Goal: Book appointment/travel/reservation

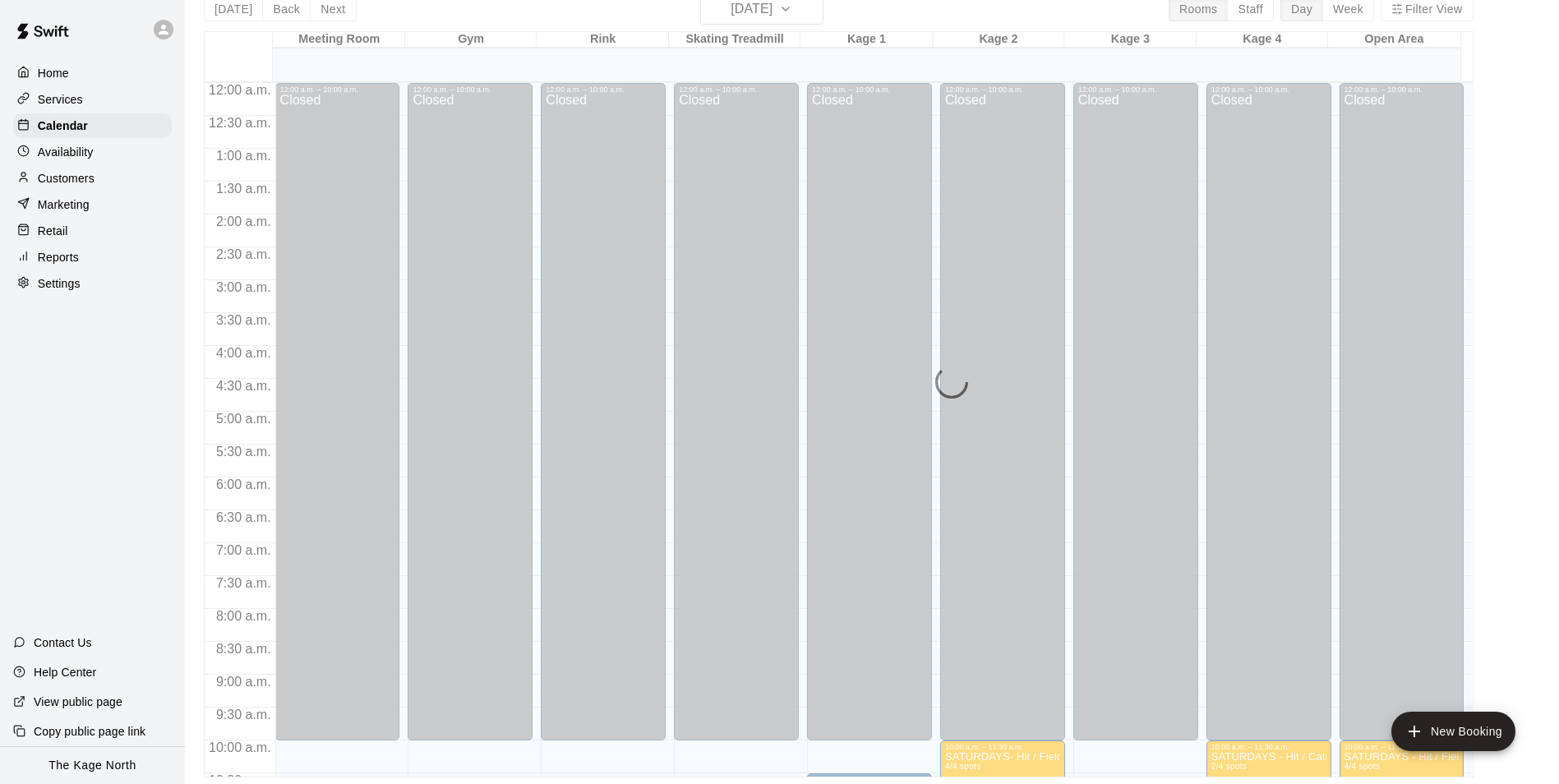
scroll to position [557, 0]
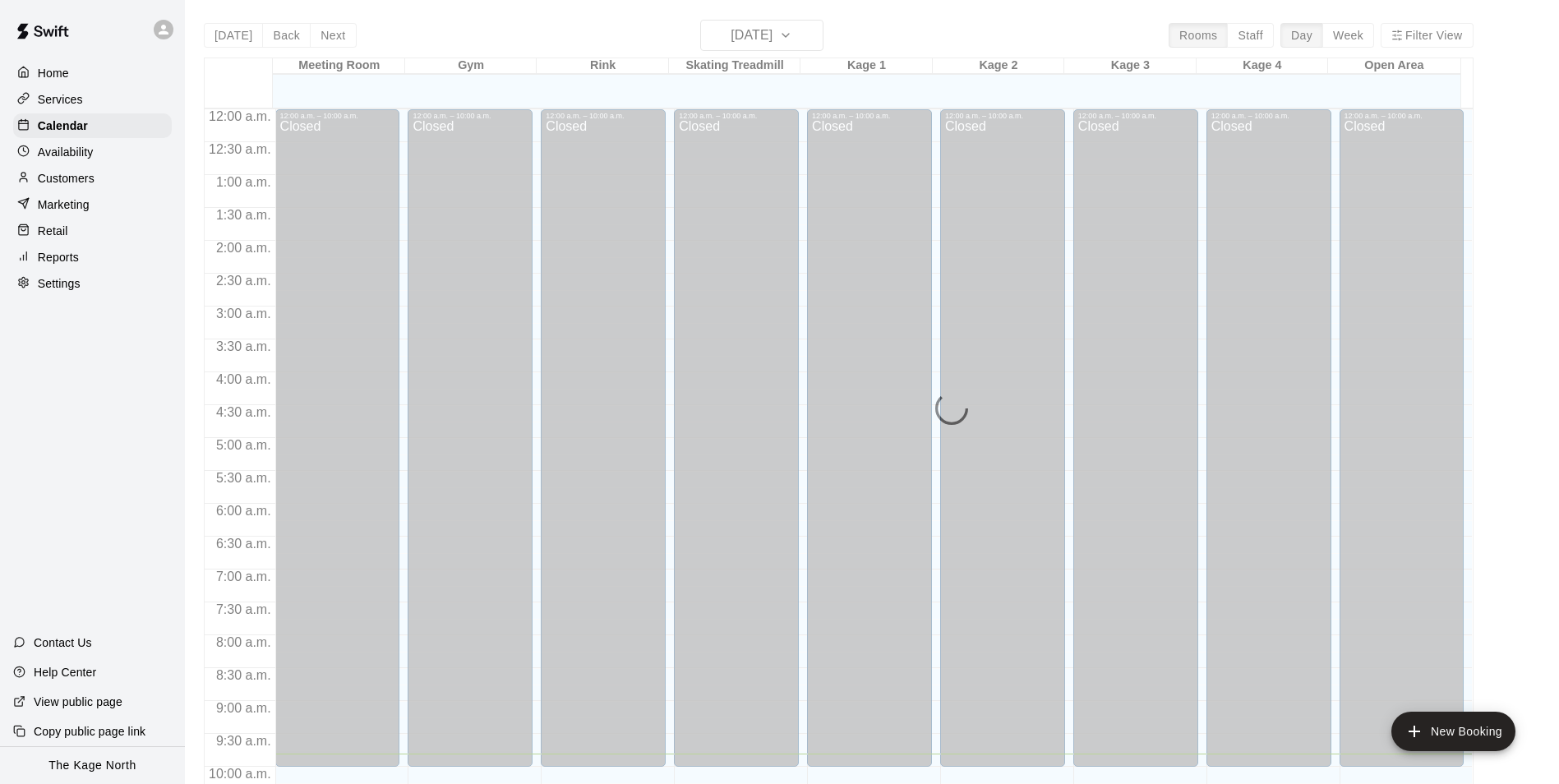
scroll to position [645, 0]
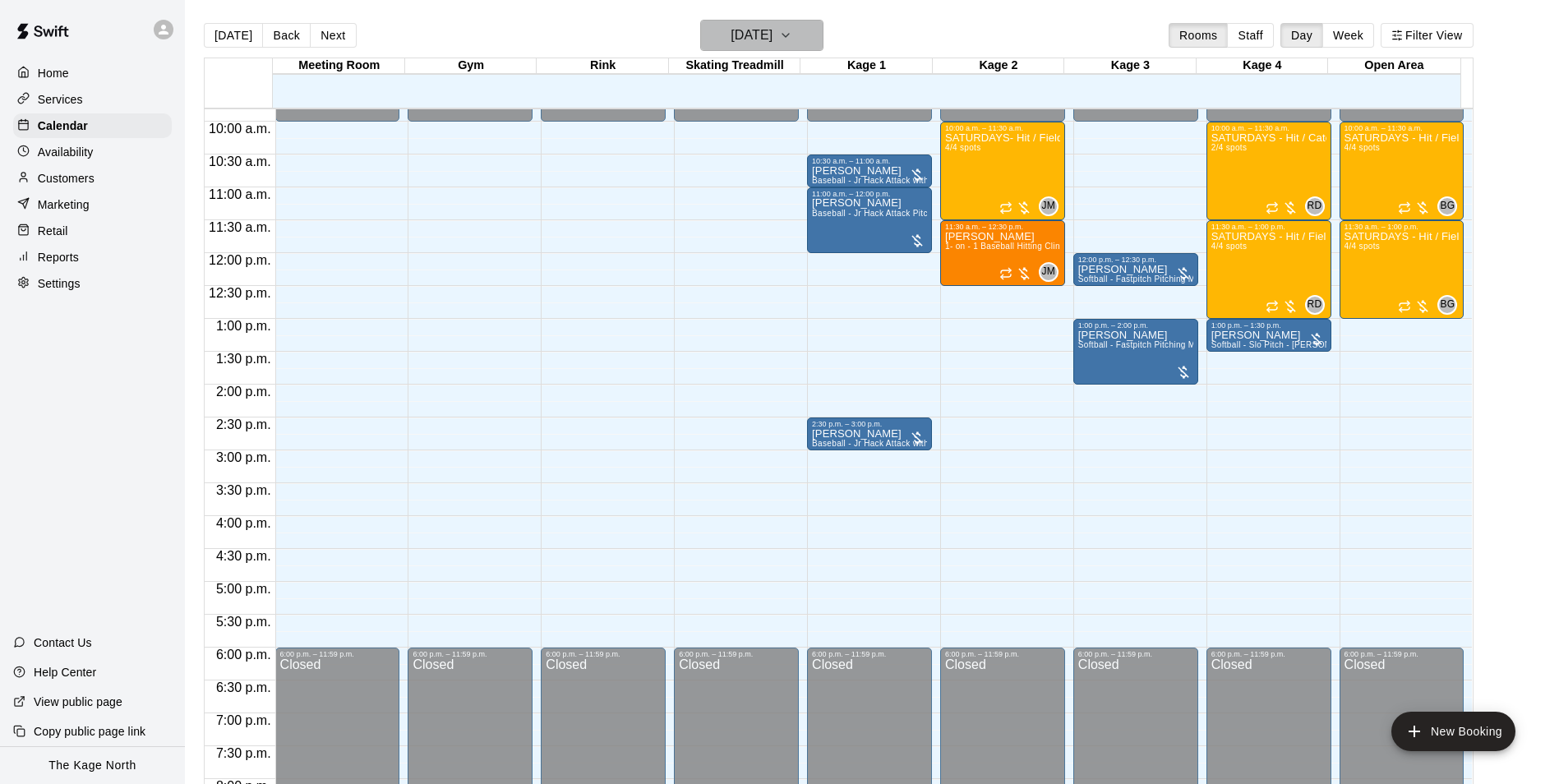
click at [773, 36] on h6 "[DATE]" at bounding box center [752, 35] width 42 height 23
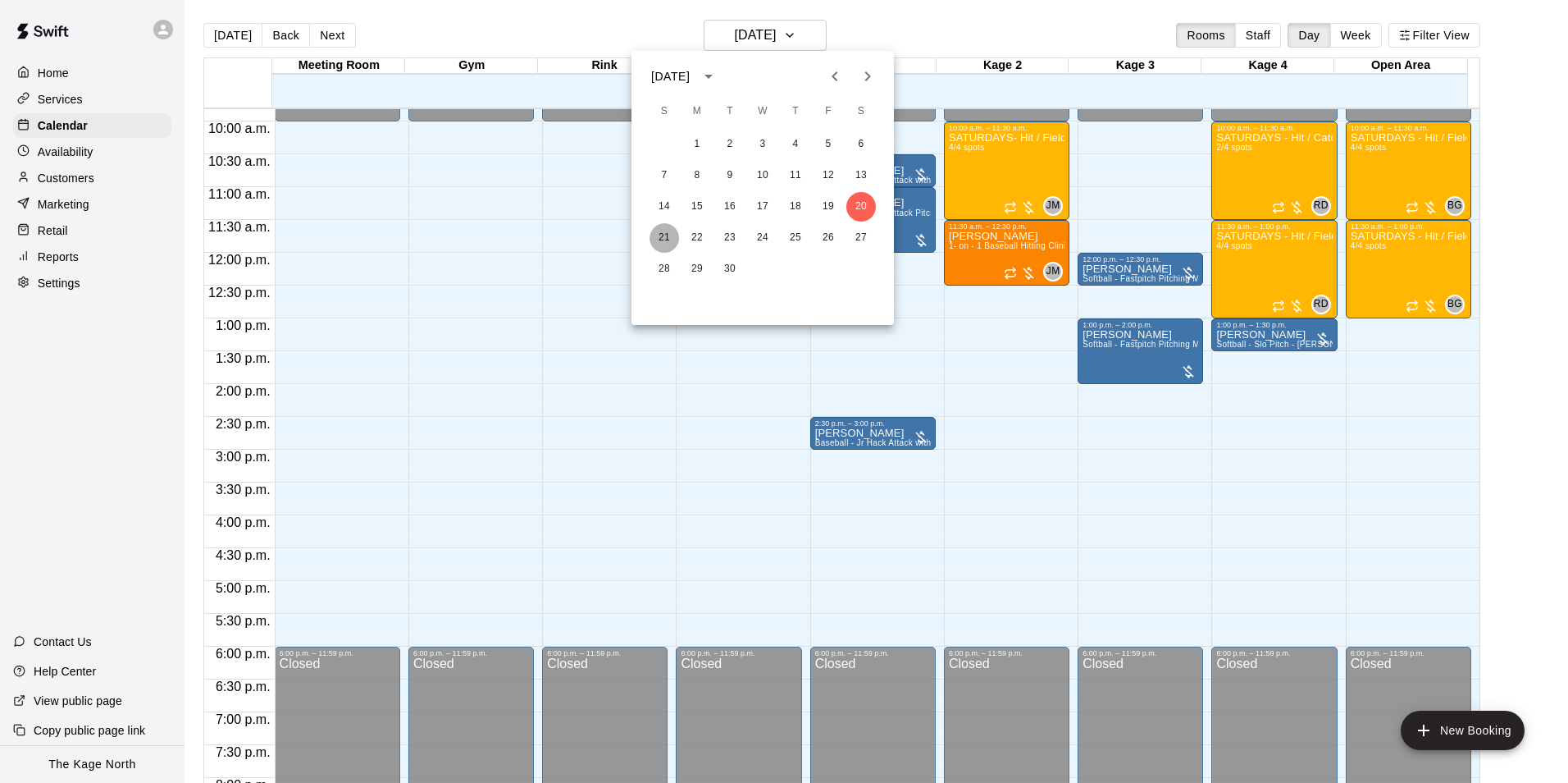
click at [665, 235] on button "21" at bounding box center [664, 238] width 30 height 30
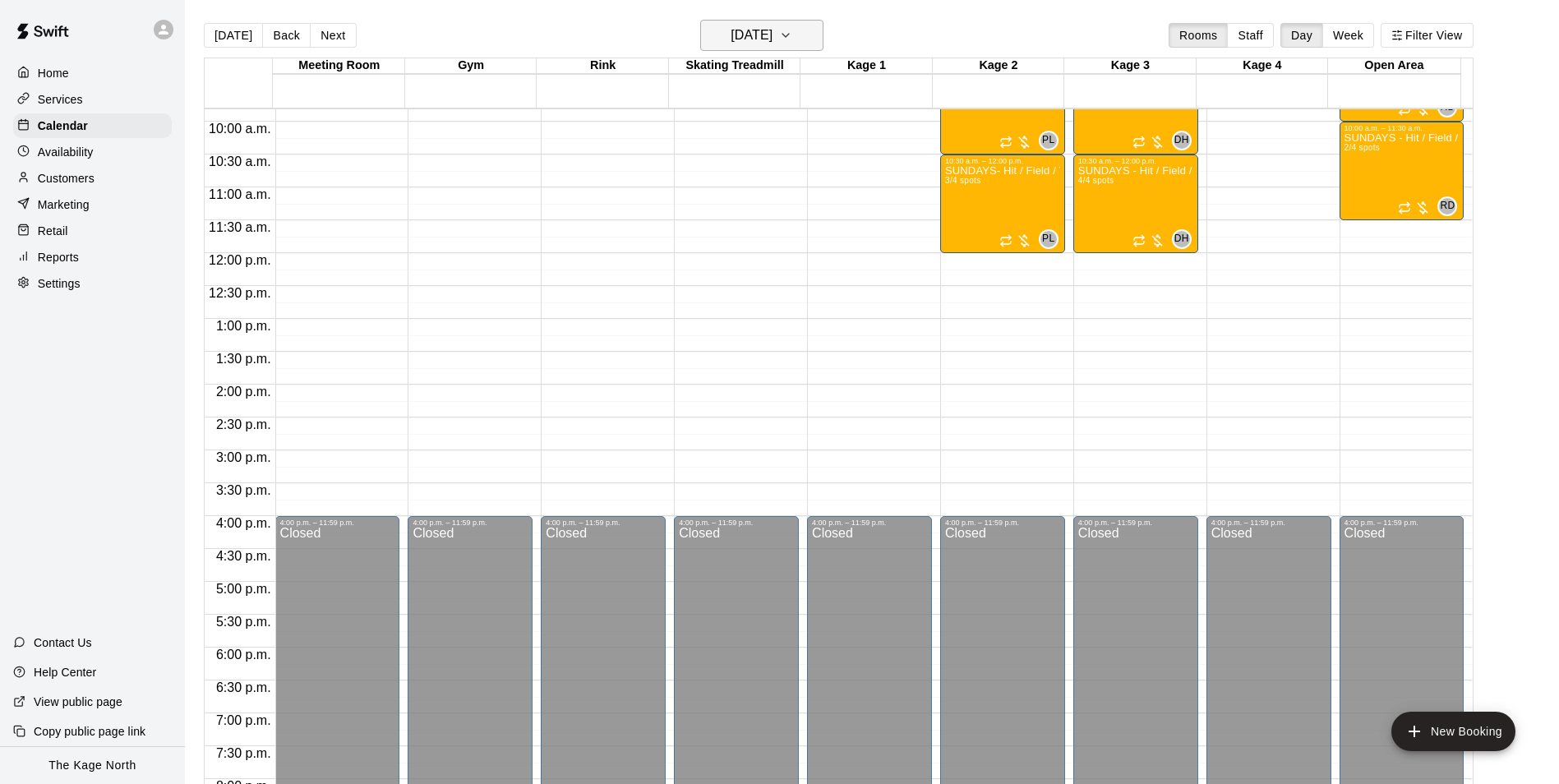
click at [792, 29] on icon "button" at bounding box center [785, 36] width 13 height 20
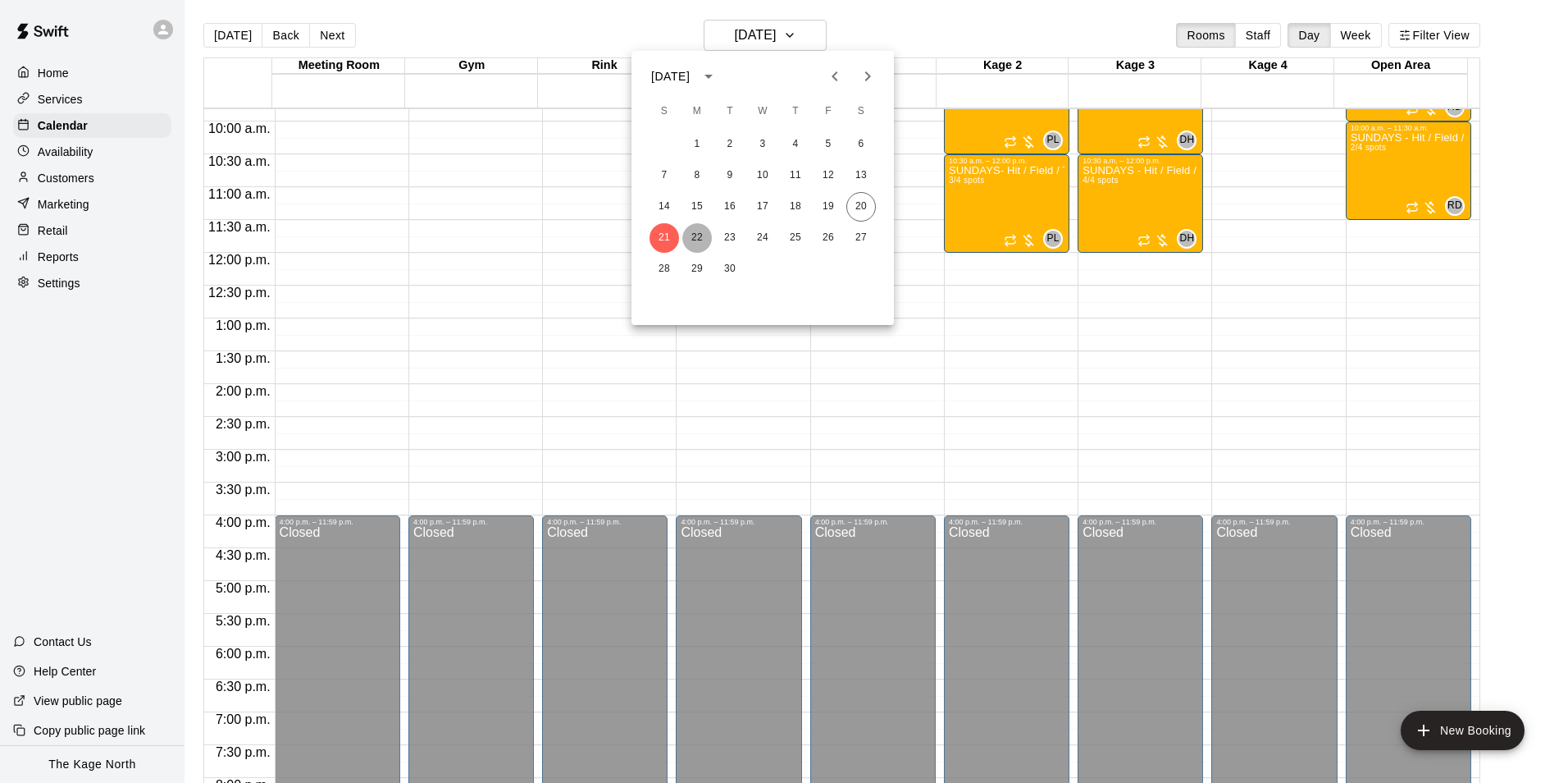
click at [697, 231] on button "22" at bounding box center [697, 238] width 30 height 30
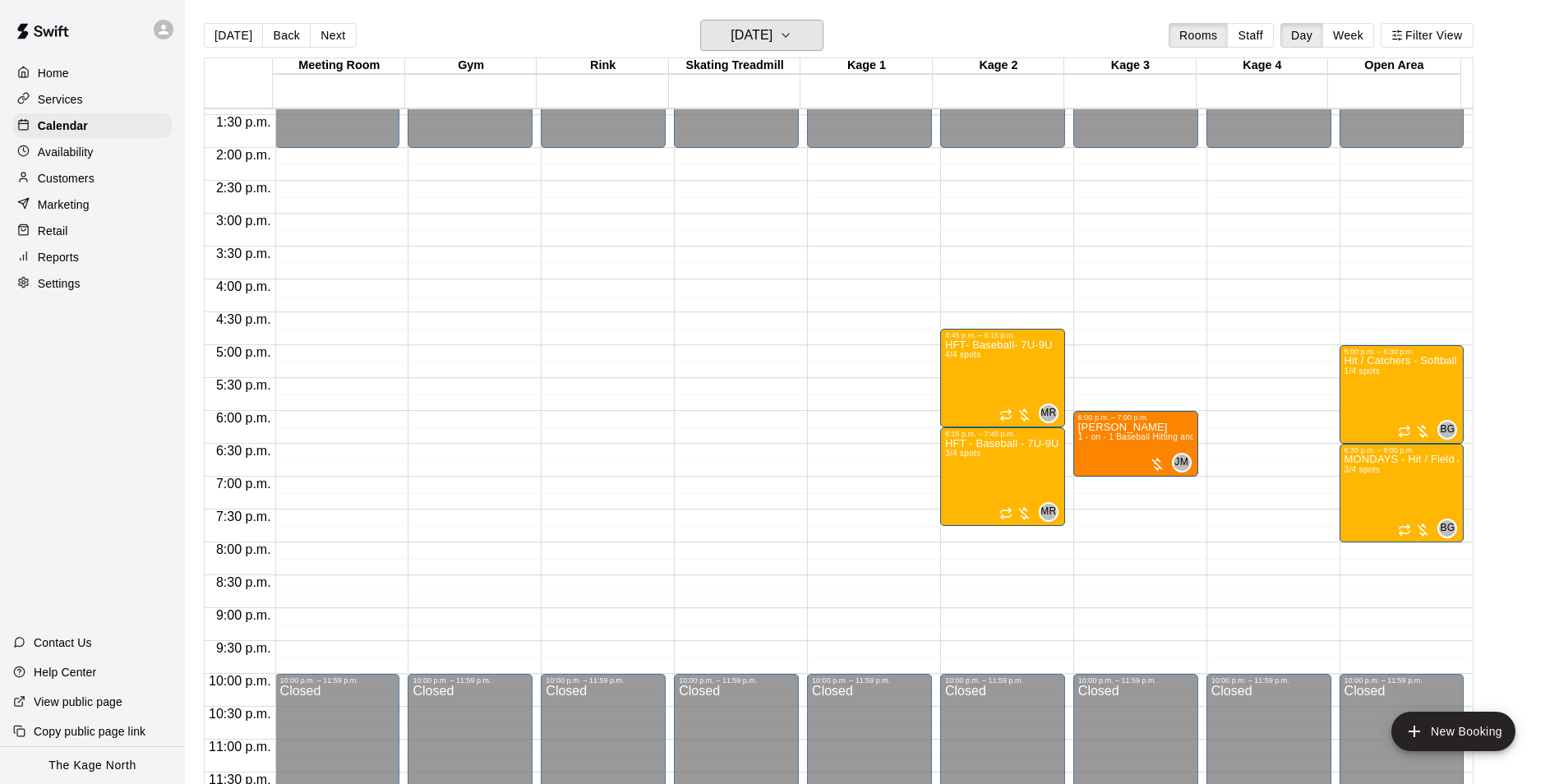
scroll to position [885, 0]
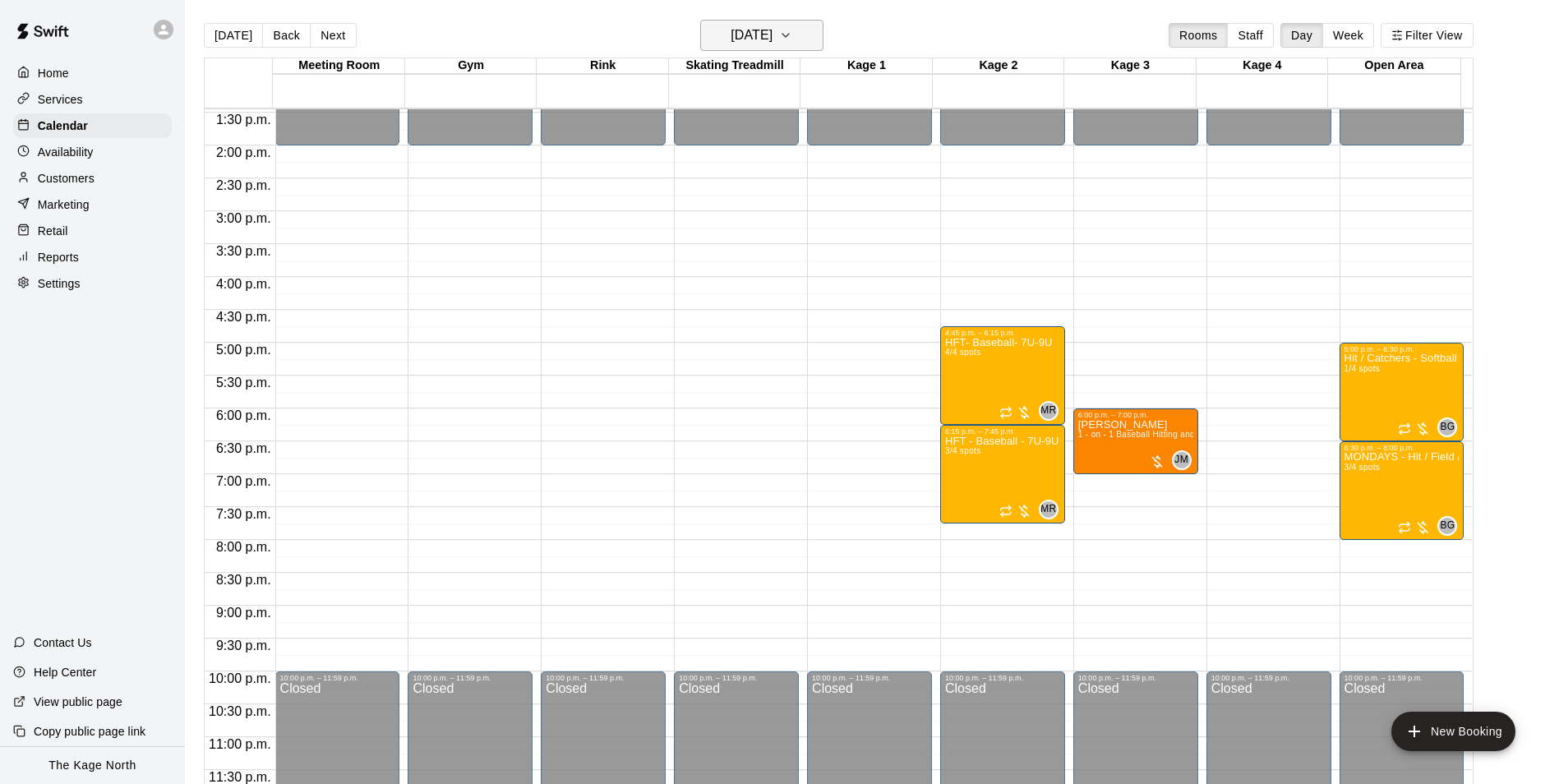
click at [773, 31] on h6 "Monday Sep 22" at bounding box center [752, 35] width 42 height 23
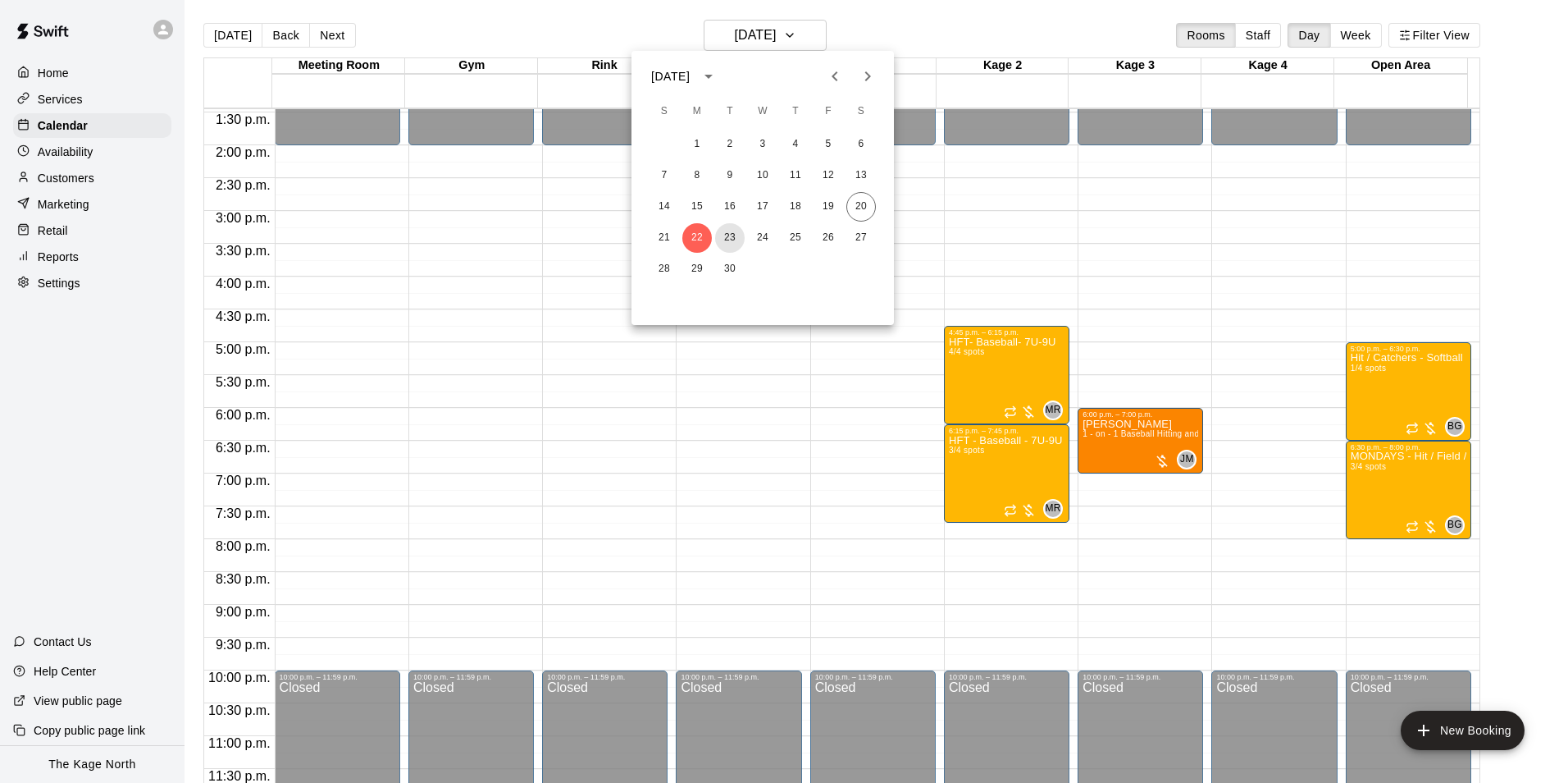
click at [731, 237] on button "23" at bounding box center [730, 238] width 30 height 30
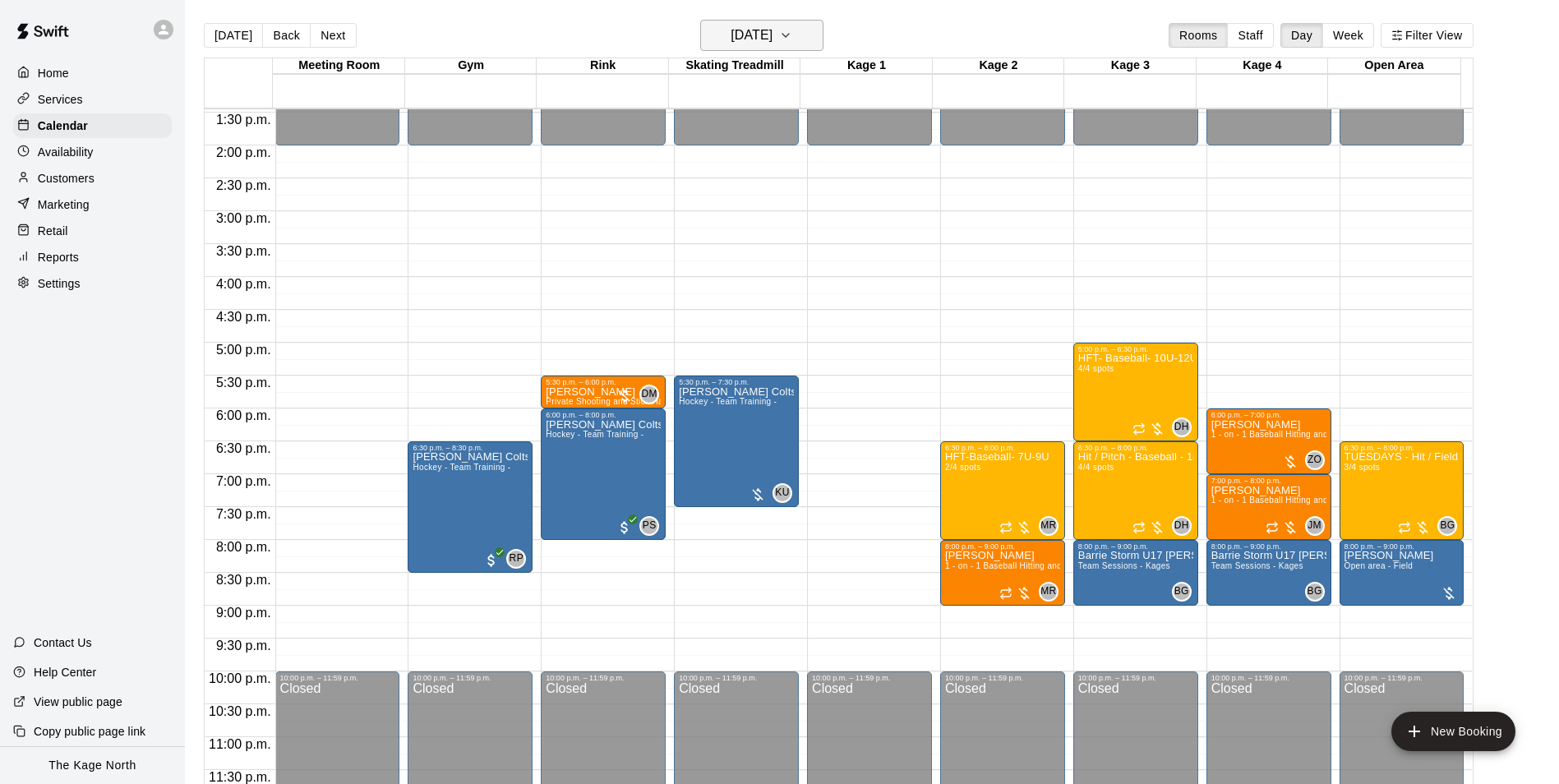
click at [773, 44] on h6 "Tuesday Sep 23" at bounding box center [752, 35] width 42 height 23
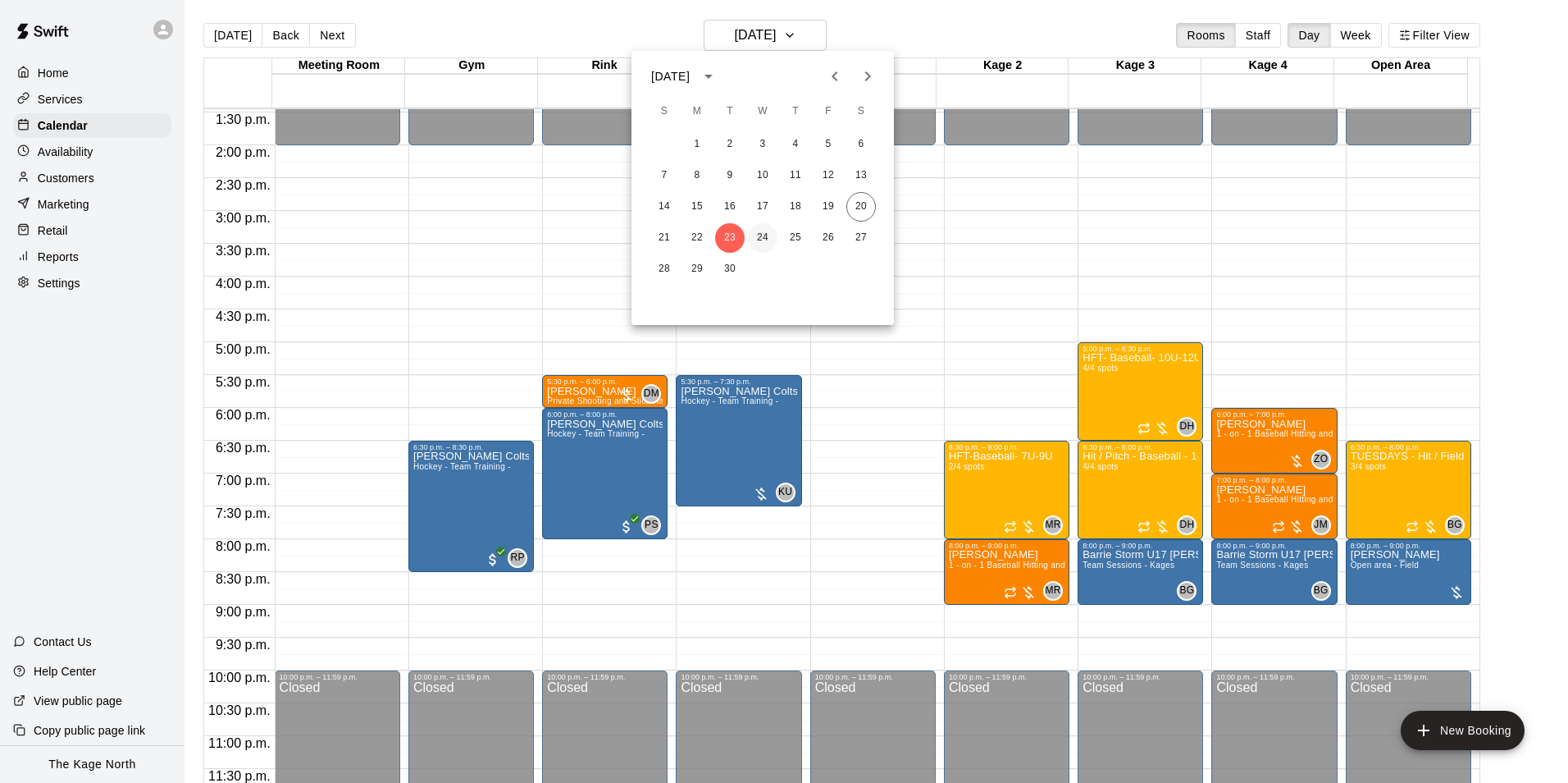
click at [760, 238] on button "24" at bounding box center [763, 238] width 30 height 30
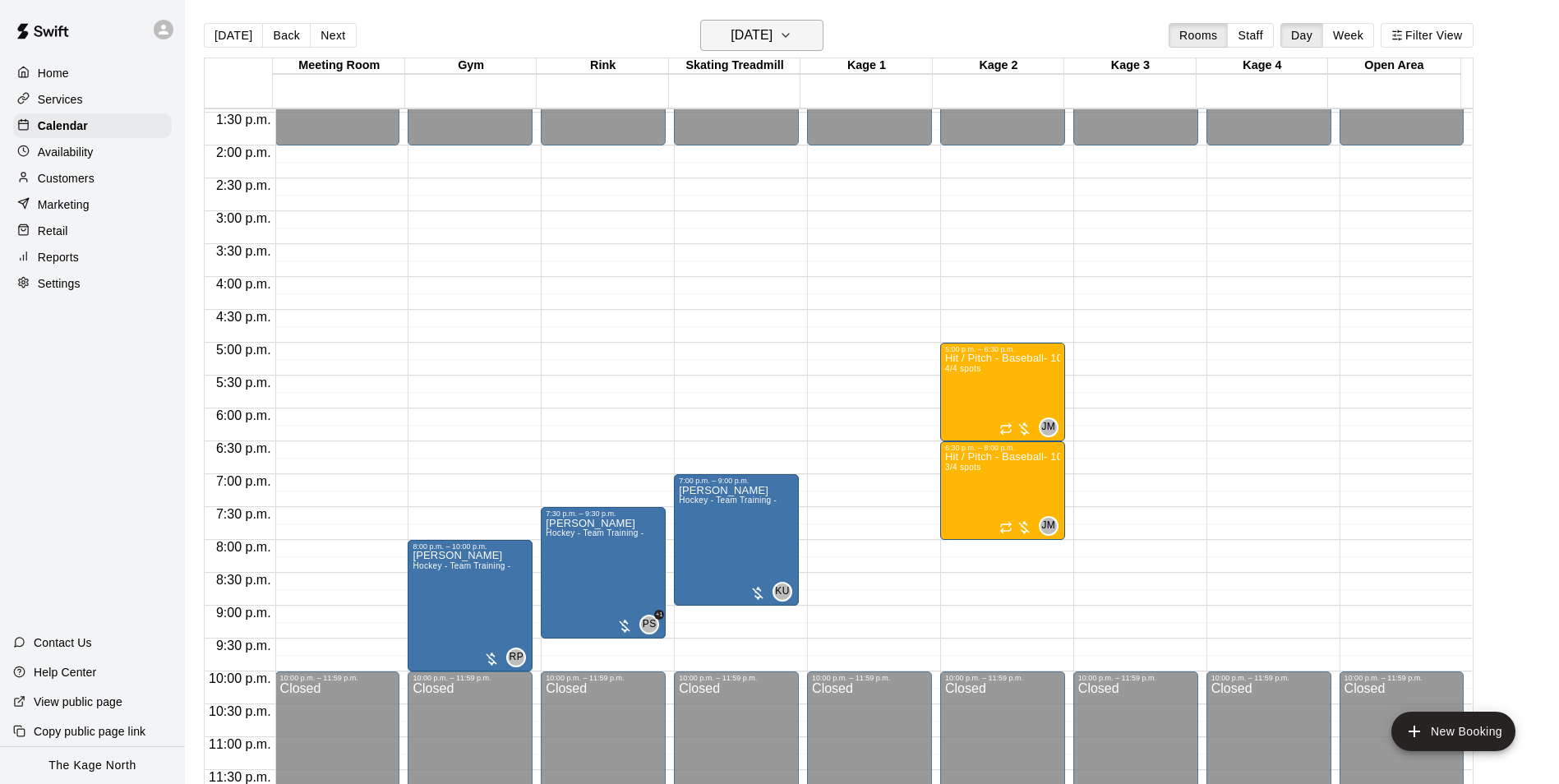
click at [773, 40] on h6 "Wednesday Sep 24" at bounding box center [752, 35] width 42 height 23
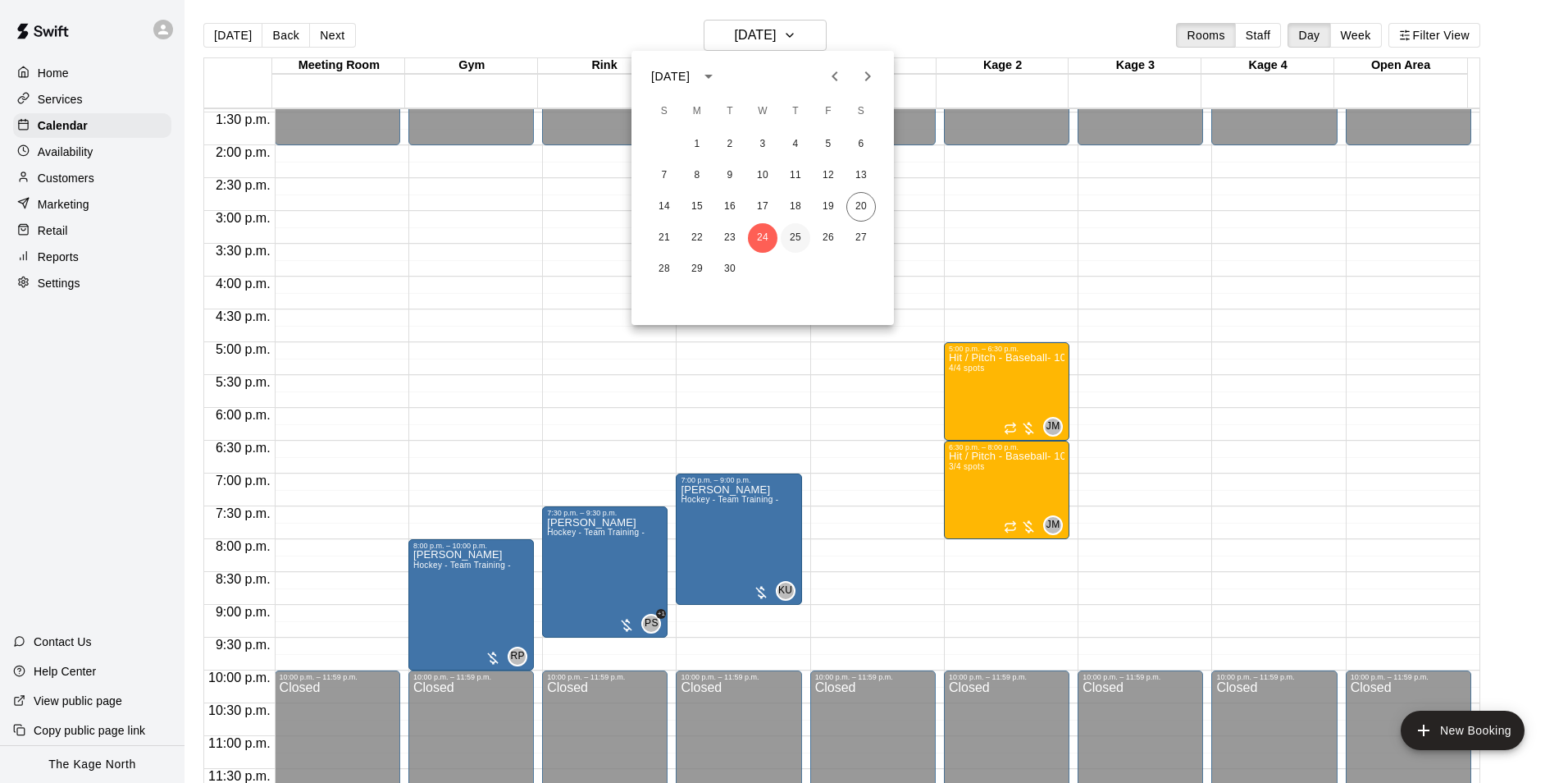
click at [795, 231] on button "25" at bounding box center [795, 238] width 30 height 30
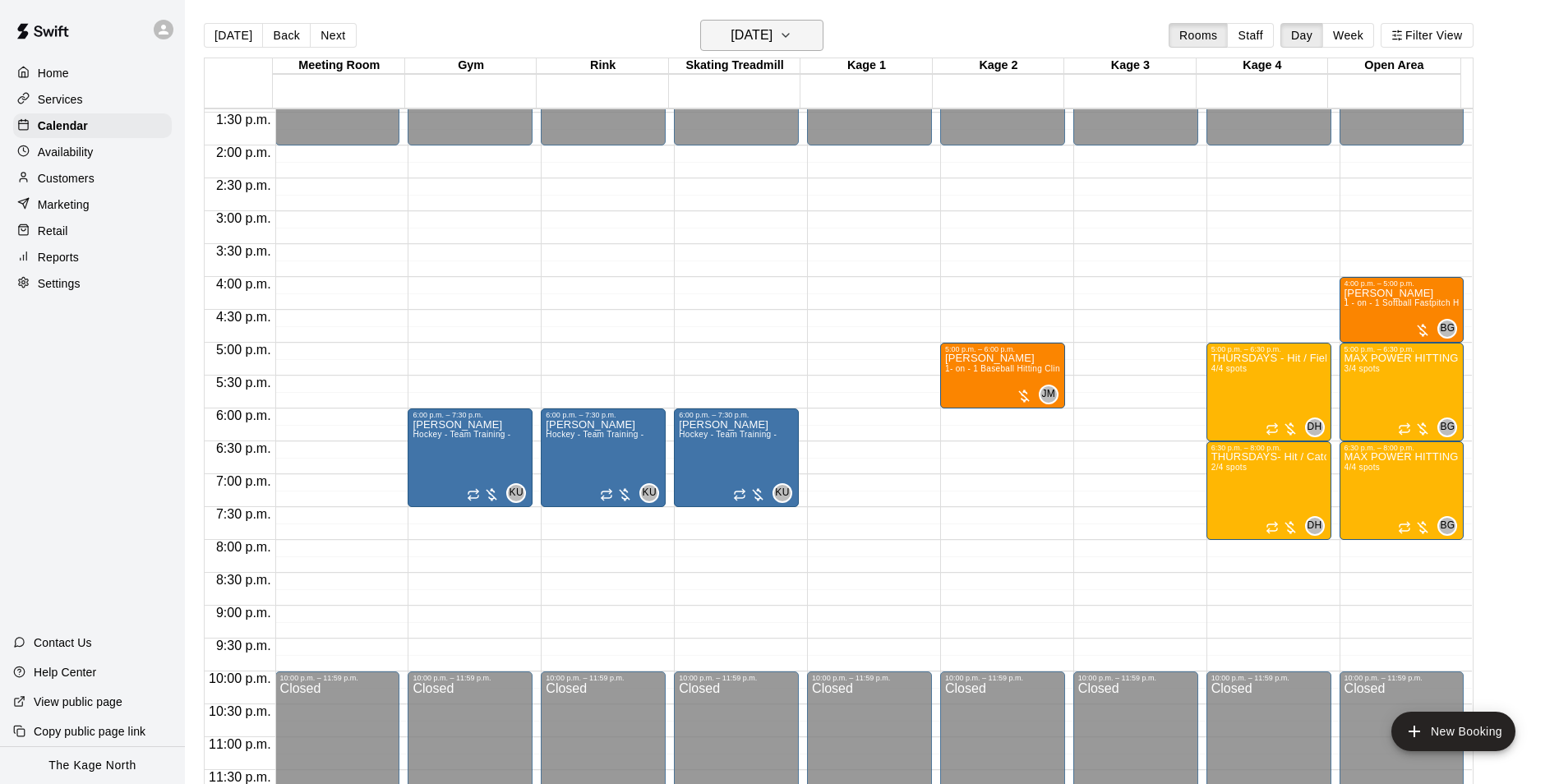
click at [773, 31] on h6 "Thursday Sep 25" at bounding box center [752, 35] width 42 height 23
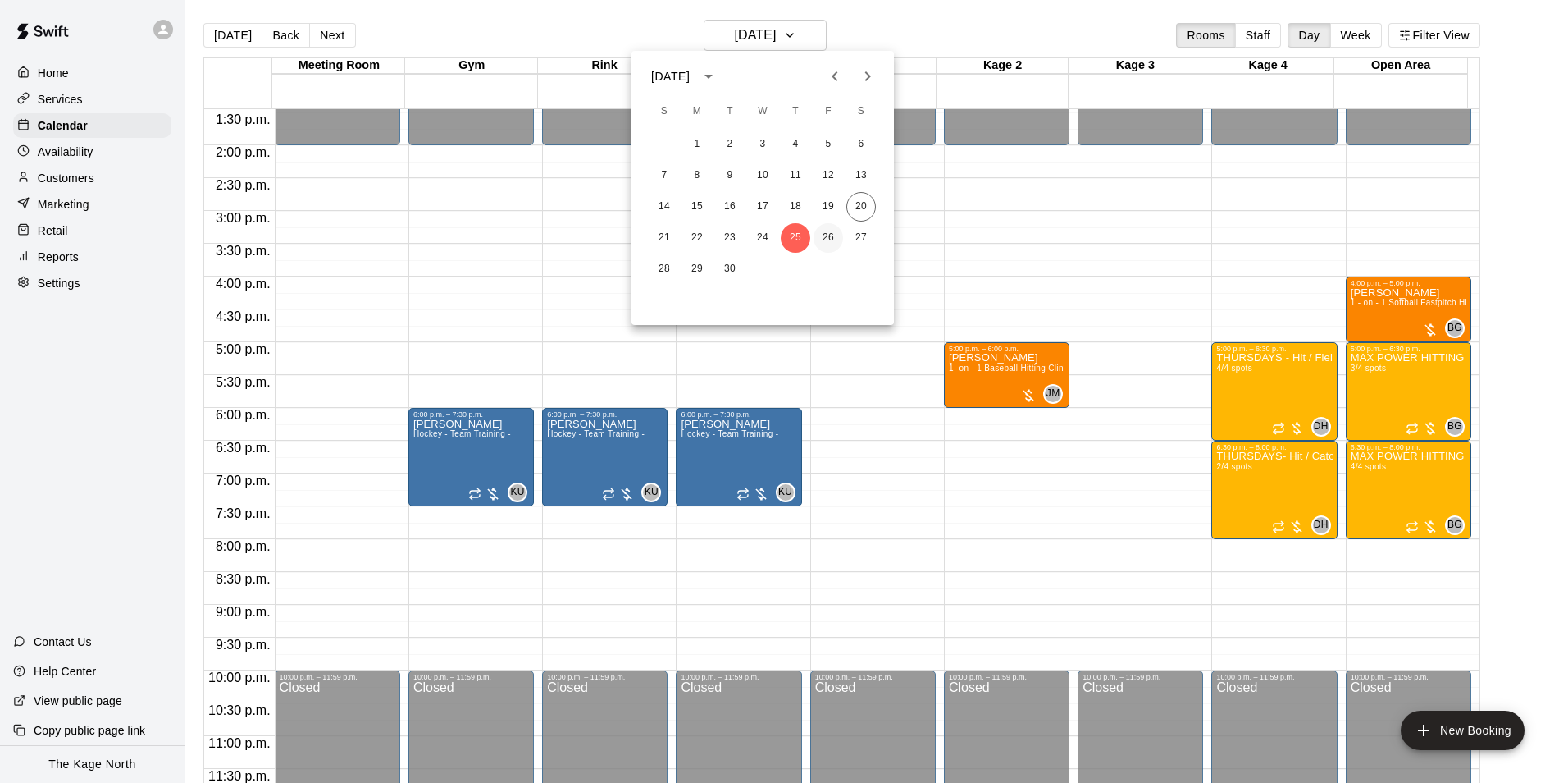
click at [833, 236] on button "26" at bounding box center [828, 238] width 30 height 30
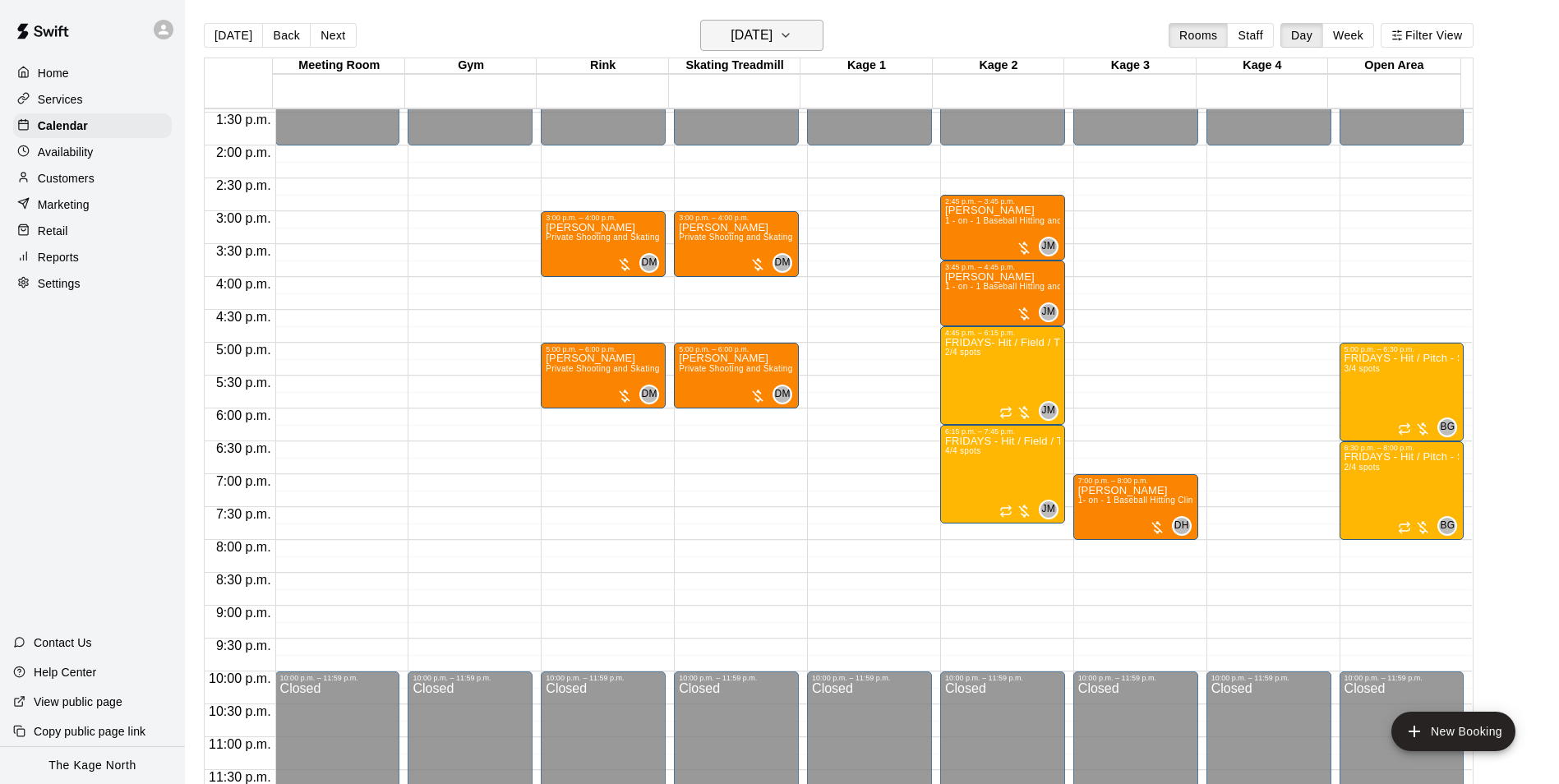
click at [792, 38] on icon "button" at bounding box center [785, 36] width 13 height 20
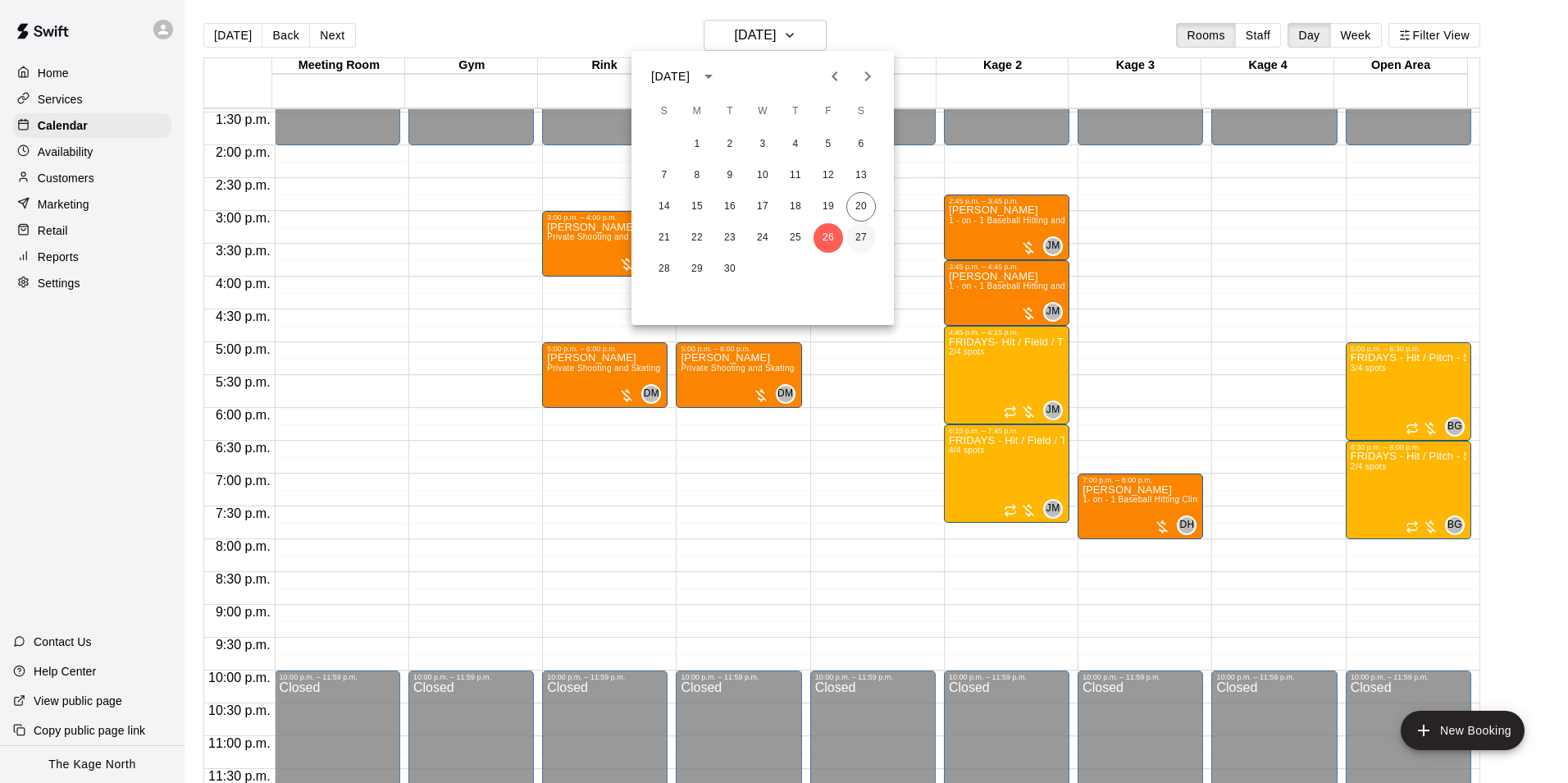
click at [858, 235] on button "27" at bounding box center [861, 238] width 30 height 30
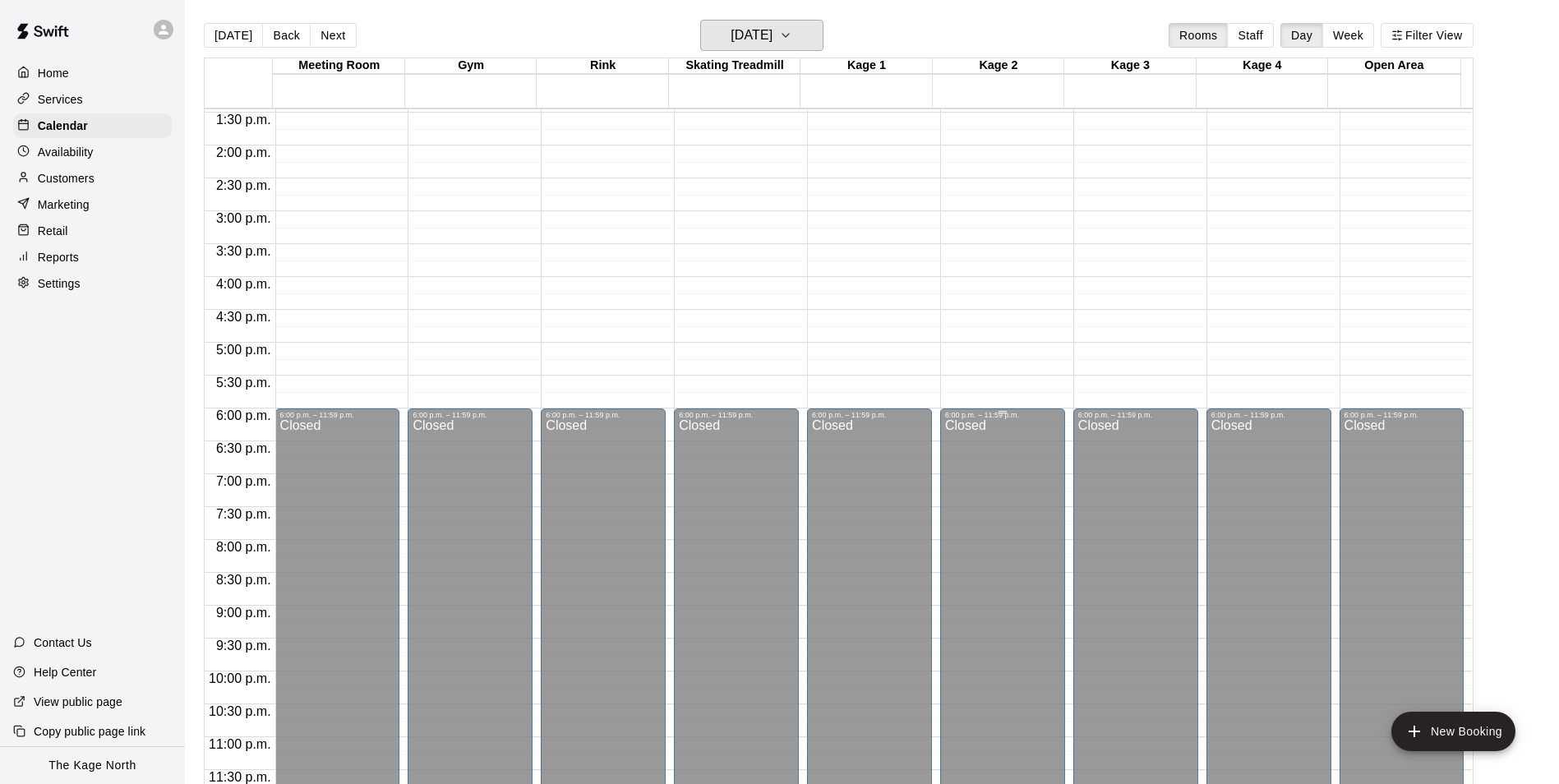
scroll to position [639, 0]
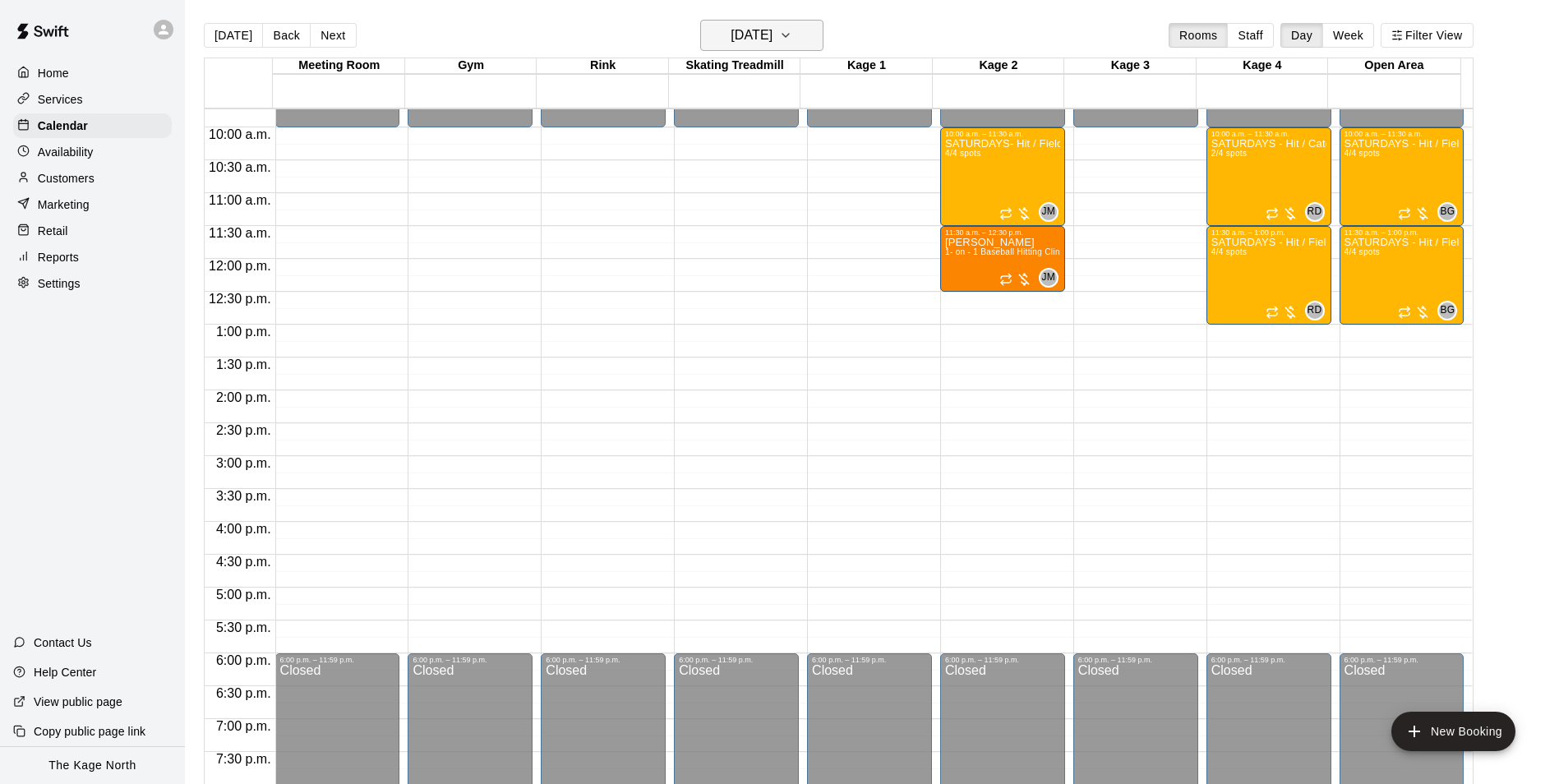
click at [773, 32] on h6 "Saturday Sep 27" at bounding box center [752, 35] width 42 height 23
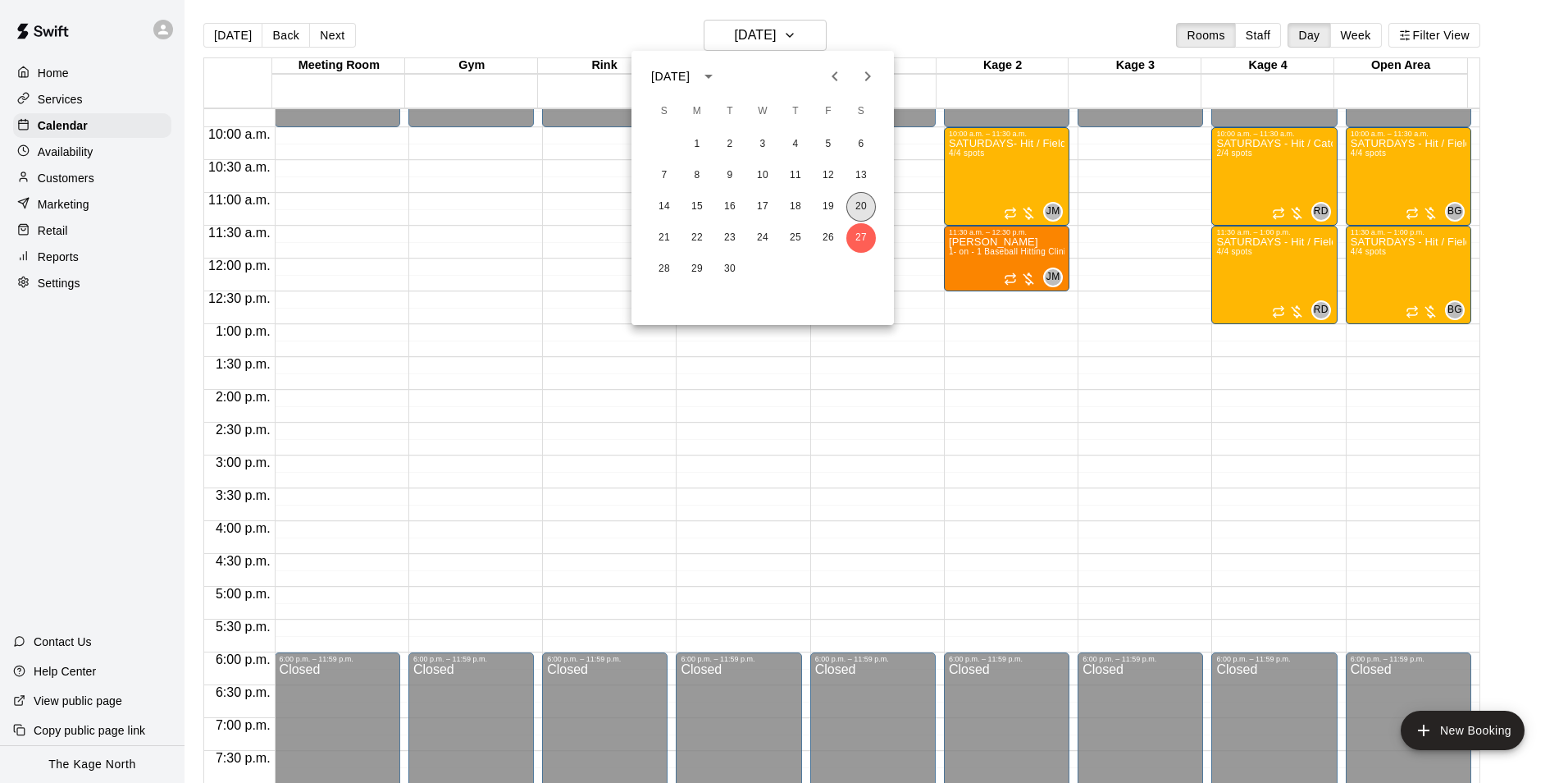
click at [851, 206] on button "20" at bounding box center [861, 207] width 30 height 30
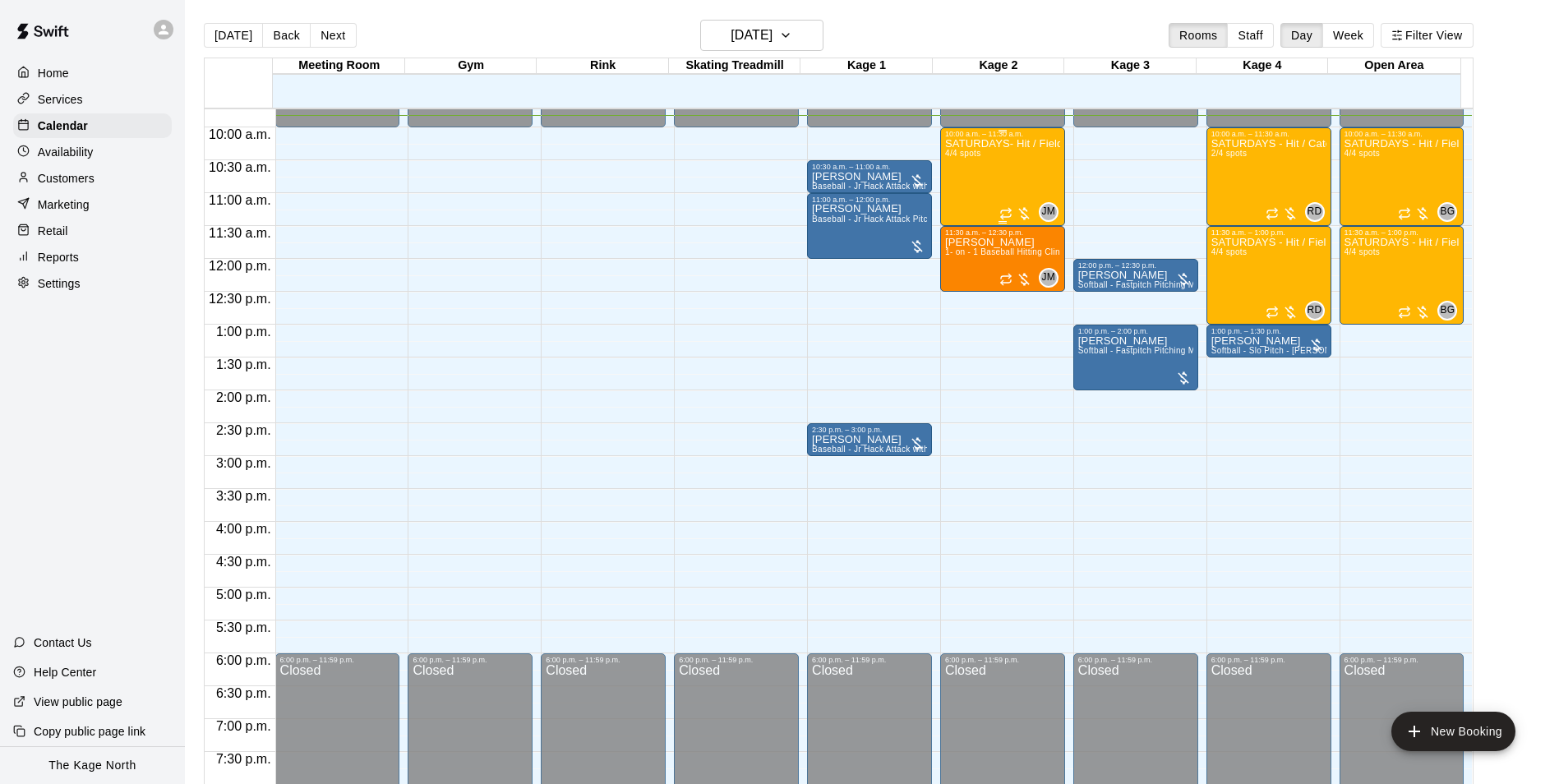
click at [980, 156] on span "4/4 spots" at bounding box center [963, 152] width 36 height 9
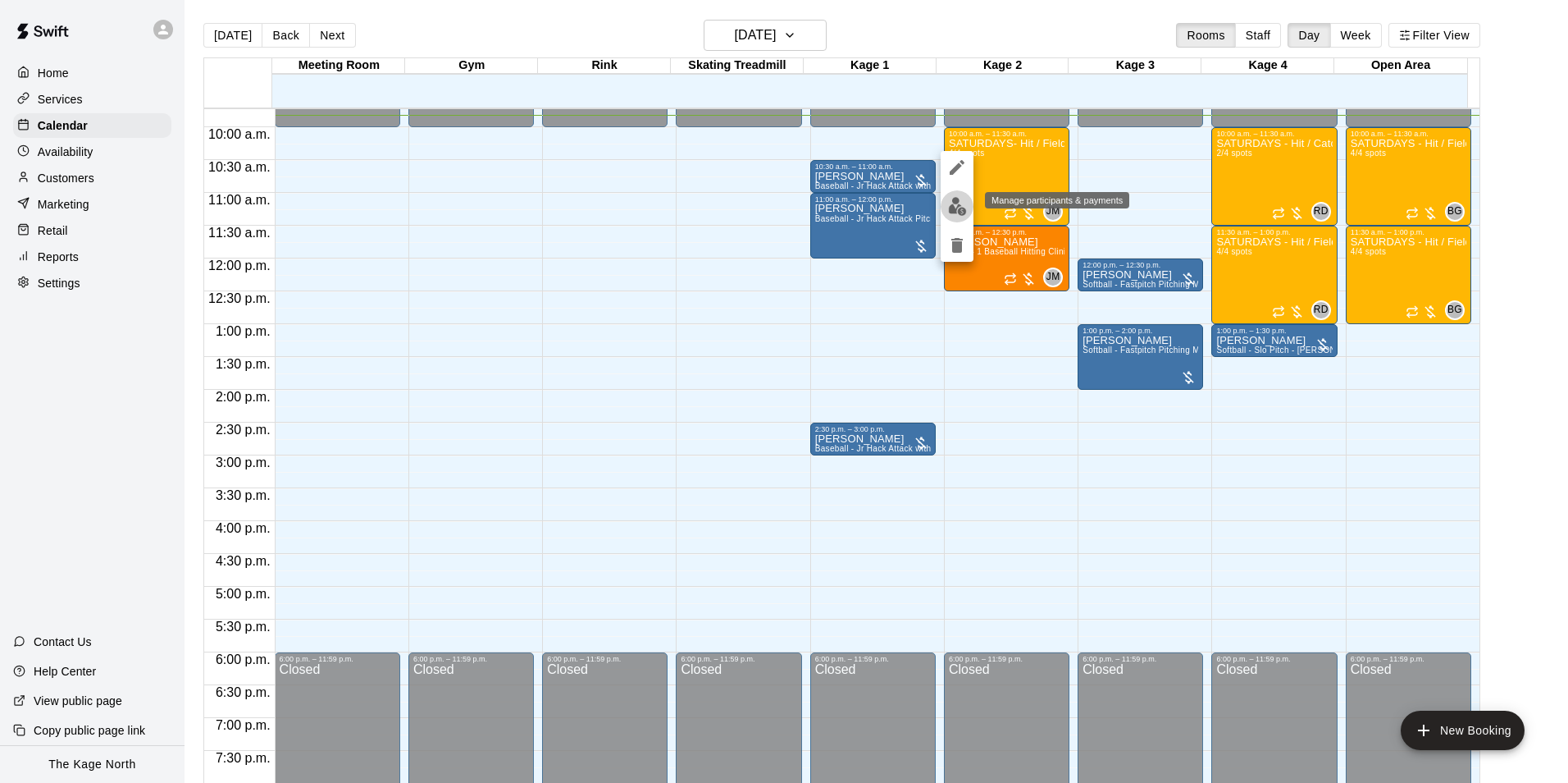
click at [952, 208] on img "edit" at bounding box center [956, 206] width 19 height 19
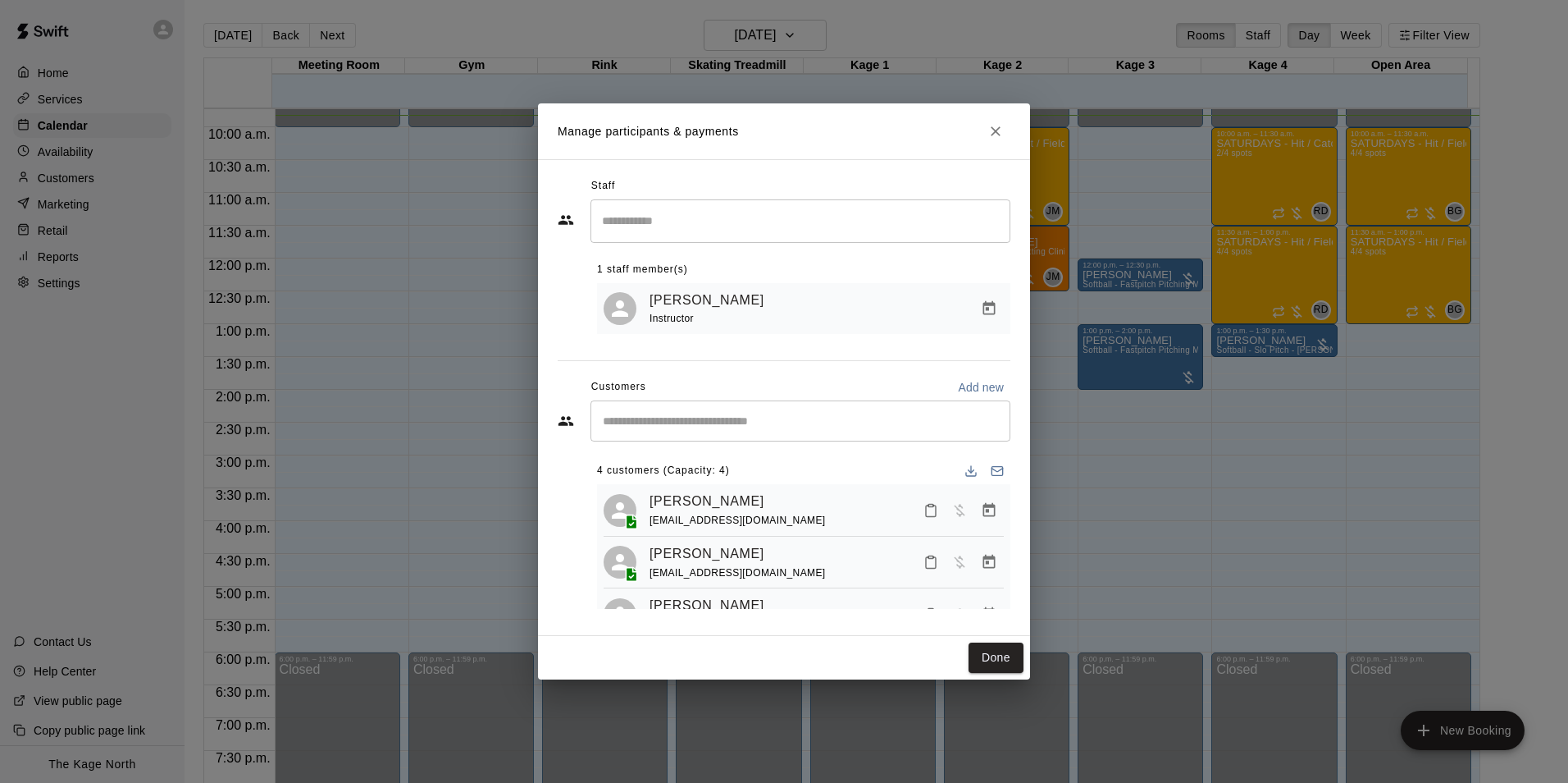
drag, startPoint x: 997, startPoint y: 129, endPoint x: 1002, endPoint y: 138, distance: 10.3
click at [997, 129] on icon "Close" at bounding box center [995, 131] width 17 height 17
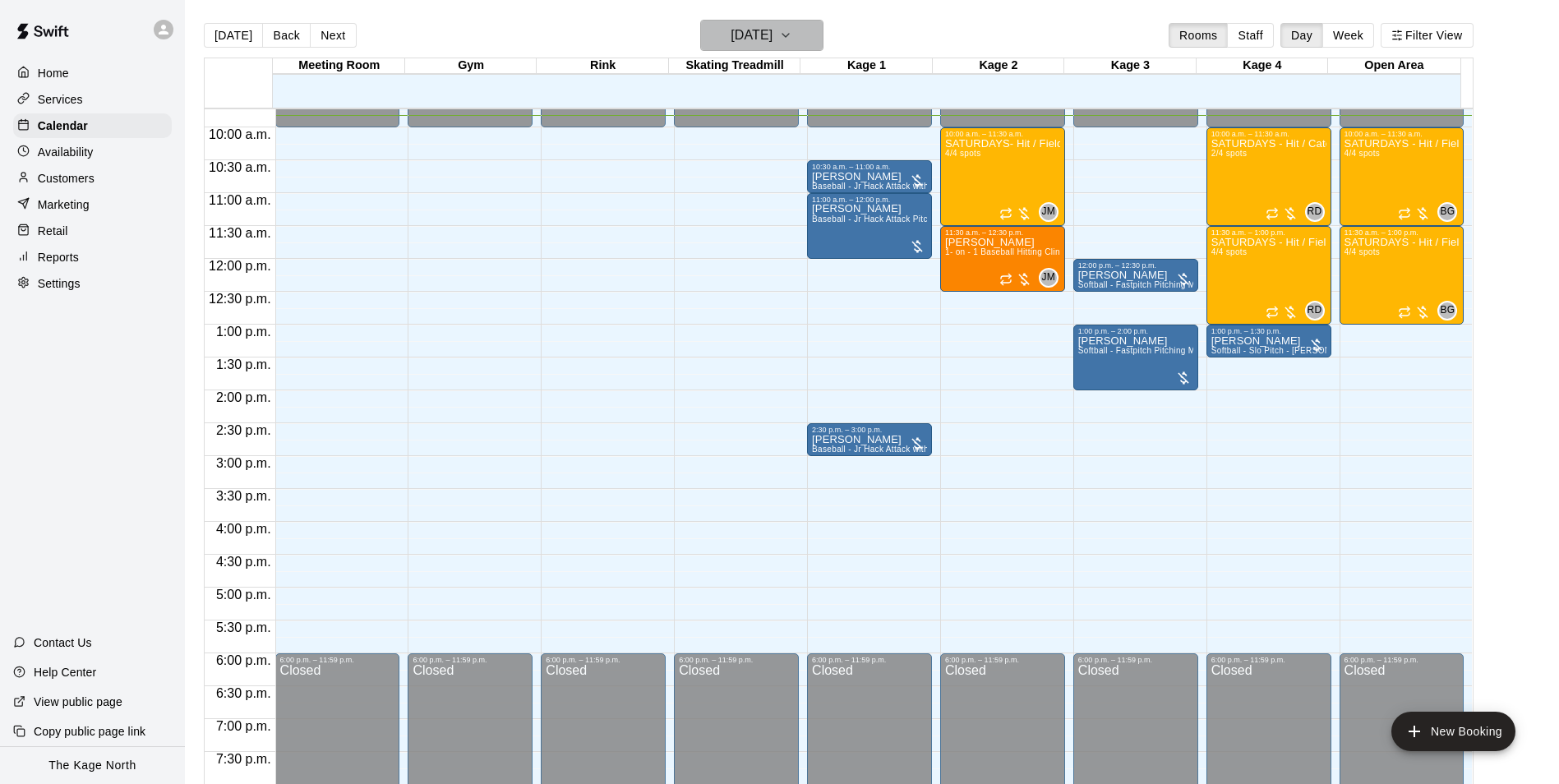
click at [773, 32] on h6 "[DATE]" at bounding box center [752, 35] width 42 height 23
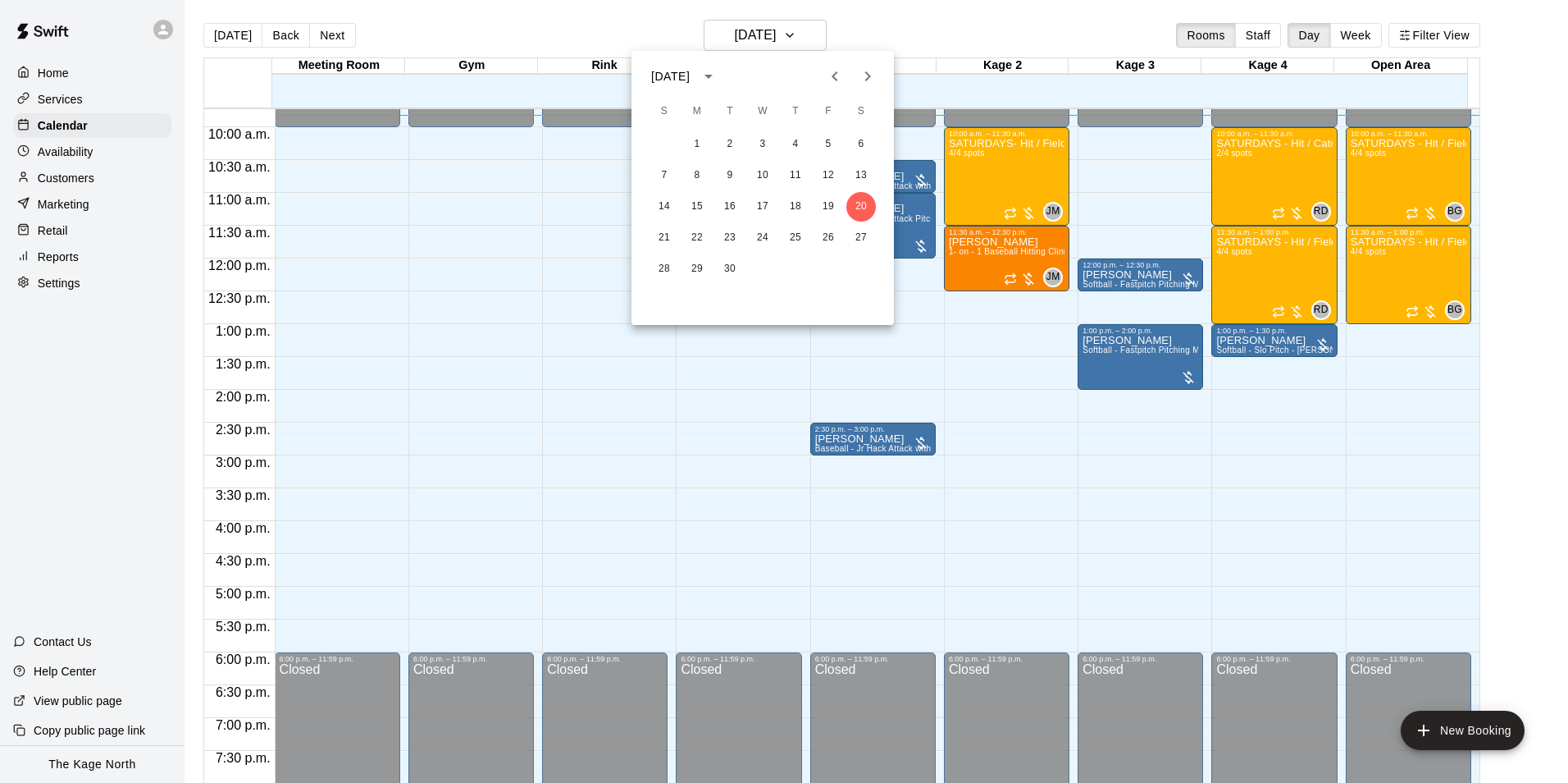
click at [896, 32] on div at bounding box center [784, 392] width 1568 height 783
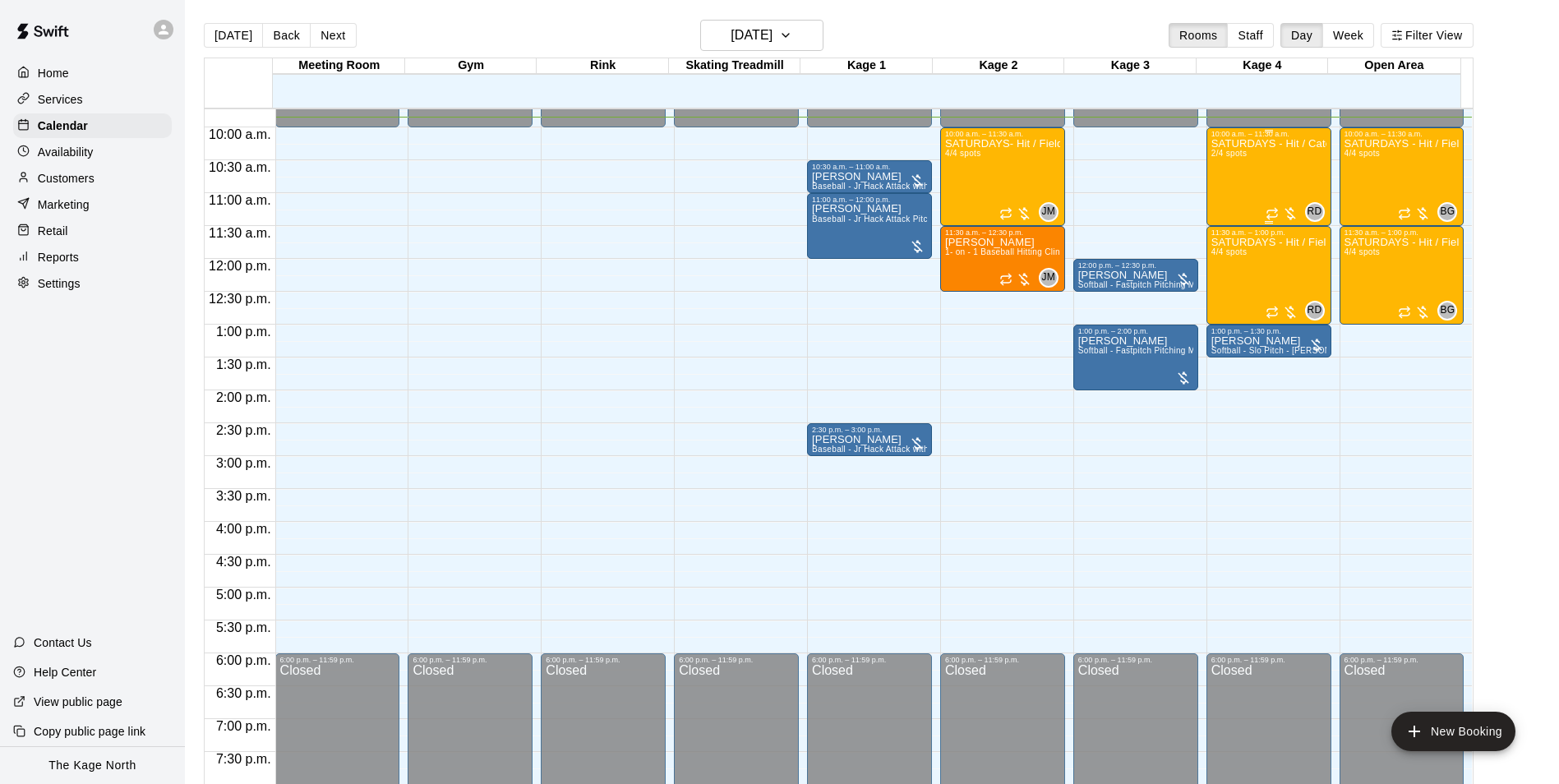
click at [1264, 167] on div "SATURDAYS - Hit / Catchers - Softball Program- 11U-15U 2/4 spots" at bounding box center [1269, 530] width 115 height 784
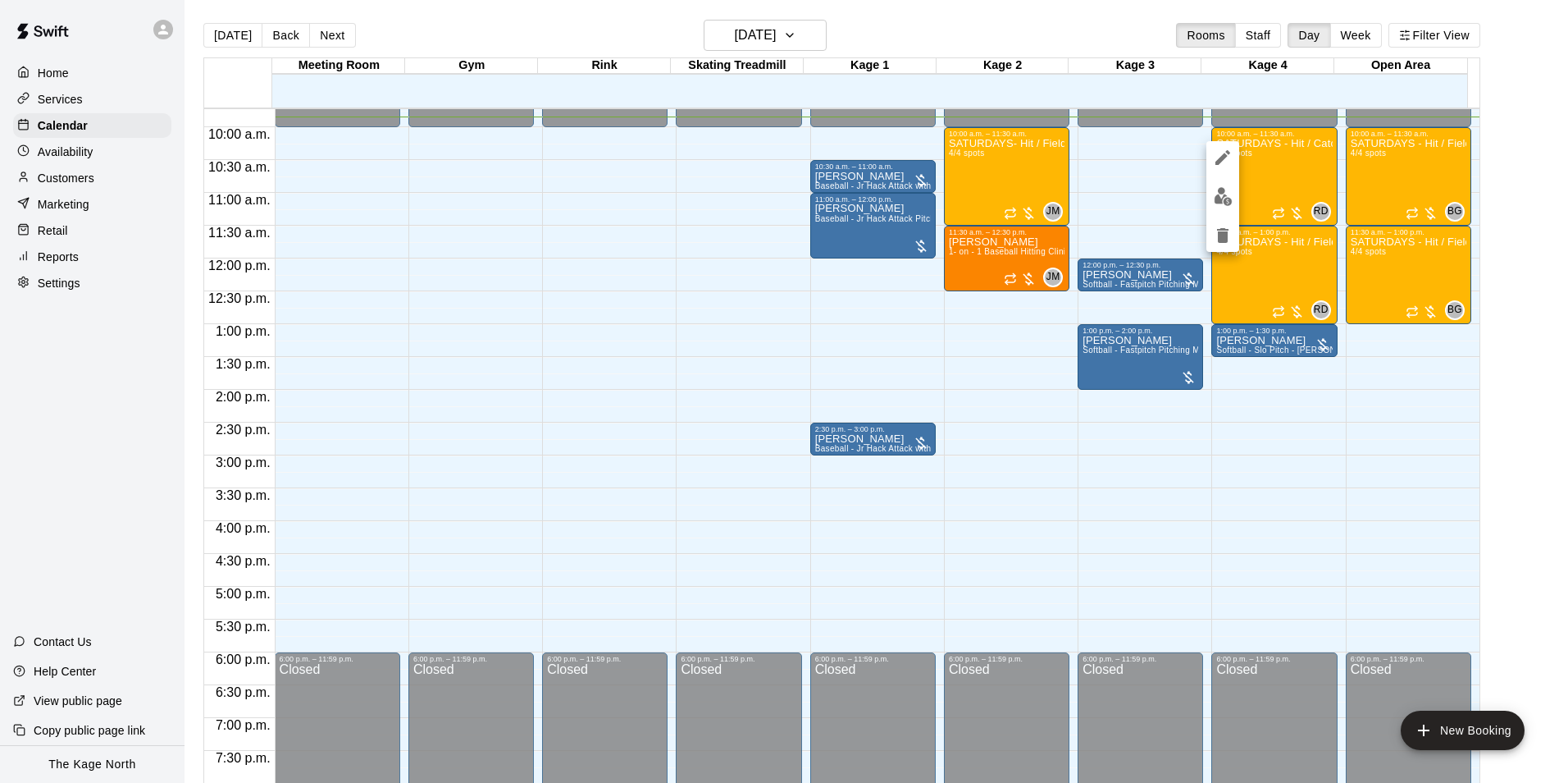
click at [1221, 201] on img "edit" at bounding box center [1222, 196] width 19 height 19
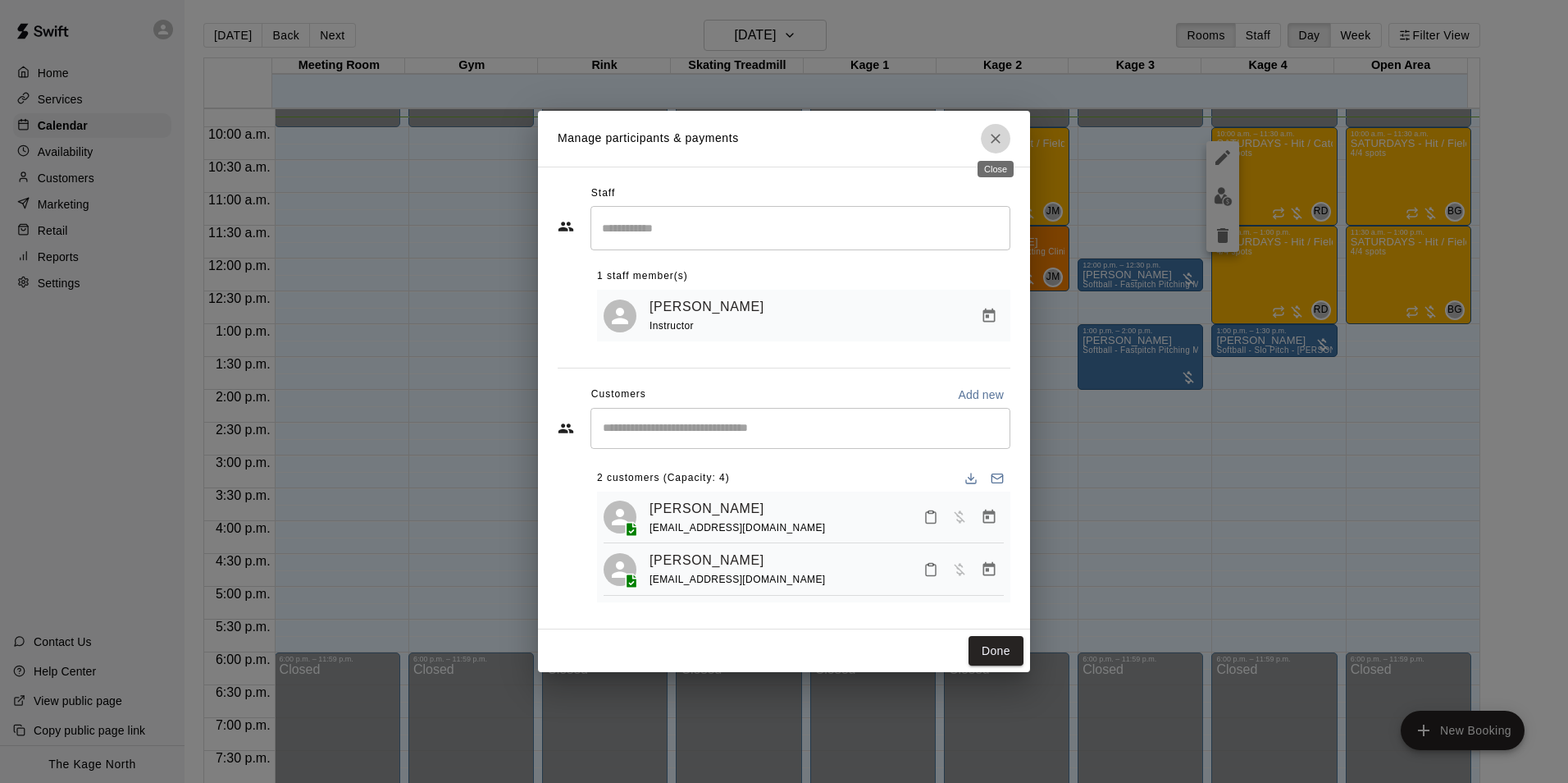
click at [994, 130] on icon "Close" at bounding box center [995, 138] width 17 height 17
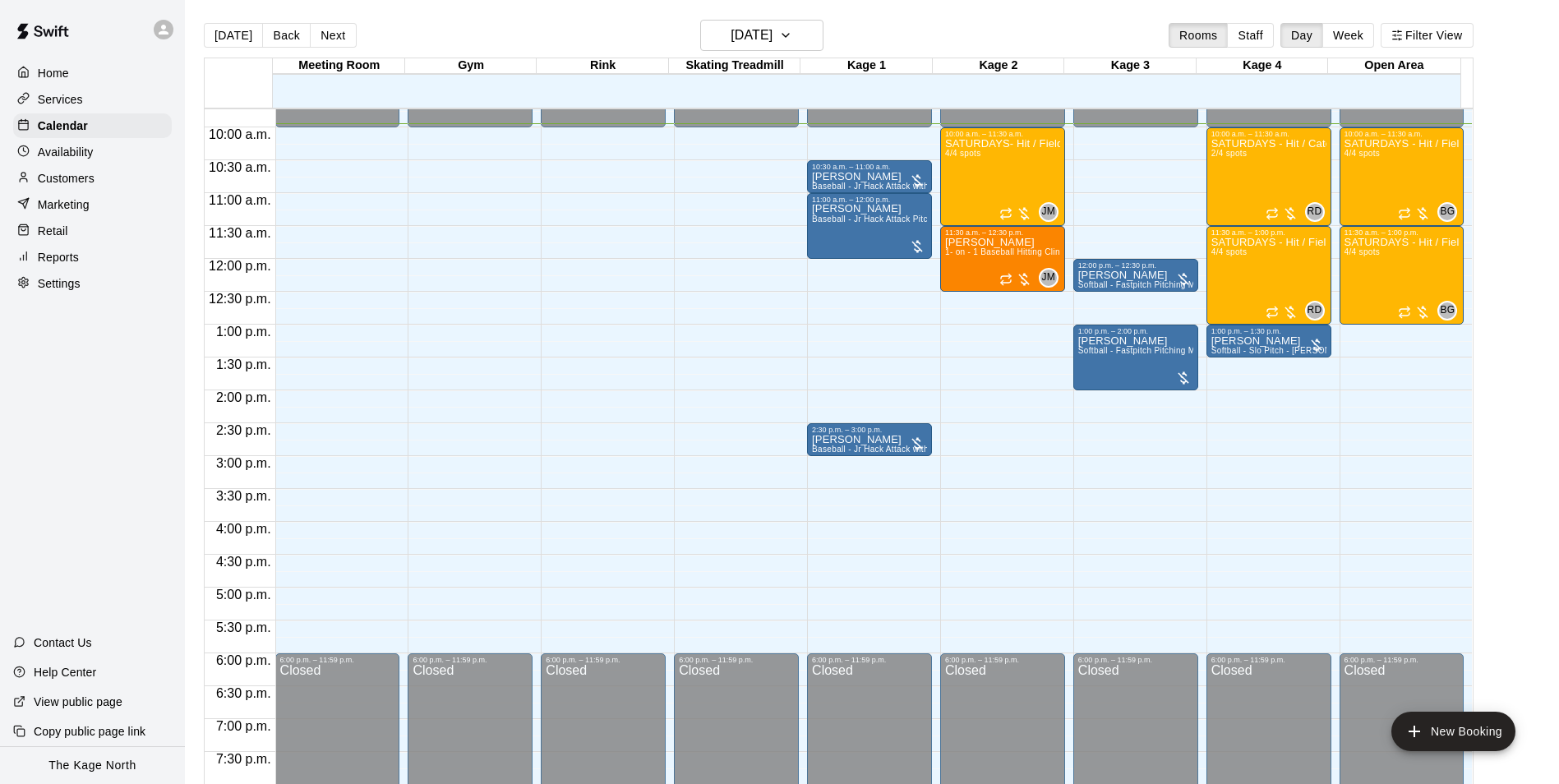
click at [879, 41] on div "Today Back Next Saturday Sep 20 Rooms Staff Day Week Filter View" at bounding box center [839, 39] width 1270 height 38
click at [879, 28] on div "Today Back Next Saturday Sep 20 Rooms Staff Day Week Filter View" at bounding box center [839, 39] width 1270 height 38
click at [73, 181] on p "Customers" at bounding box center [66, 178] width 57 height 17
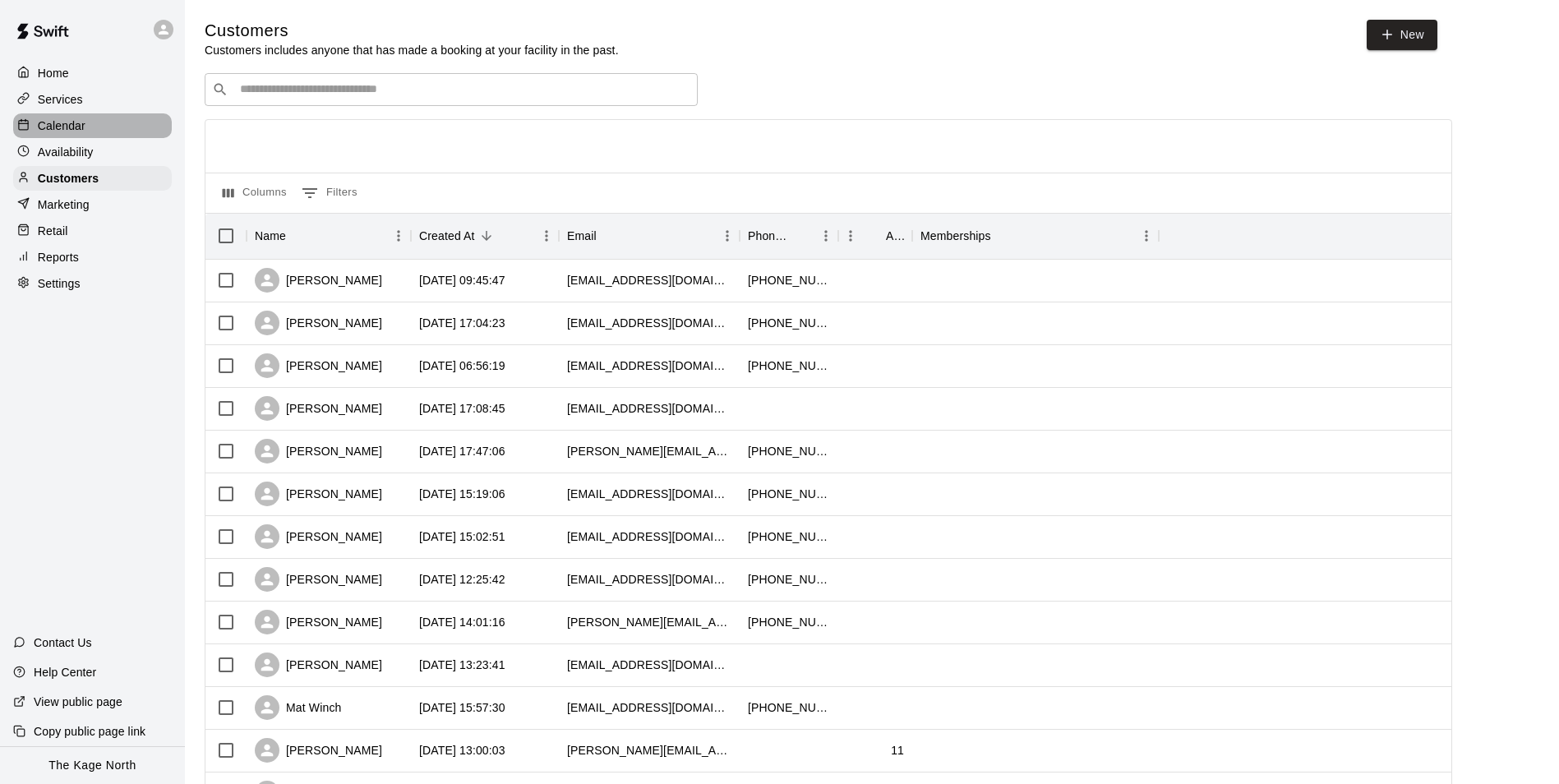
click at [90, 129] on div "Calendar" at bounding box center [92, 125] width 158 height 25
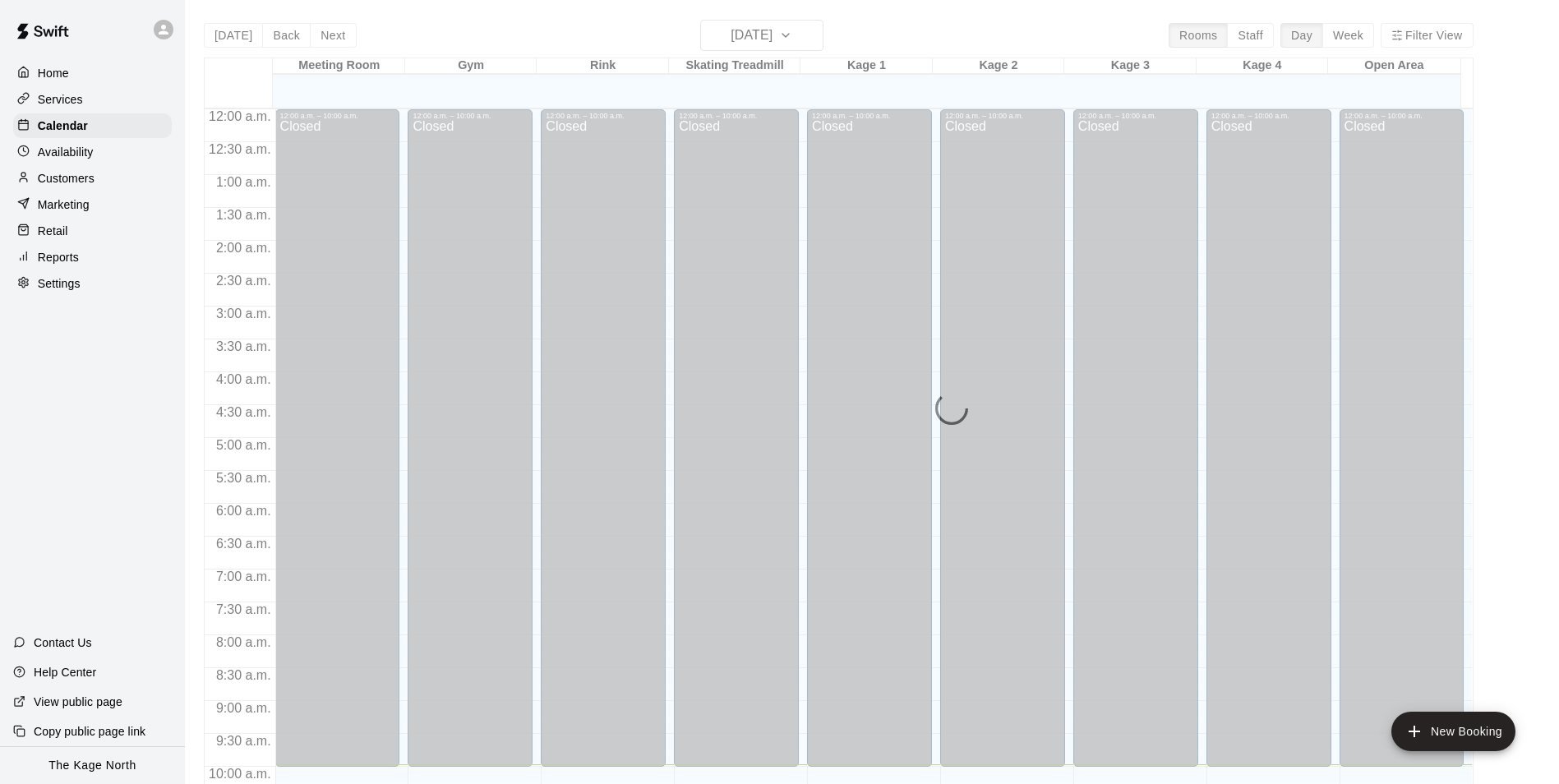
scroll to position [656, 0]
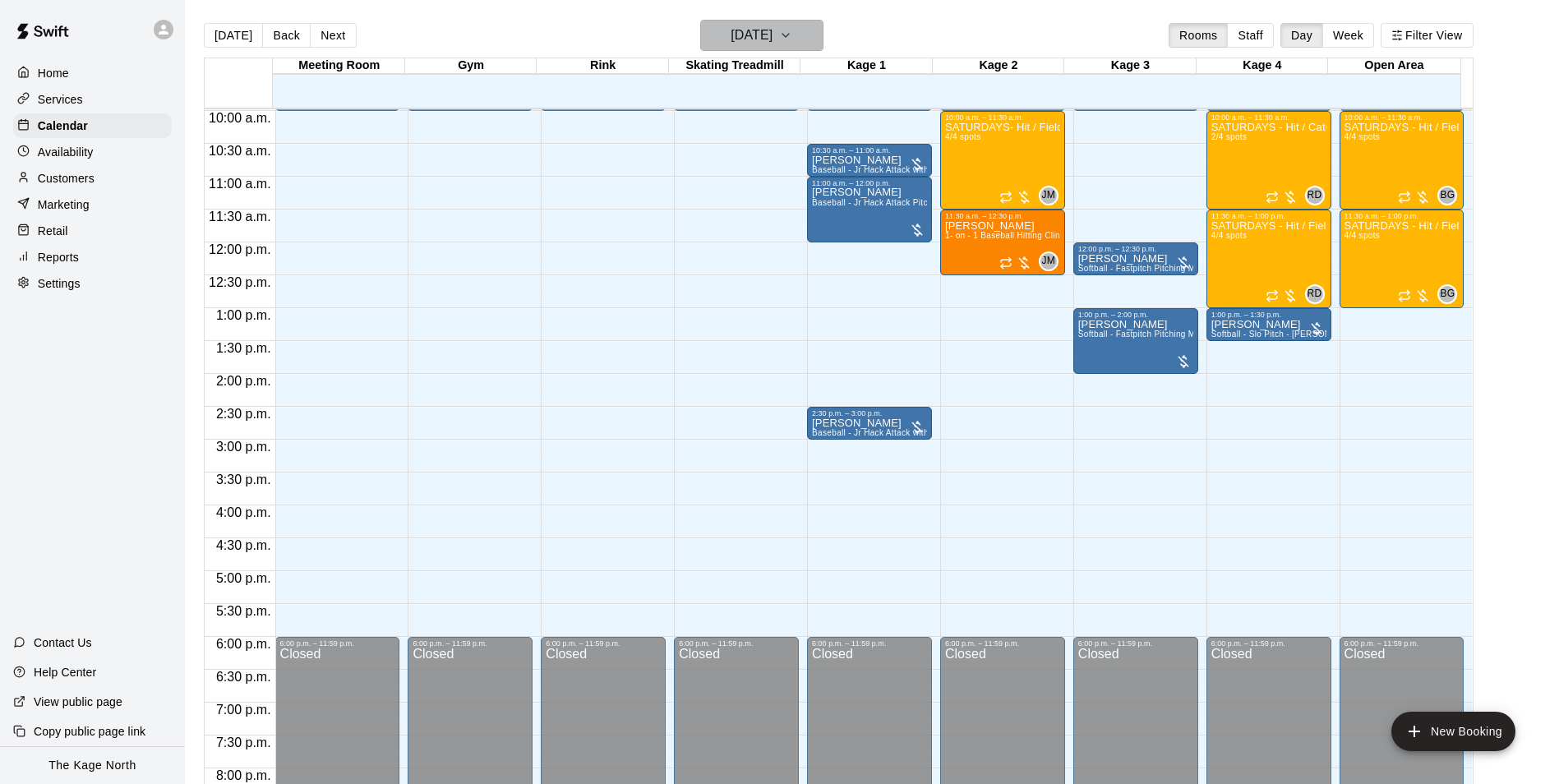
click at [773, 40] on h6 "[DATE]" at bounding box center [752, 35] width 42 height 23
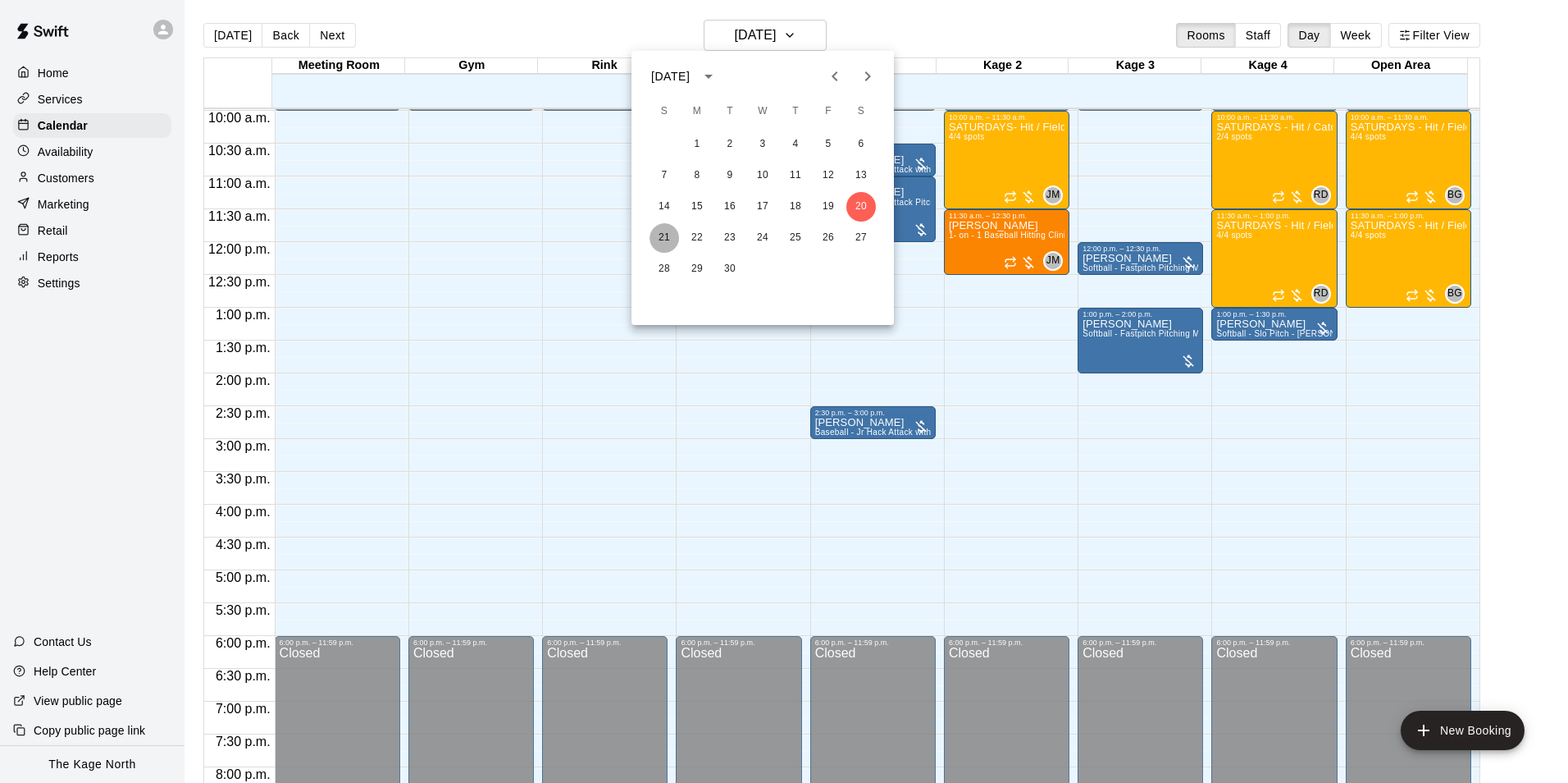
click at [667, 237] on button "21" at bounding box center [664, 238] width 30 height 30
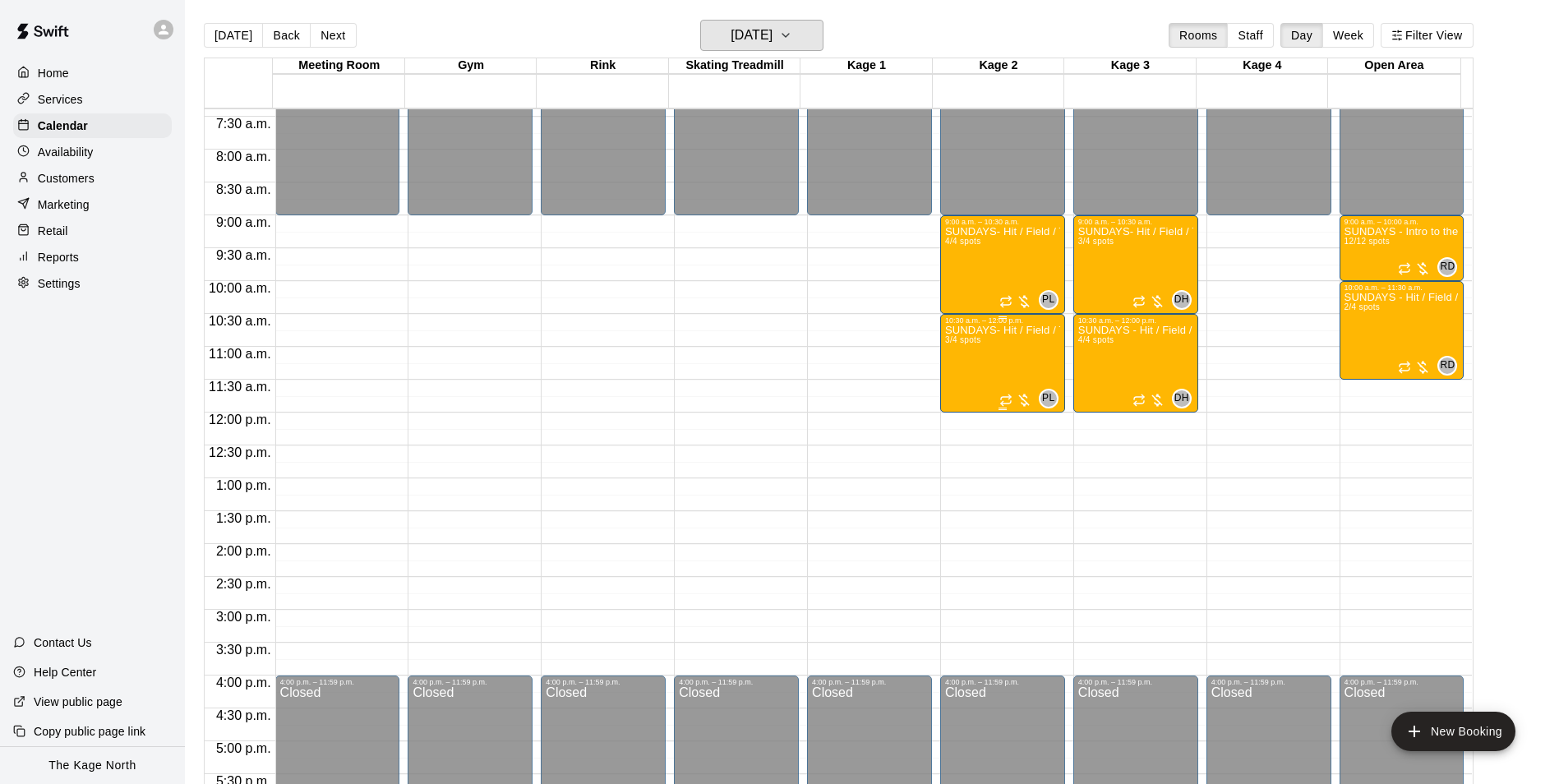
scroll to position [409, 0]
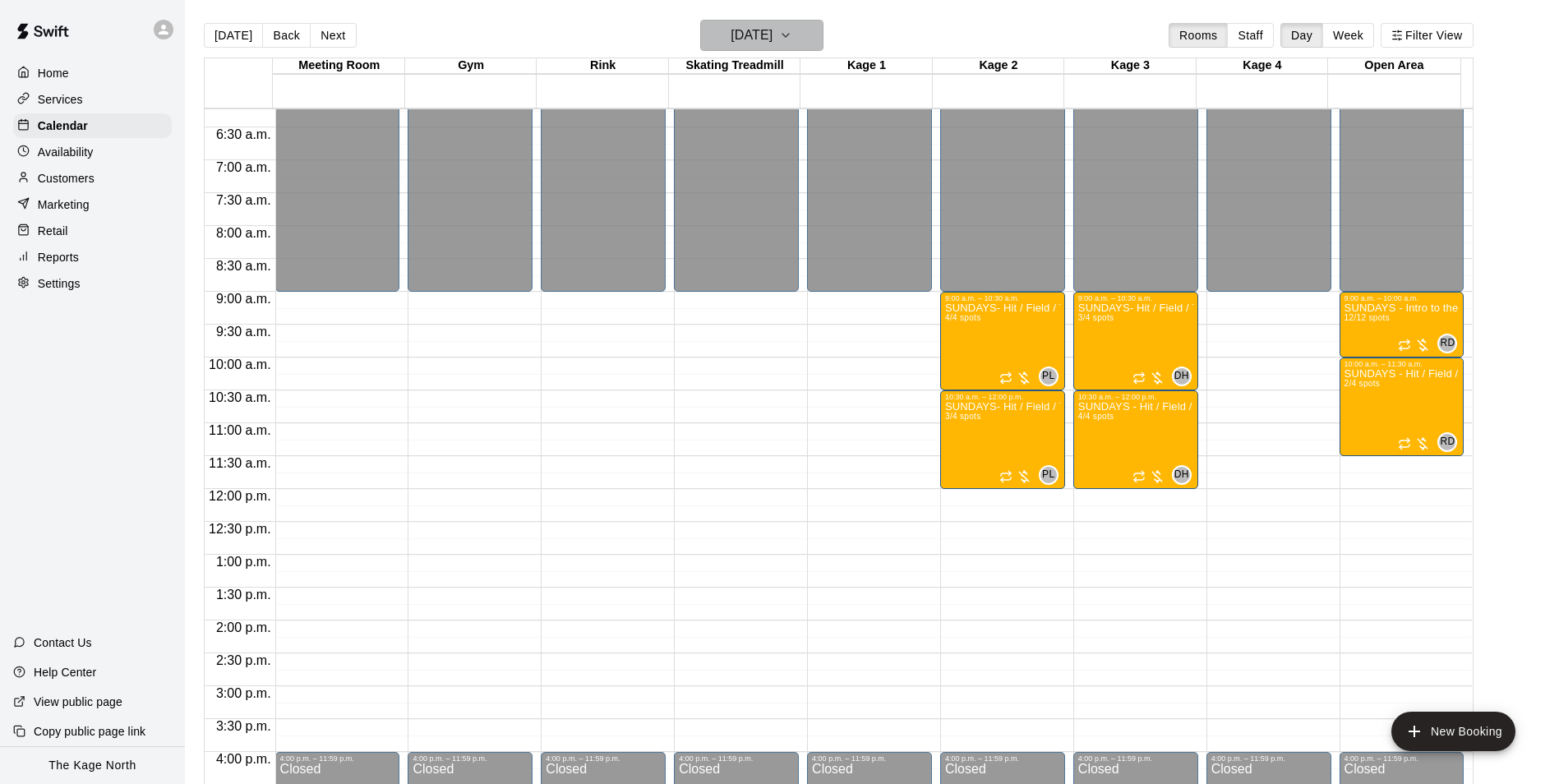
click at [773, 33] on h6 "Sunday Sep 21" at bounding box center [752, 35] width 42 height 23
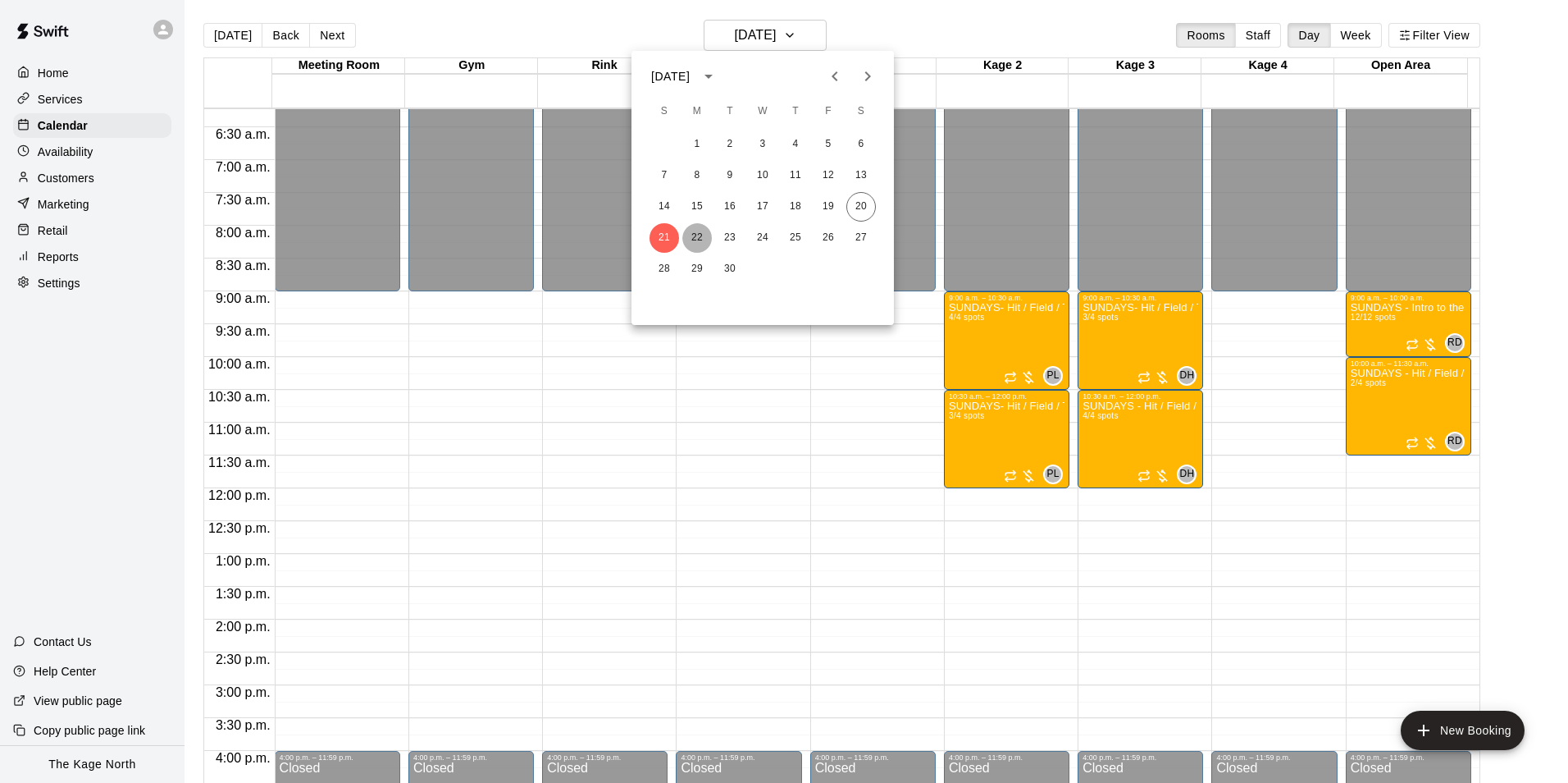
click at [697, 235] on button "22" at bounding box center [697, 238] width 30 height 30
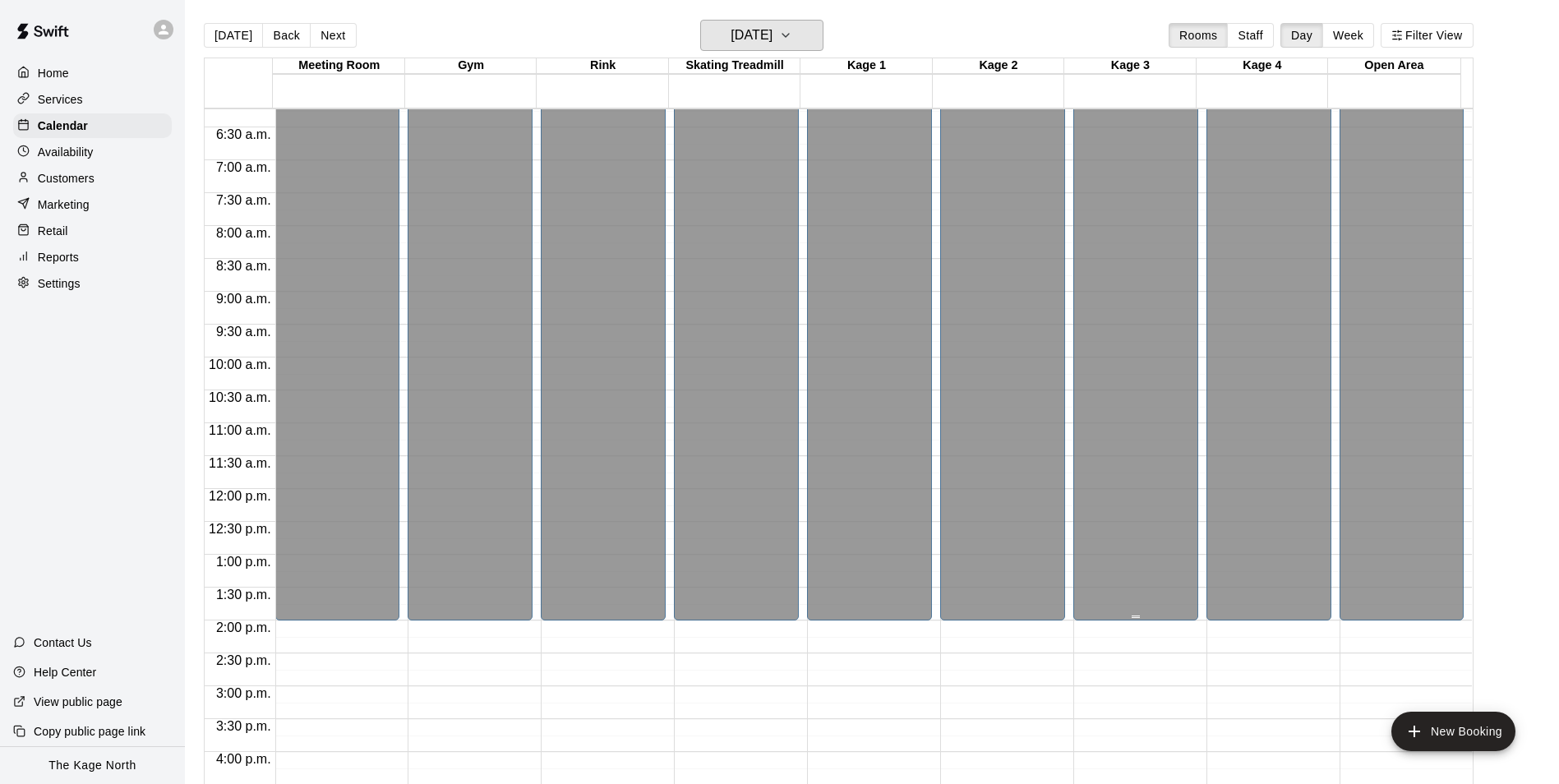
scroll to position [820, 0]
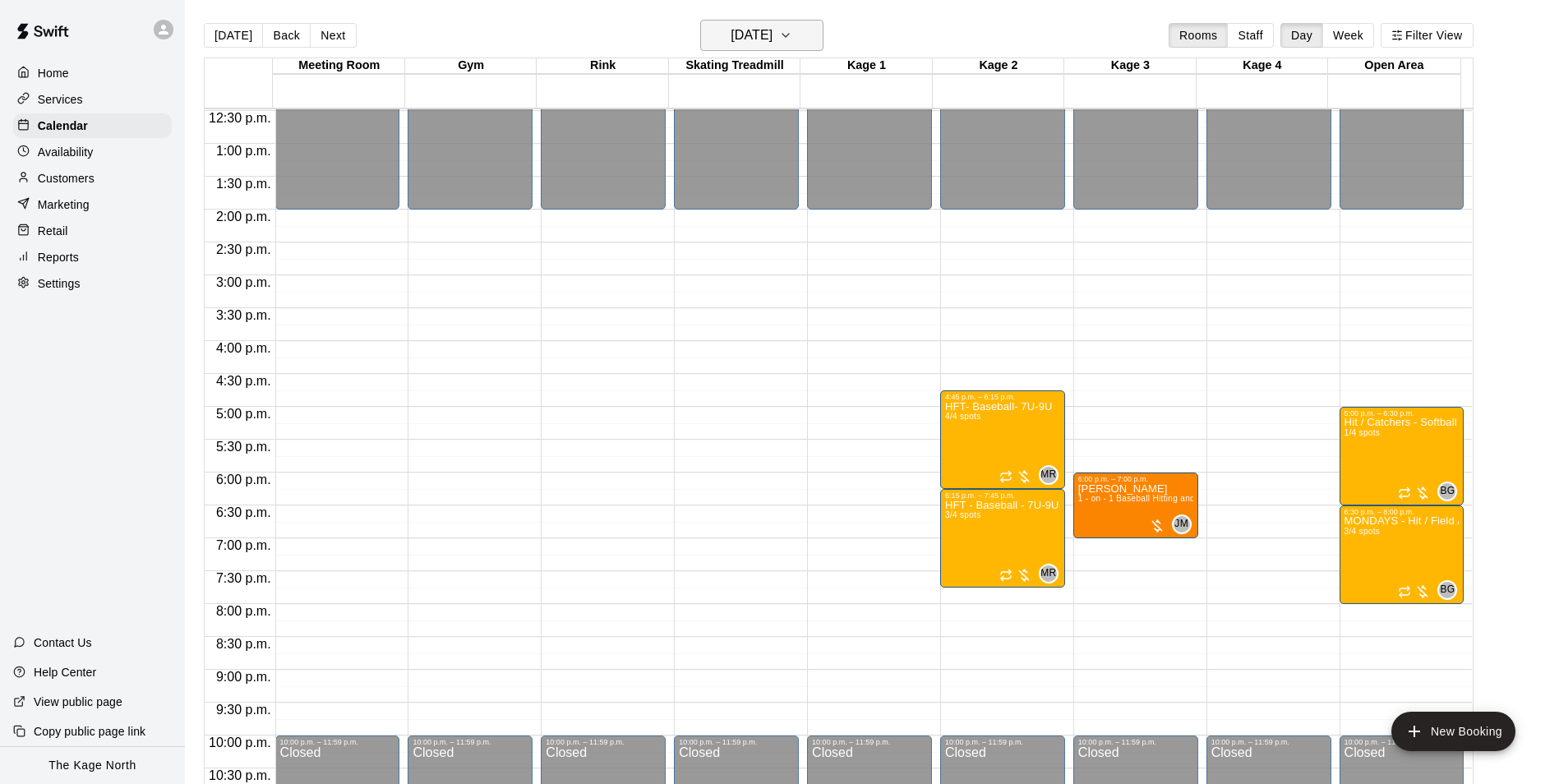
click at [773, 26] on h6 "Monday Sep 22" at bounding box center [752, 35] width 42 height 23
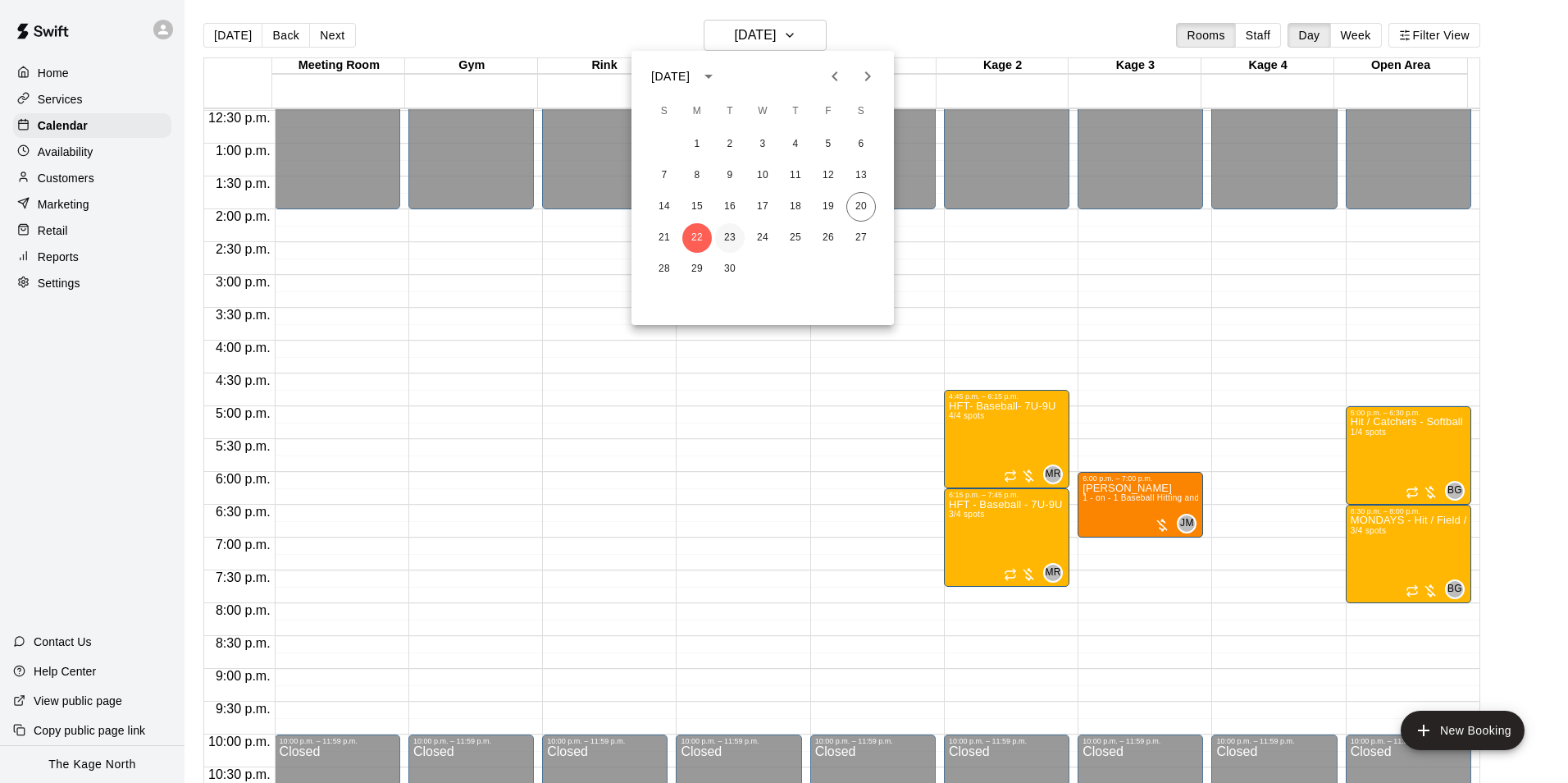
click at [733, 234] on button "23" at bounding box center [730, 238] width 30 height 30
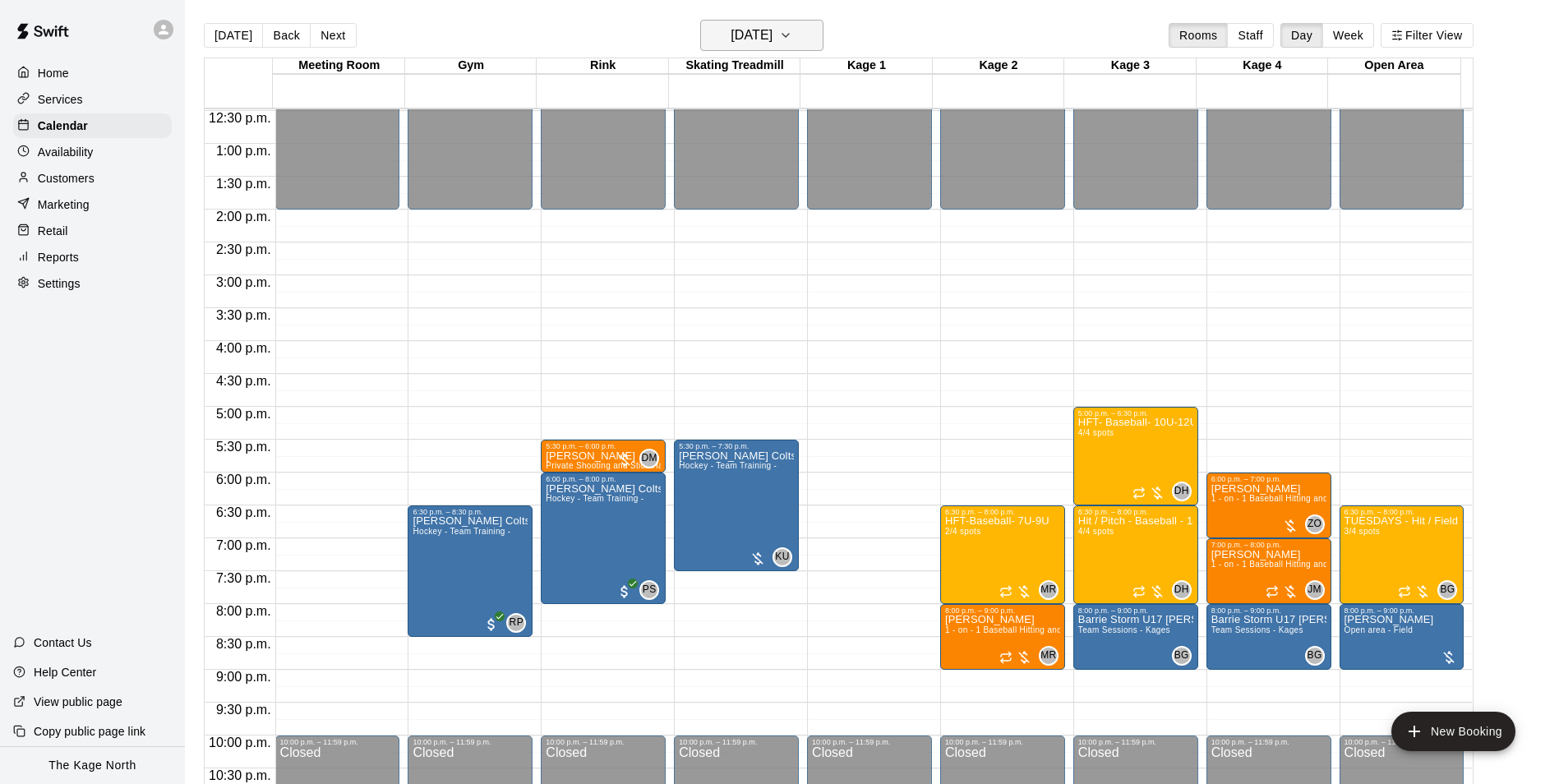
click at [762, 40] on h6 "Tuesday Sep 23" at bounding box center [752, 35] width 42 height 23
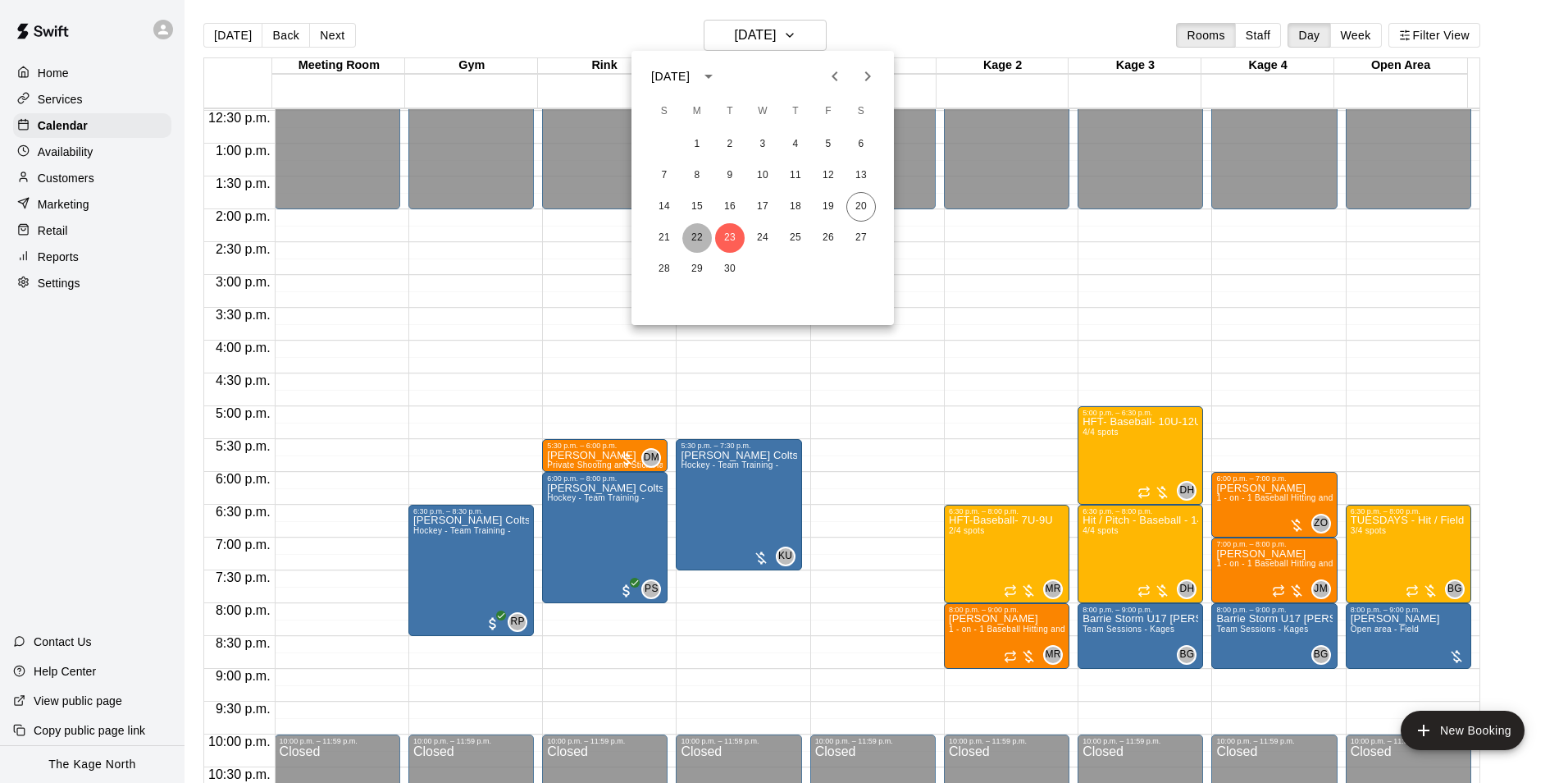
click at [706, 234] on button "22" at bounding box center [697, 238] width 30 height 30
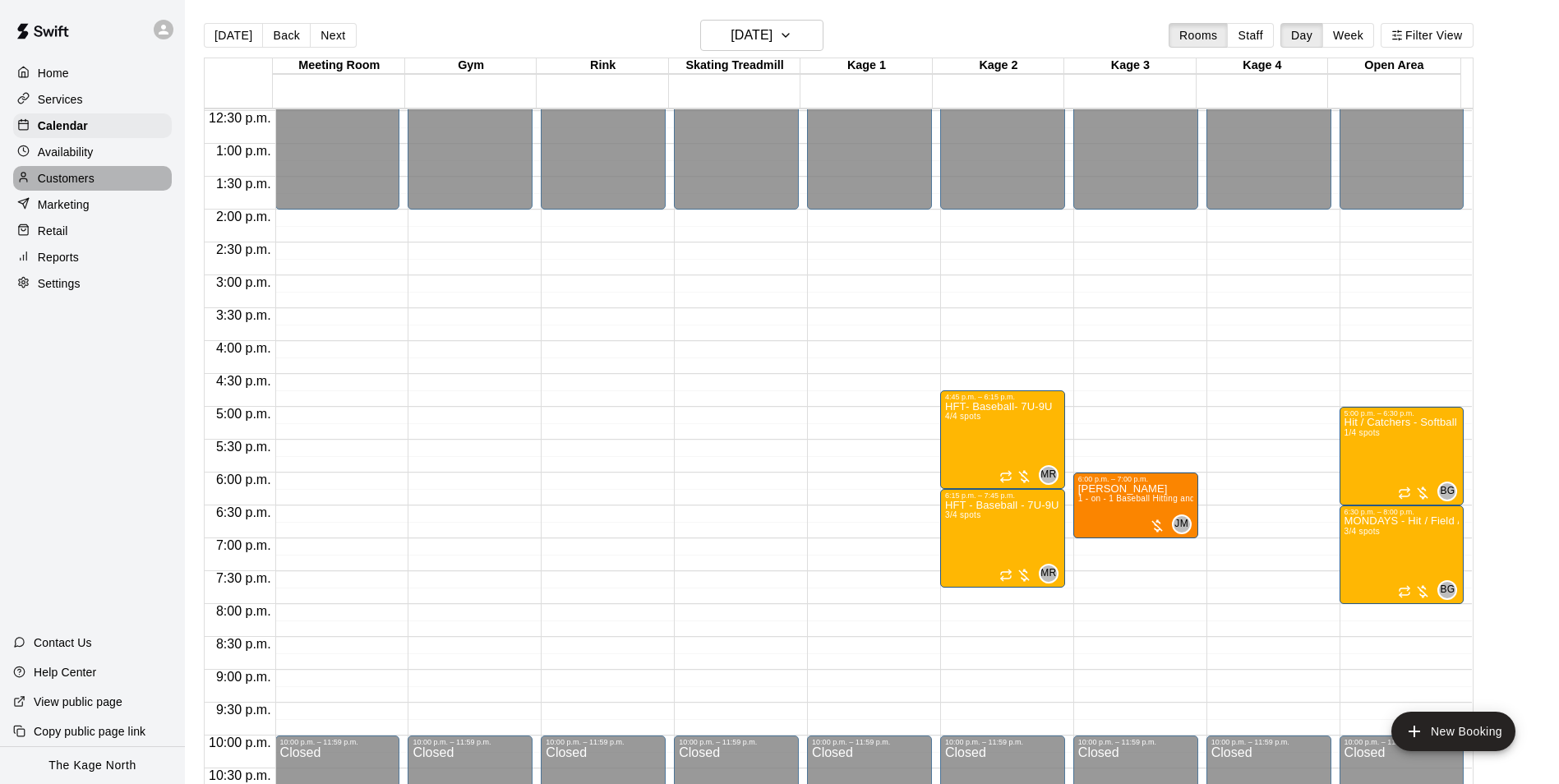
click at [77, 181] on p "Customers" at bounding box center [66, 178] width 57 height 17
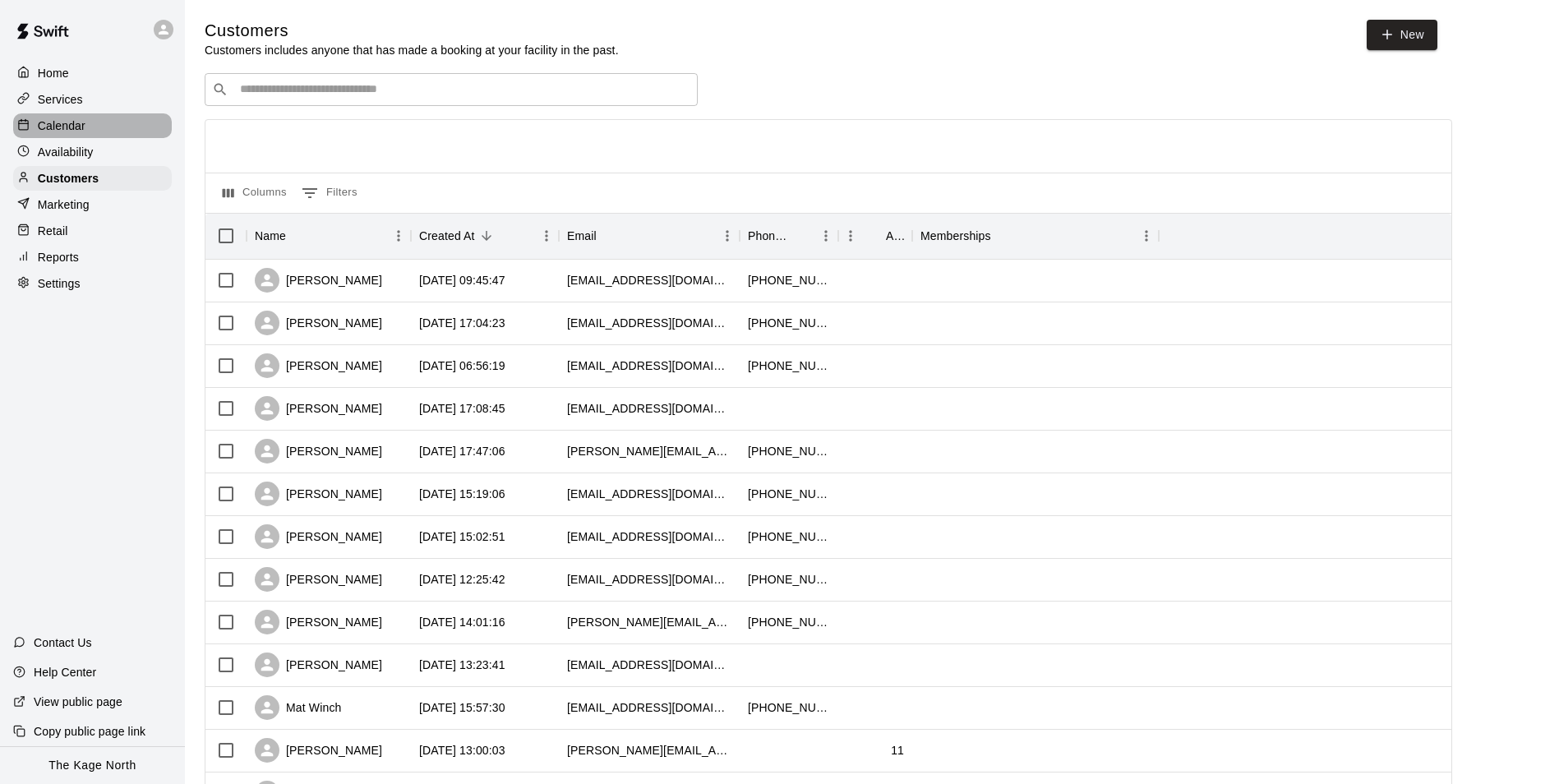
click at [79, 124] on p "Calendar" at bounding box center [62, 125] width 48 height 17
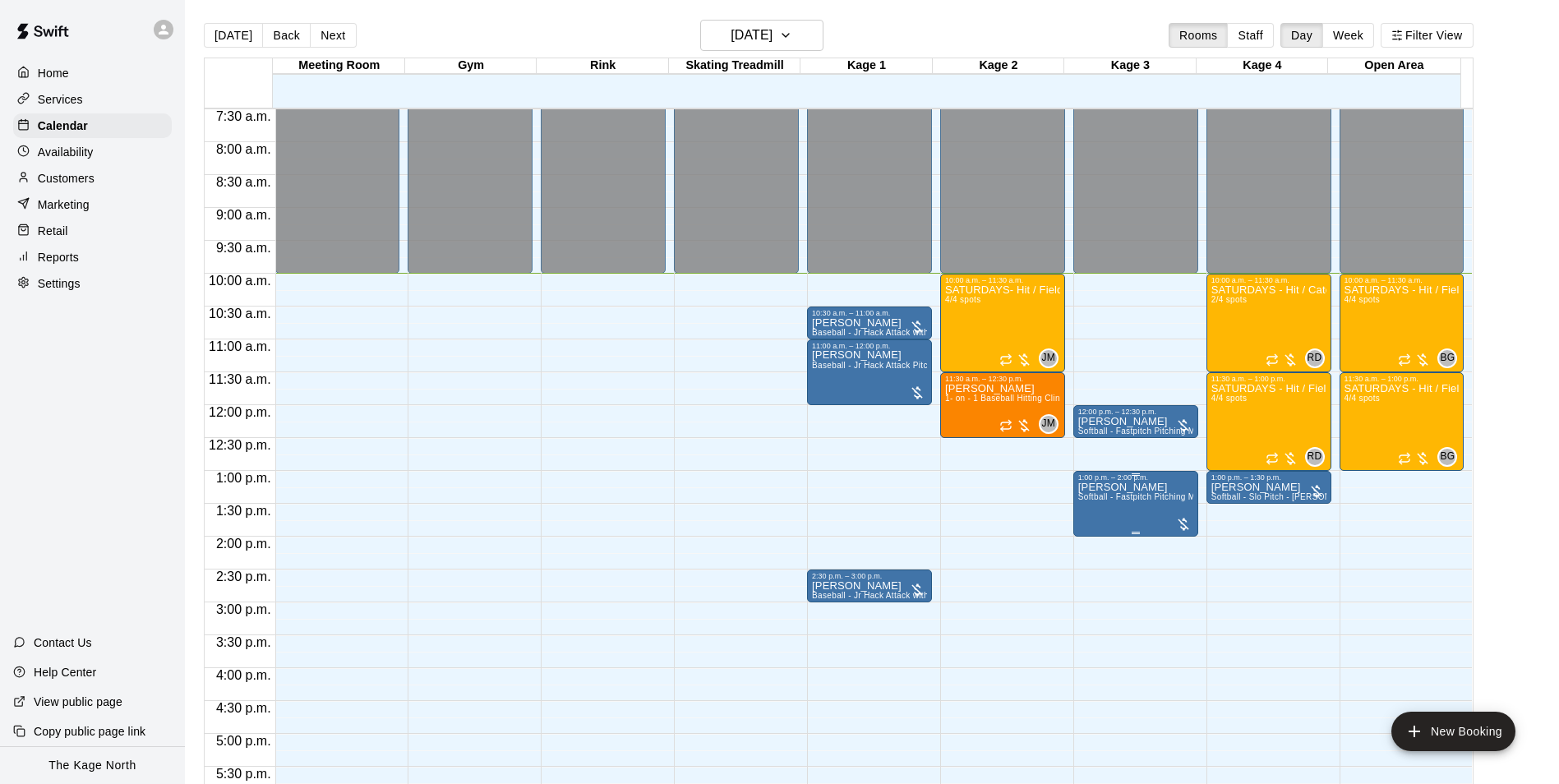
scroll to position [492, 0]
click at [56, 184] on p "Customers" at bounding box center [66, 178] width 57 height 17
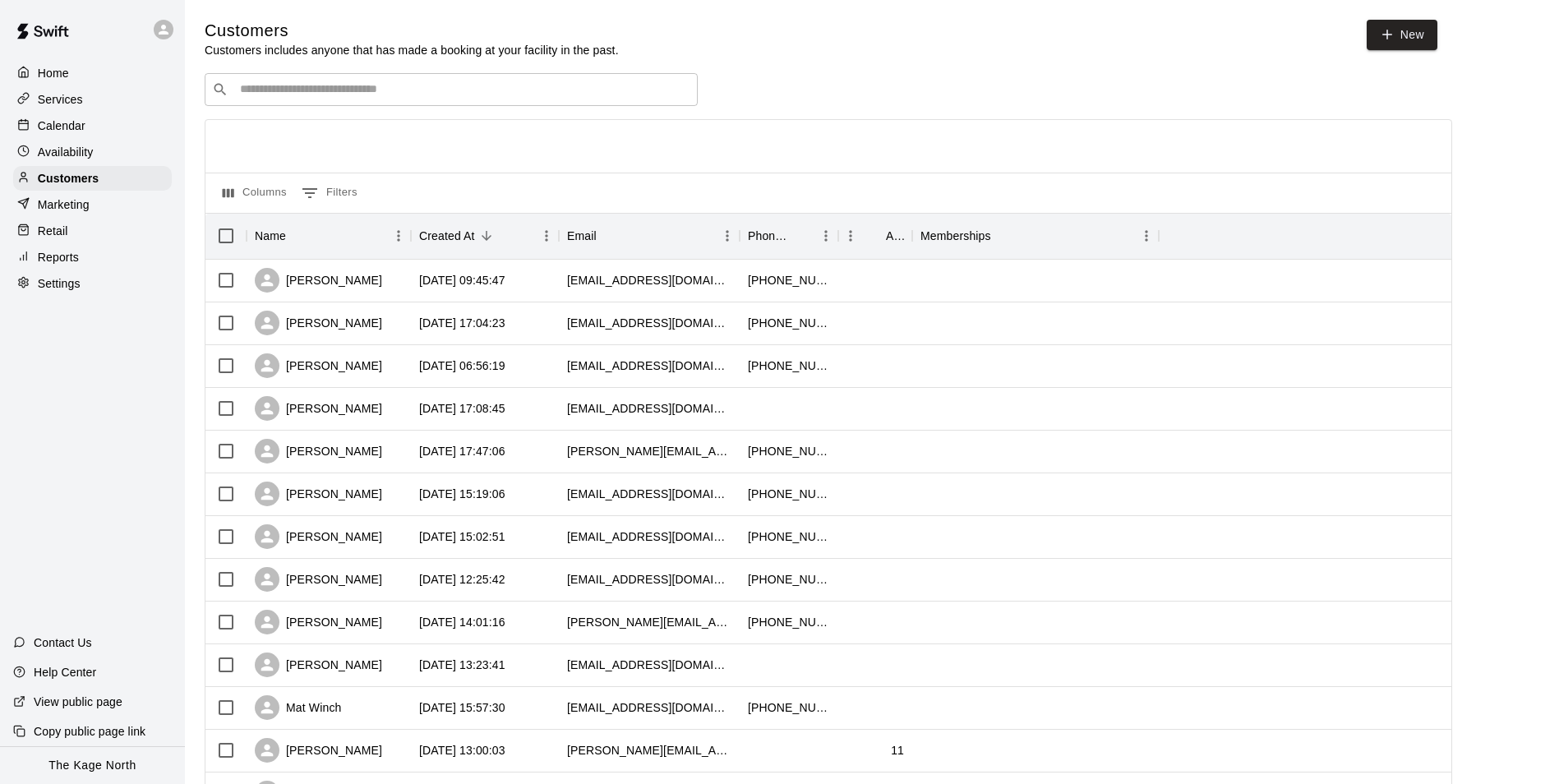
click at [54, 122] on p "Calendar" at bounding box center [62, 125] width 48 height 17
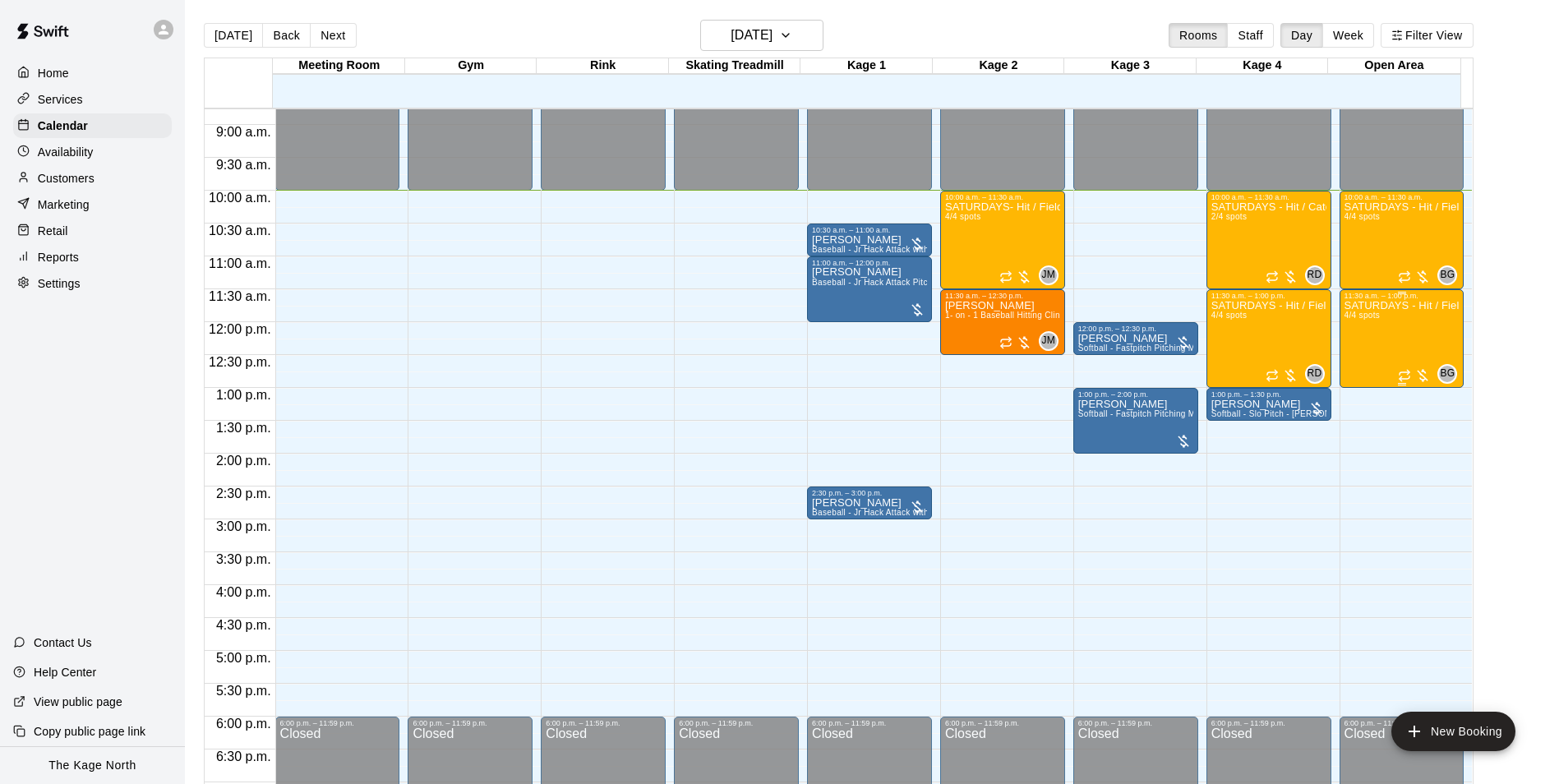
scroll to position [574, 0]
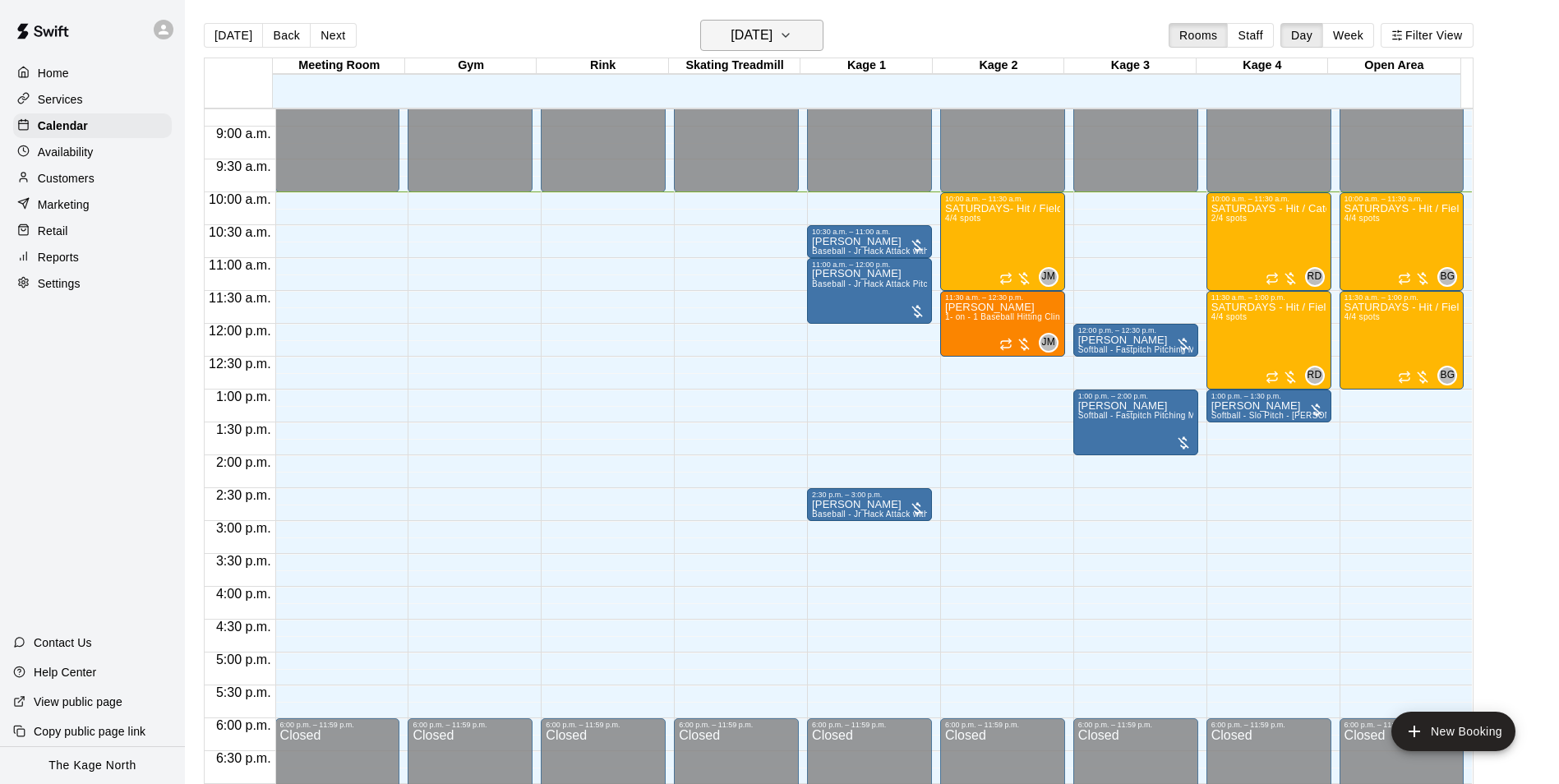
click at [773, 28] on h6 "[DATE]" at bounding box center [752, 35] width 42 height 23
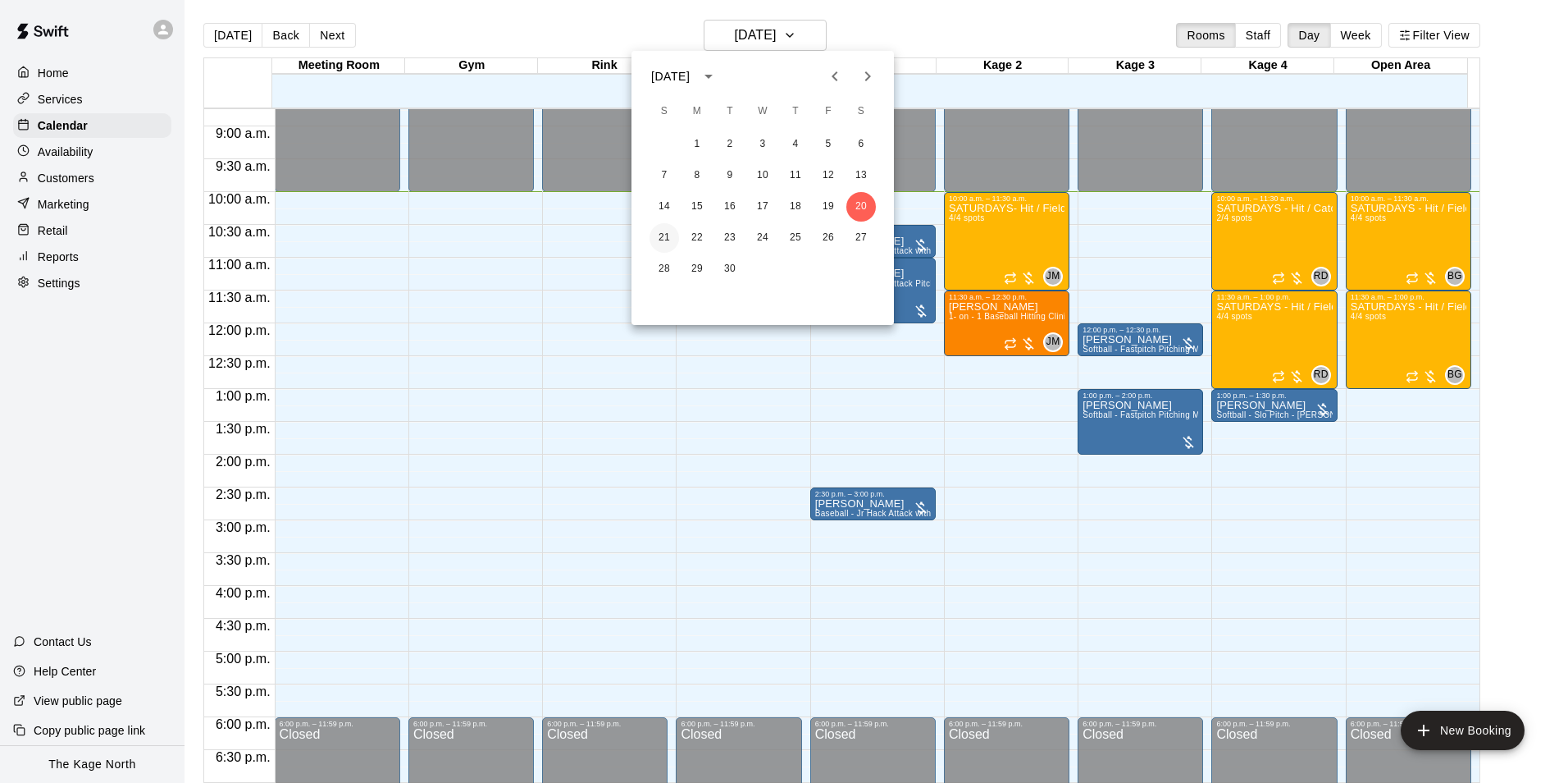
click at [670, 237] on button "21" at bounding box center [664, 238] width 30 height 30
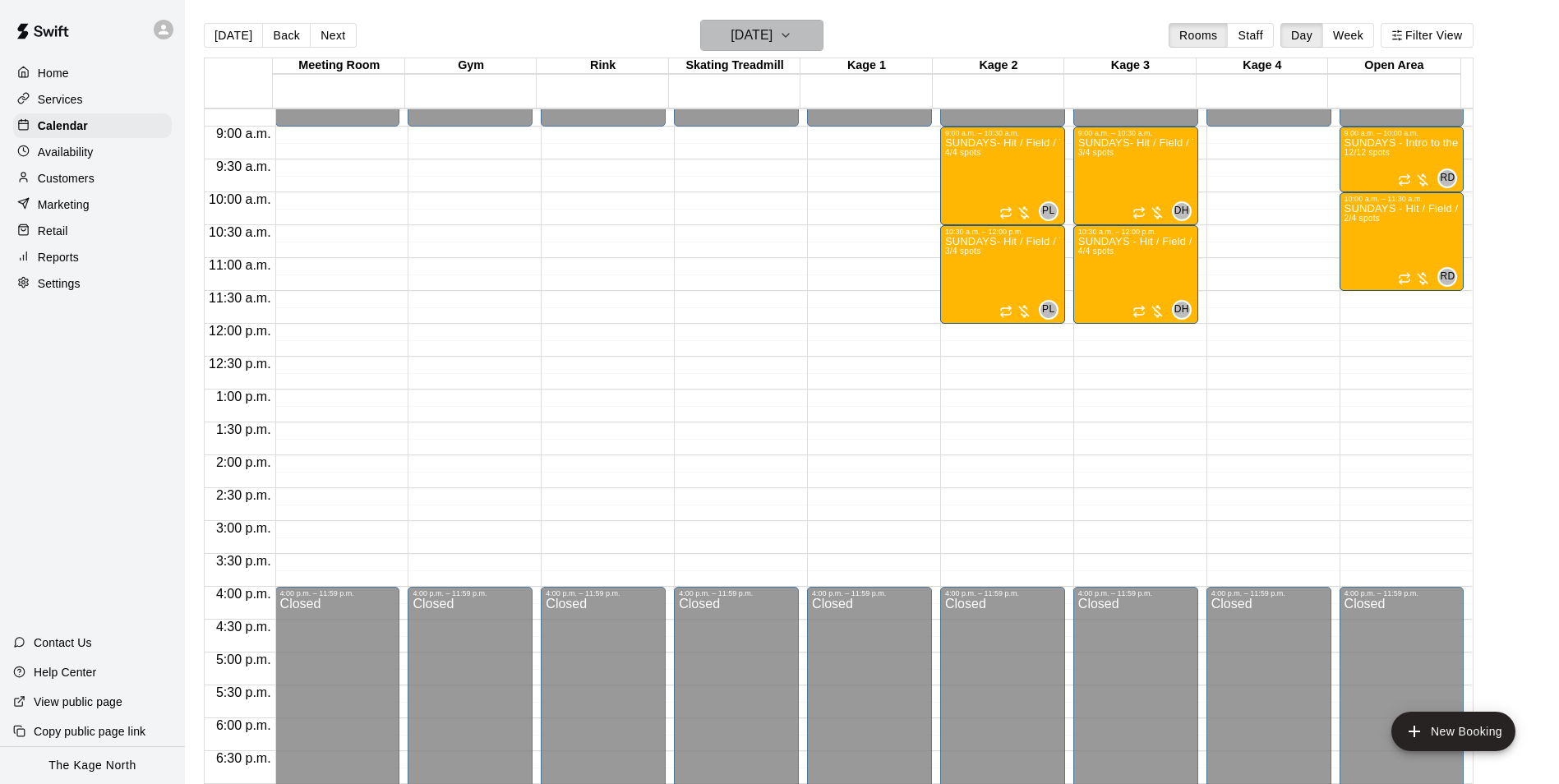
click at [773, 36] on h6 "Sunday Sep 21" at bounding box center [752, 35] width 42 height 23
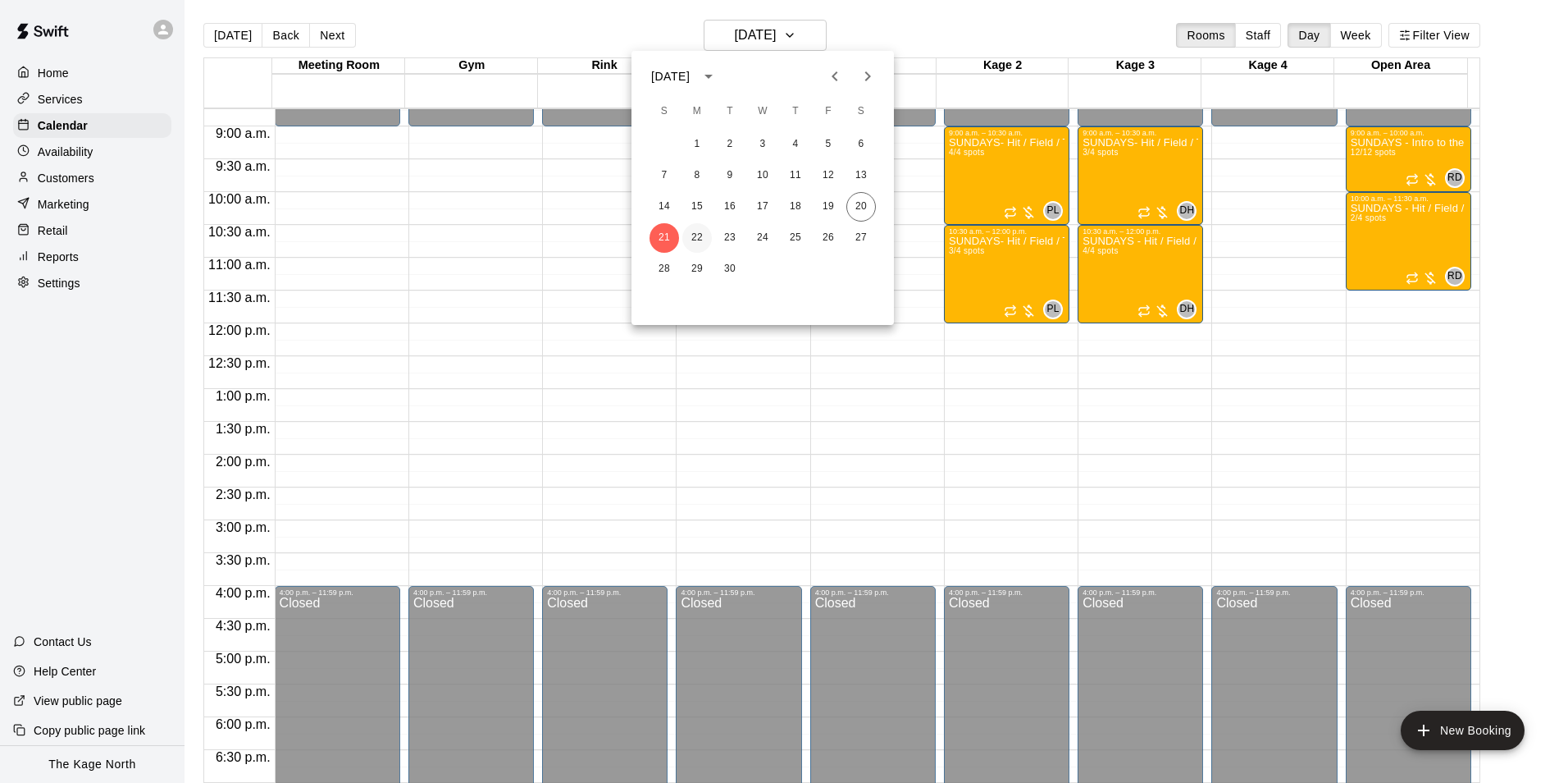
click at [699, 233] on button "22" at bounding box center [697, 238] width 30 height 30
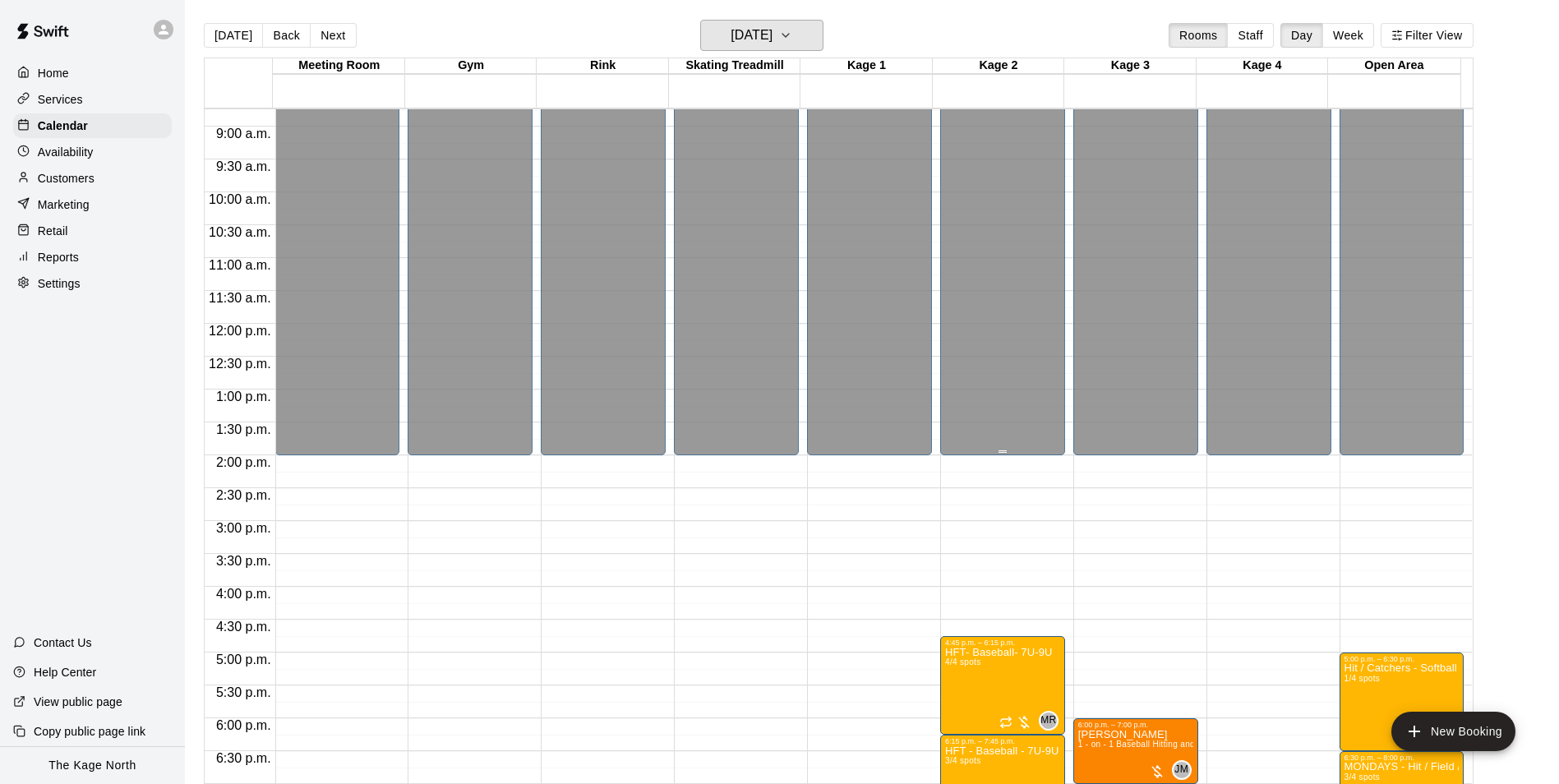
scroll to position [885, 0]
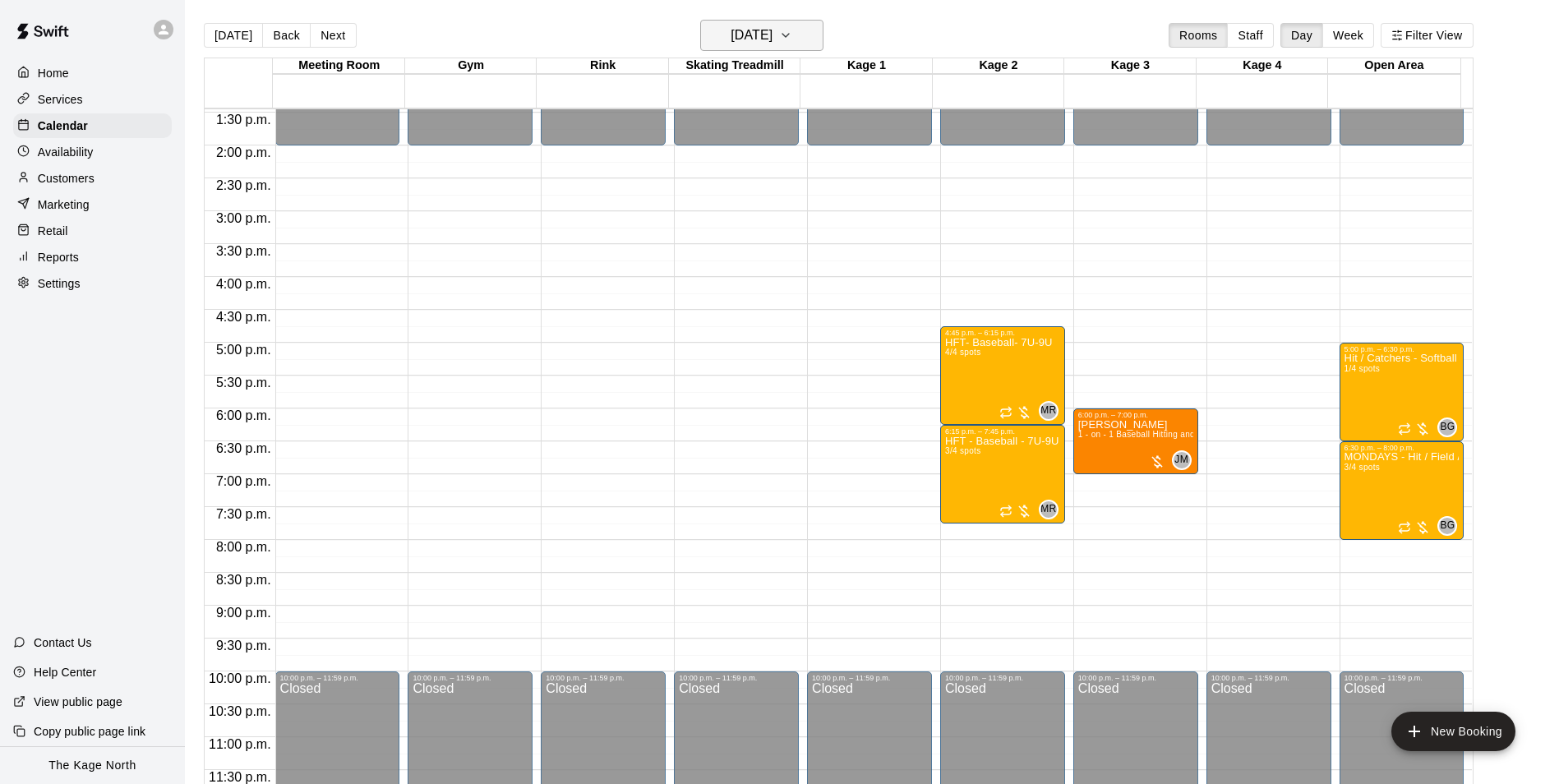
click at [754, 31] on h6 "Monday Sep 22" at bounding box center [752, 35] width 42 height 23
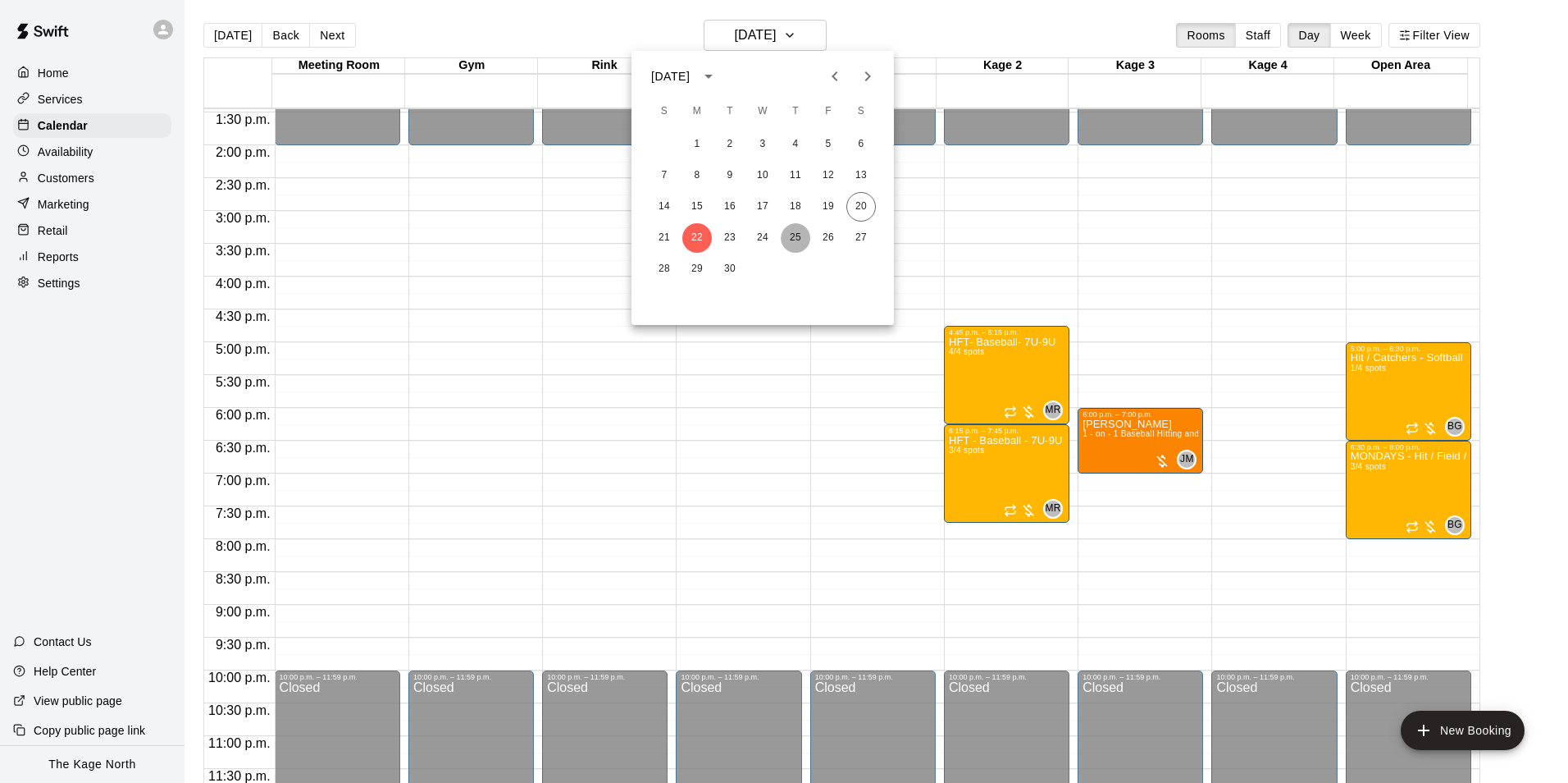
click at [795, 233] on button "25" at bounding box center [795, 238] width 30 height 30
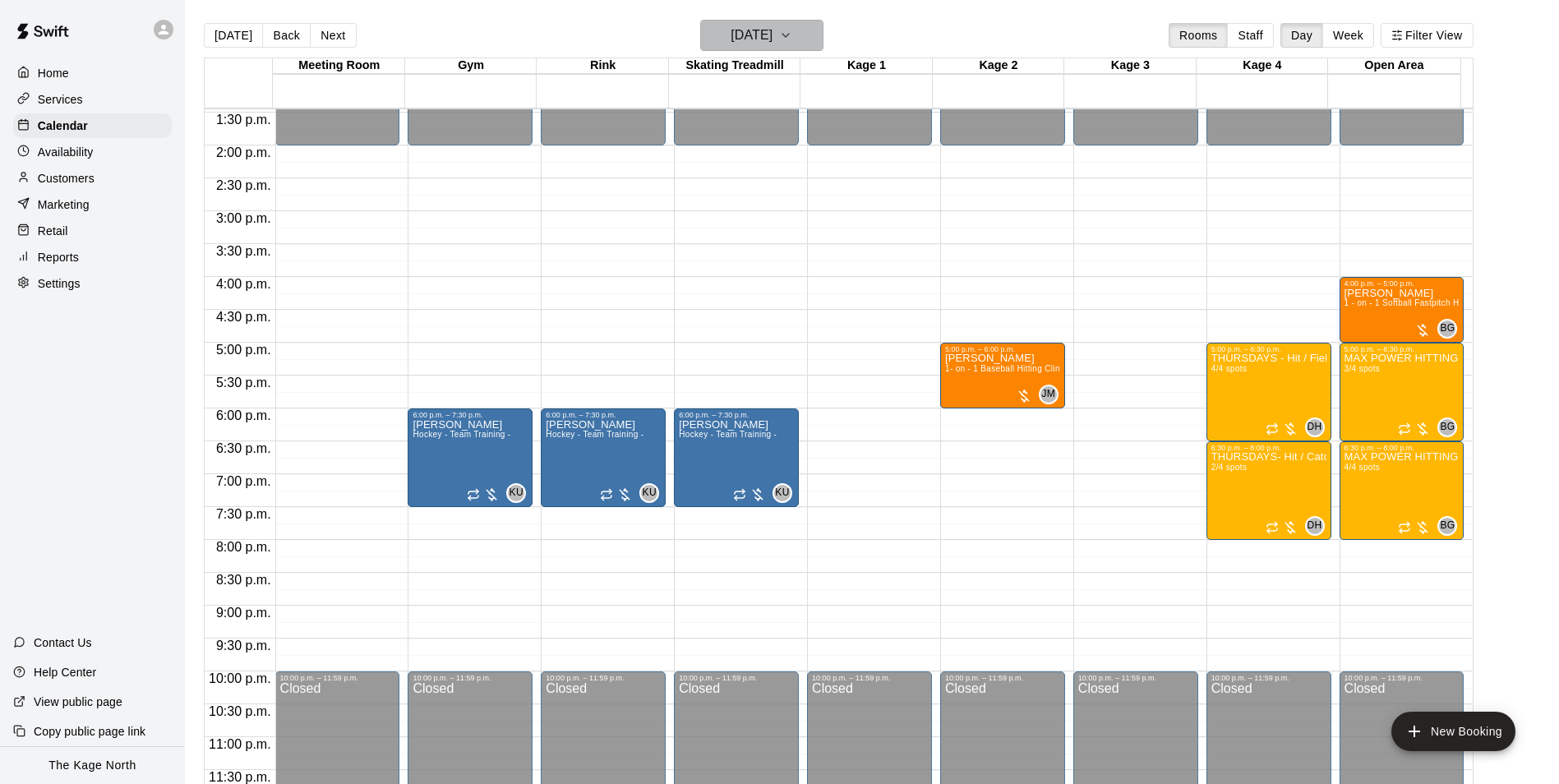
click at [773, 36] on h6 "Thursday Sep 25" at bounding box center [752, 35] width 42 height 23
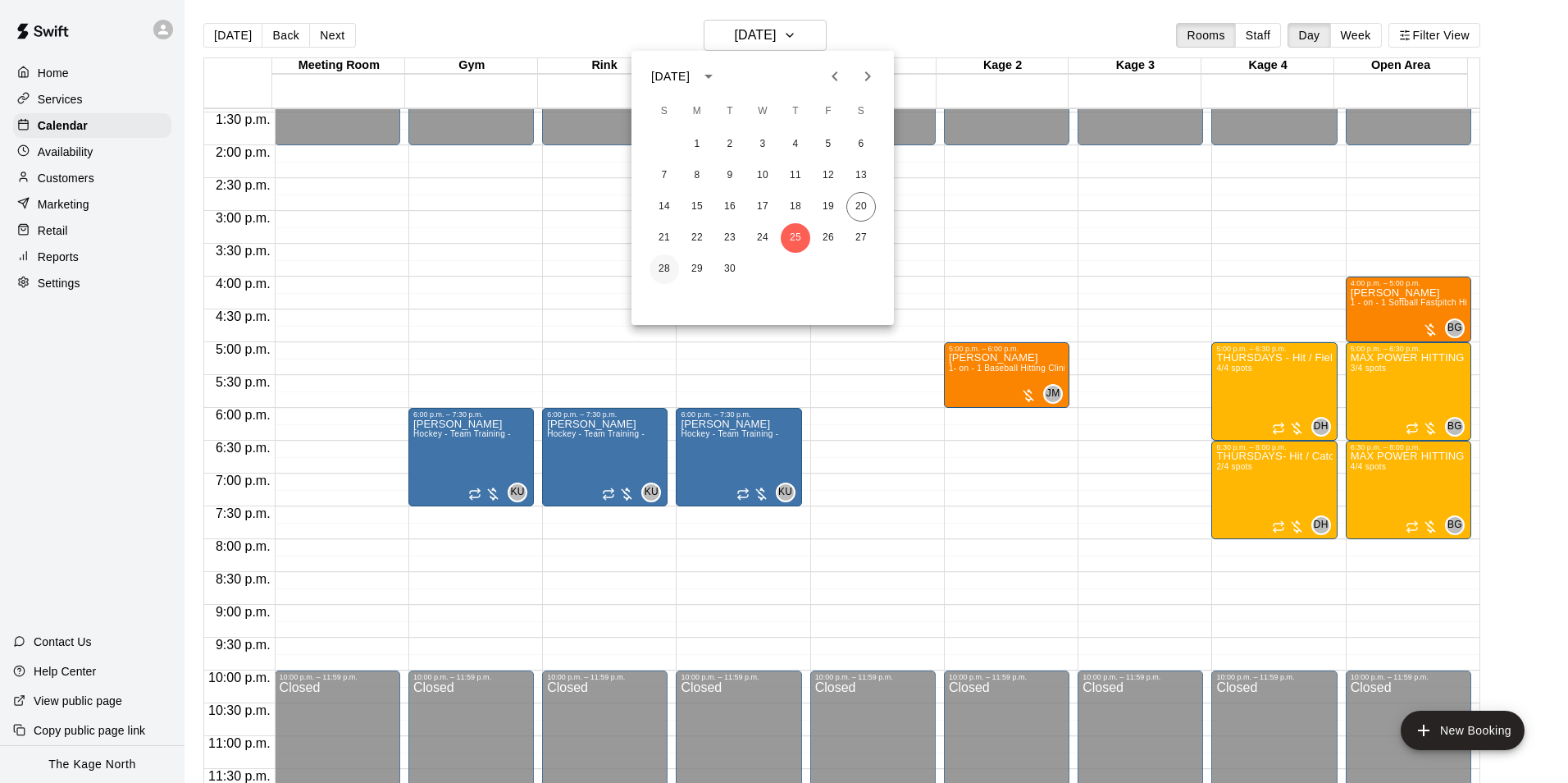
click at [668, 272] on button "28" at bounding box center [664, 269] width 30 height 30
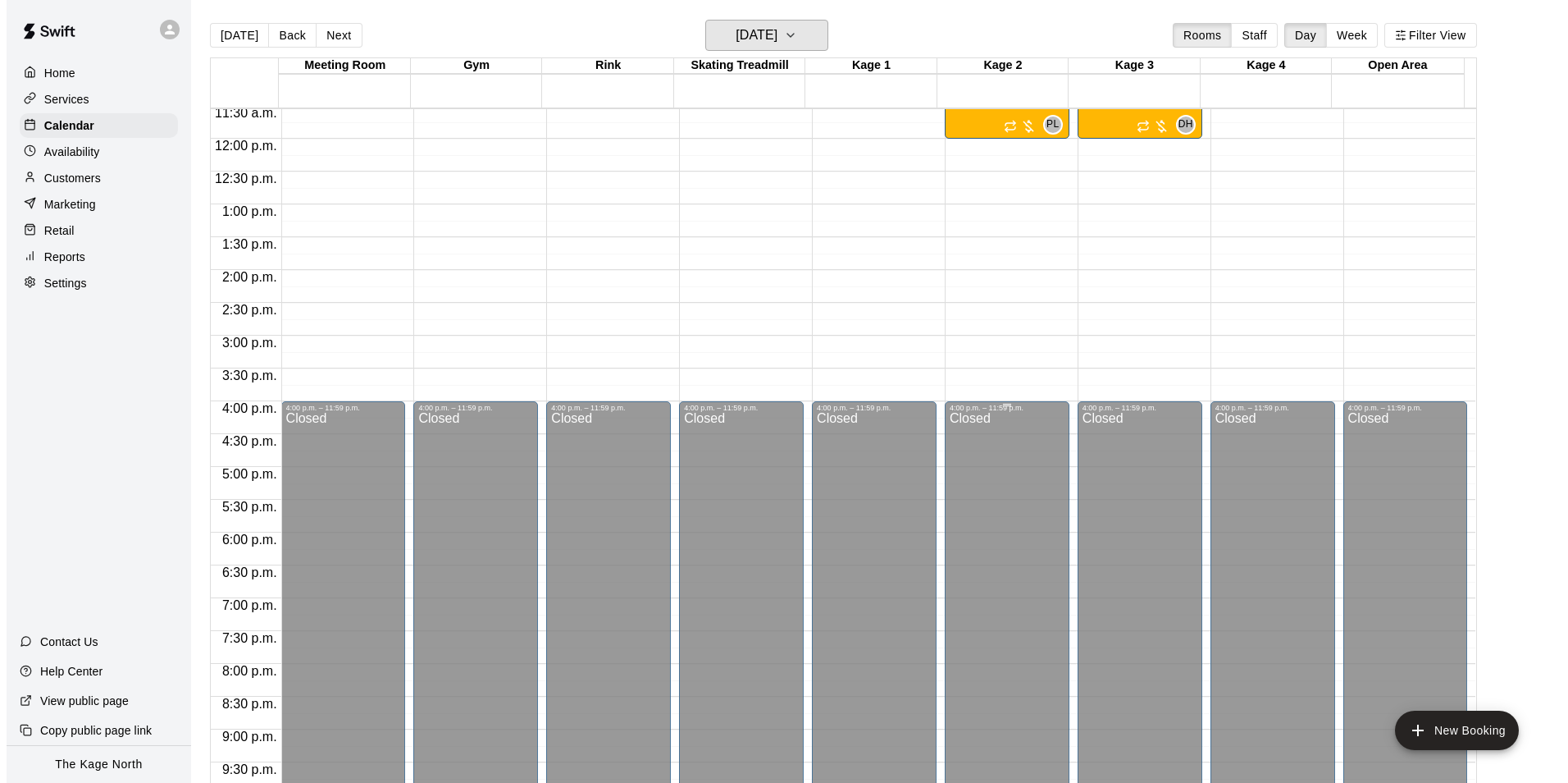
scroll to position [474, 0]
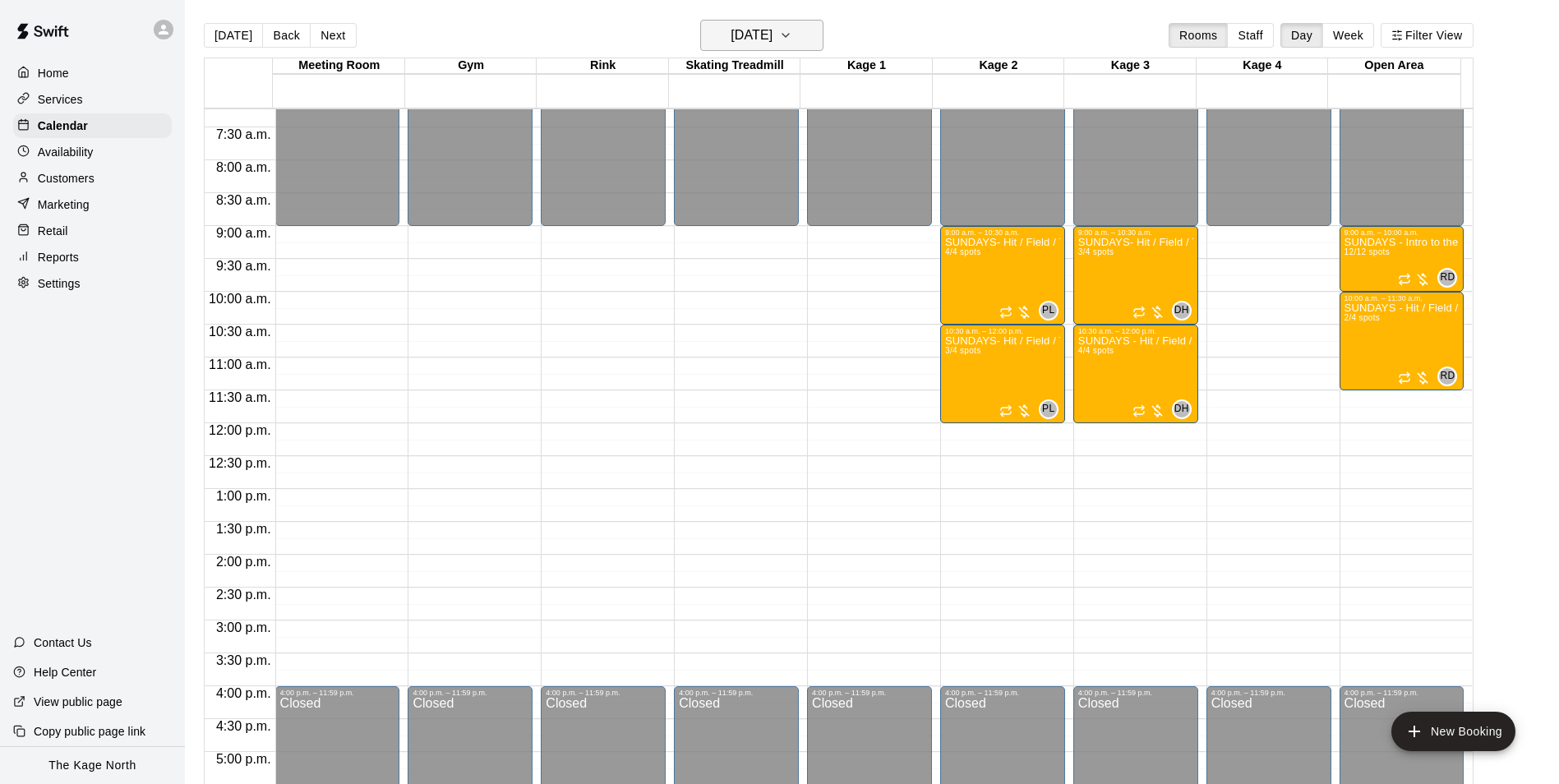
click at [773, 26] on h6 "Sunday Sep 28" at bounding box center [752, 35] width 42 height 23
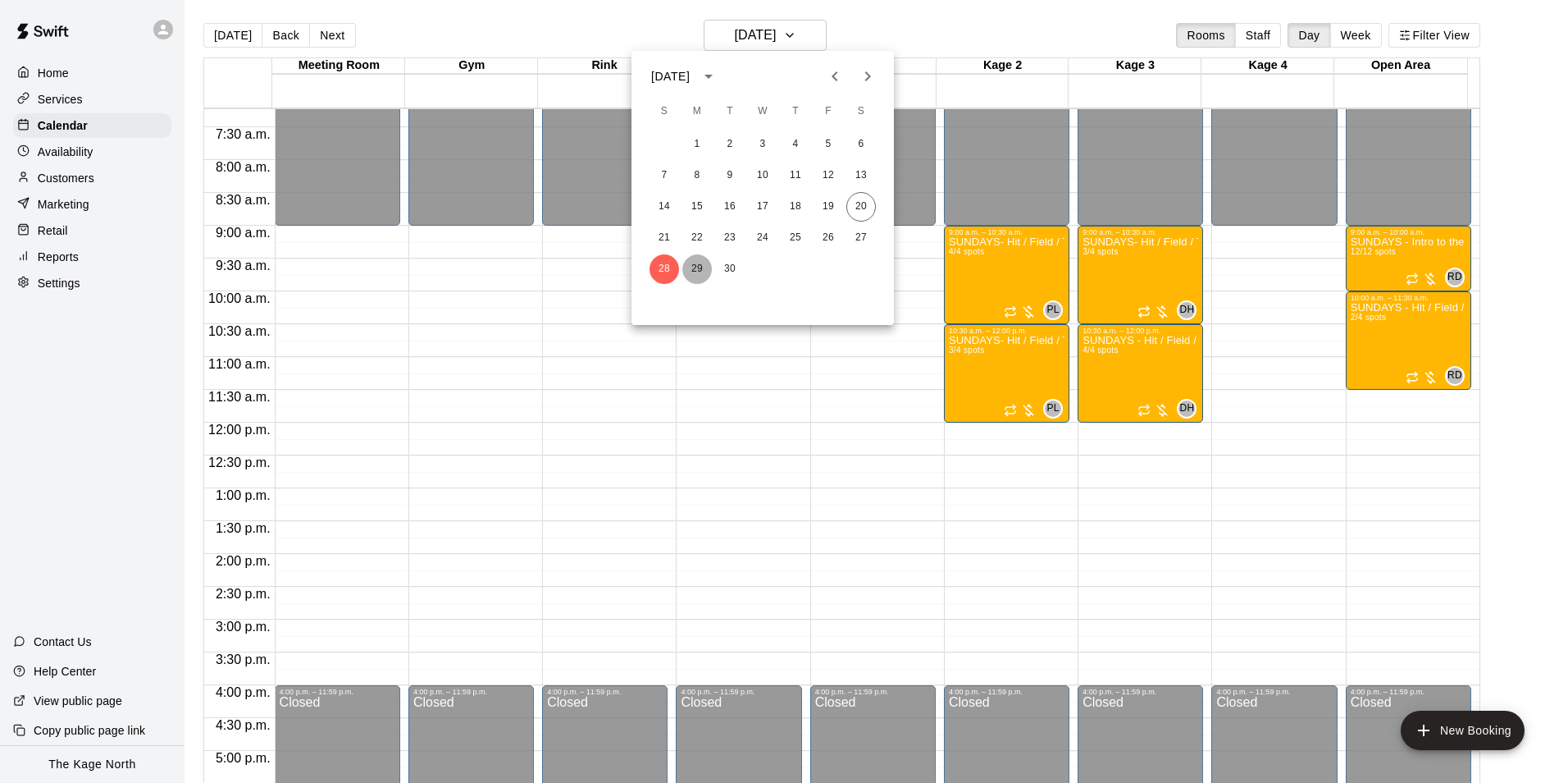
click at [694, 269] on button "29" at bounding box center [697, 269] width 30 height 30
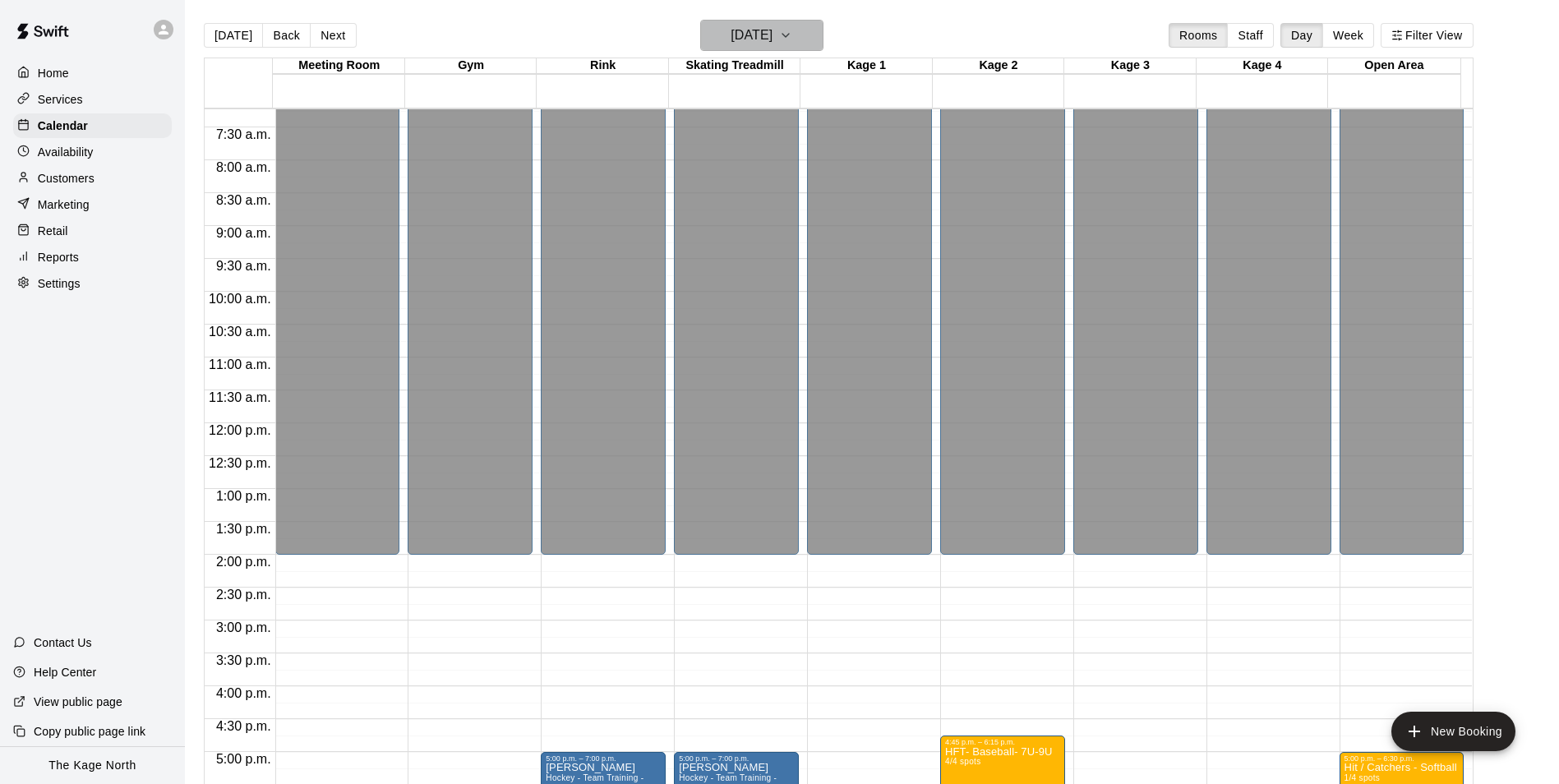
click at [781, 22] on button "Monday Sep 29" at bounding box center [762, 35] width 123 height 31
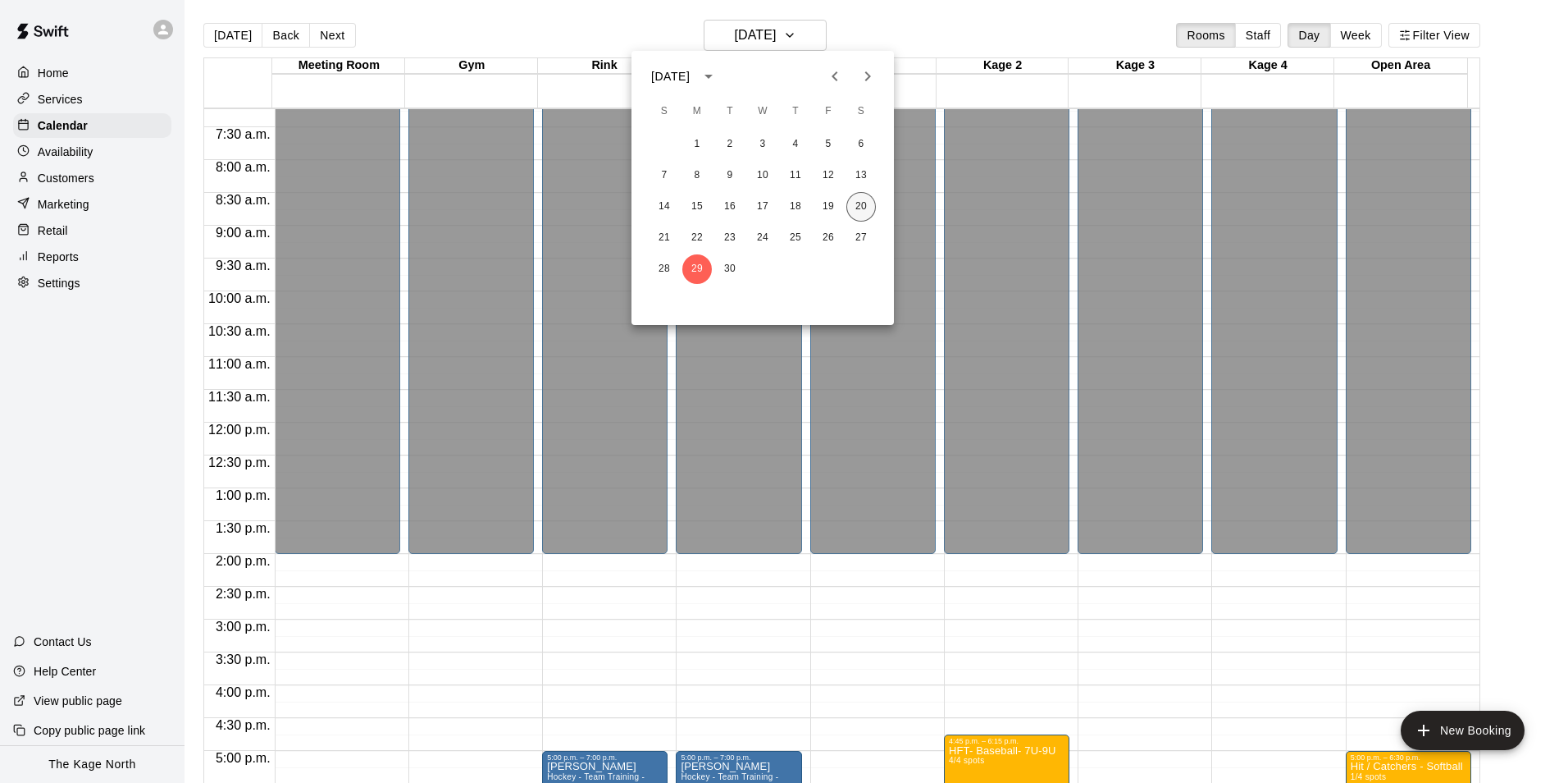
click at [858, 205] on button "20" at bounding box center [861, 207] width 30 height 30
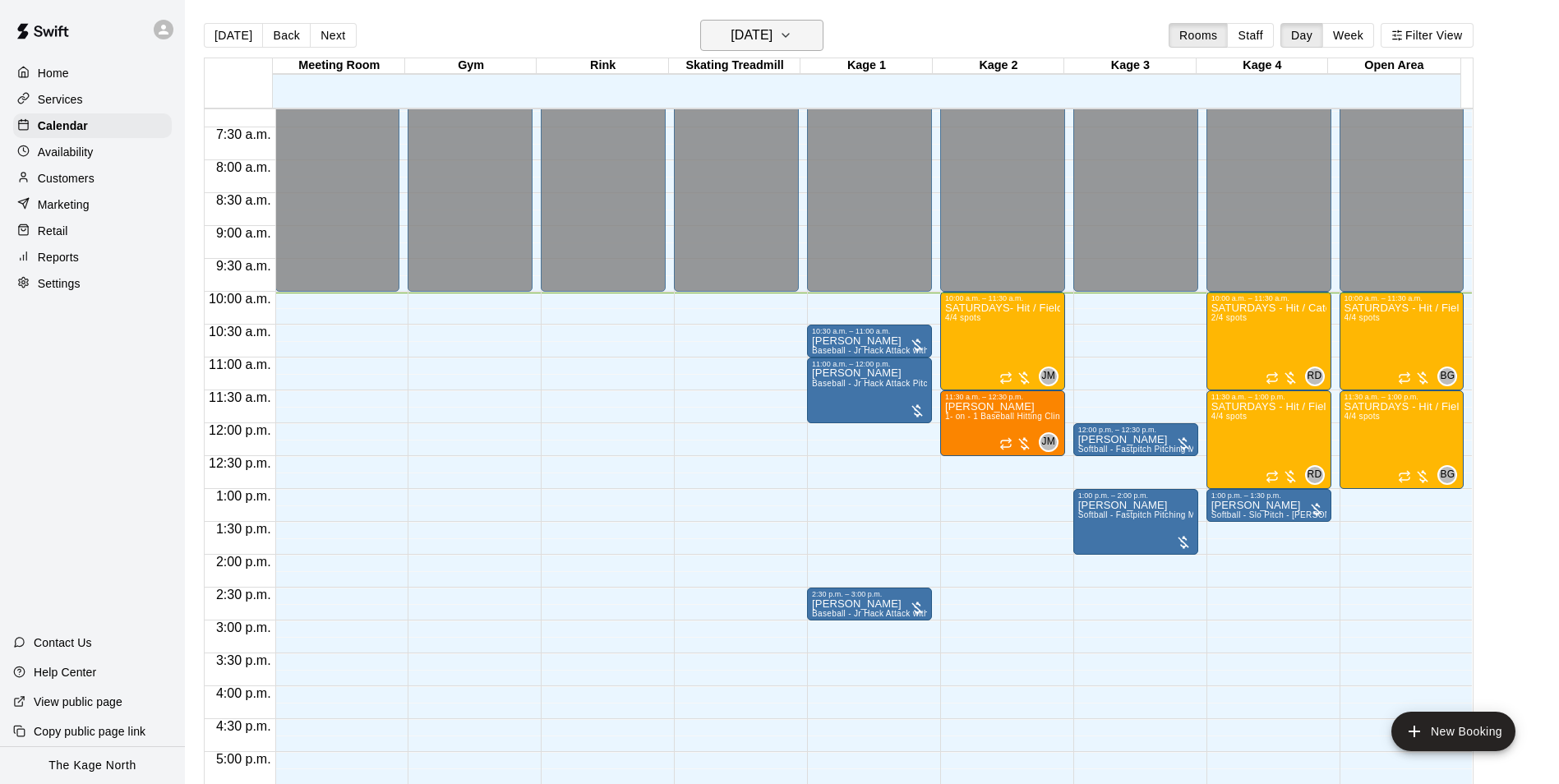
click at [756, 28] on h6 "[DATE]" at bounding box center [752, 35] width 42 height 23
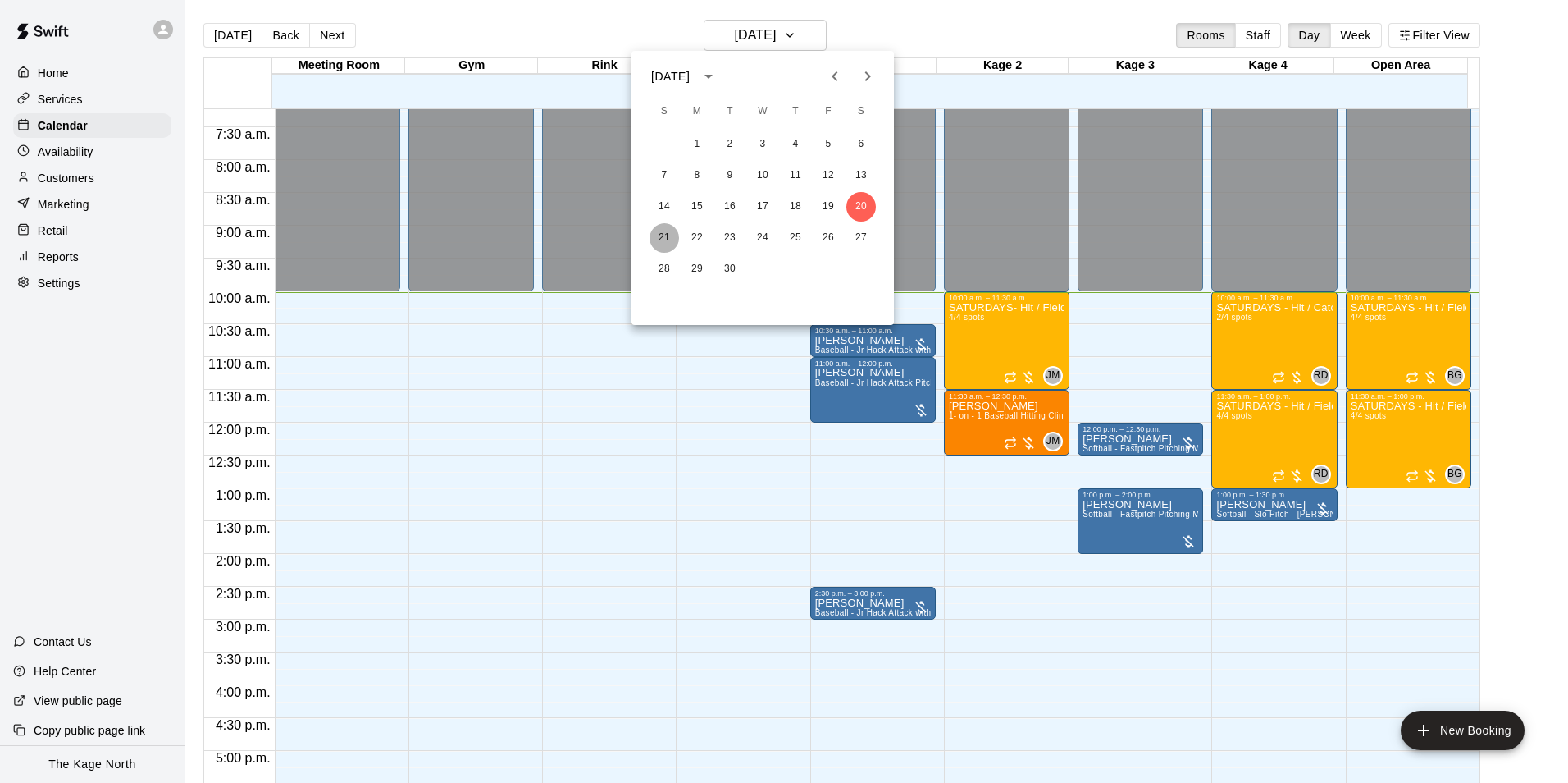
click at [663, 241] on button "21" at bounding box center [664, 238] width 30 height 30
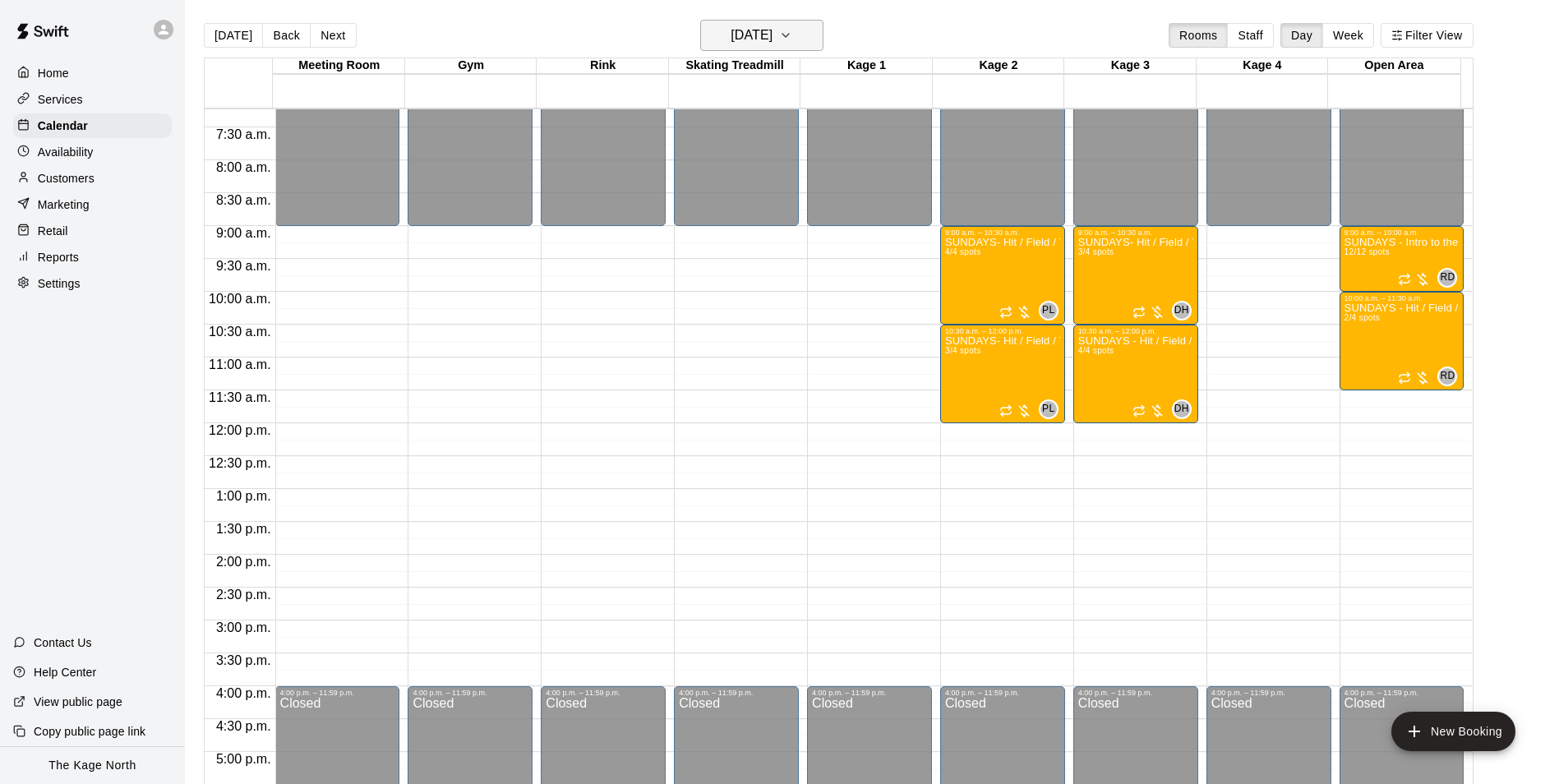
click at [773, 27] on h6 "Sunday Sep 21" at bounding box center [752, 35] width 42 height 23
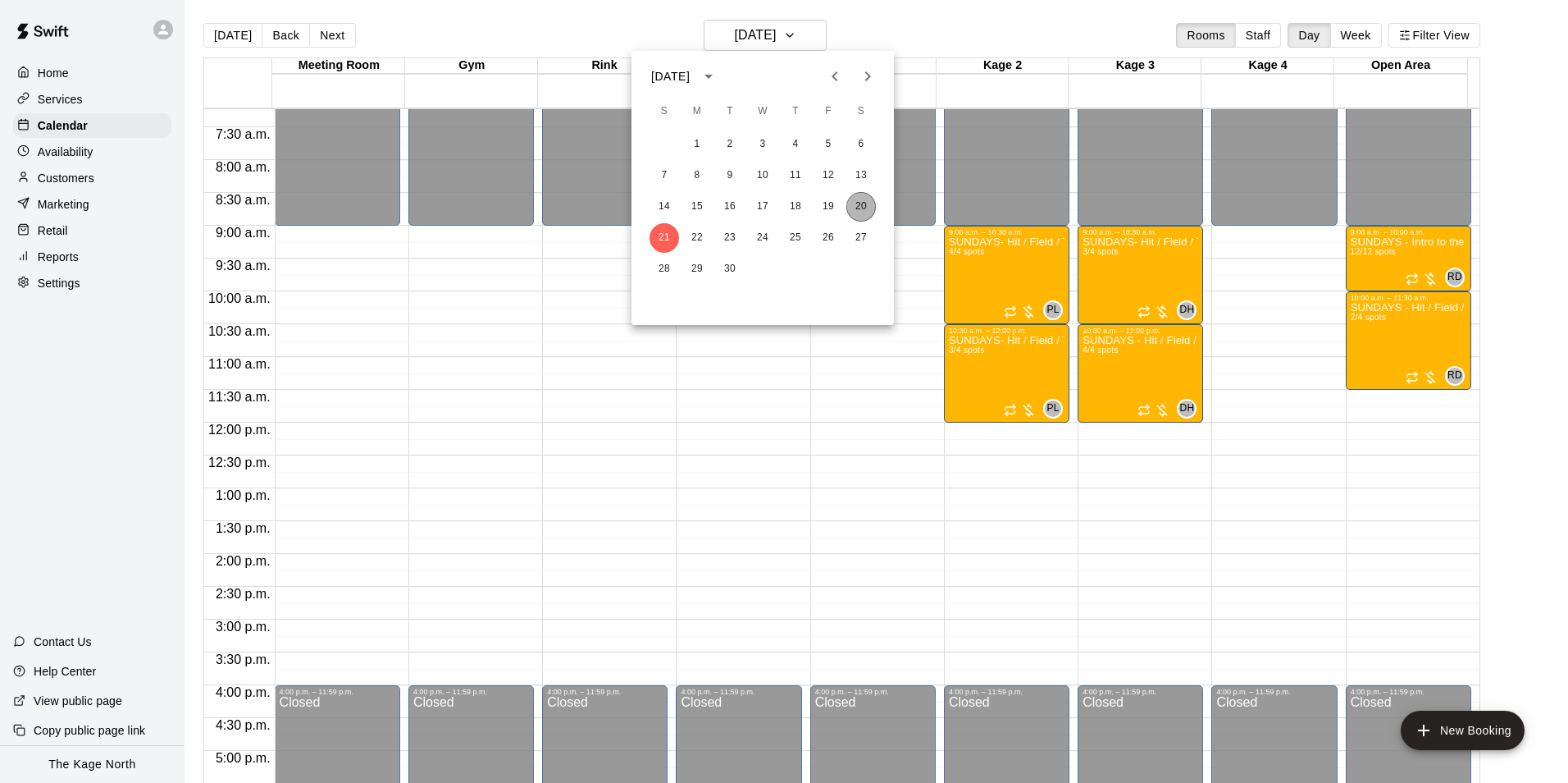
click at [871, 205] on button "20" at bounding box center [861, 207] width 30 height 30
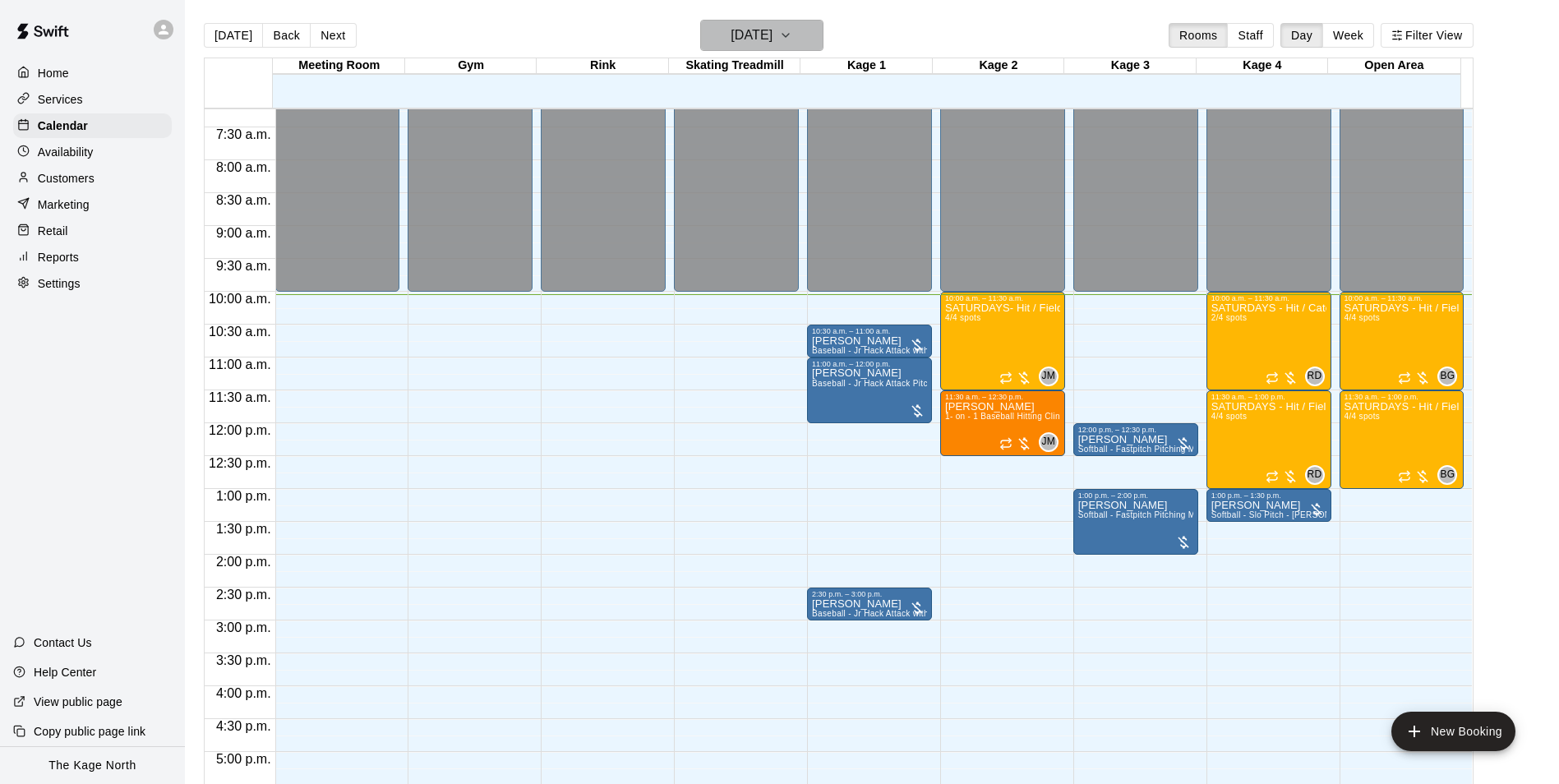
click at [773, 40] on h6 "[DATE]" at bounding box center [752, 35] width 42 height 23
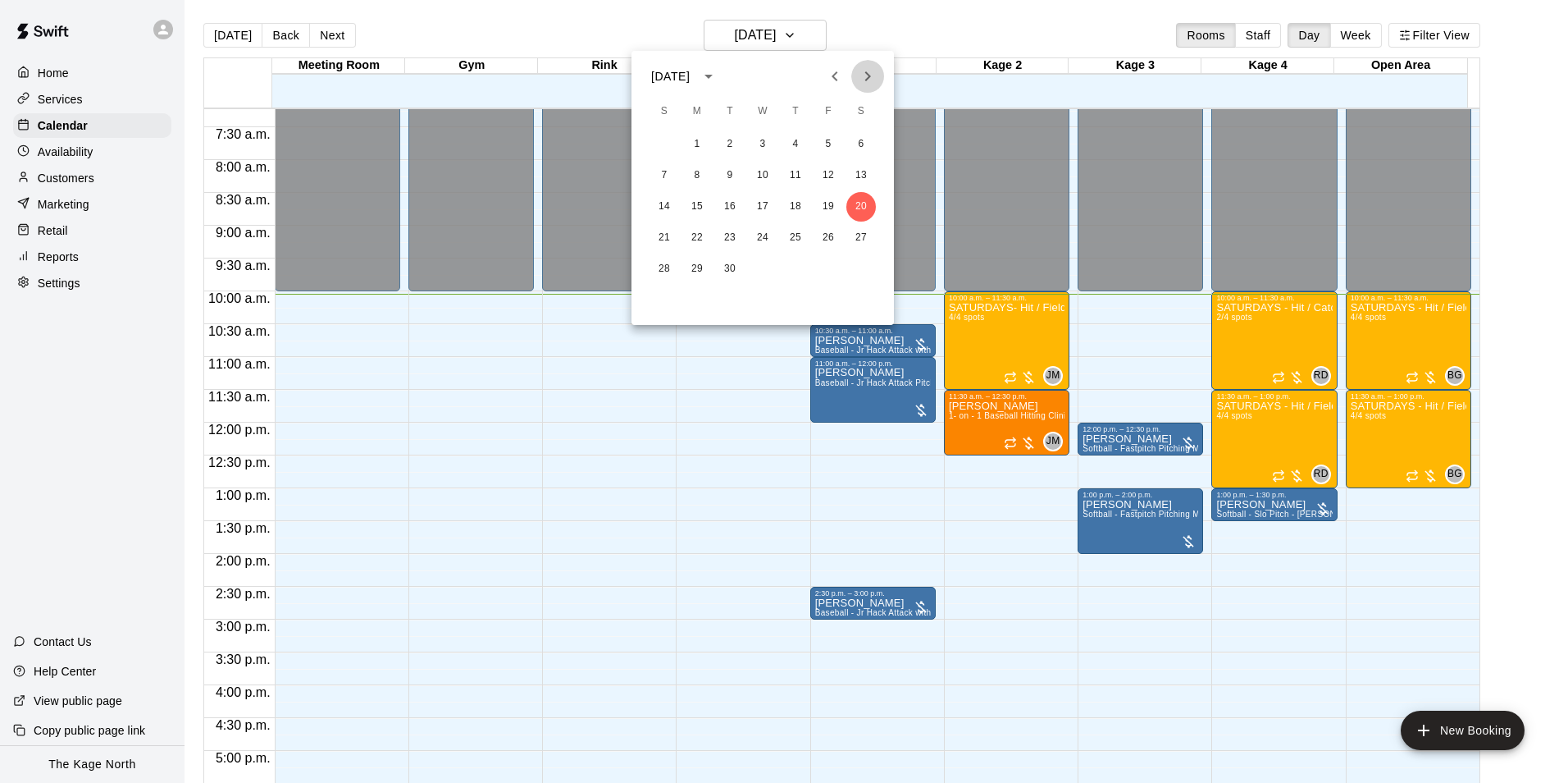
click at [858, 79] on icon "Next month" at bounding box center [868, 77] width 20 height 20
click at [858, 179] on button "11" at bounding box center [861, 176] width 30 height 30
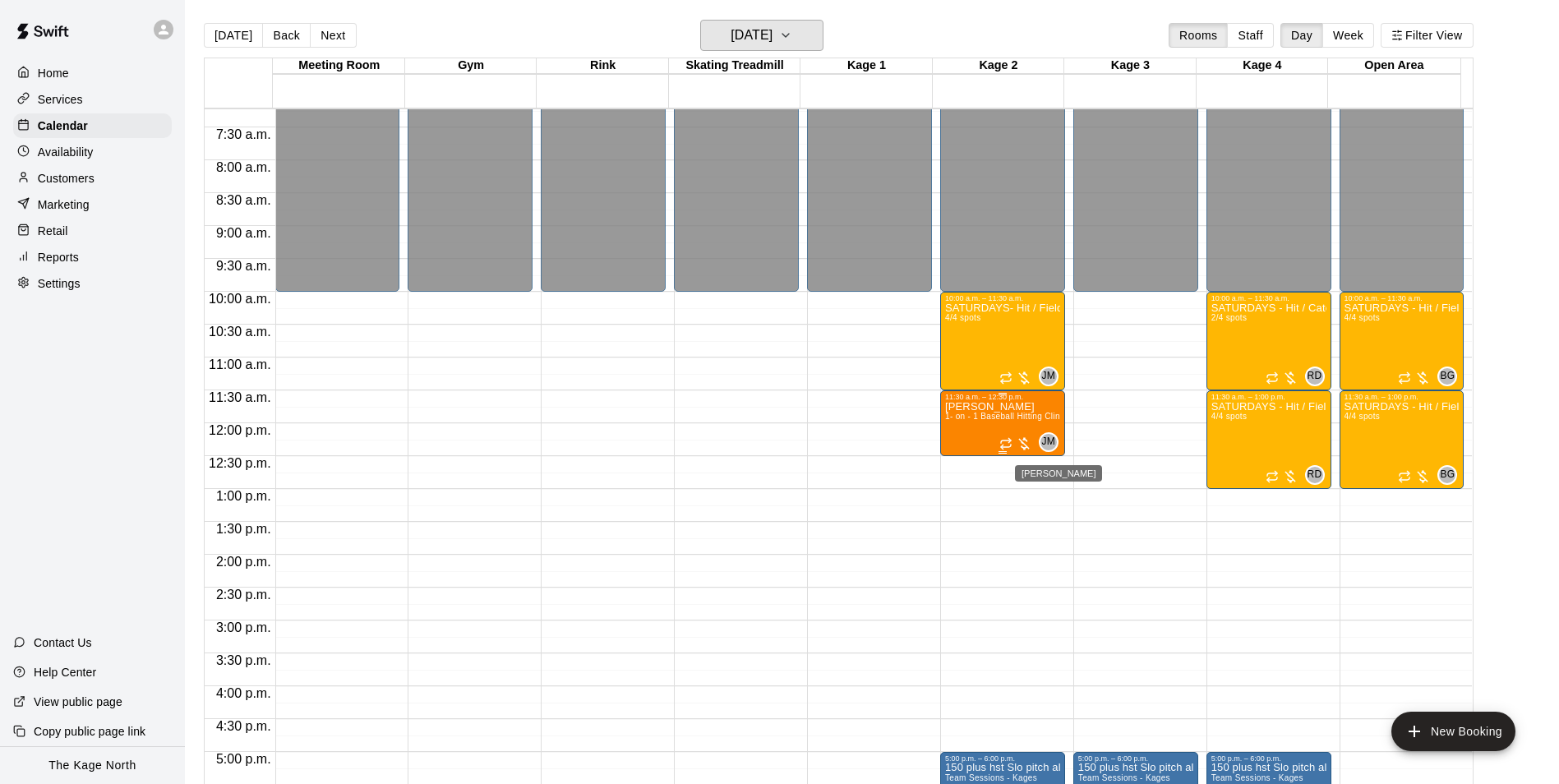
click at [700, 20] on button "Saturday Oct 11" at bounding box center [762, 35] width 123 height 31
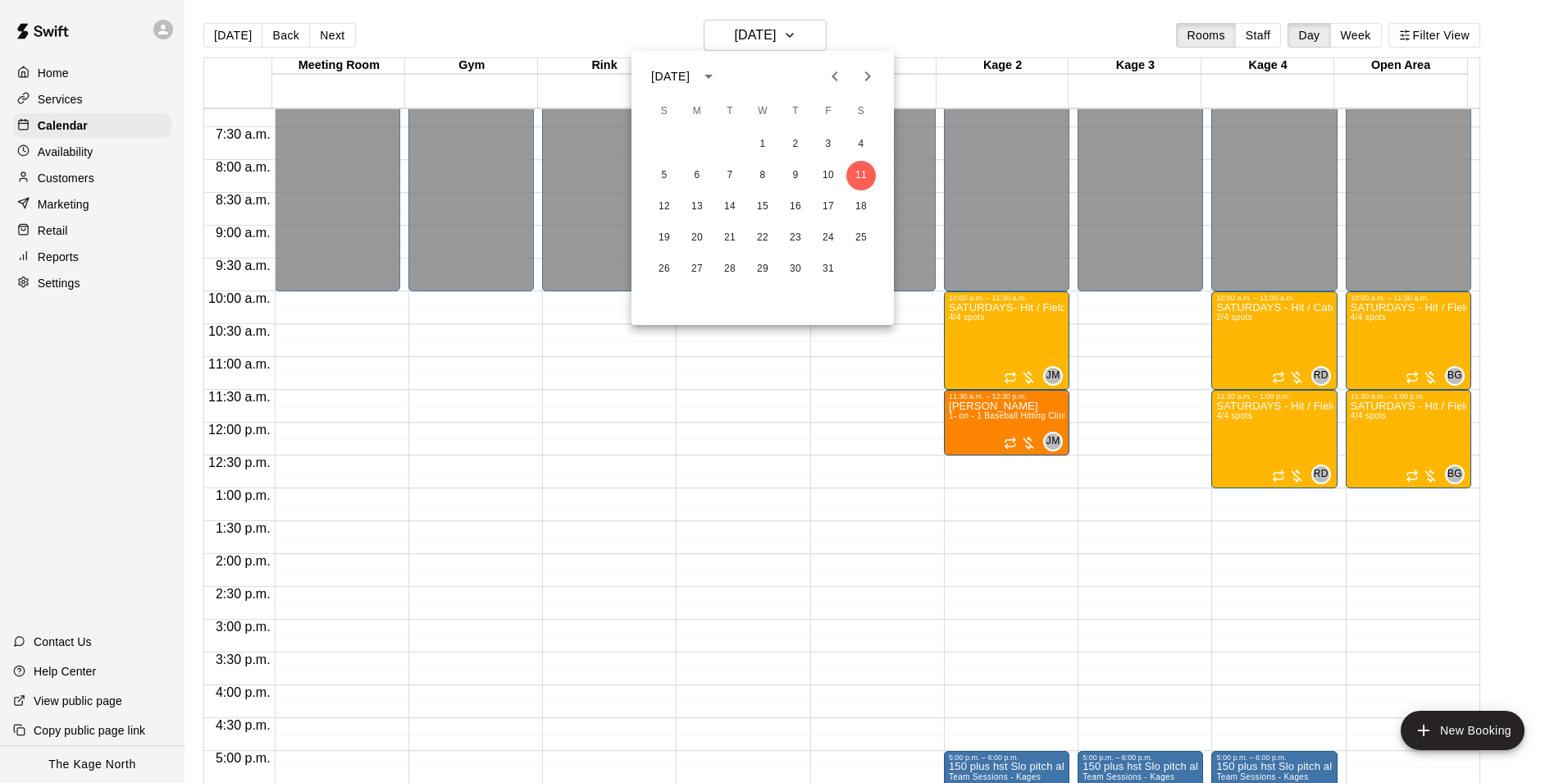
click at [942, 39] on div at bounding box center [784, 392] width 1568 height 783
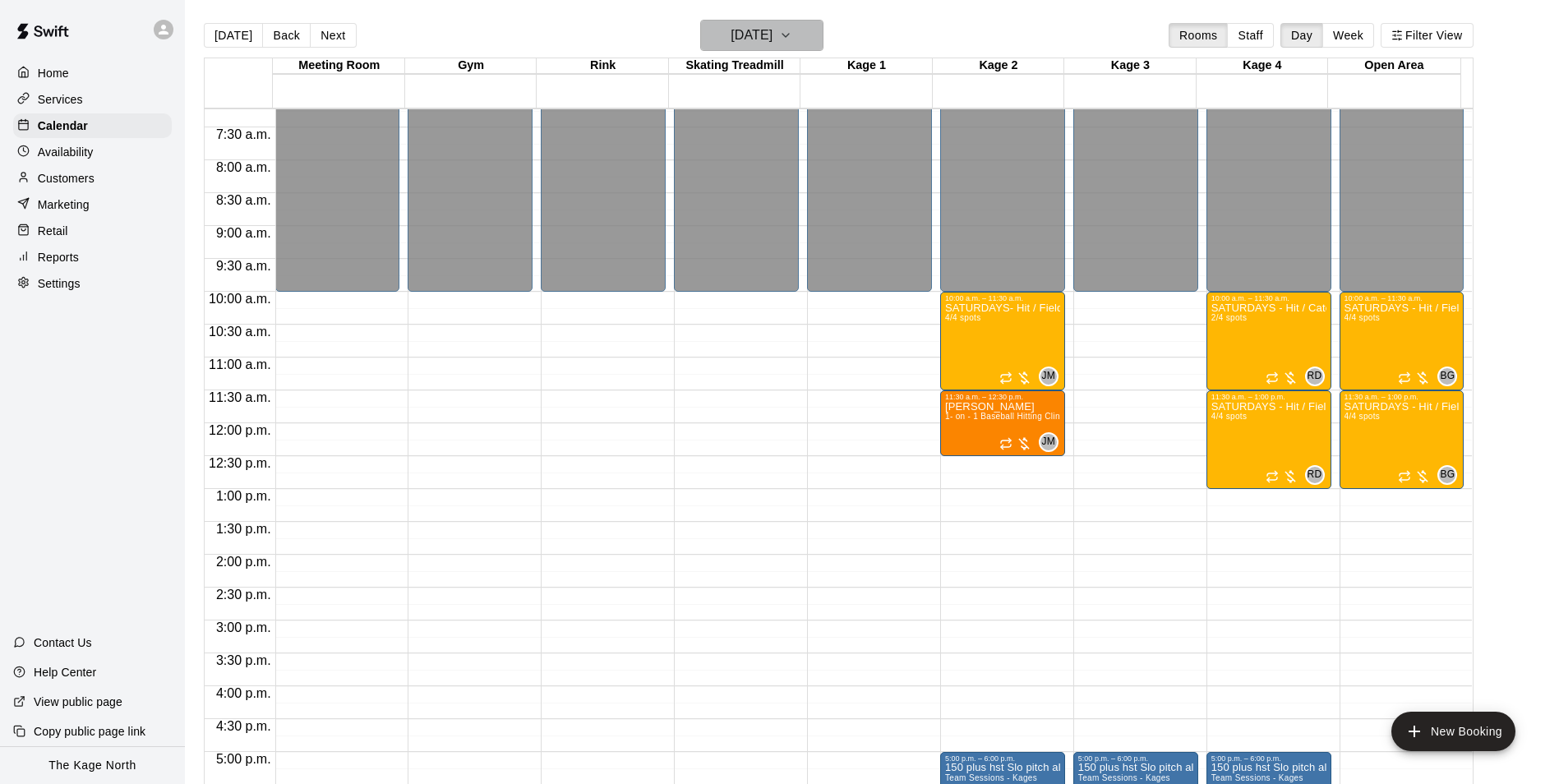
click at [806, 36] on button "Saturday Oct 11" at bounding box center [762, 35] width 123 height 31
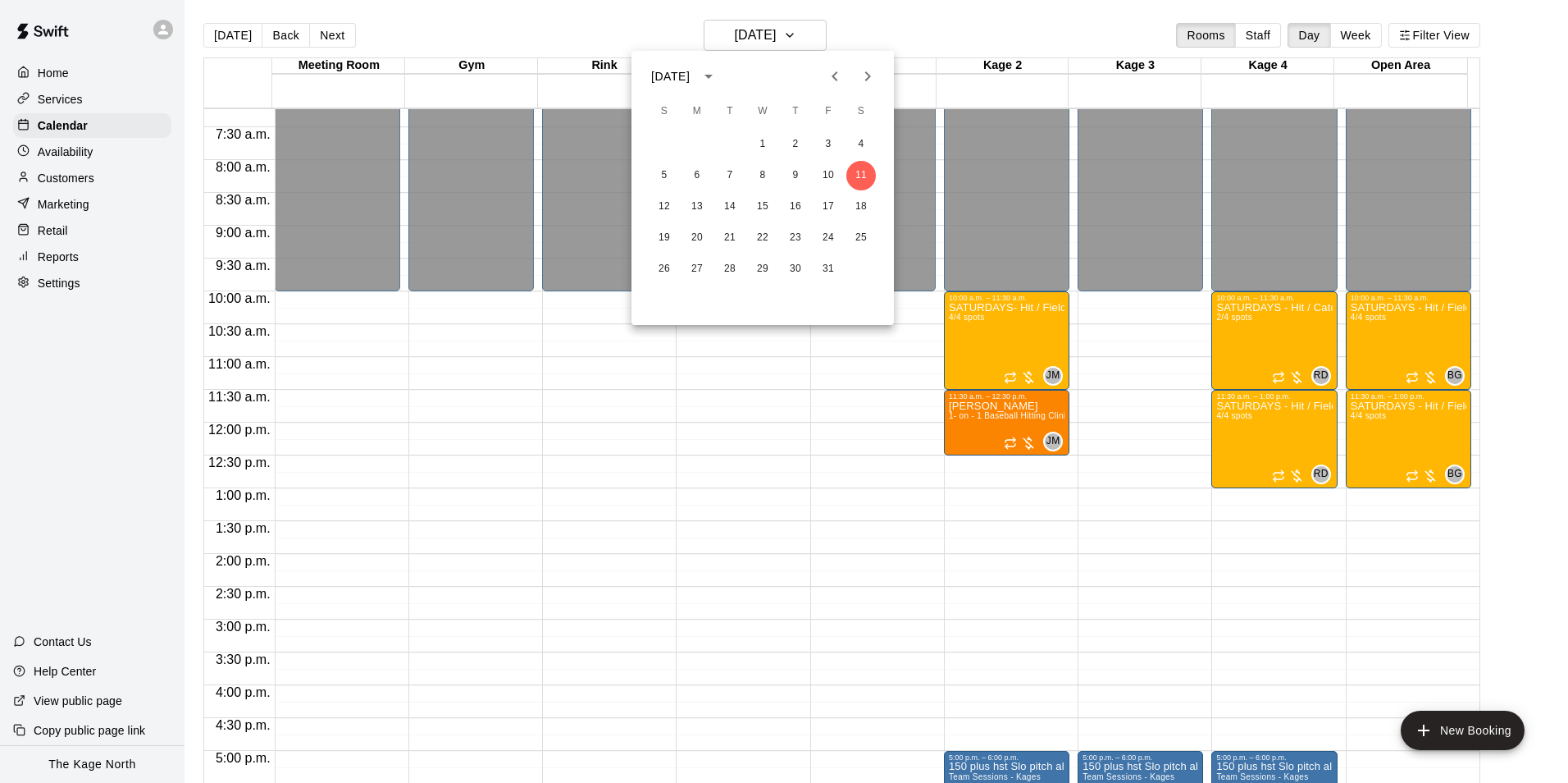
click at [866, 85] on icon "Next month" at bounding box center [868, 77] width 20 height 20
click at [839, 74] on icon "Previous month" at bounding box center [835, 77] width 20 height 20
click at [926, 30] on div at bounding box center [784, 392] width 1568 height 783
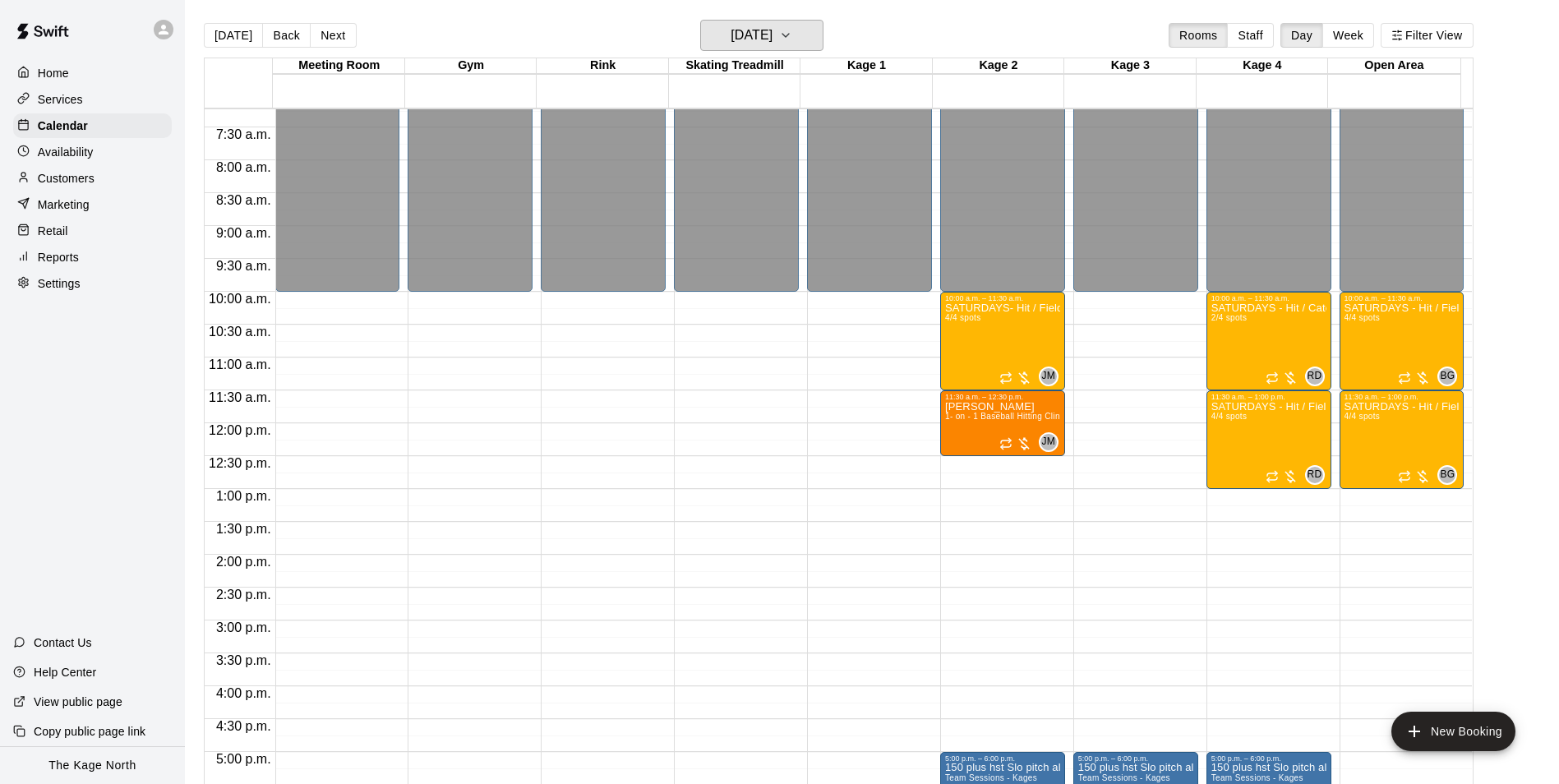
click at [792, 31] on icon "button" at bounding box center [785, 36] width 13 height 20
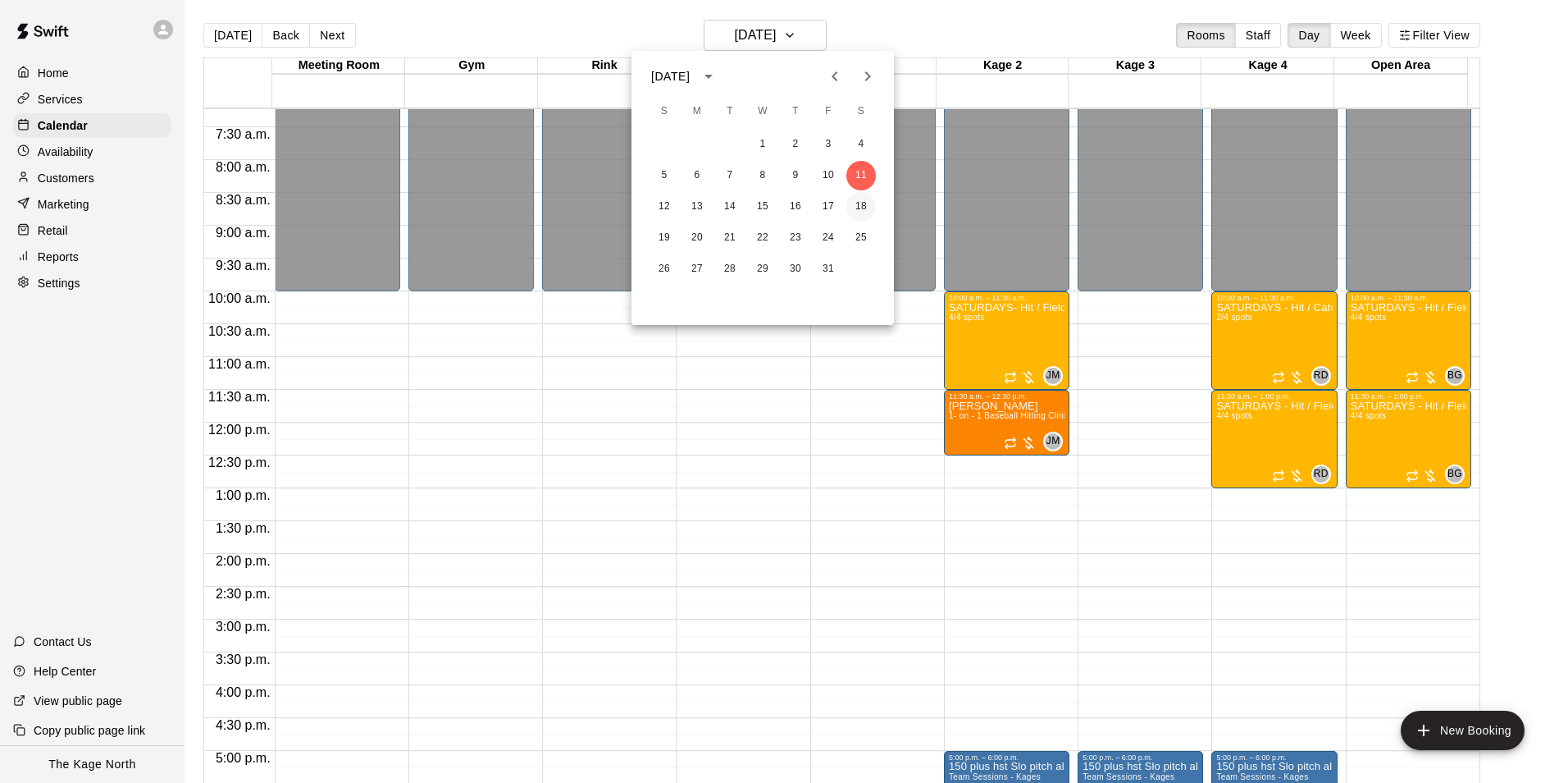
click at [859, 214] on button "18" at bounding box center [861, 207] width 30 height 30
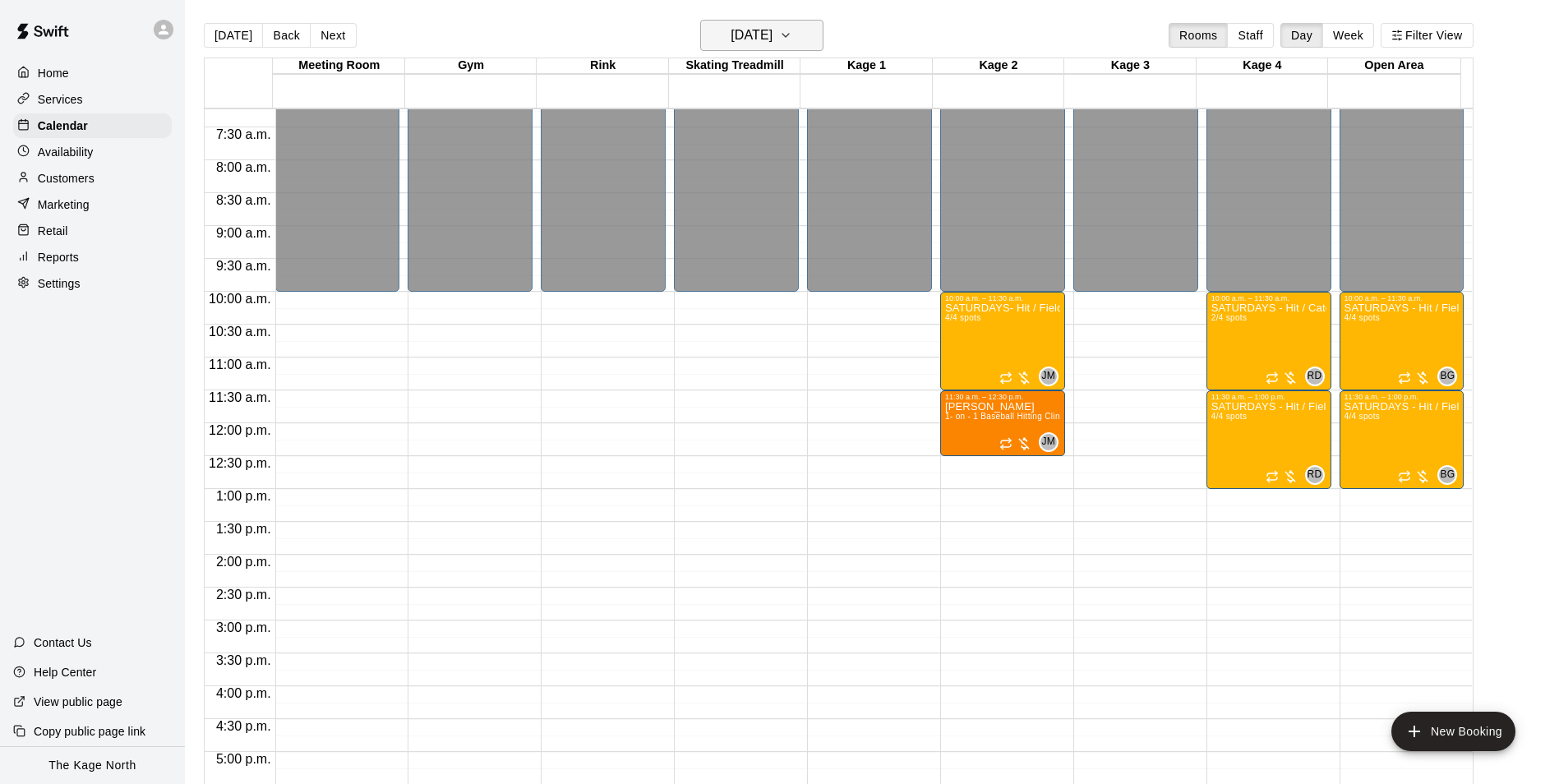
click at [807, 39] on button "Saturday Oct 18" at bounding box center [762, 35] width 123 height 31
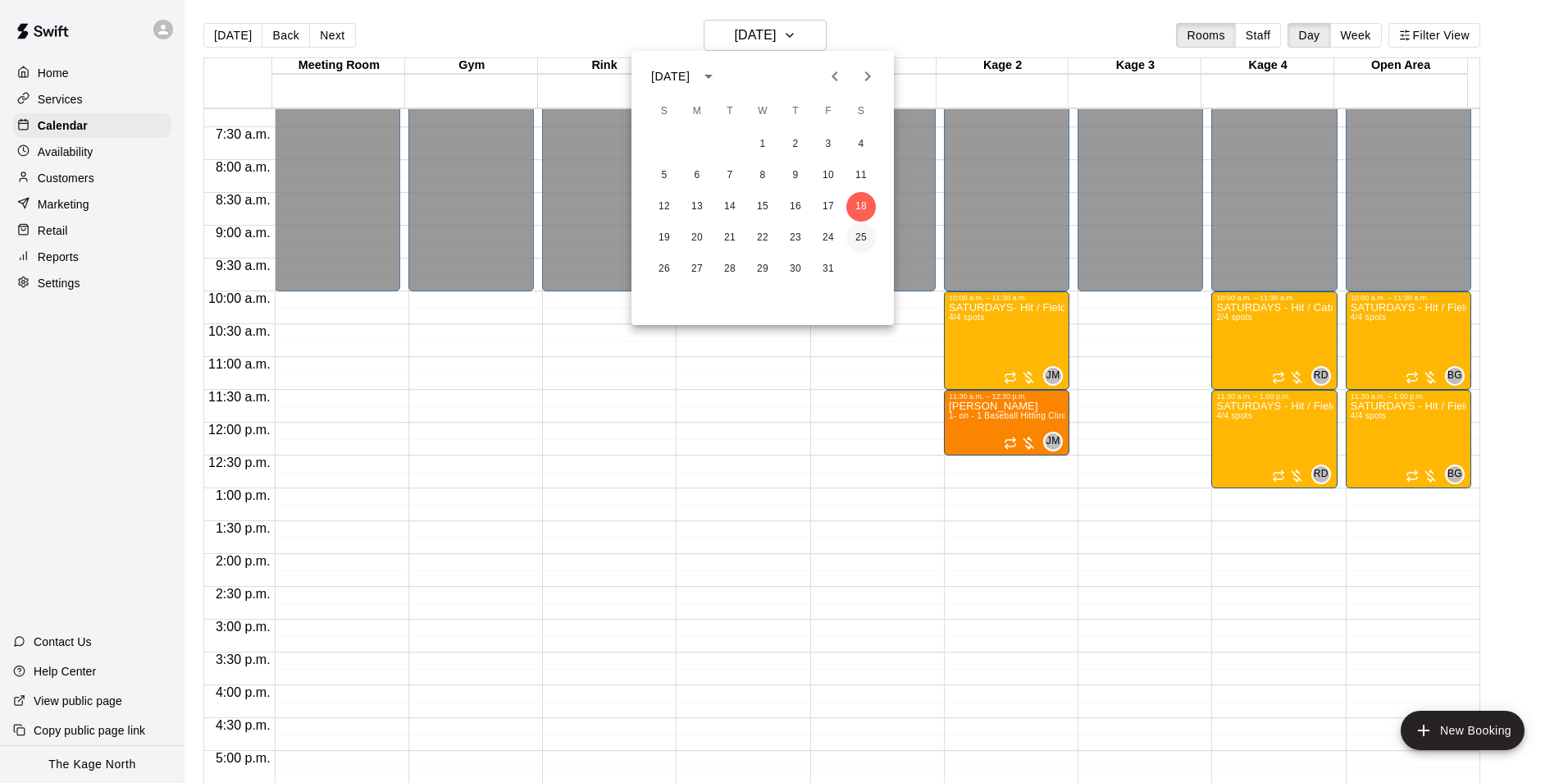
click at [858, 237] on button "25" at bounding box center [861, 238] width 30 height 30
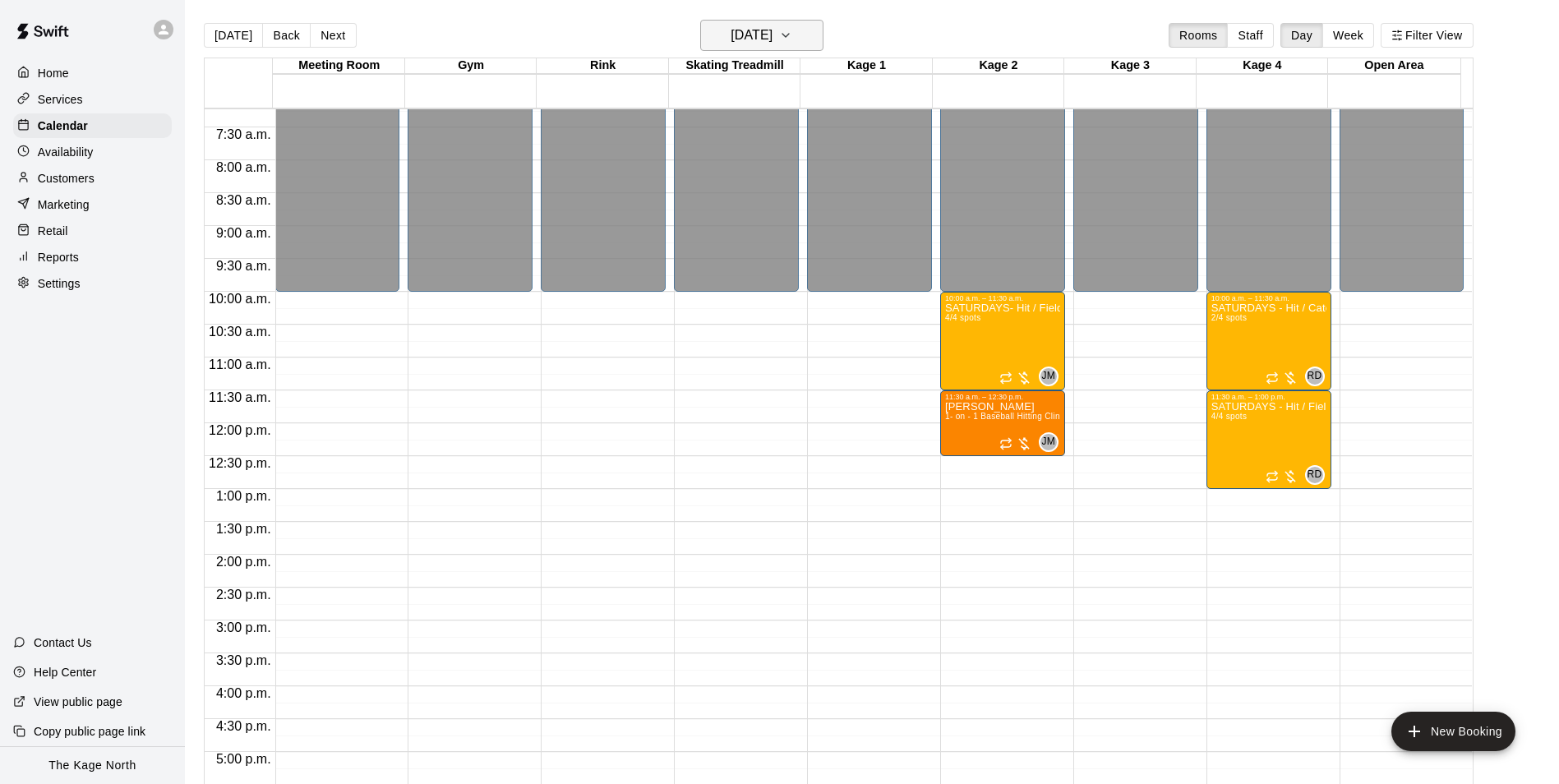
click at [773, 34] on h6 "Saturday Oct 25" at bounding box center [752, 35] width 42 height 23
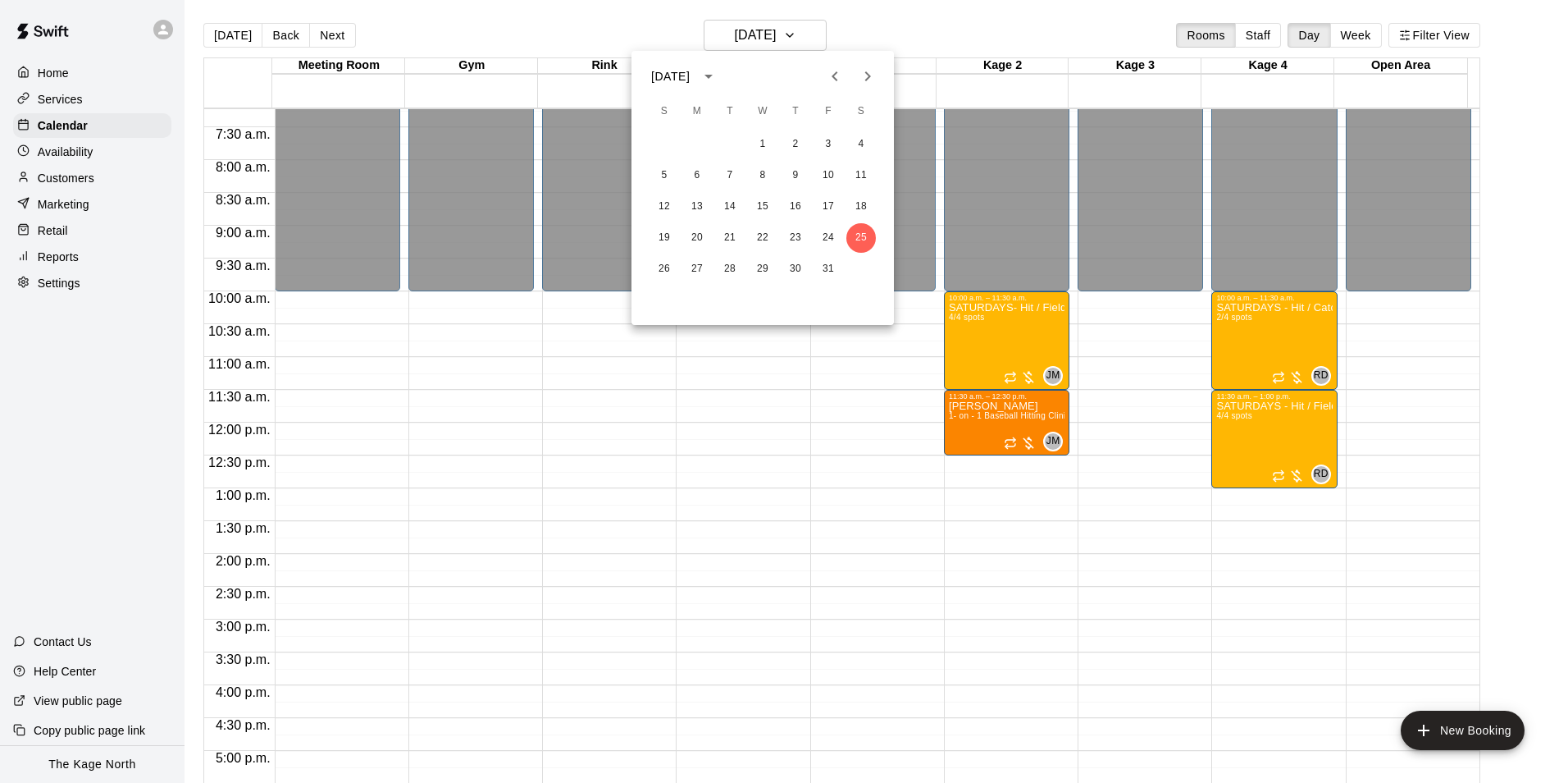
click at [862, 78] on icon "Next month" at bounding box center [868, 77] width 20 height 20
click at [868, 144] on button "1" at bounding box center [861, 144] width 30 height 30
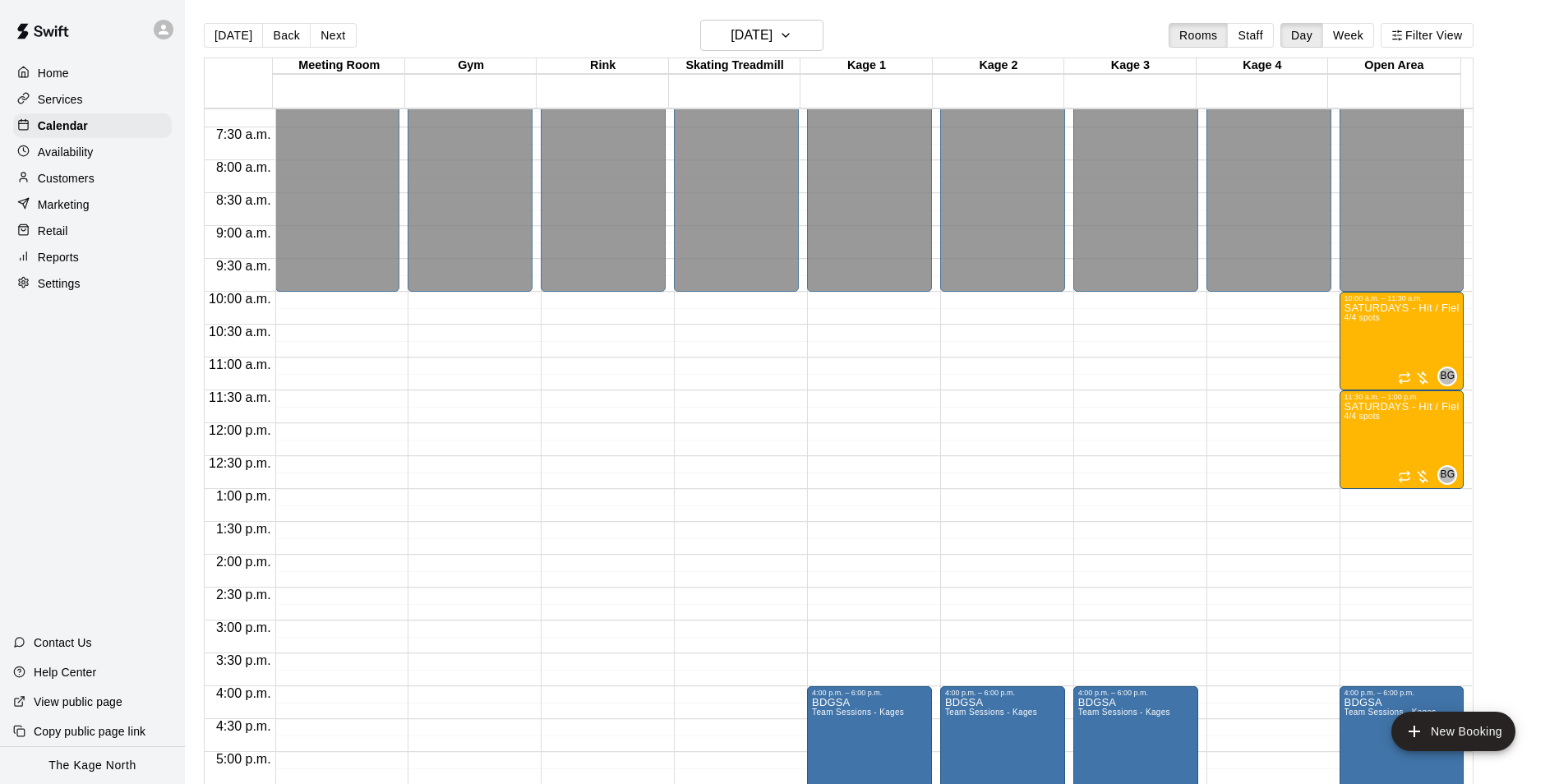
click at [784, 19] on main "Today Back Next Saturday Nov 01 Rooms Staff Day Week Filter View Meeting Room 0…" at bounding box center [872, 405] width 1374 height 810
click at [773, 28] on h6 "Saturday Nov 01" at bounding box center [752, 35] width 42 height 23
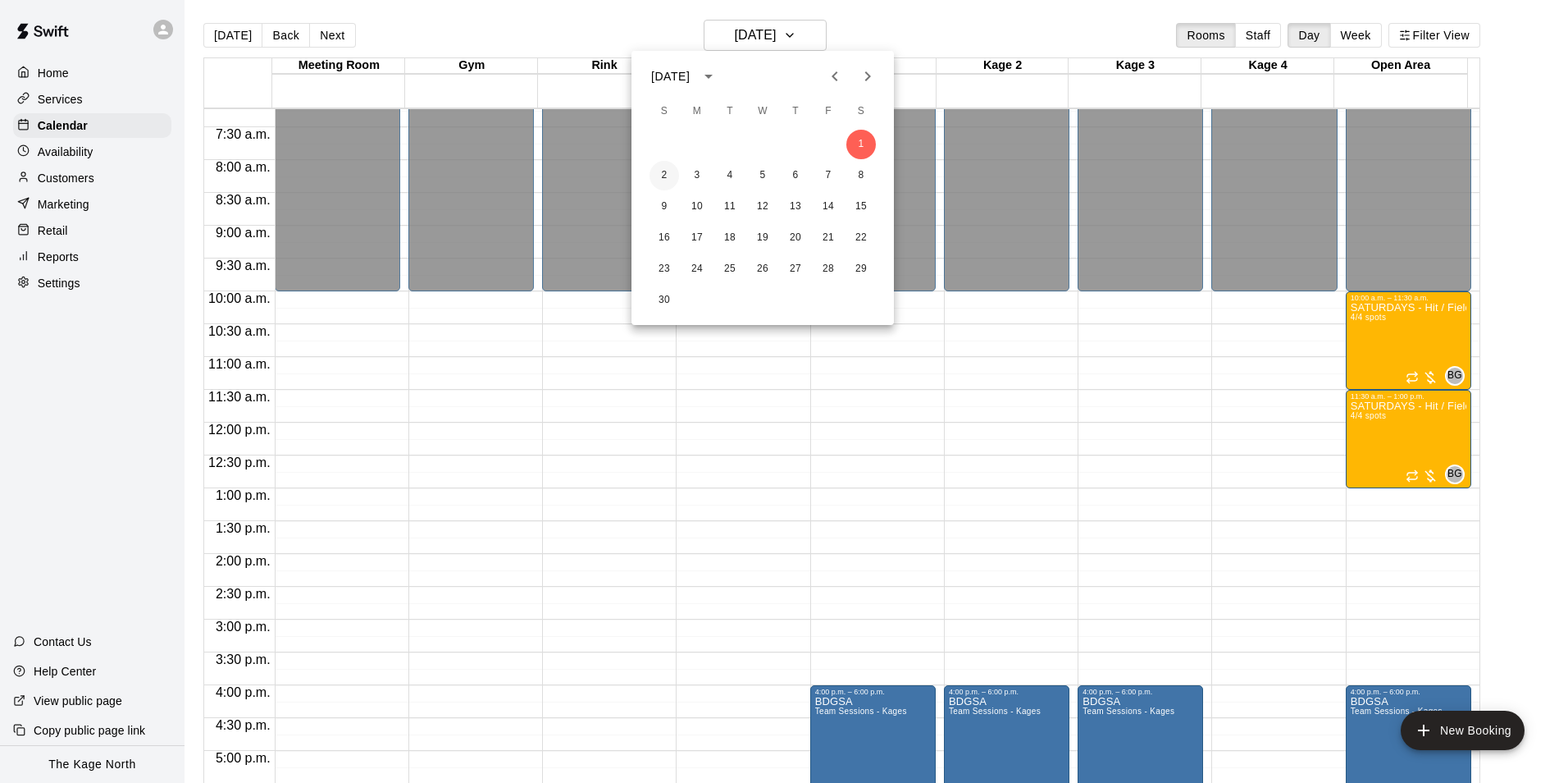
click at [660, 174] on button "2" at bounding box center [664, 176] width 30 height 30
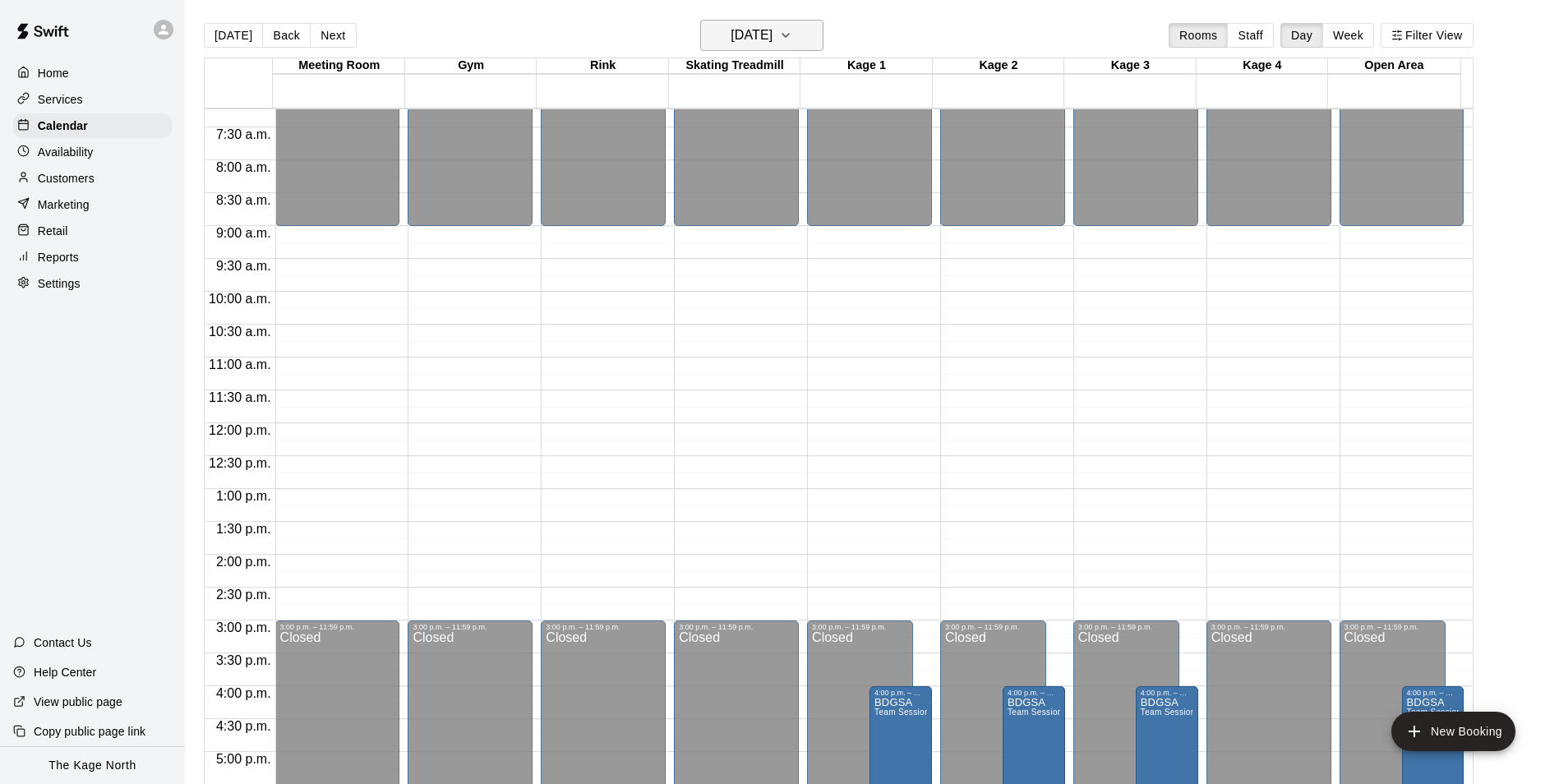
click at [792, 34] on icon "button" at bounding box center [785, 36] width 13 height 20
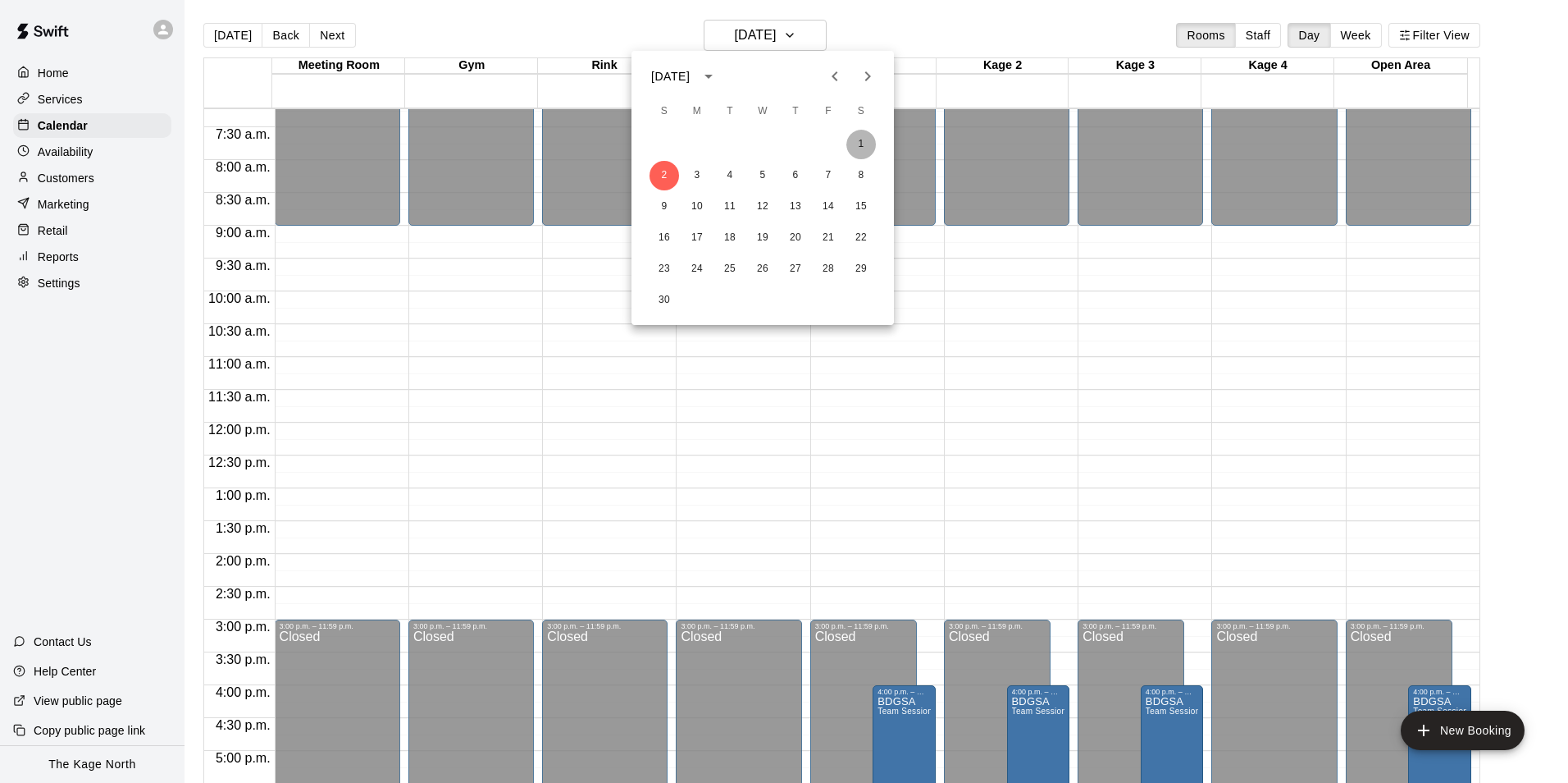
click at [865, 147] on button "1" at bounding box center [861, 144] width 30 height 30
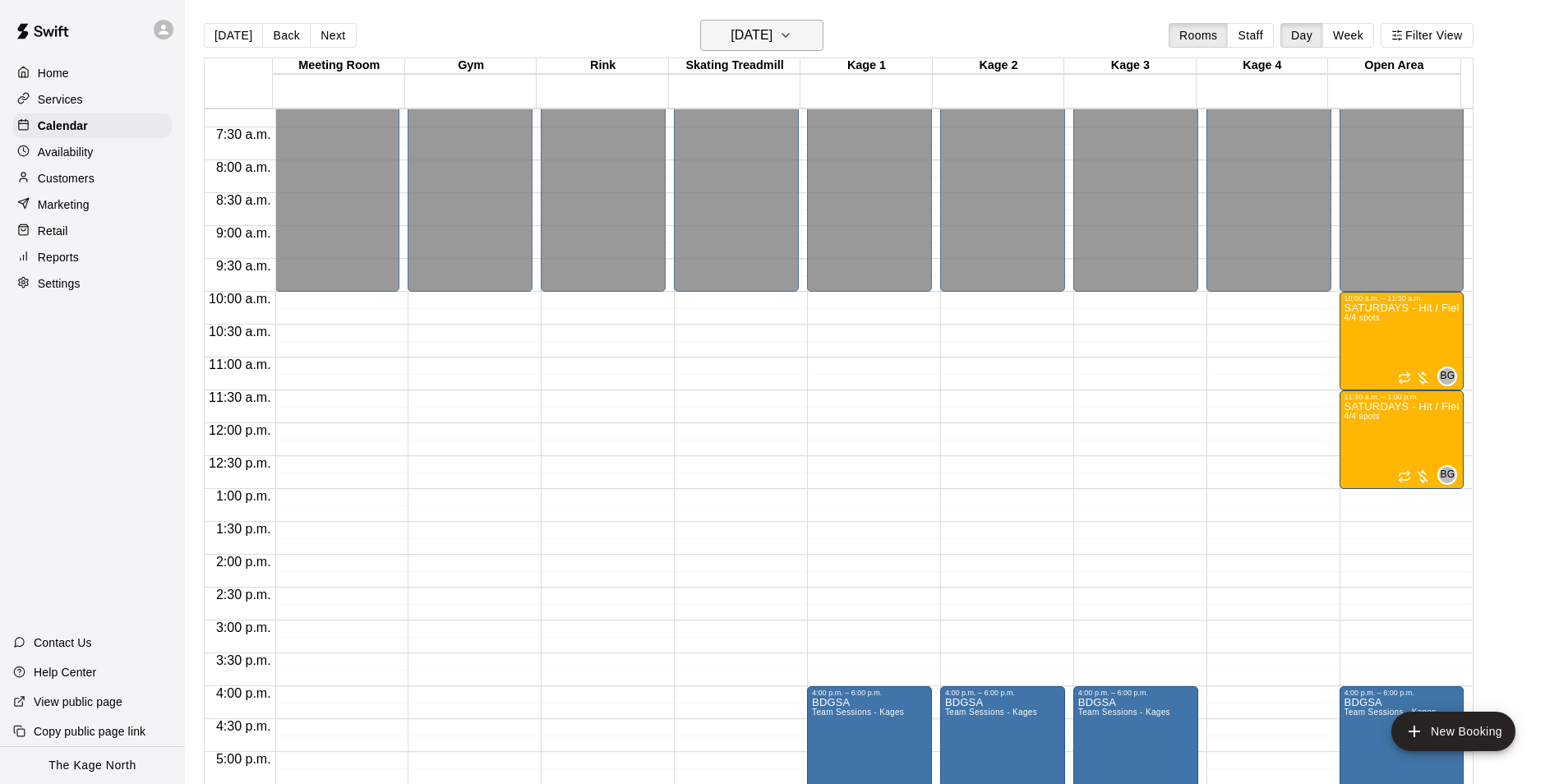
click at [773, 39] on h6 "Saturday Nov 01" at bounding box center [752, 35] width 42 height 23
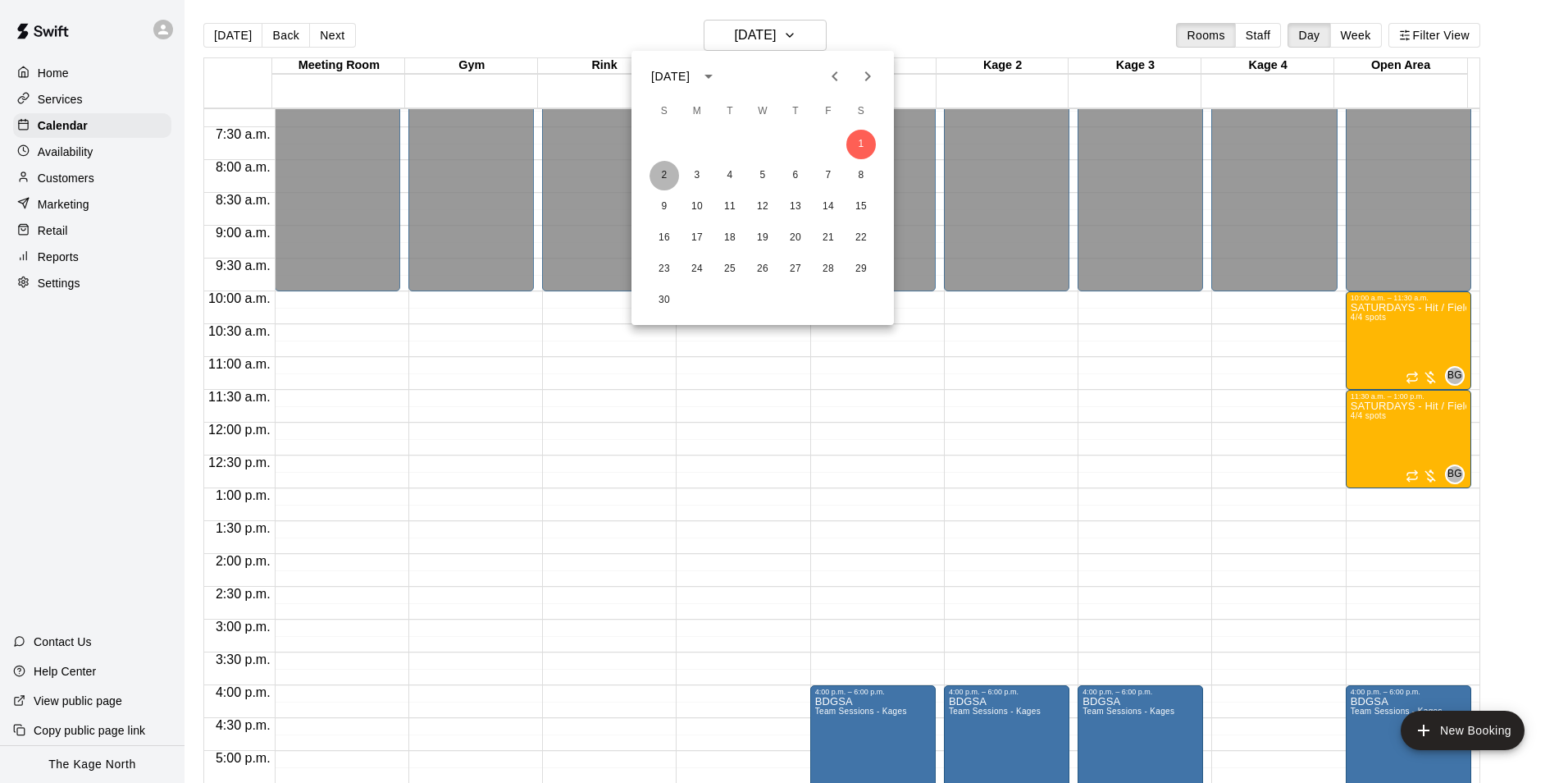
click at [670, 173] on button "2" at bounding box center [664, 176] width 30 height 30
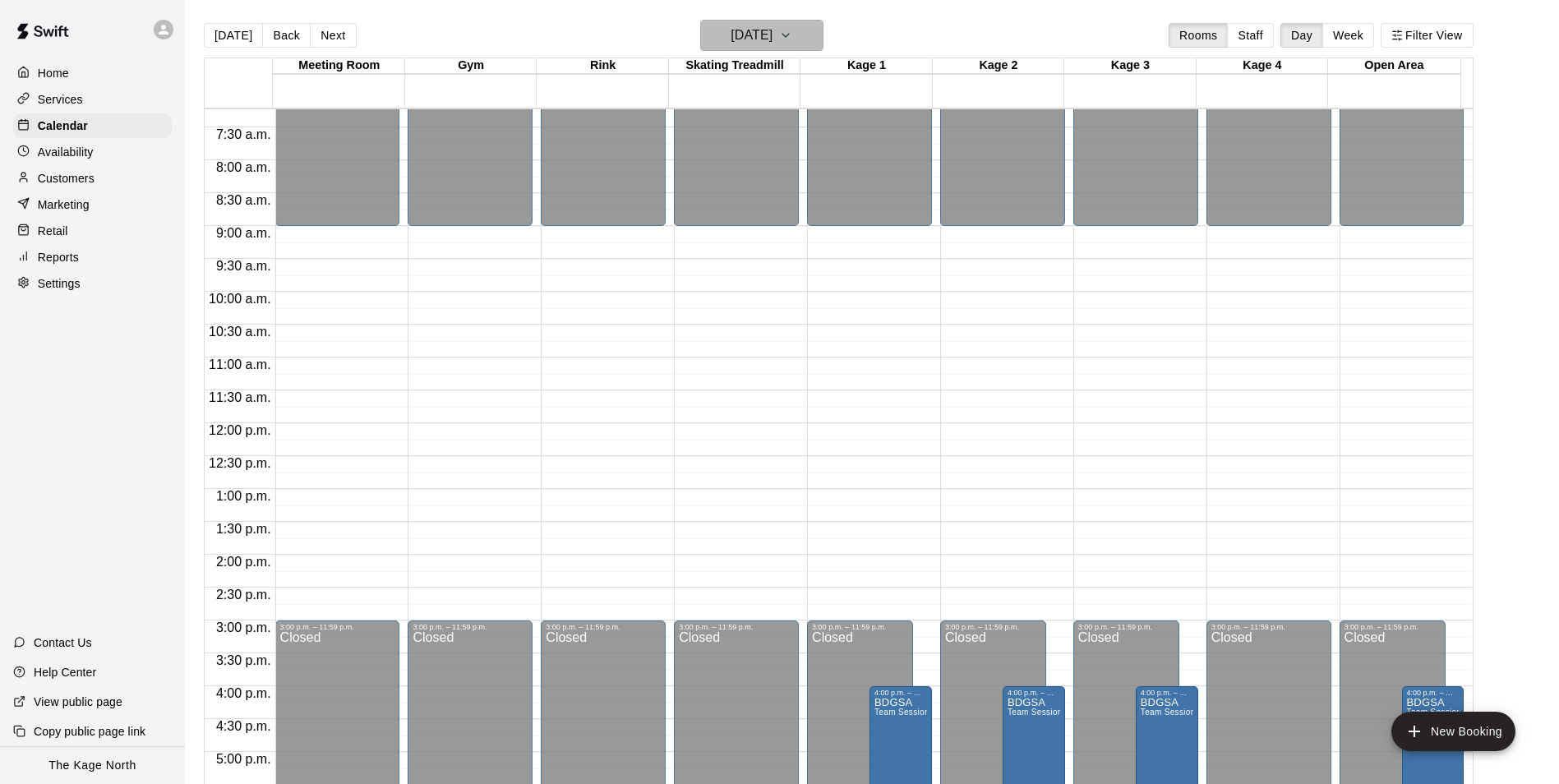
click at [773, 39] on h6 "Sunday Nov 02" at bounding box center [752, 35] width 42 height 23
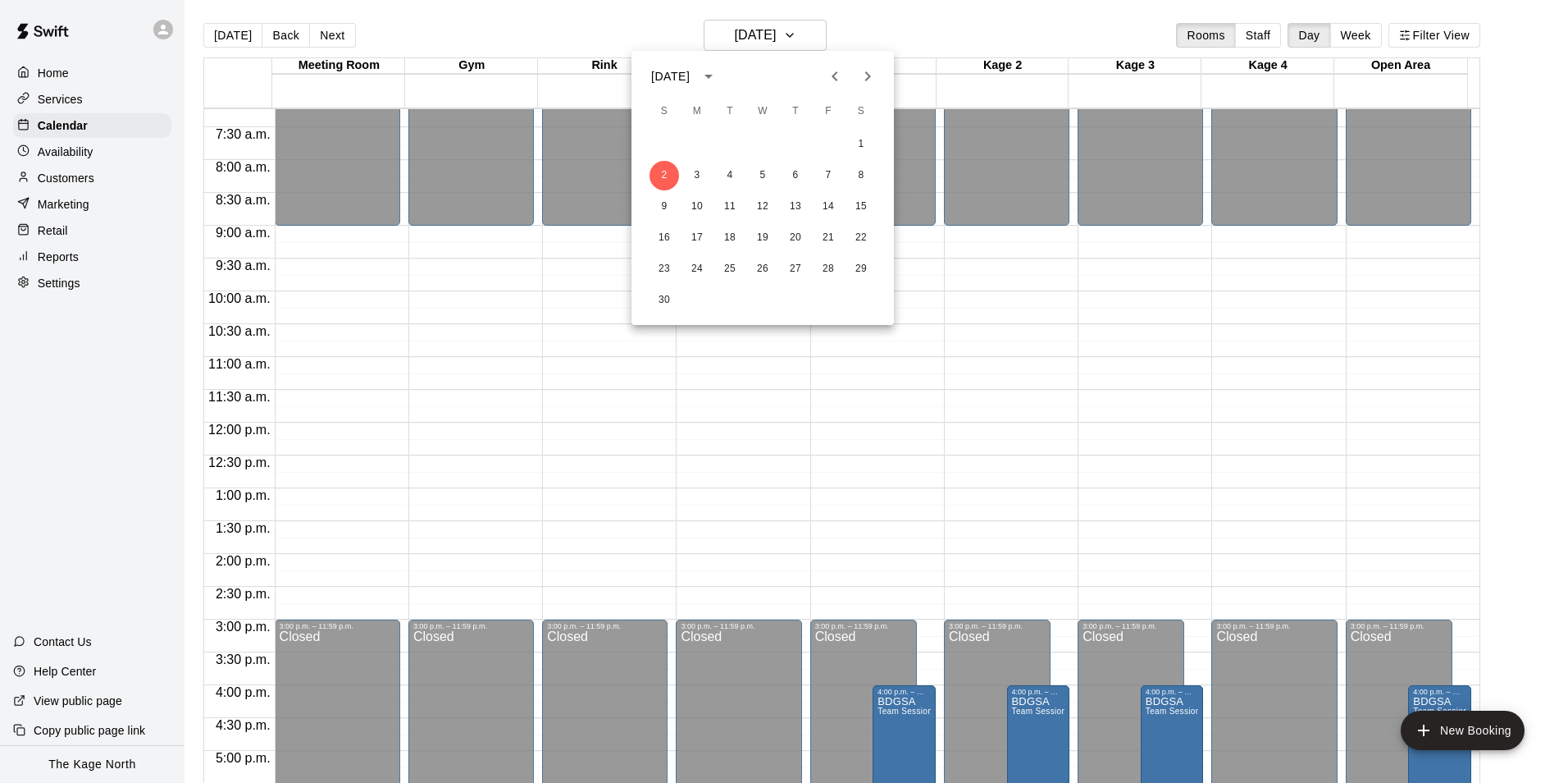
click at [828, 78] on icon "Previous month" at bounding box center [835, 77] width 20 height 20
click at [859, 235] on button "27" at bounding box center [861, 238] width 30 height 30
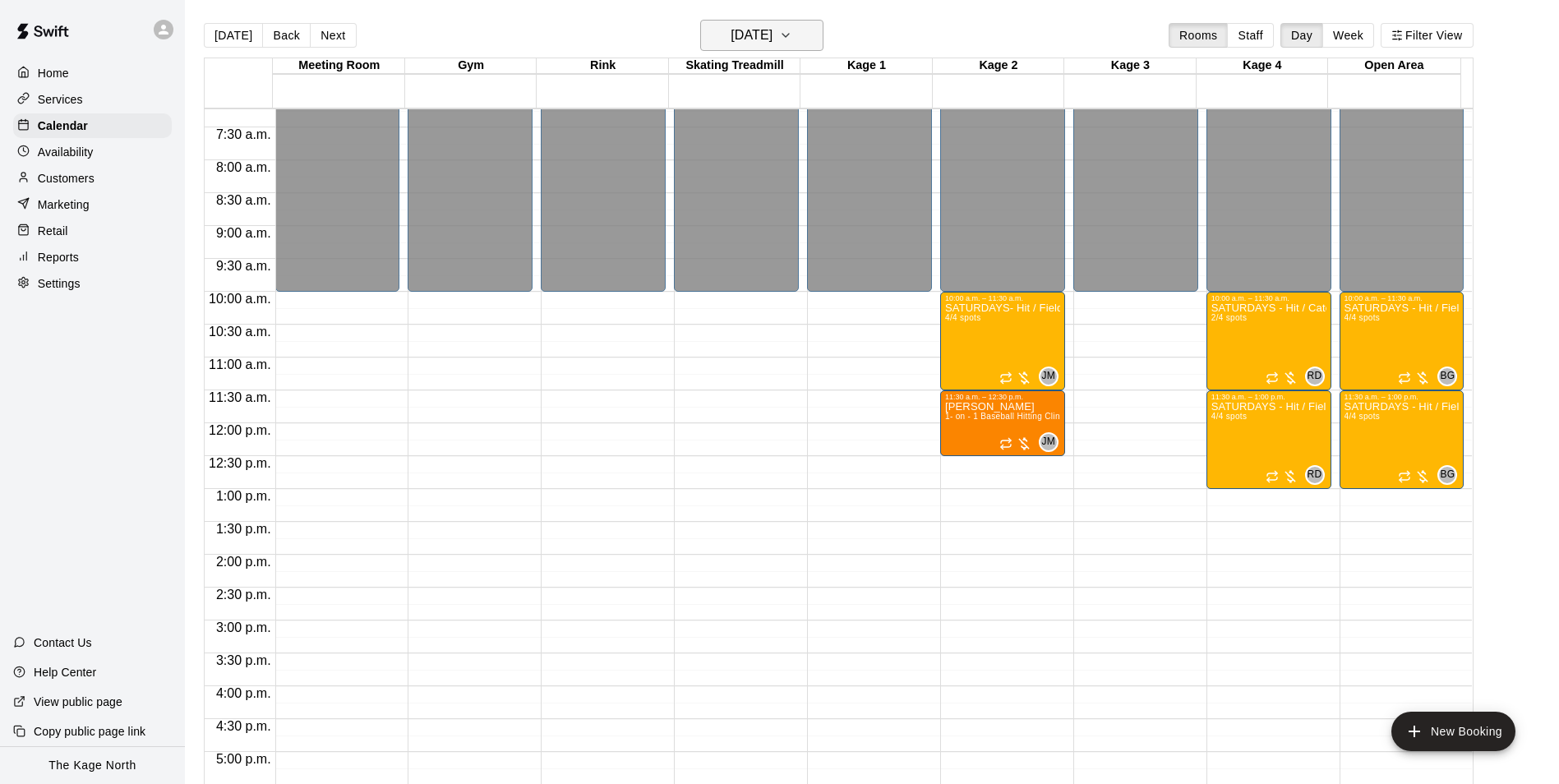
click at [773, 37] on h6 "Saturday Sep 27" at bounding box center [752, 35] width 42 height 23
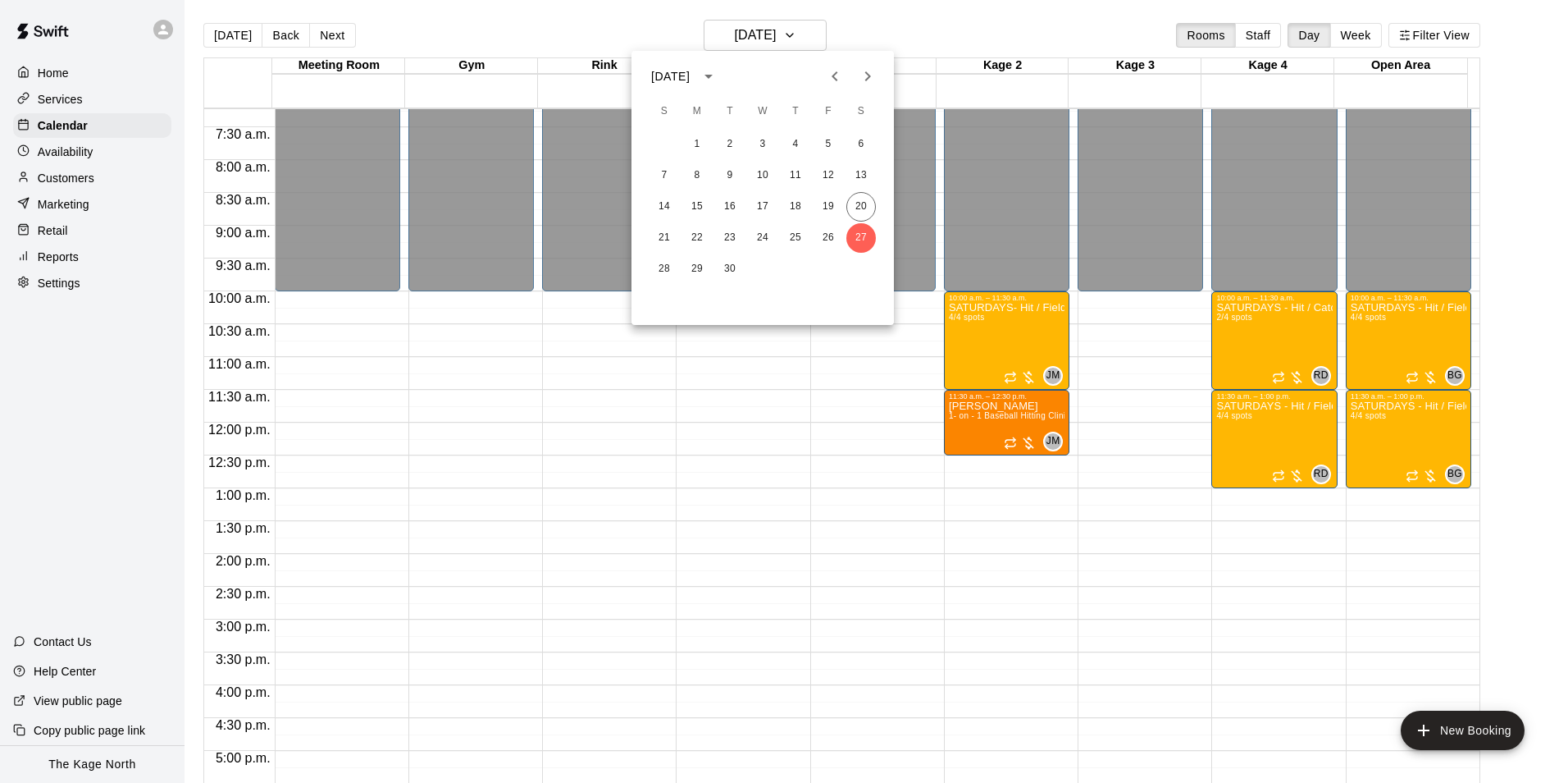
click at [863, 73] on icon "Next month" at bounding box center [868, 77] width 20 height 20
click at [863, 145] on button "4" at bounding box center [861, 144] width 30 height 30
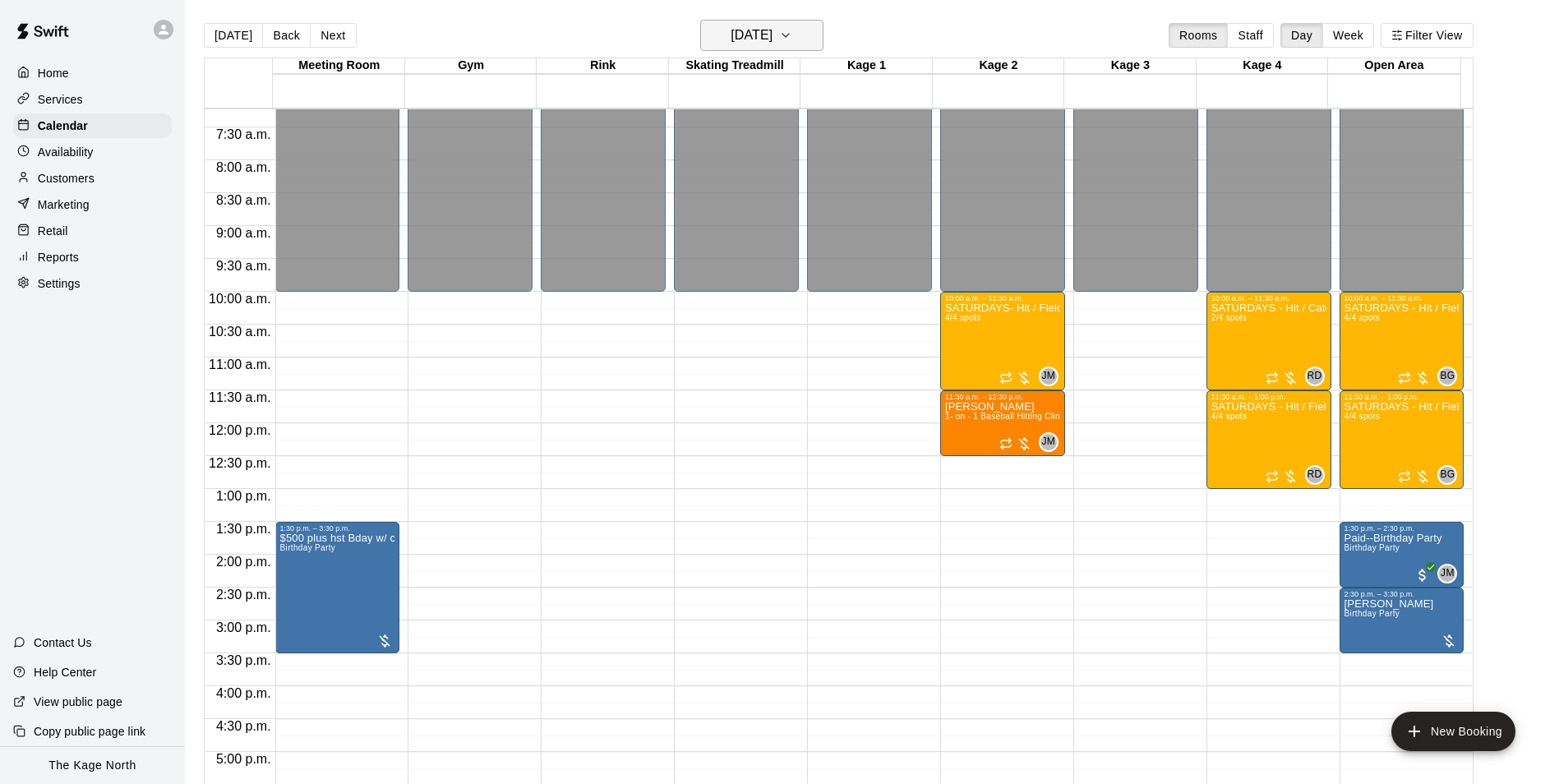
click at [773, 36] on h6 "Saturday Oct 04" at bounding box center [752, 35] width 42 height 23
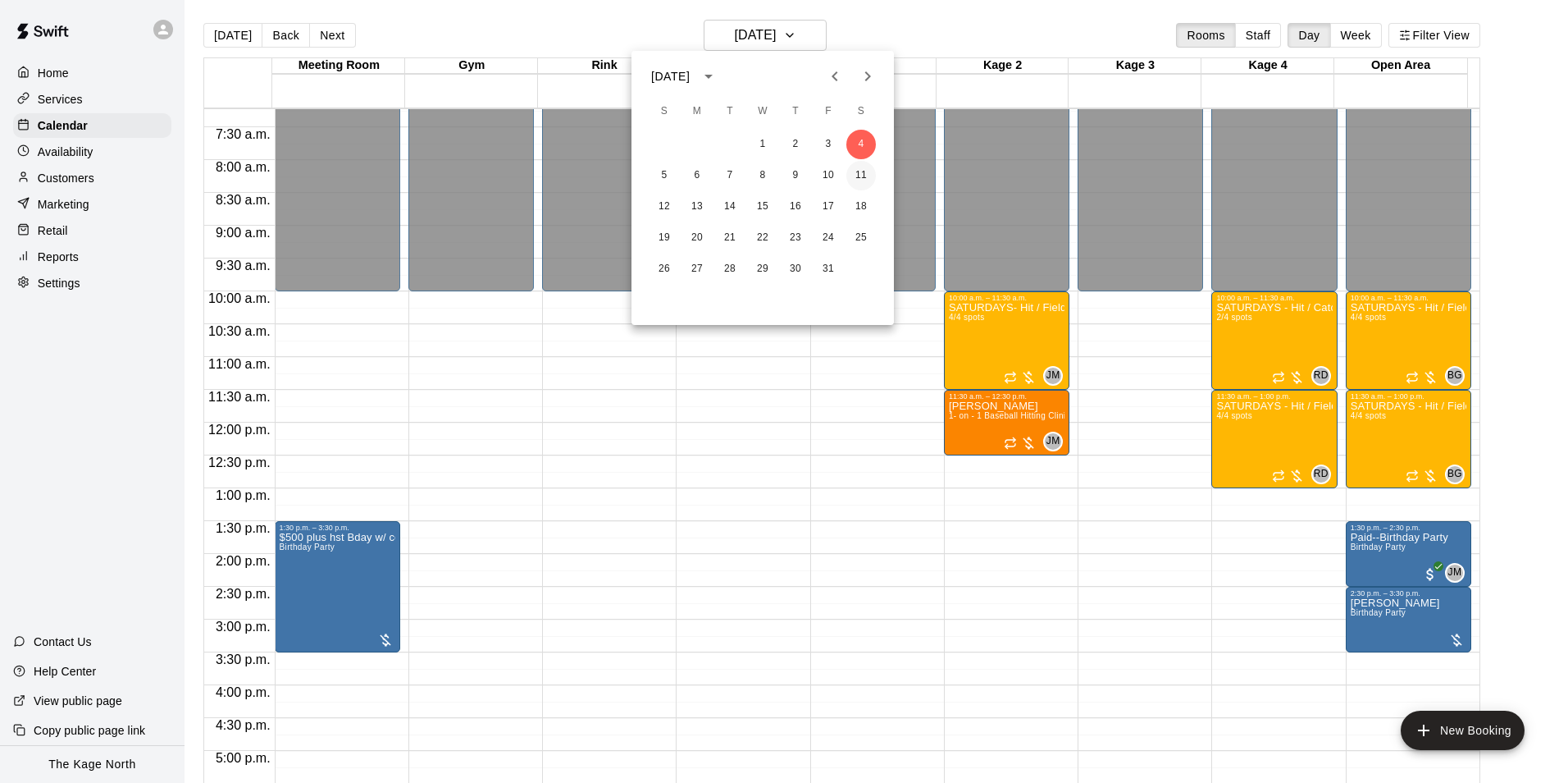
click at [869, 170] on button "11" at bounding box center [861, 176] width 30 height 30
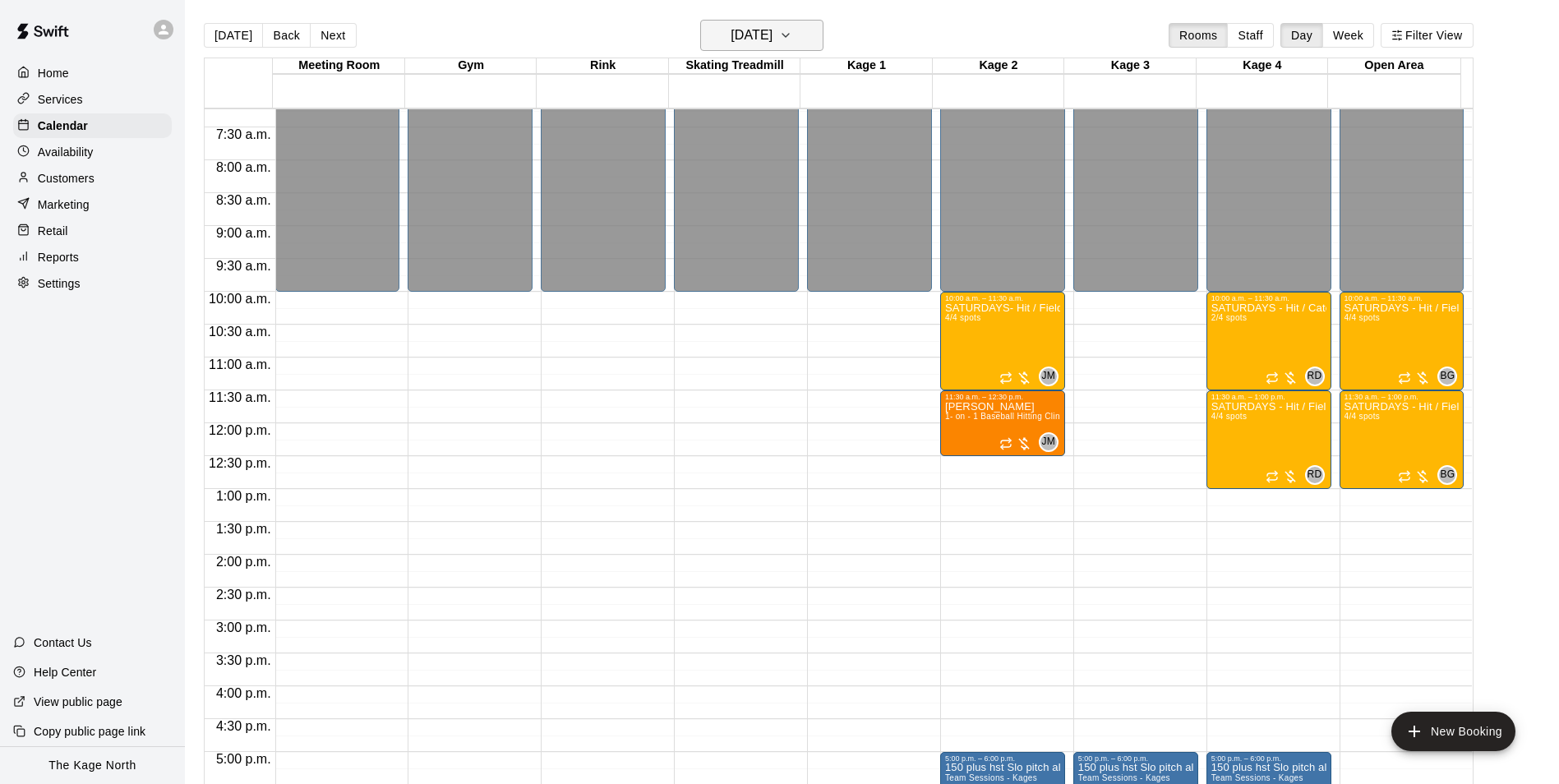
click at [792, 37] on icon "button" at bounding box center [785, 36] width 13 height 20
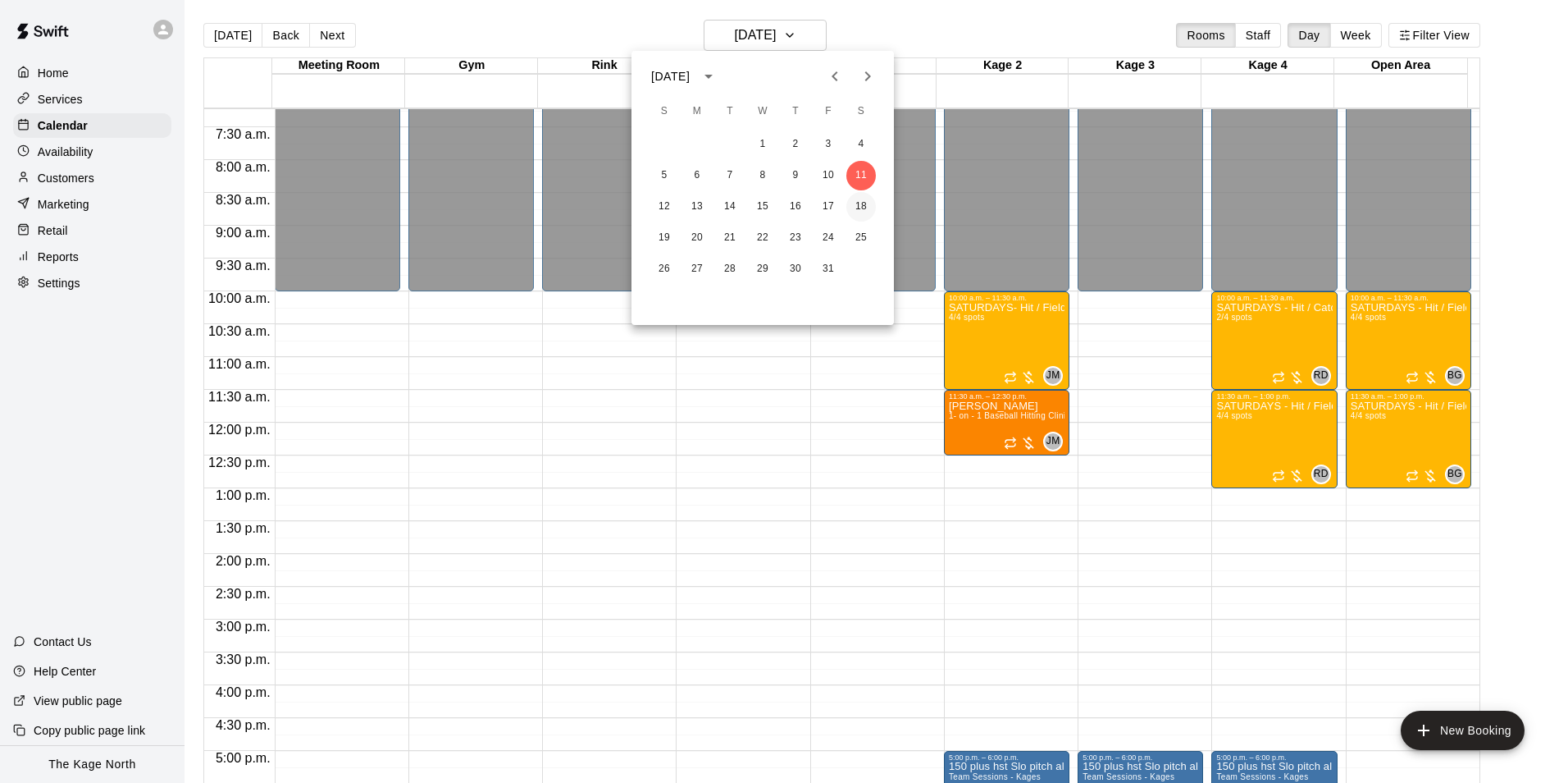
click at [861, 199] on button "18" at bounding box center [861, 207] width 30 height 30
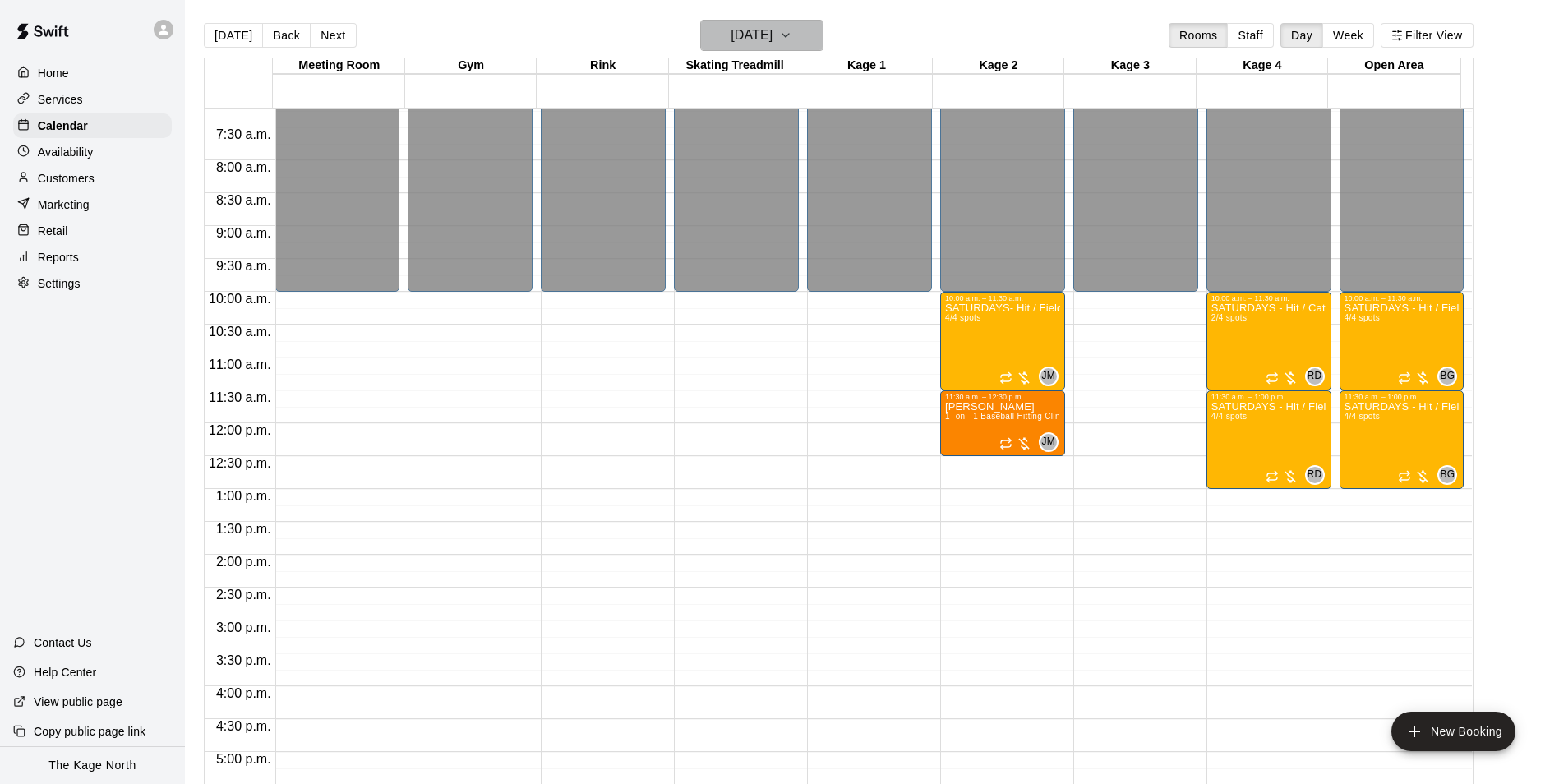
click at [773, 39] on h6 "Saturday Oct 18" at bounding box center [752, 35] width 42 height 23
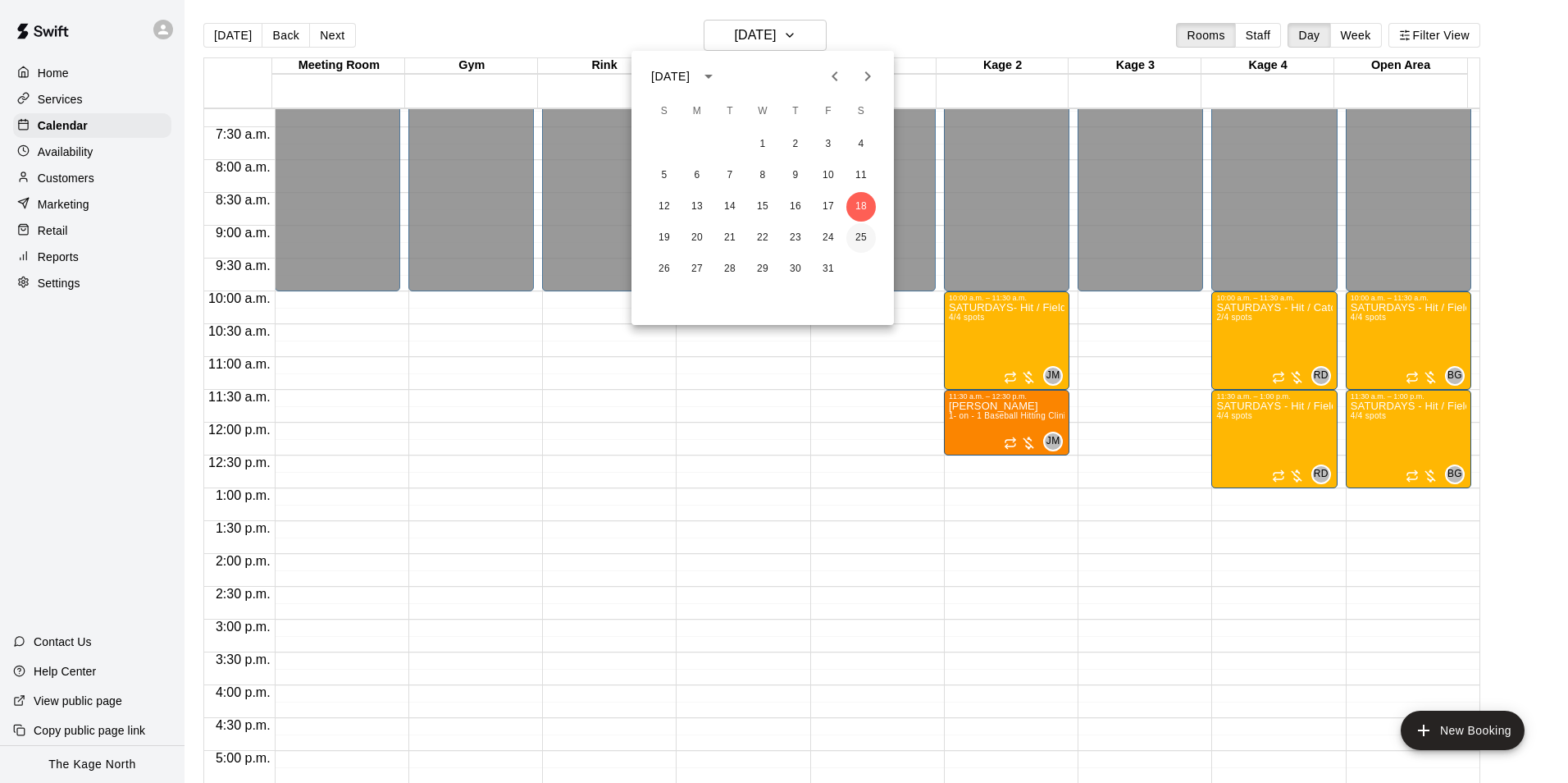
click at [855, 237] on button "25" at bounding box center [861, 238] width 30 height 30
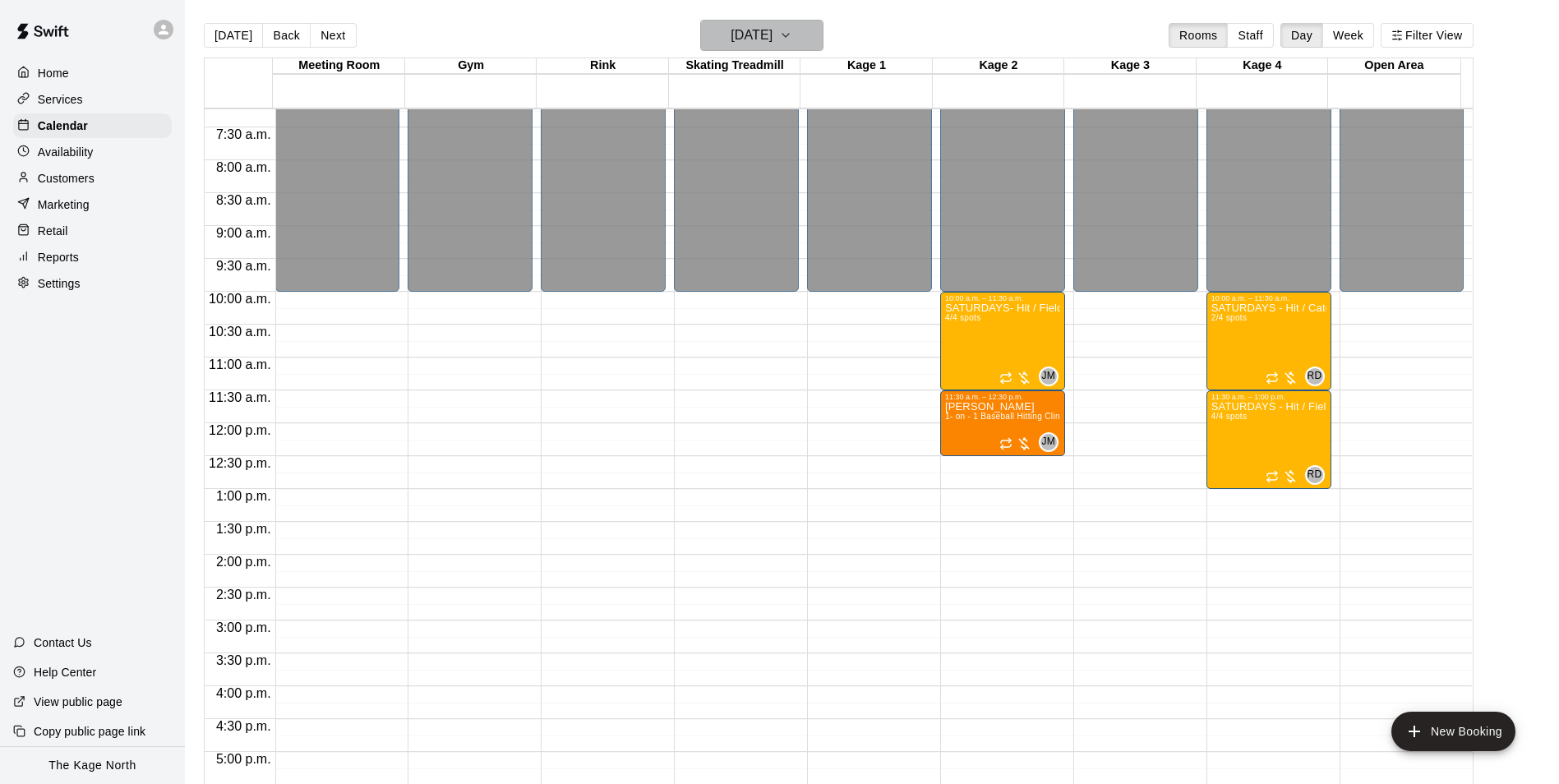
click at [773, 32] on h6 "Saturday Oct 25" at bounding box center [752, 35] width 42 height 23
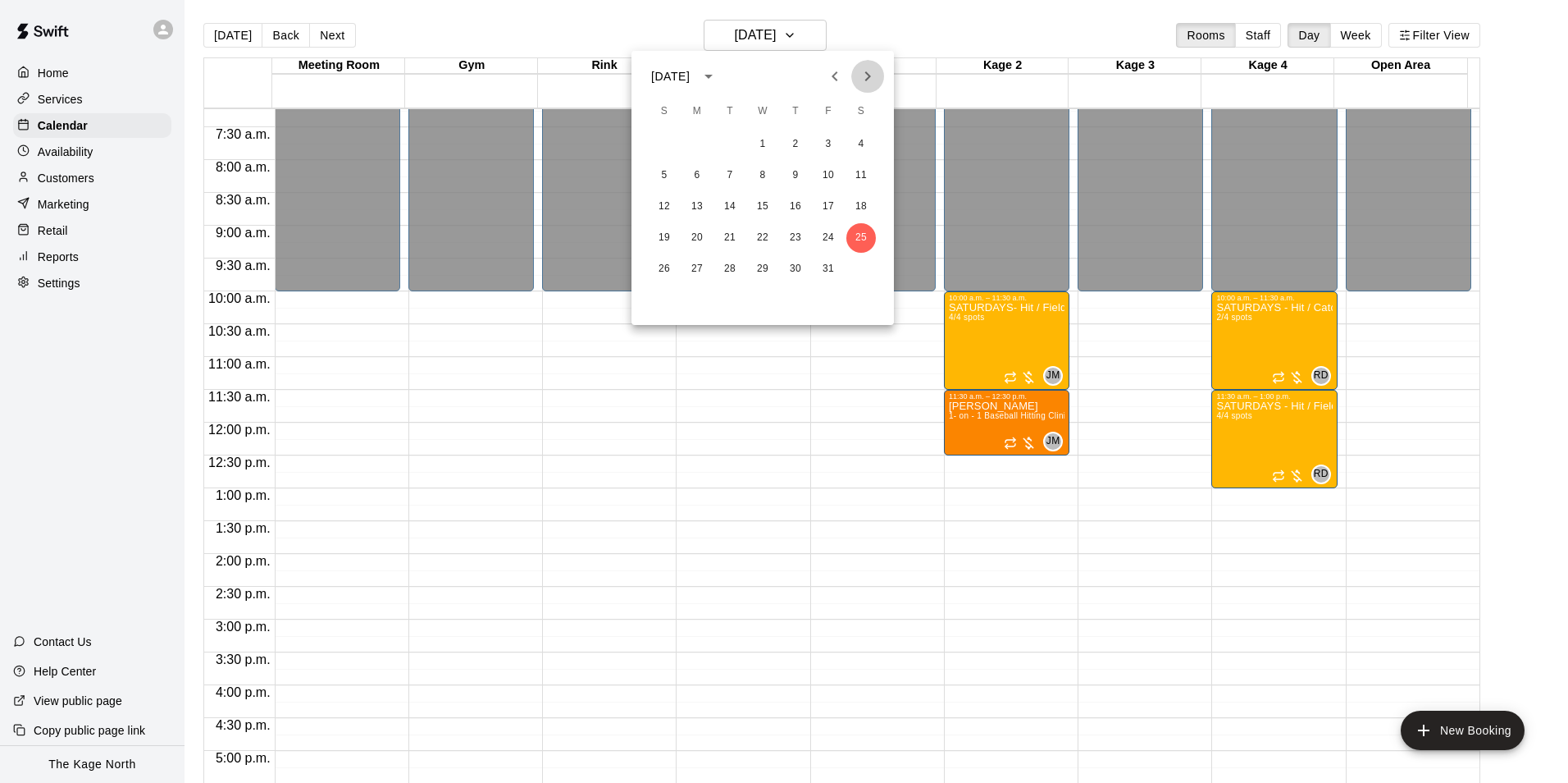
click at [866, 80] on icon "Next month" at bounding box center [868, 77] width 6 height 10
click at [863, 150] on button "1" at bounding box center [861, 144] width 30 height 30
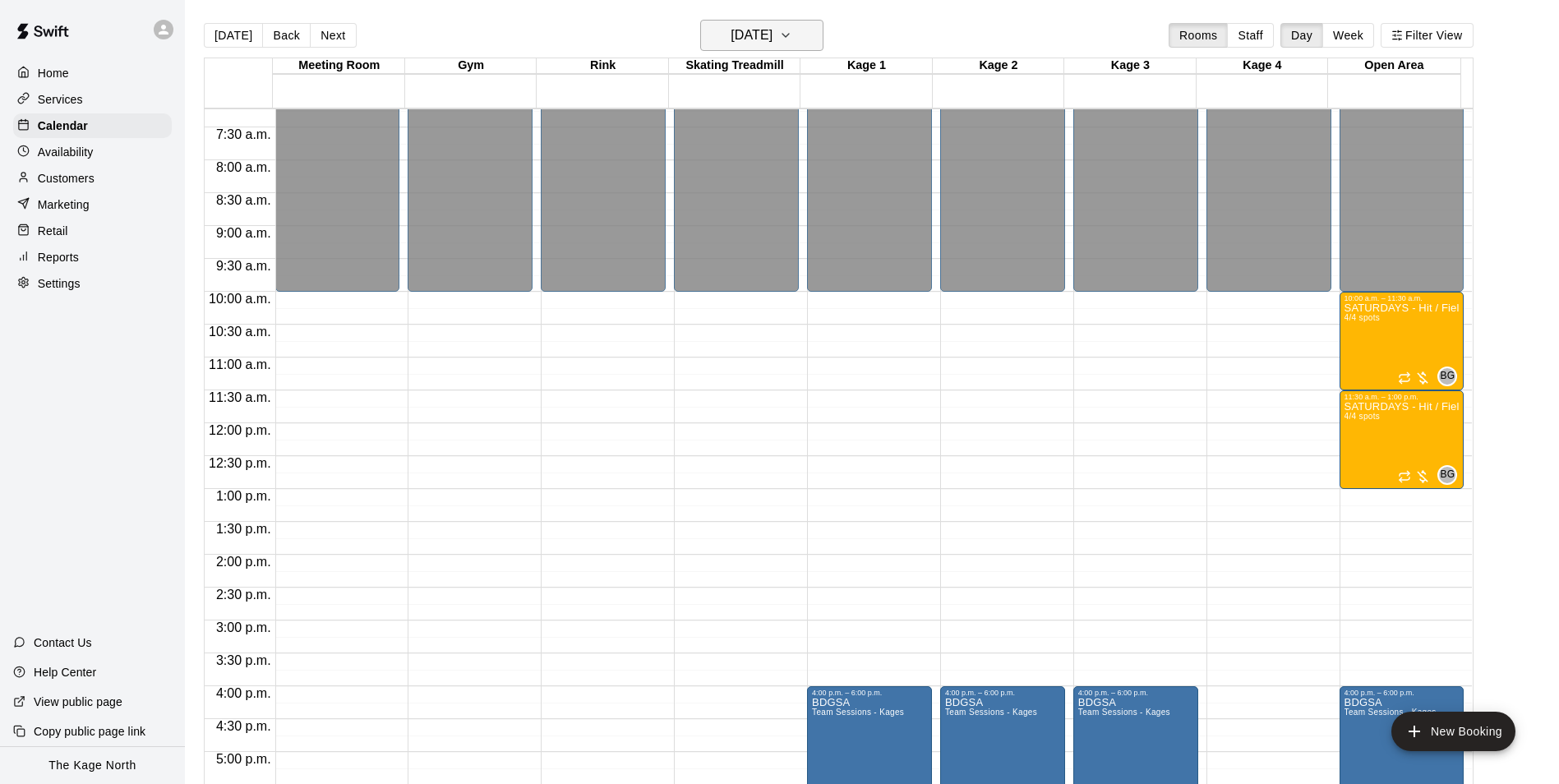
click at [773, 36] on h6 "Saturday Nov 01" at bounding box center [752, 35] width 42 height 23
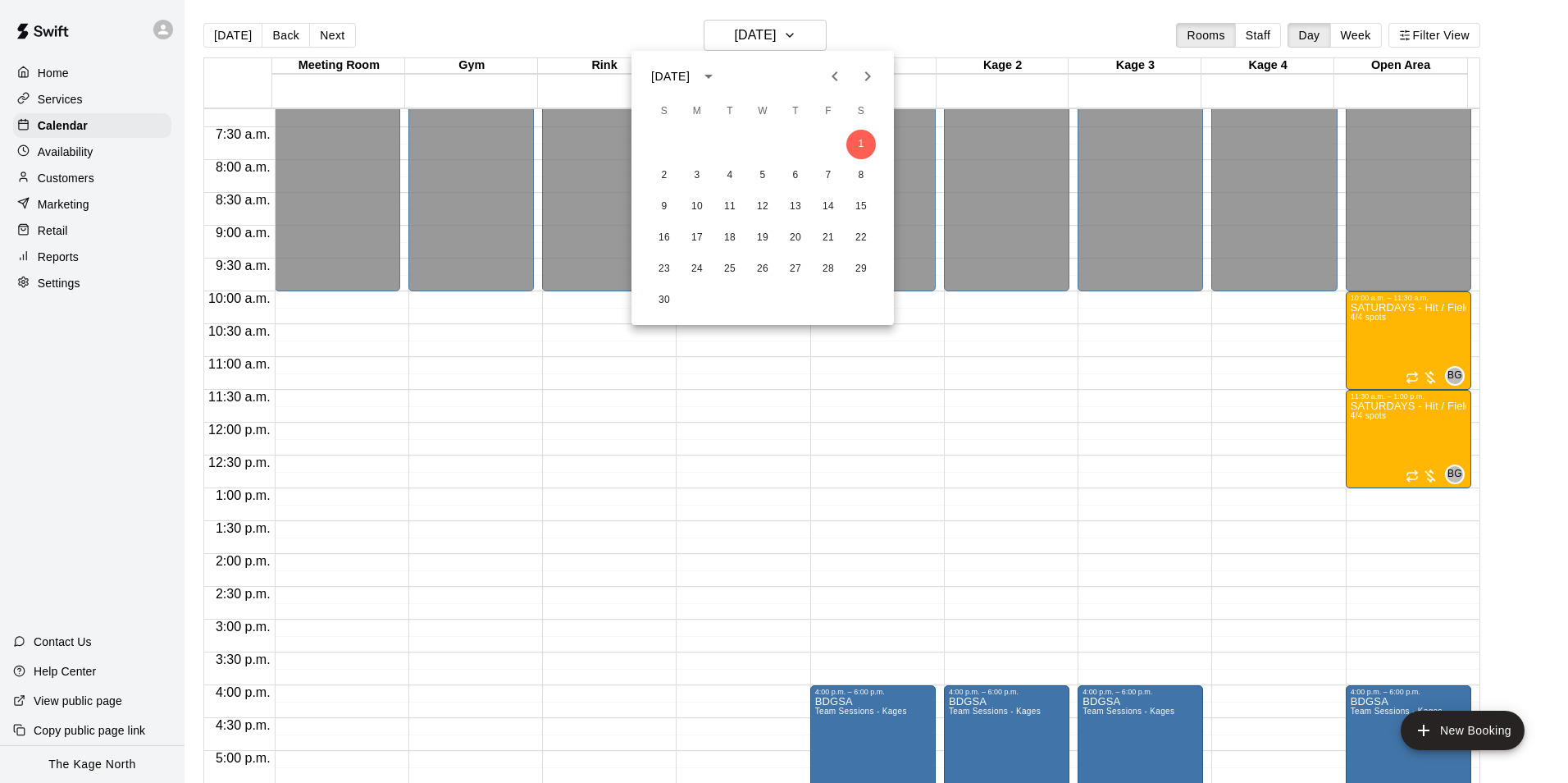
click at [837, 83] on icon "Previous month" at bounding box center [835, 77] width 20 height 20
click at [832, 78] on icon "Previous month" at bounding box center [835, 77] width 20 height 20
click at [861, 197] on button "20" at bounding box center [861, 207] width 30 height 30
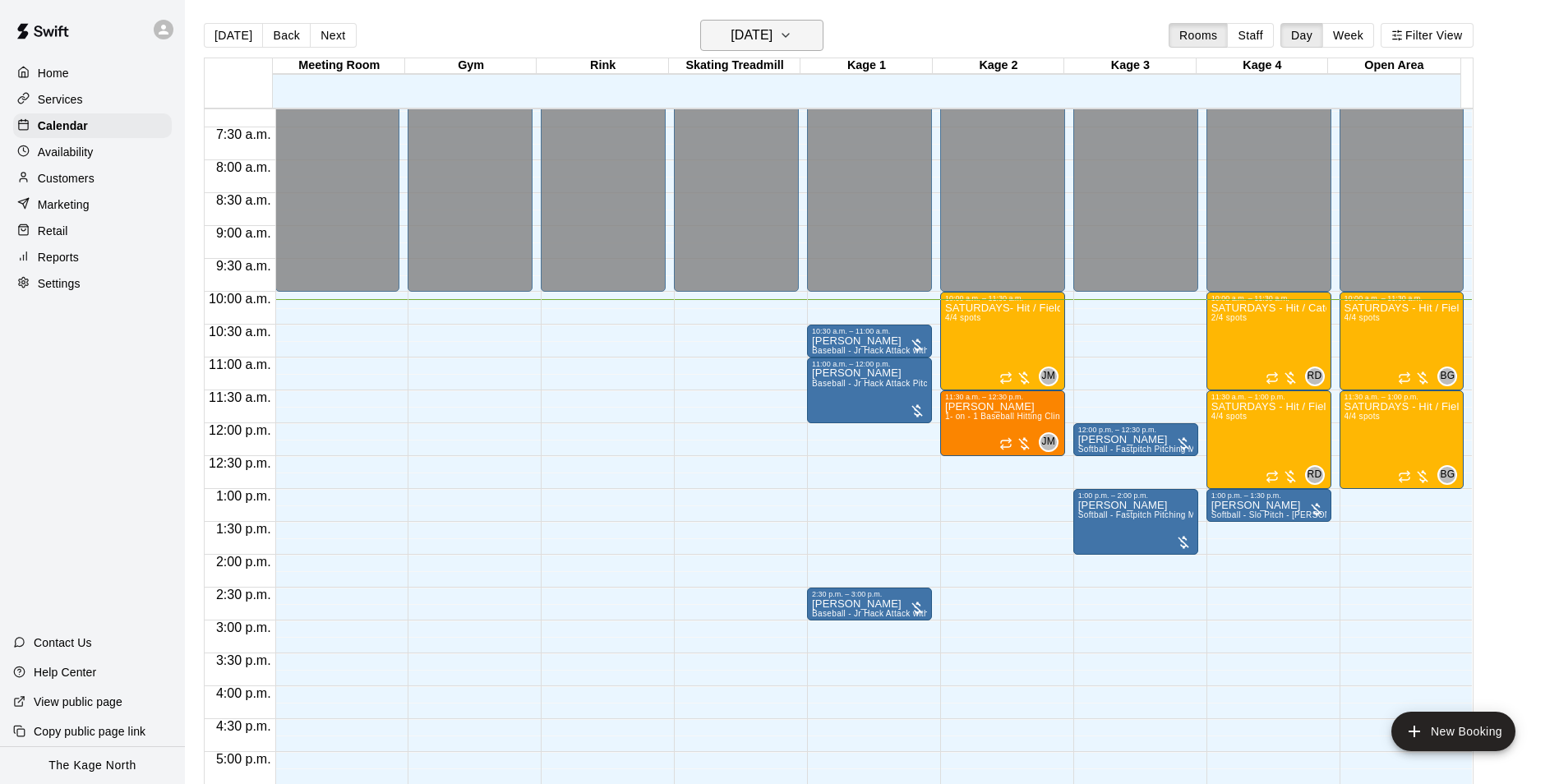
click at [792, 43] on icon "button" at bounding box center [785, 36] width 13 height 20
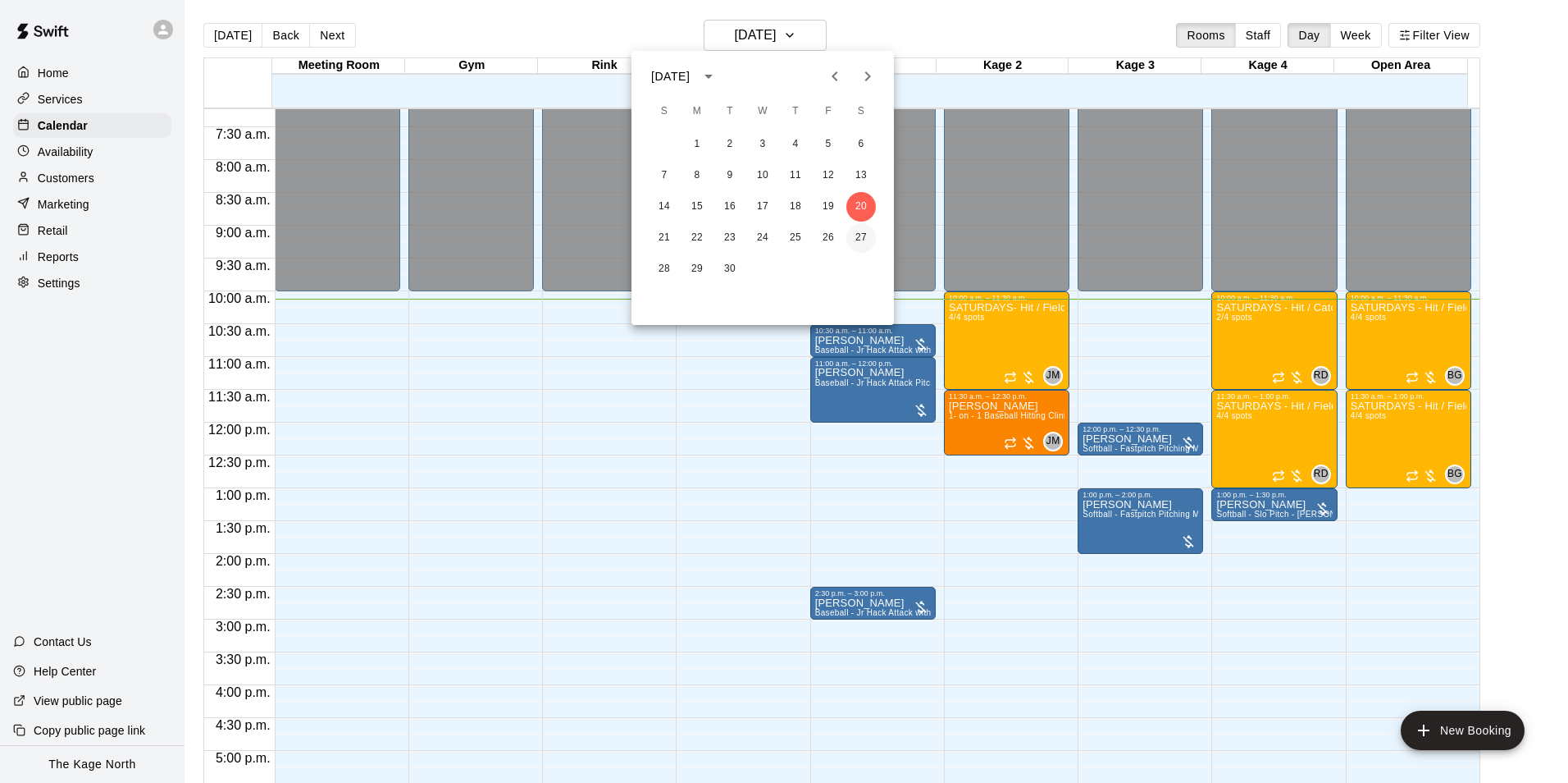
click at [865, 233] on button "27" at bounding box center [861, 238] width 30 height 30
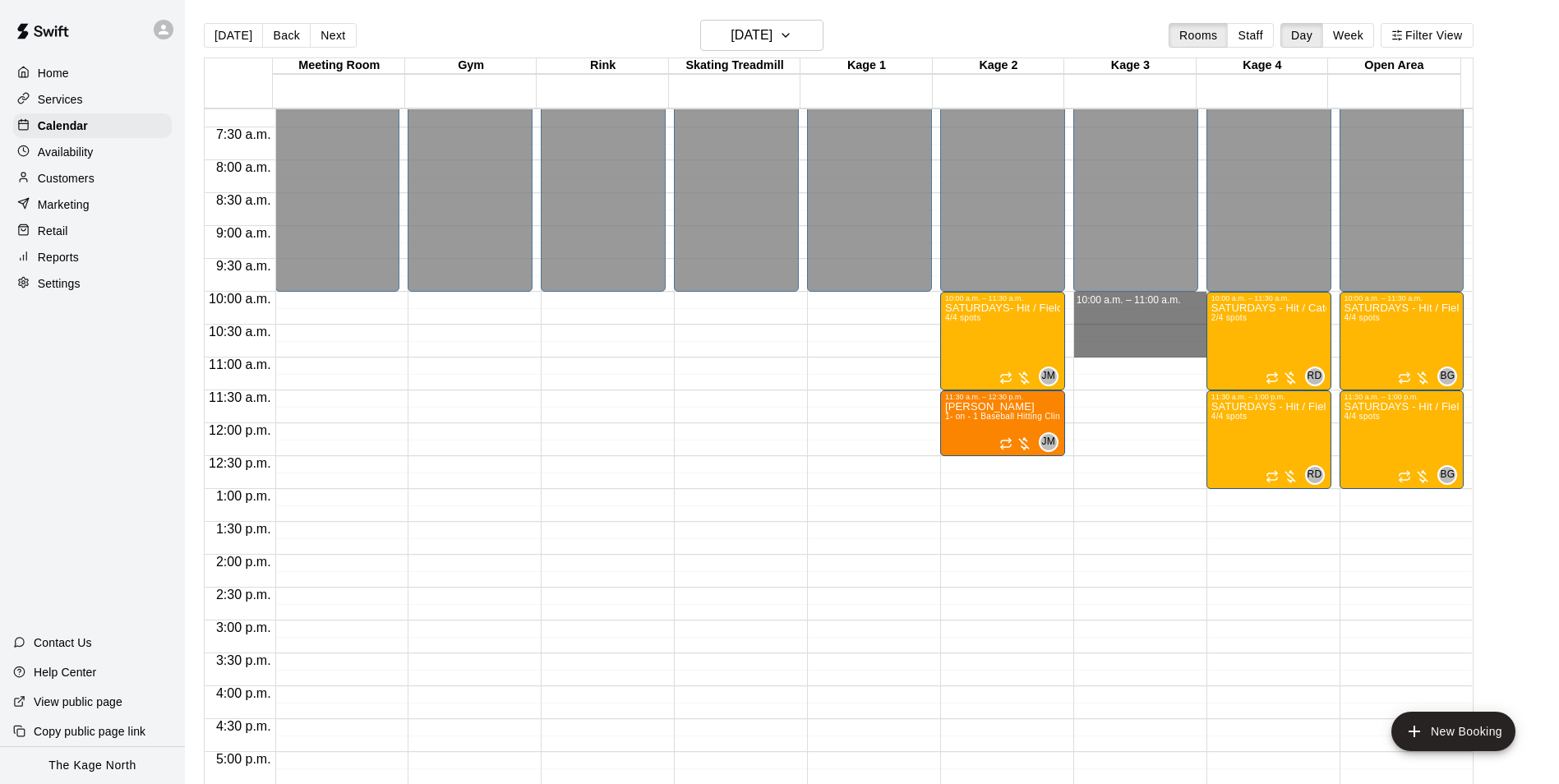
drag, startPoint x: 1146, startPoint y: 299, endPoint x: 1146, endPoint y: 356, distance: 57.0
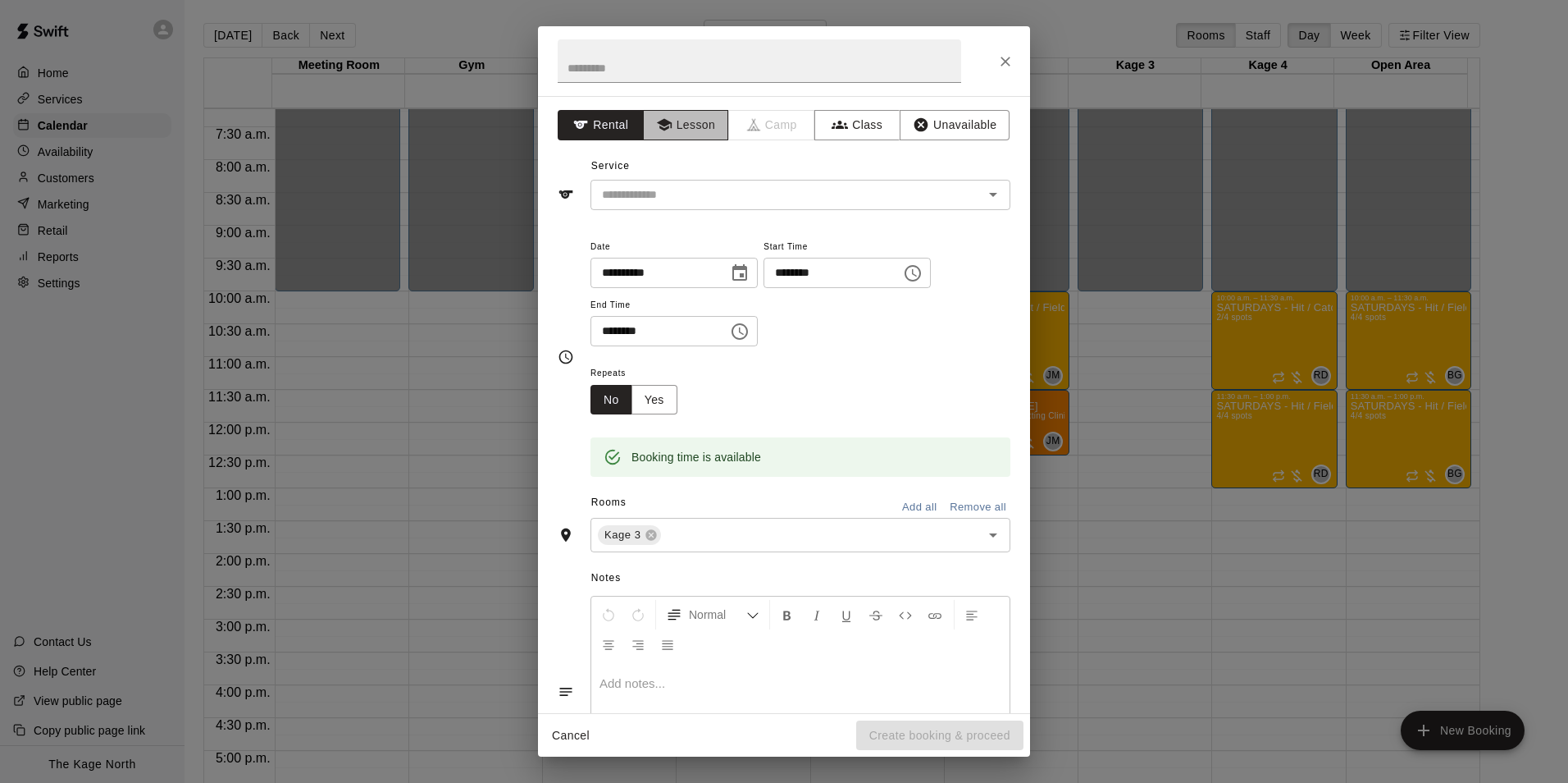
click at [657, 120] on icon "button" at bounding box center [663, 125] width 15 height 12
click at [983, 198] on icon "Open" at bounding box center [993, 195] width 20 height 20
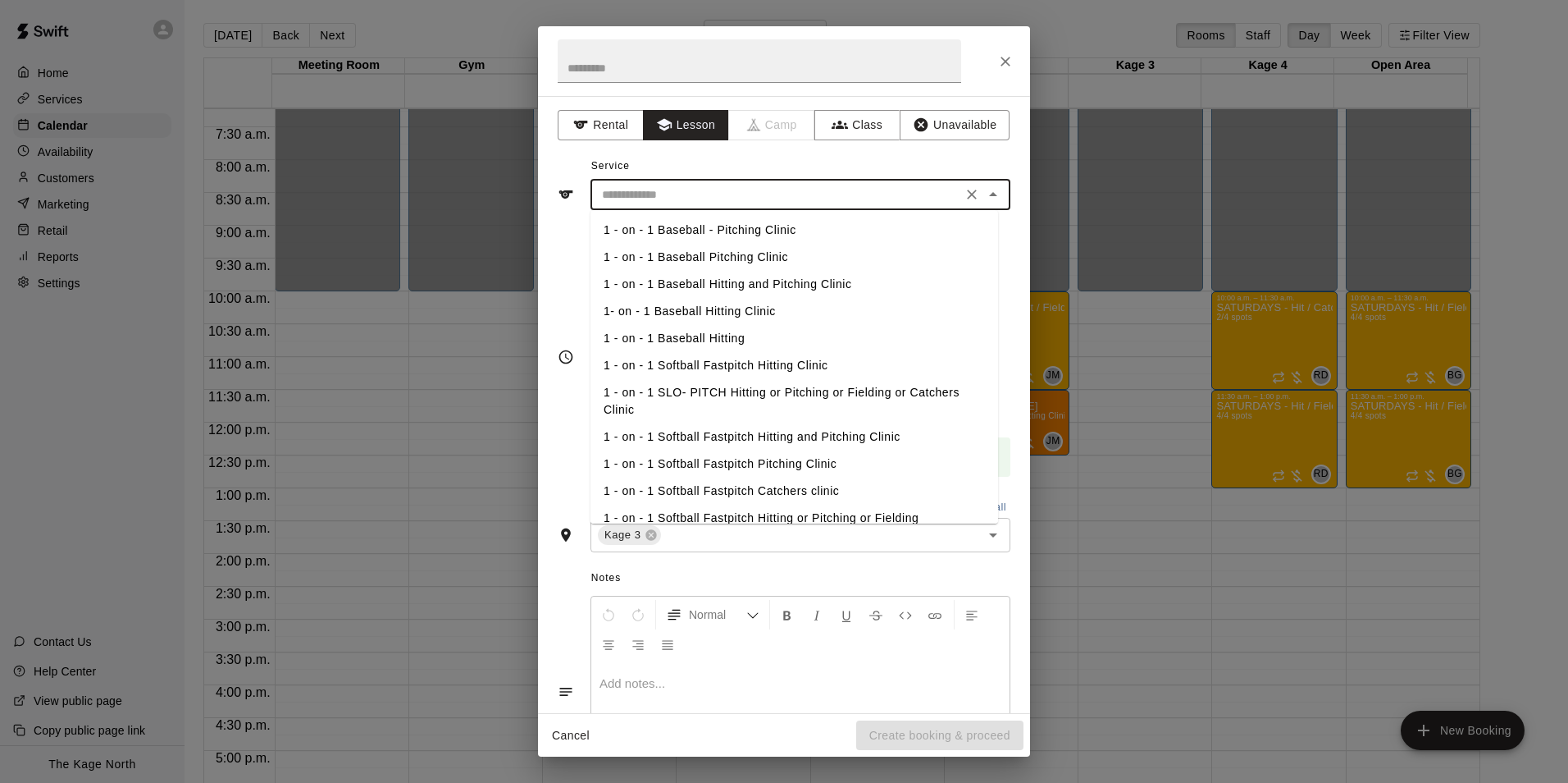
click at [817, 439] on li "1 - on - 1 Softball Fastpitch Hitting and Pitching Clinic" at bounding box center [793, 436] width 407 height 27
type input "**********"
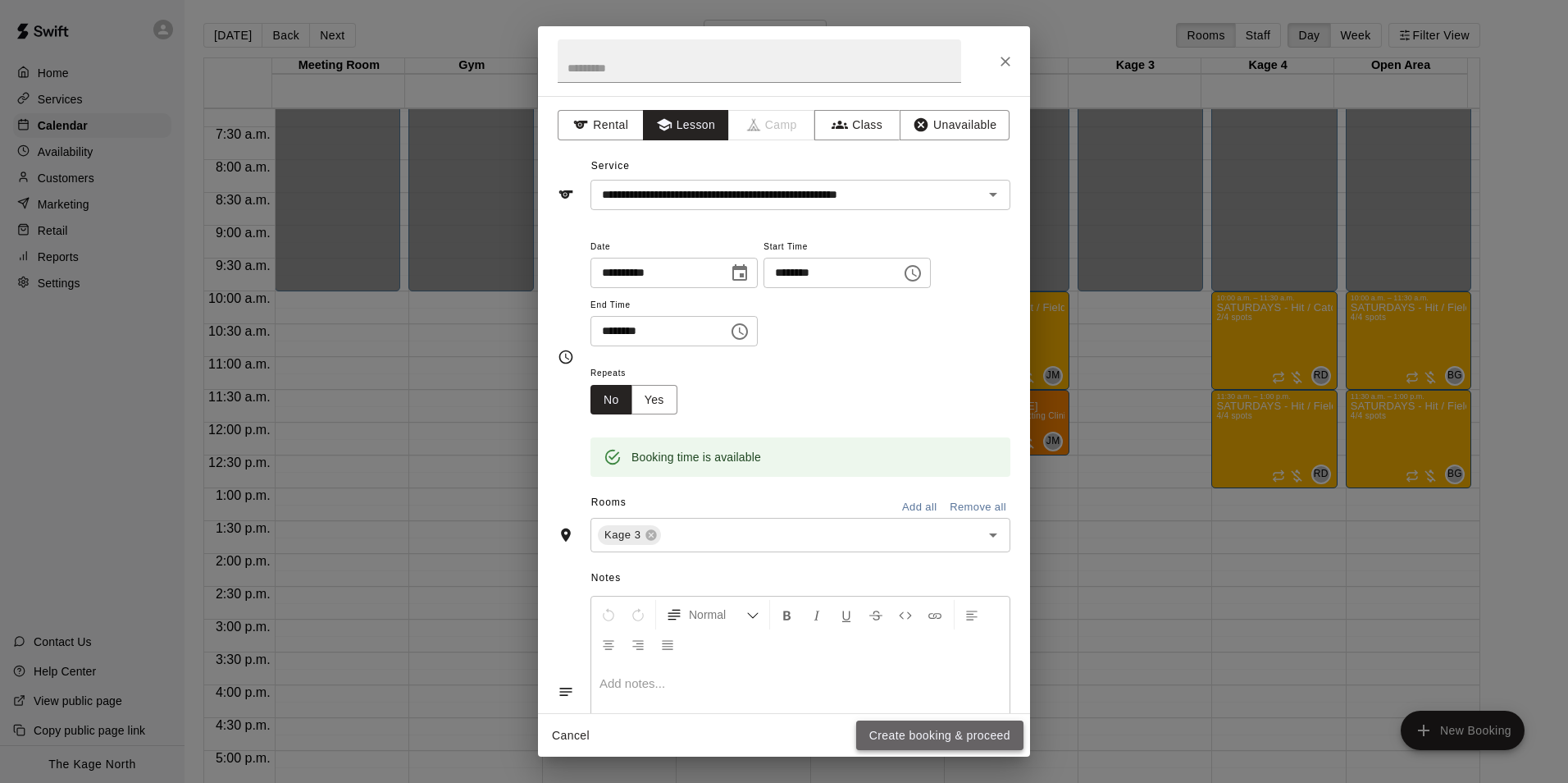
click at [992, 734] on button "Create booking & proceed" at bounding box center [939, 735] width 167 height 31
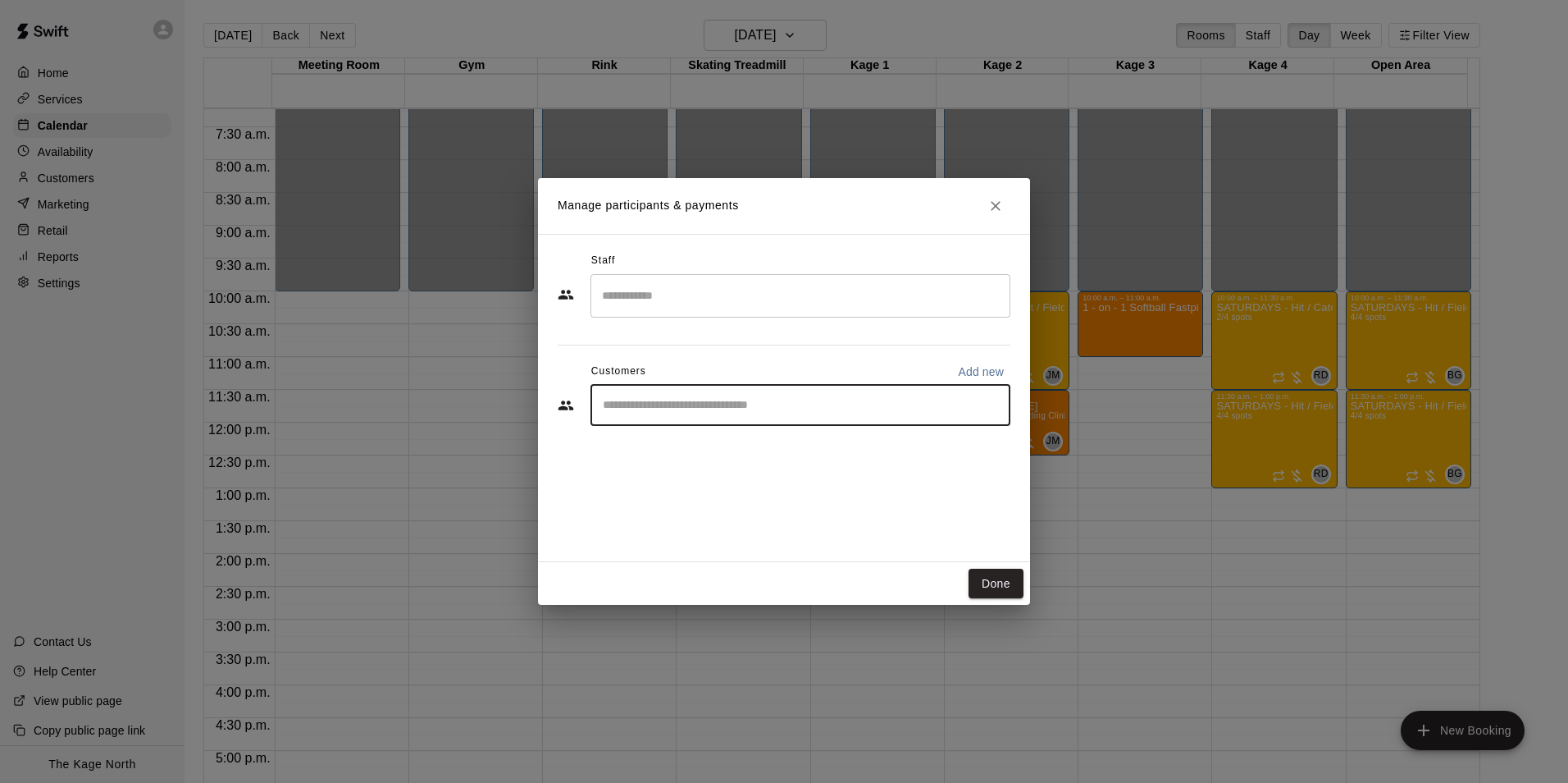
click at [685, 401] on input "Start typing to search customers..." at bounding box center [800, 405] width 405 height 17
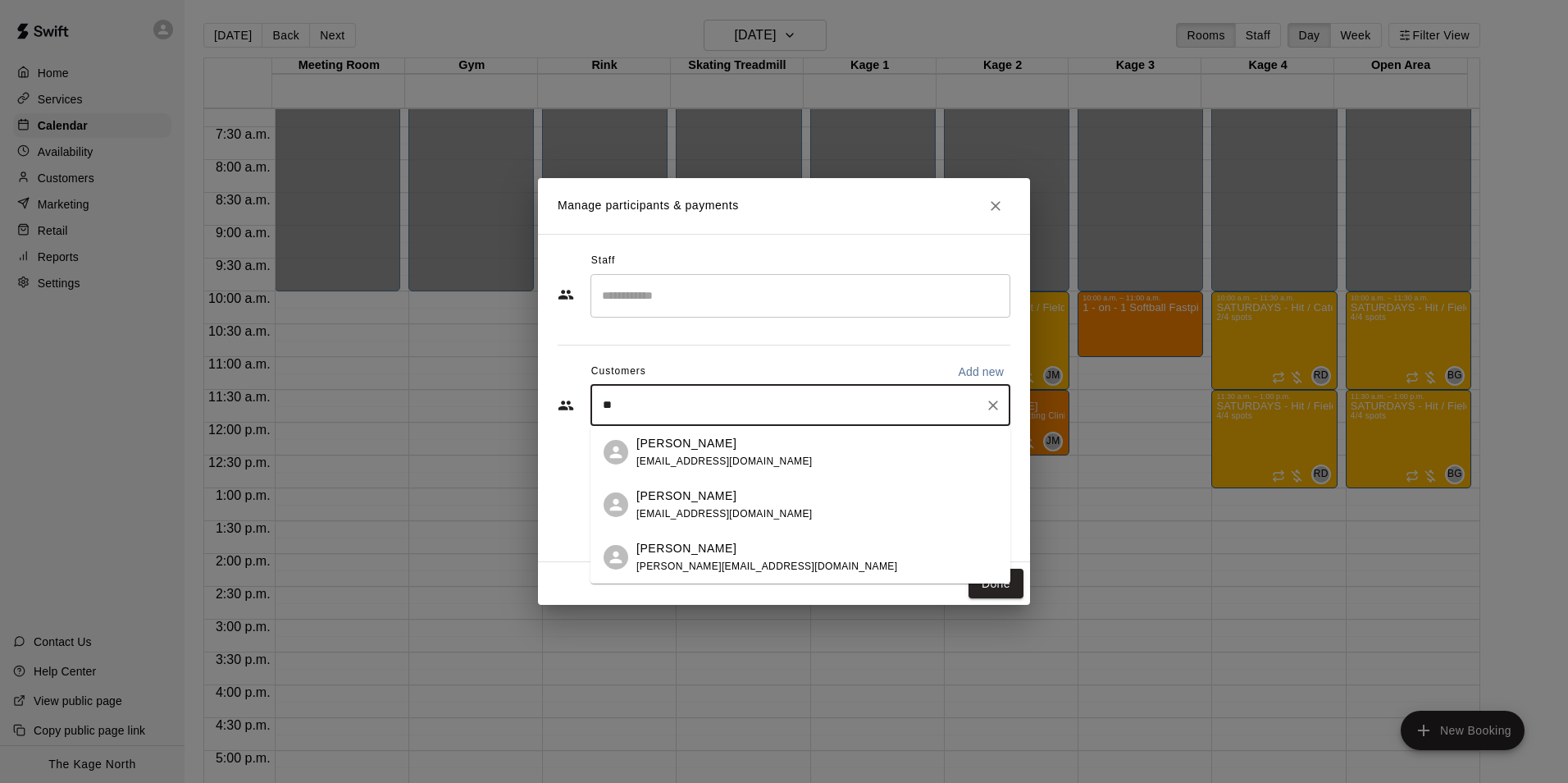
type input "*"
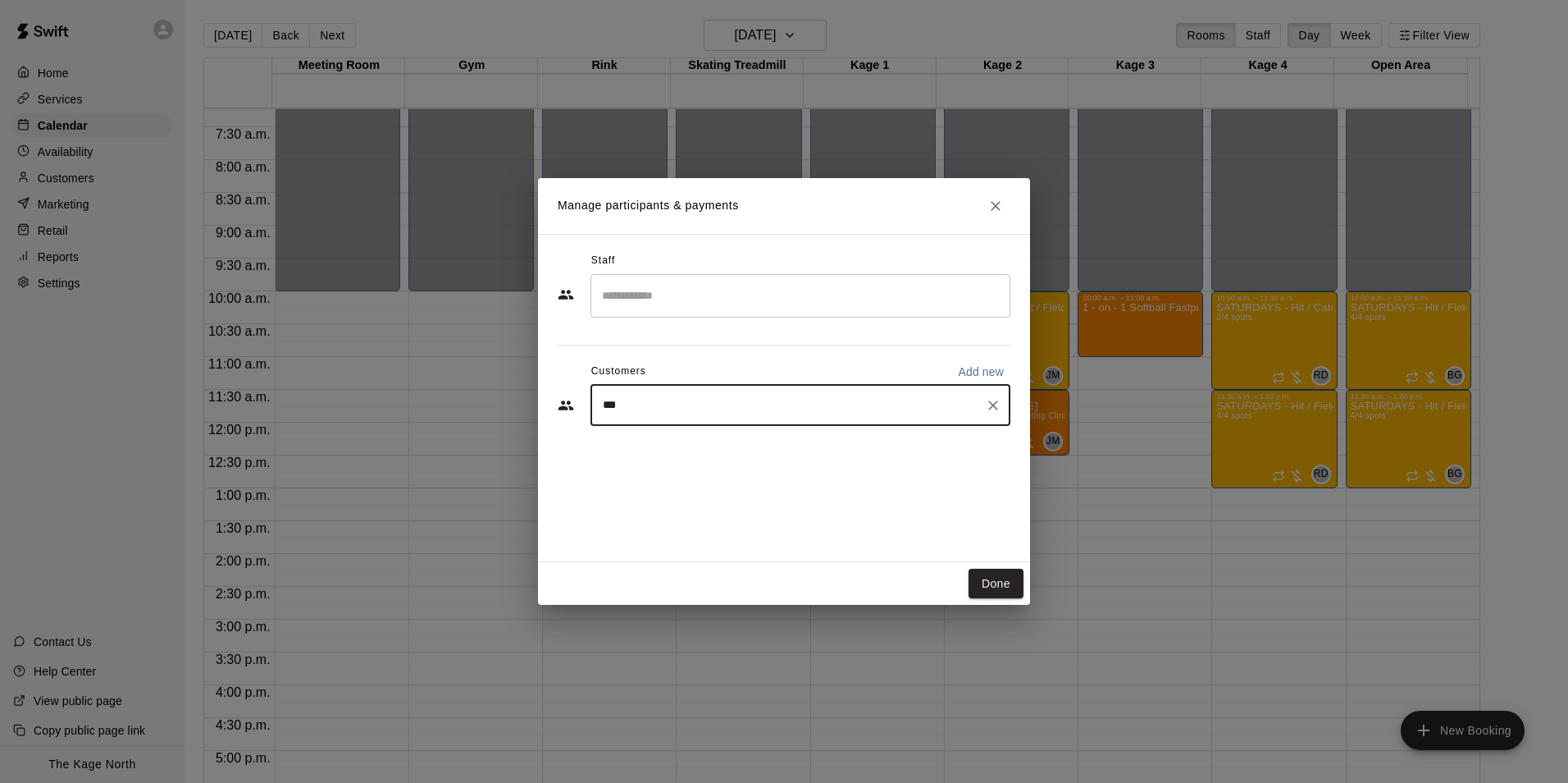
type input "****"
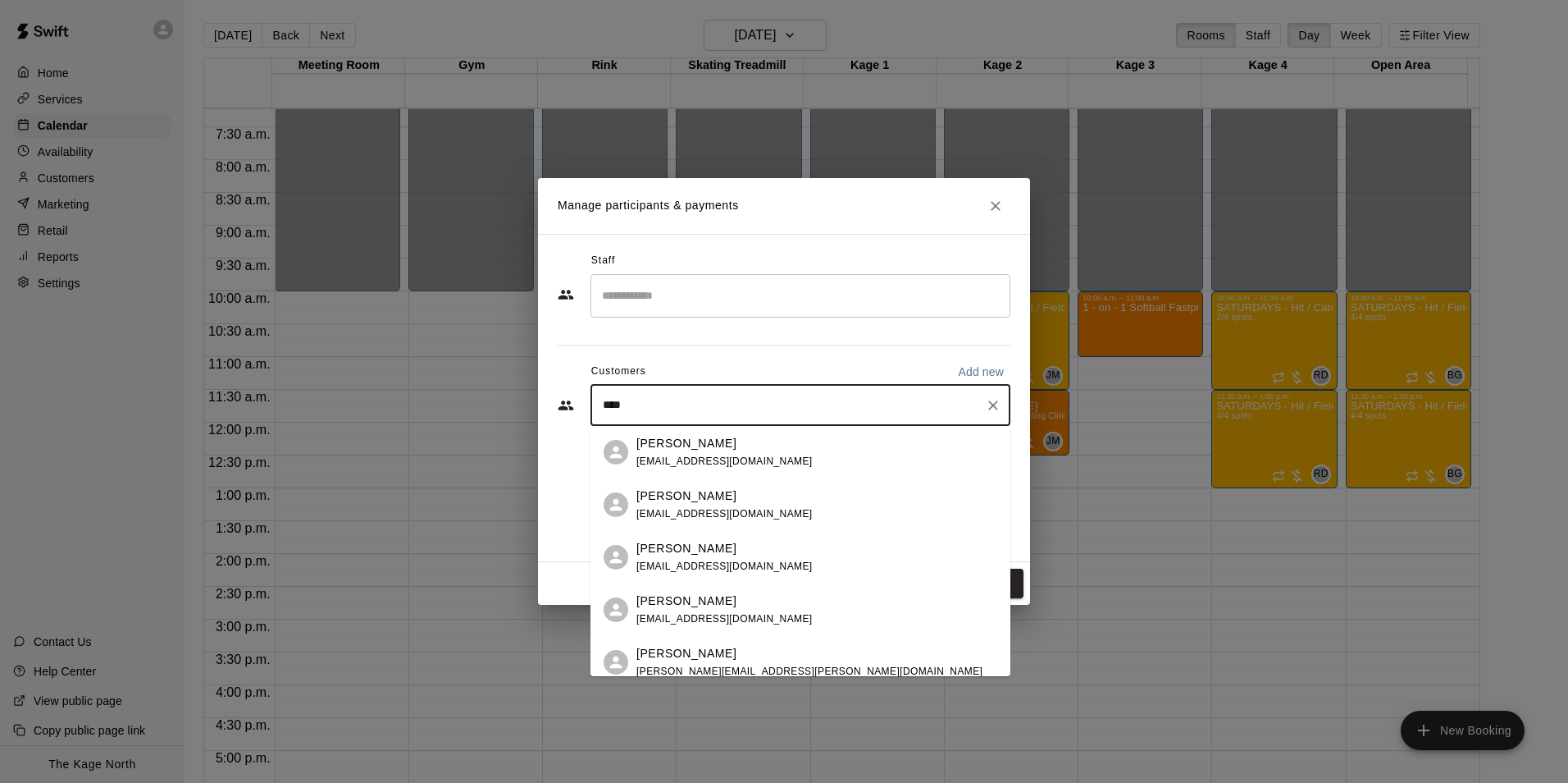
click at [799, 455] on div "Anessa Grande adrianogrande1@gmail.com" at bounding box center [816, 453] width 360 height 36
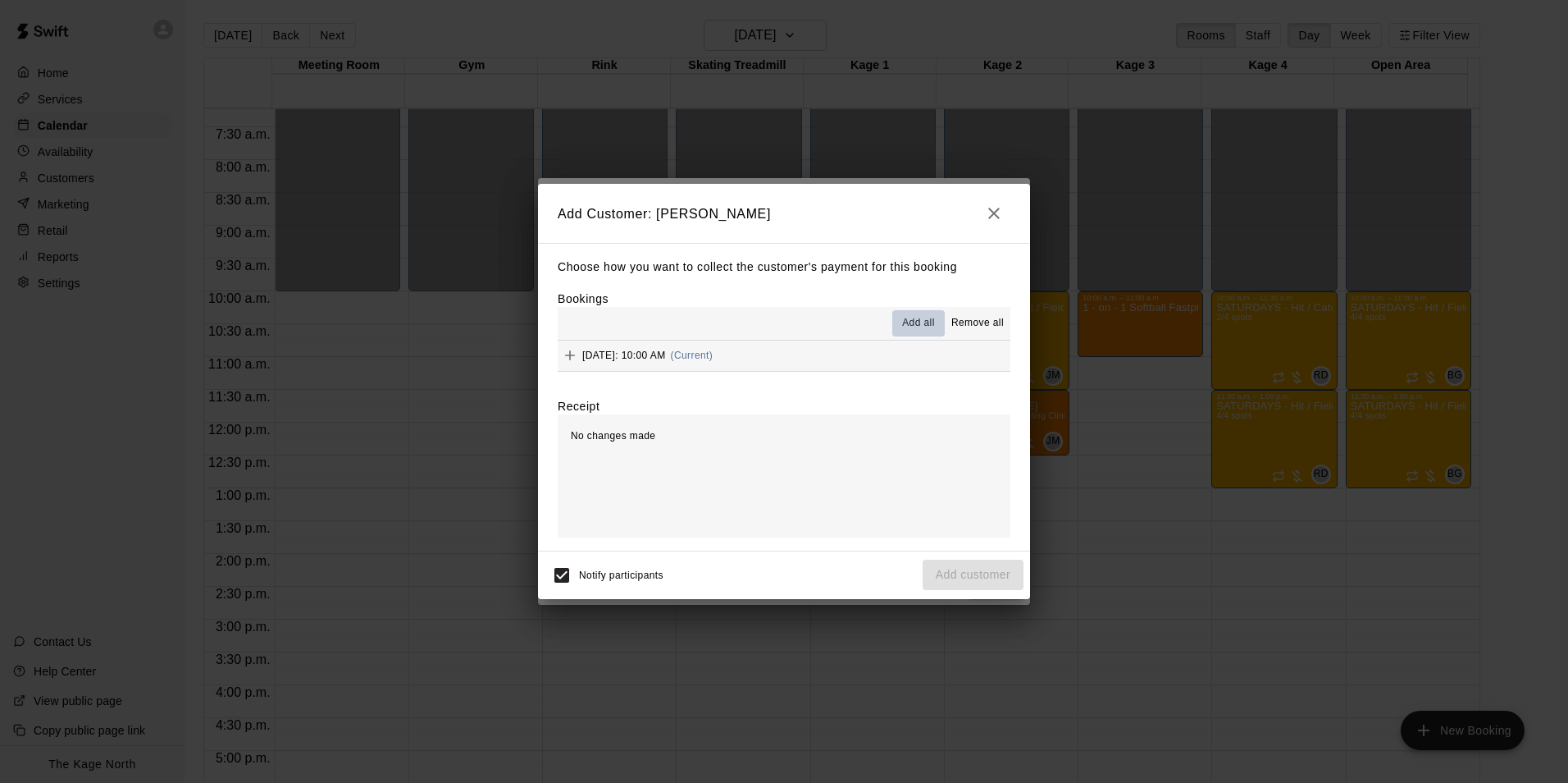
click at [924, 324] on span "Add all" at bounding box center [918, 323] width 33 height 17
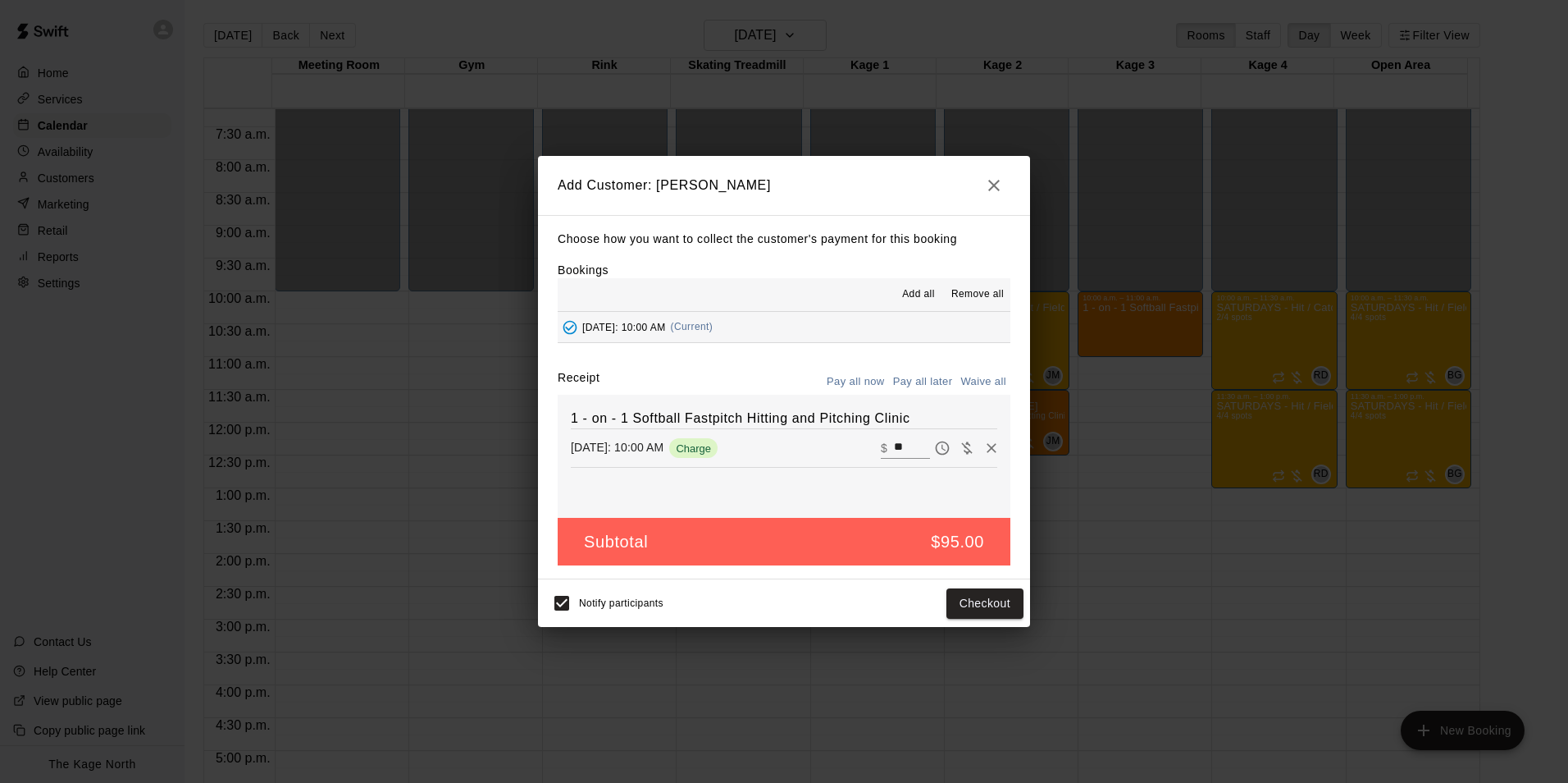
click at [926, 376] on button "Pay all later" at bounding box center [923, 383] width 69 height 26
click at [985, 601] on button "Add customer" at bounding box center [973, 603] width 101 height 31
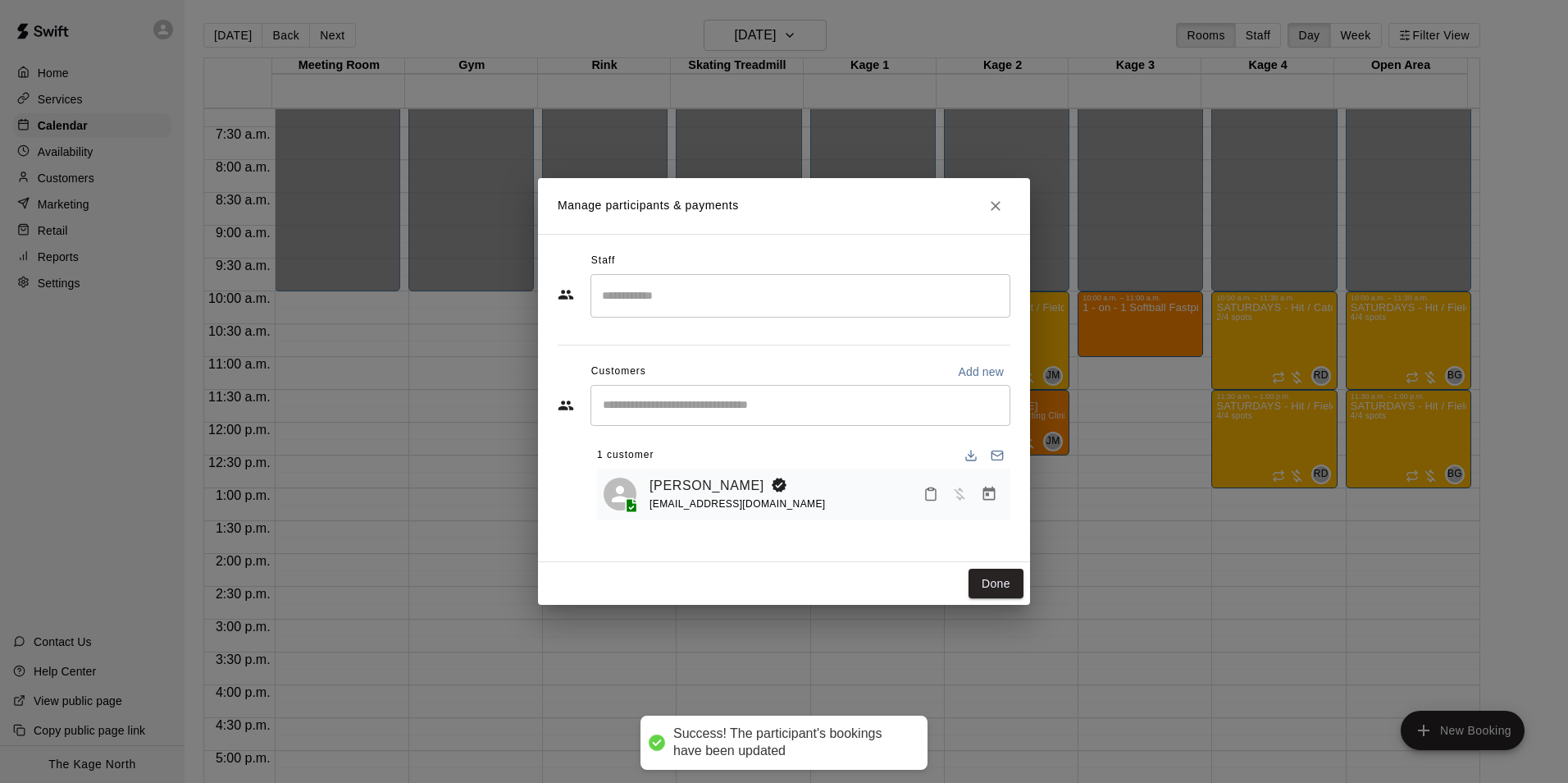
click at [684, 284] on input "Search staff" at bounding box center [800, 295] width 405 height 29
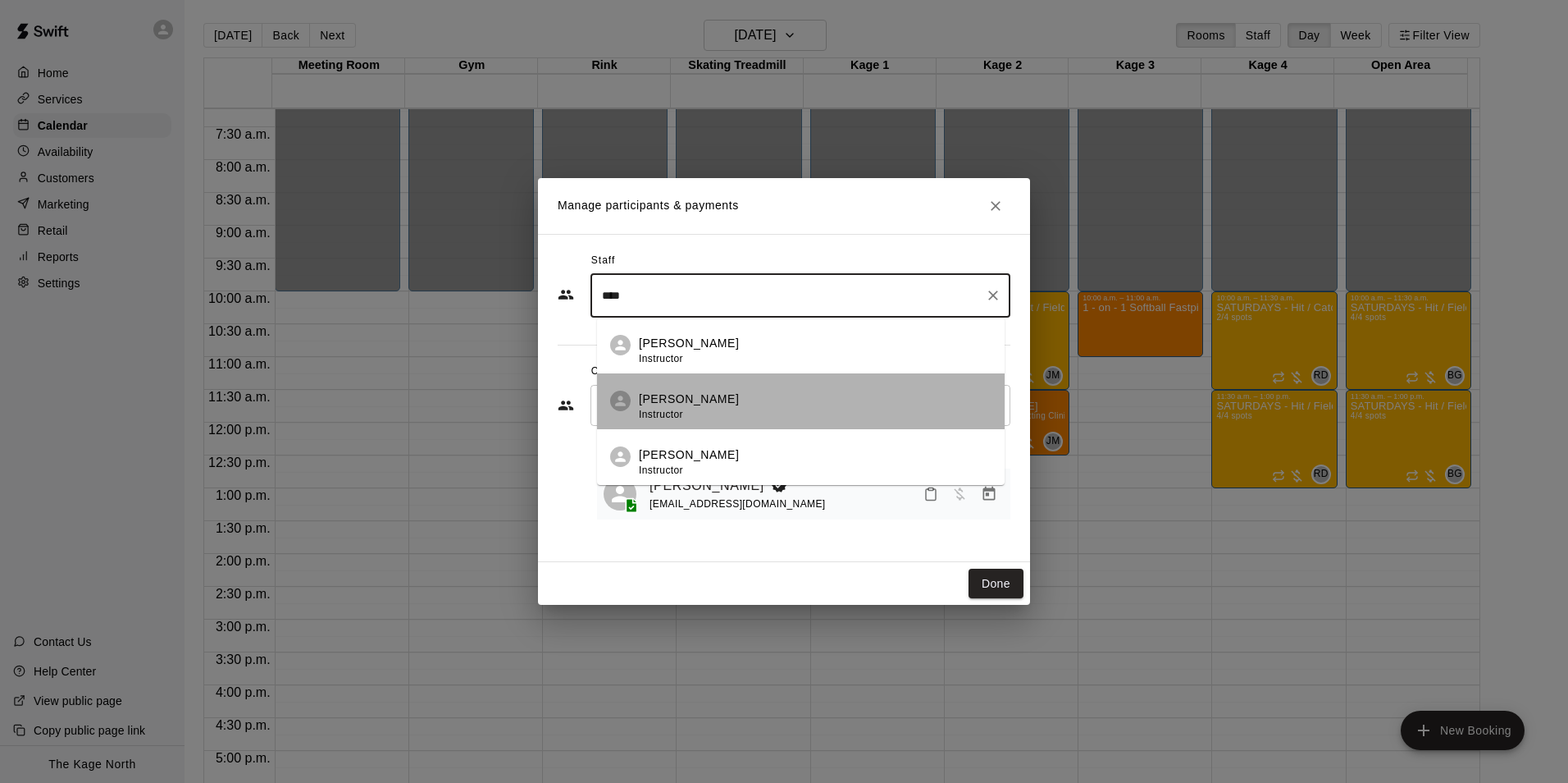
click at [716, 398] on div "Pete McNabb Instructor" at bounding box center [814, 406] width 353 height 32
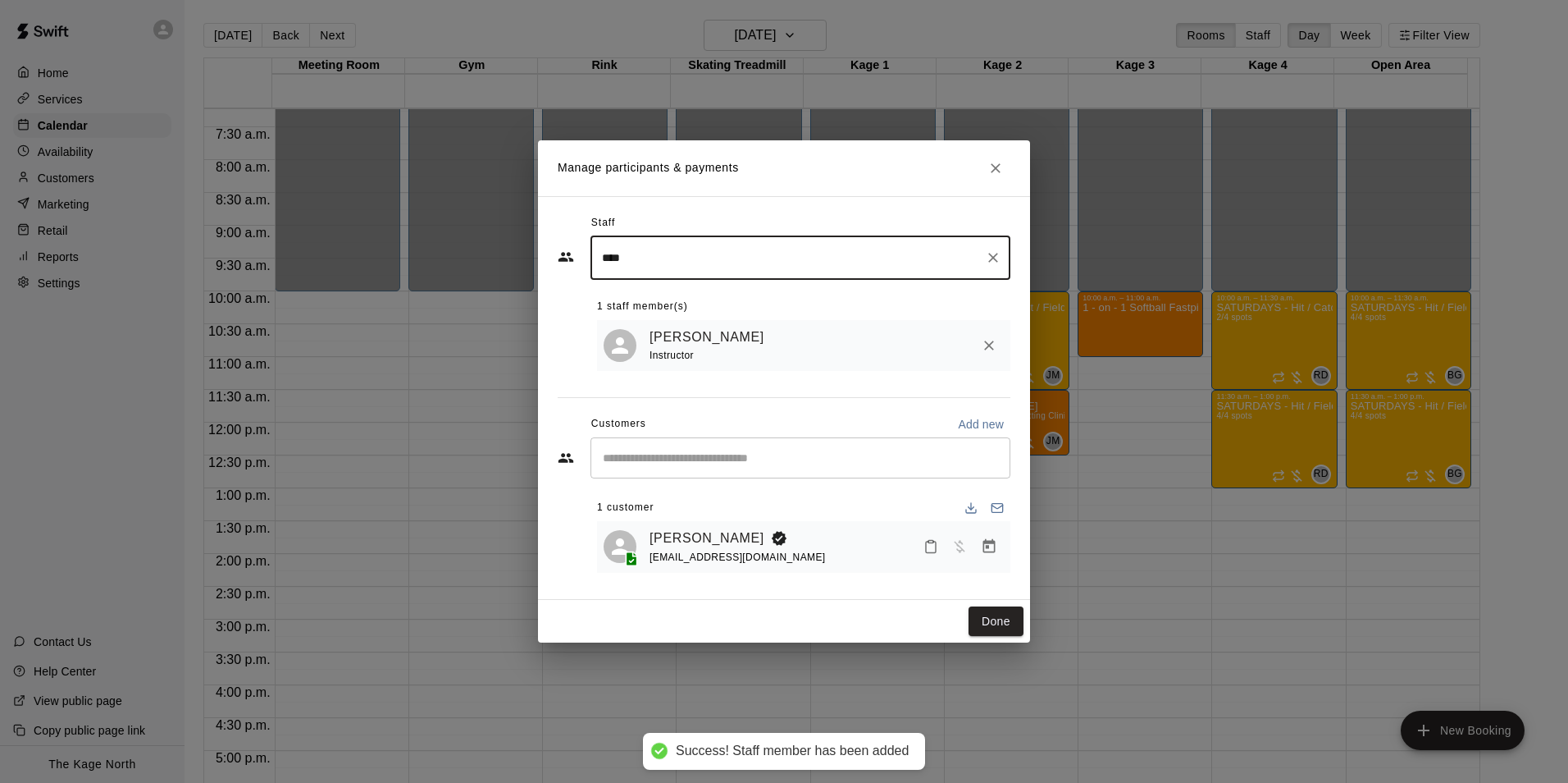
type input "****"
click at [990, 620] on button "Done" at bounding box center [995, 621] width 55 height 31
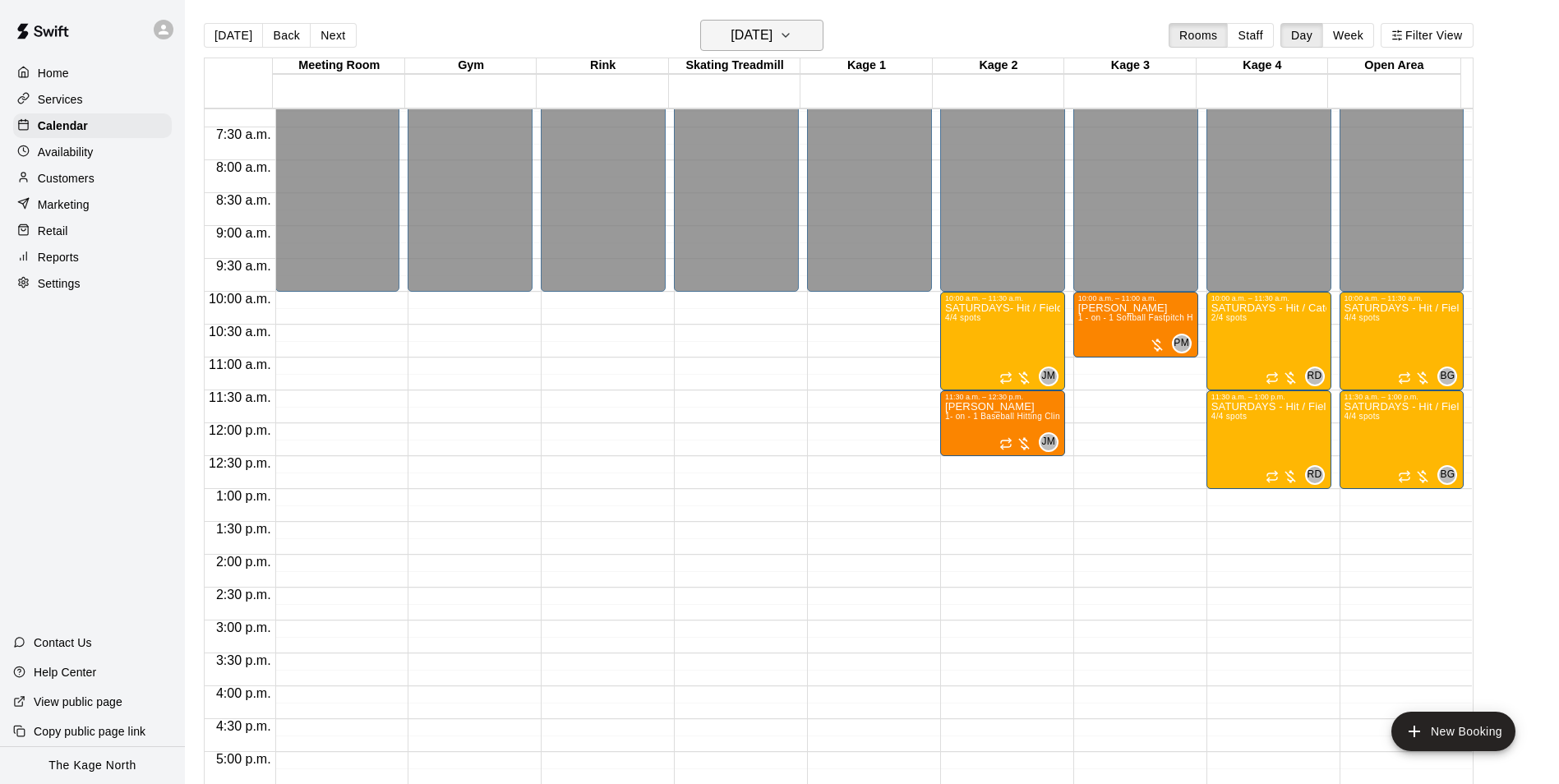
click at [756, 26] on h6 "Saturday Sep 27" at bounding box center [752, 35] width 42 height 23
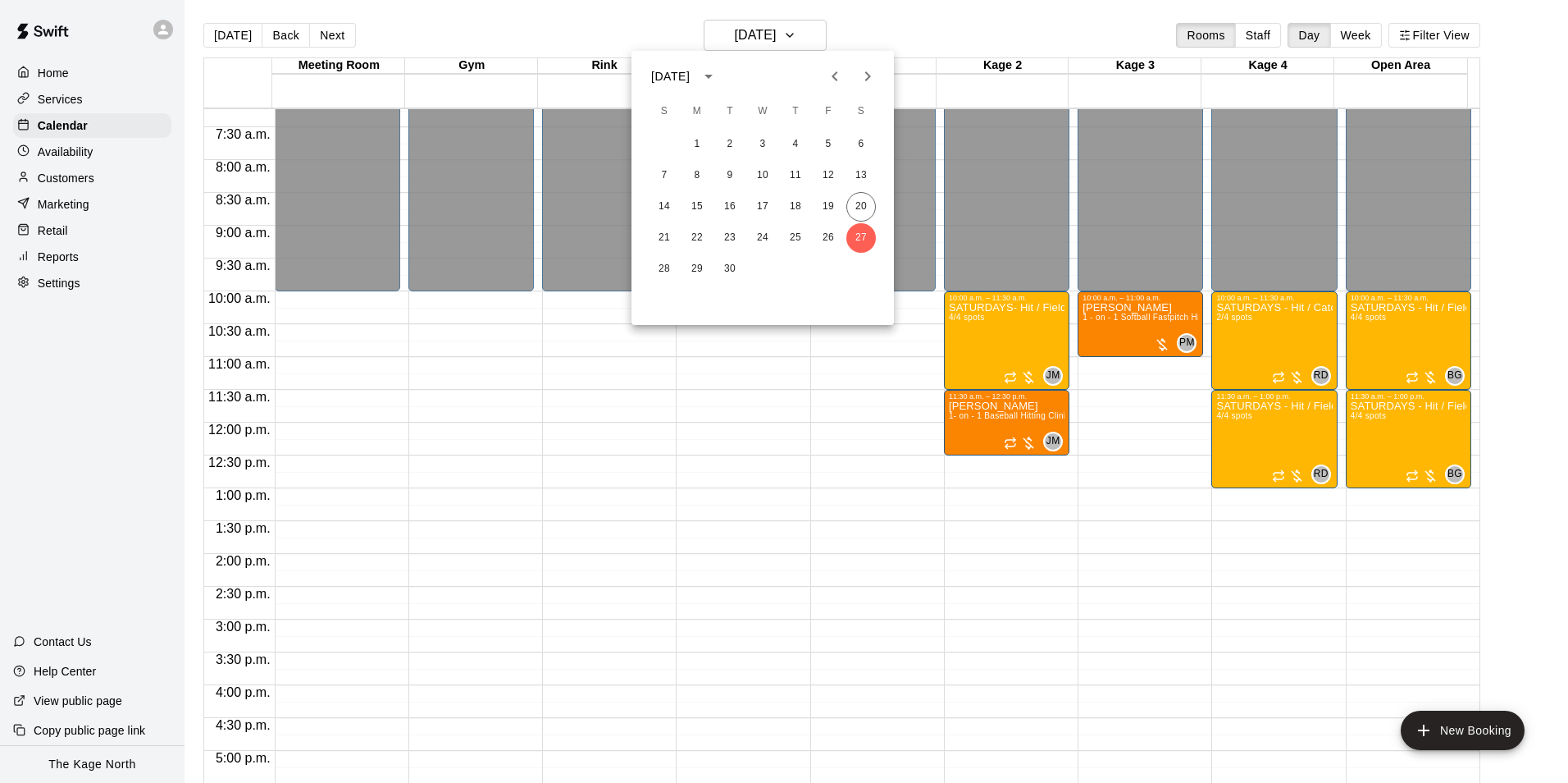
click at [868, 83] on icon "Next month" at bounding box center [868, 77] width 20 height 20
click at [858, 145] on button "4" at bounding box center [861, 144] width 30 height 30
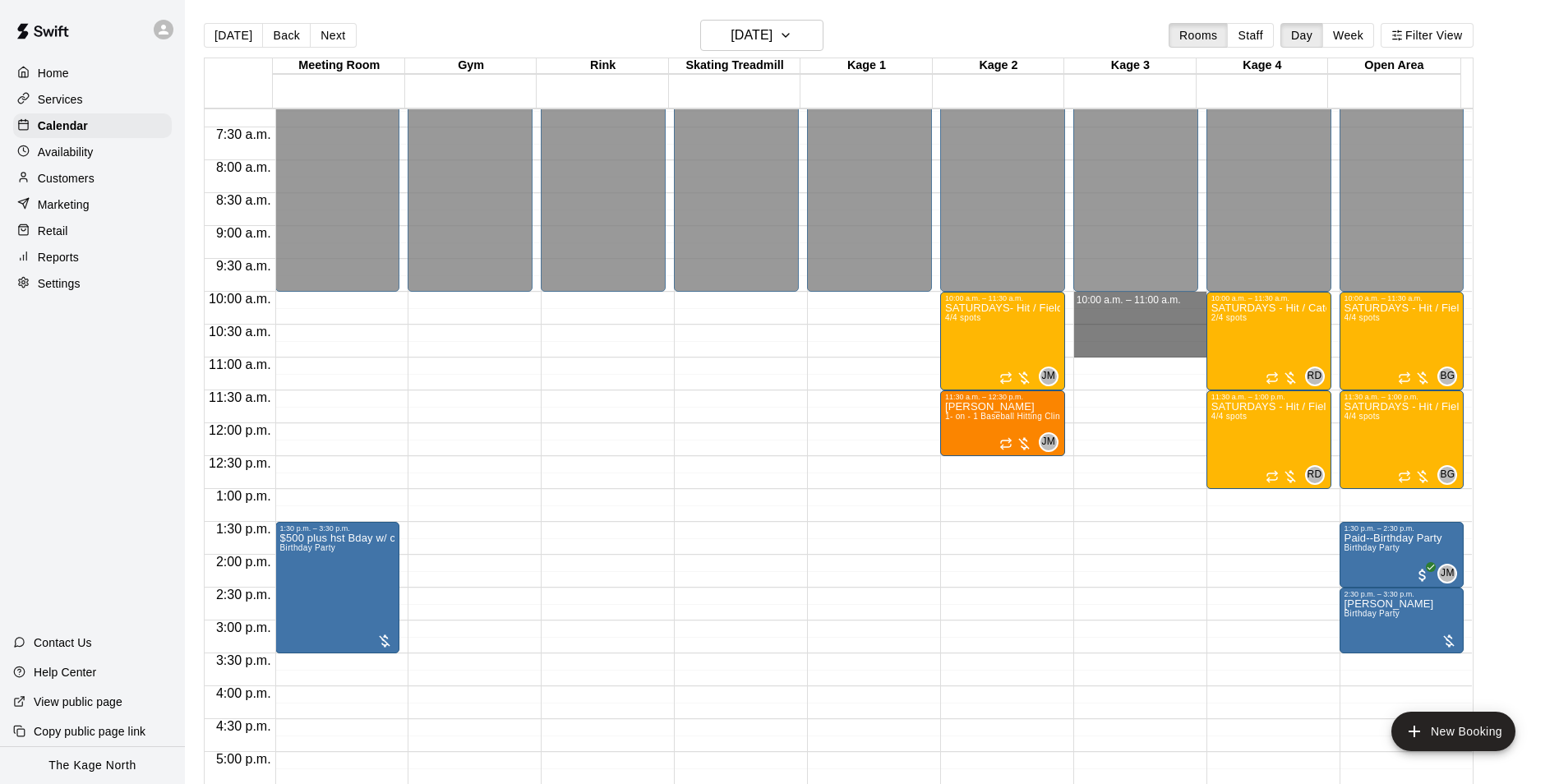
drag, startPoint x: 1148, startPoint y: 304, endPoint x: 1148, endPoint y: 350, distance: 46.0
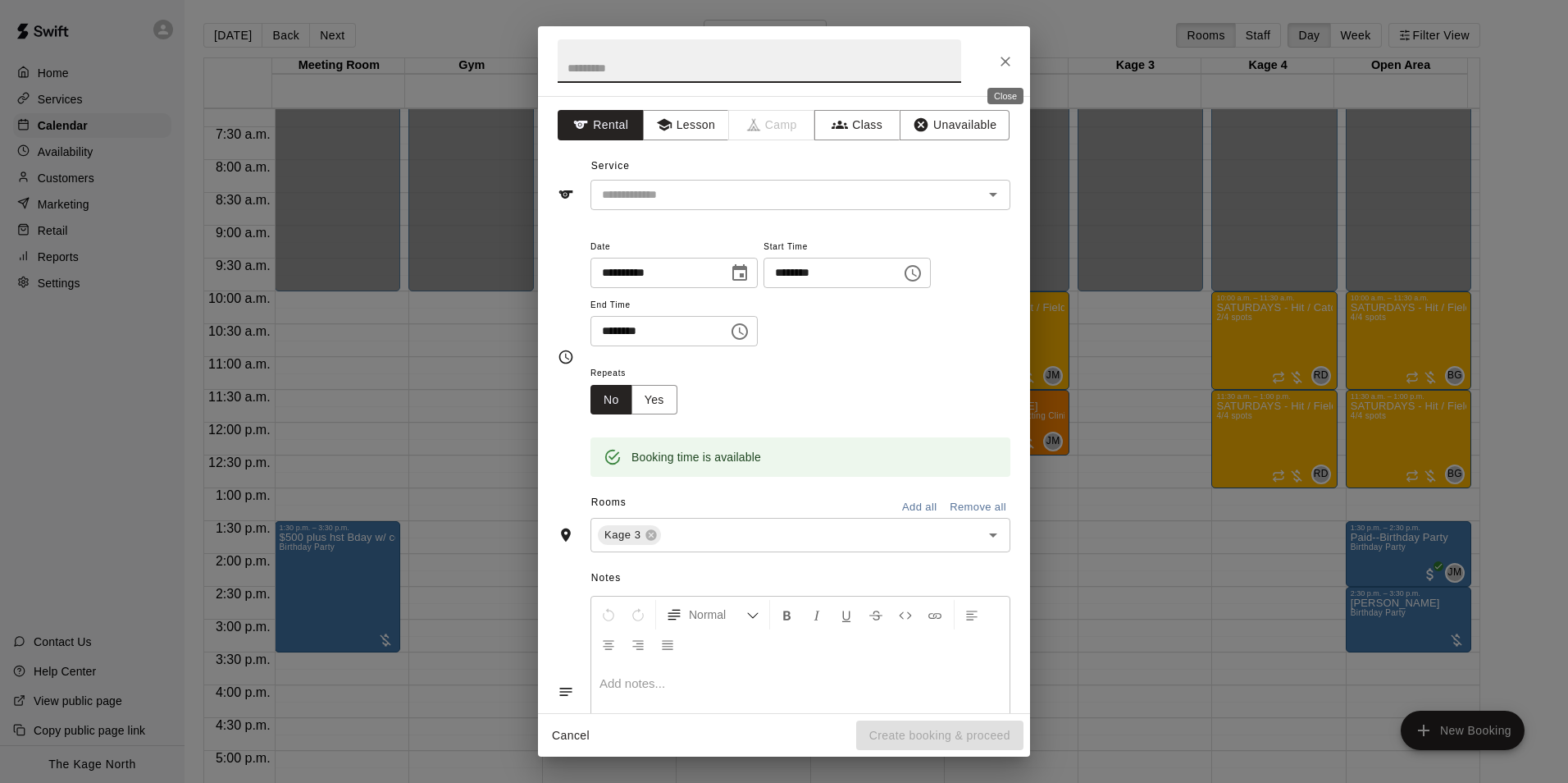
click at [1003, 57] on icon "Close" at bounding box center [1005, 62] width 17 height 17
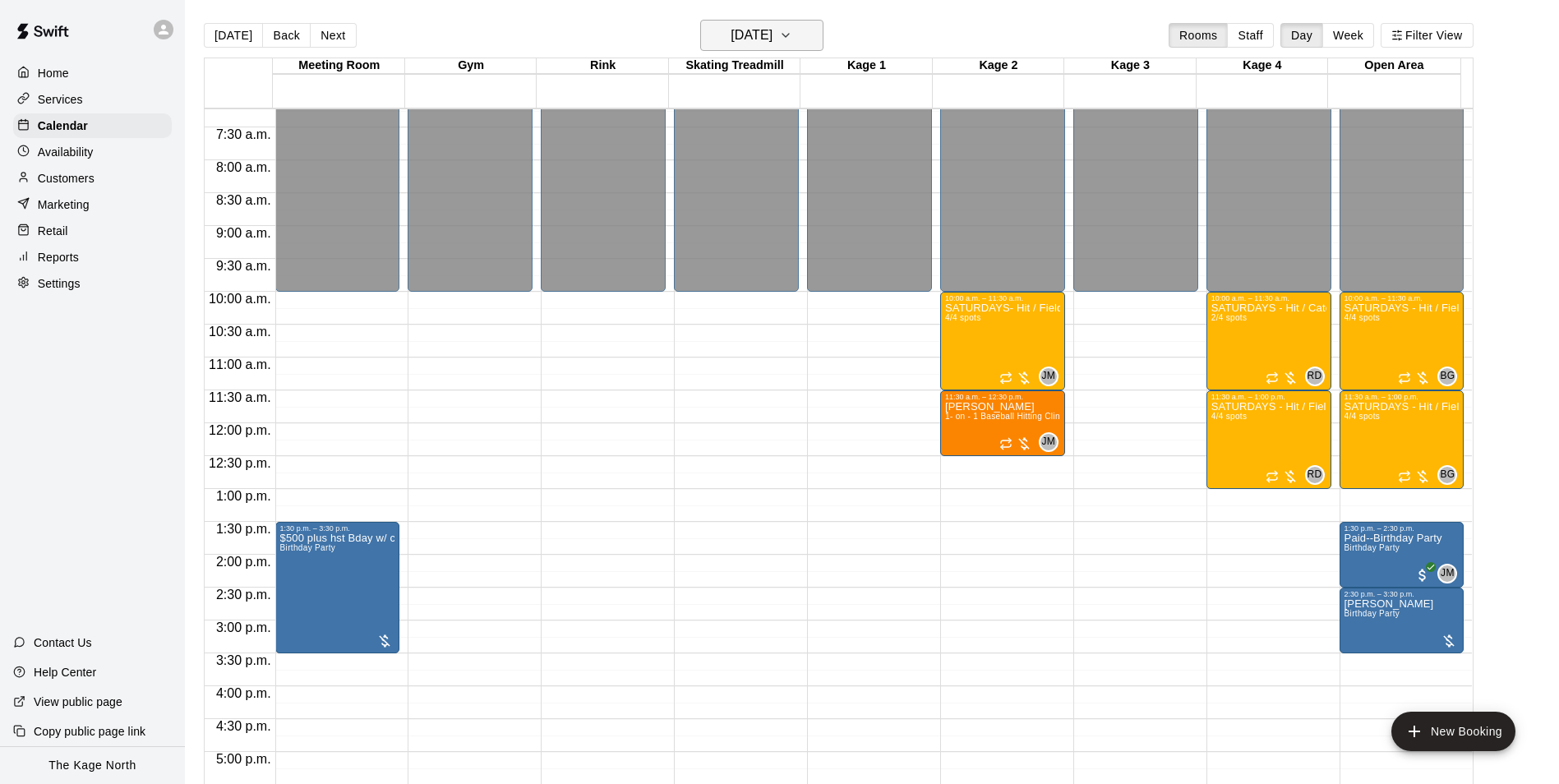
click at [773, 31] on h6 "Saturday Oct 04" at bounding box center [752, 35] width 42 height 23
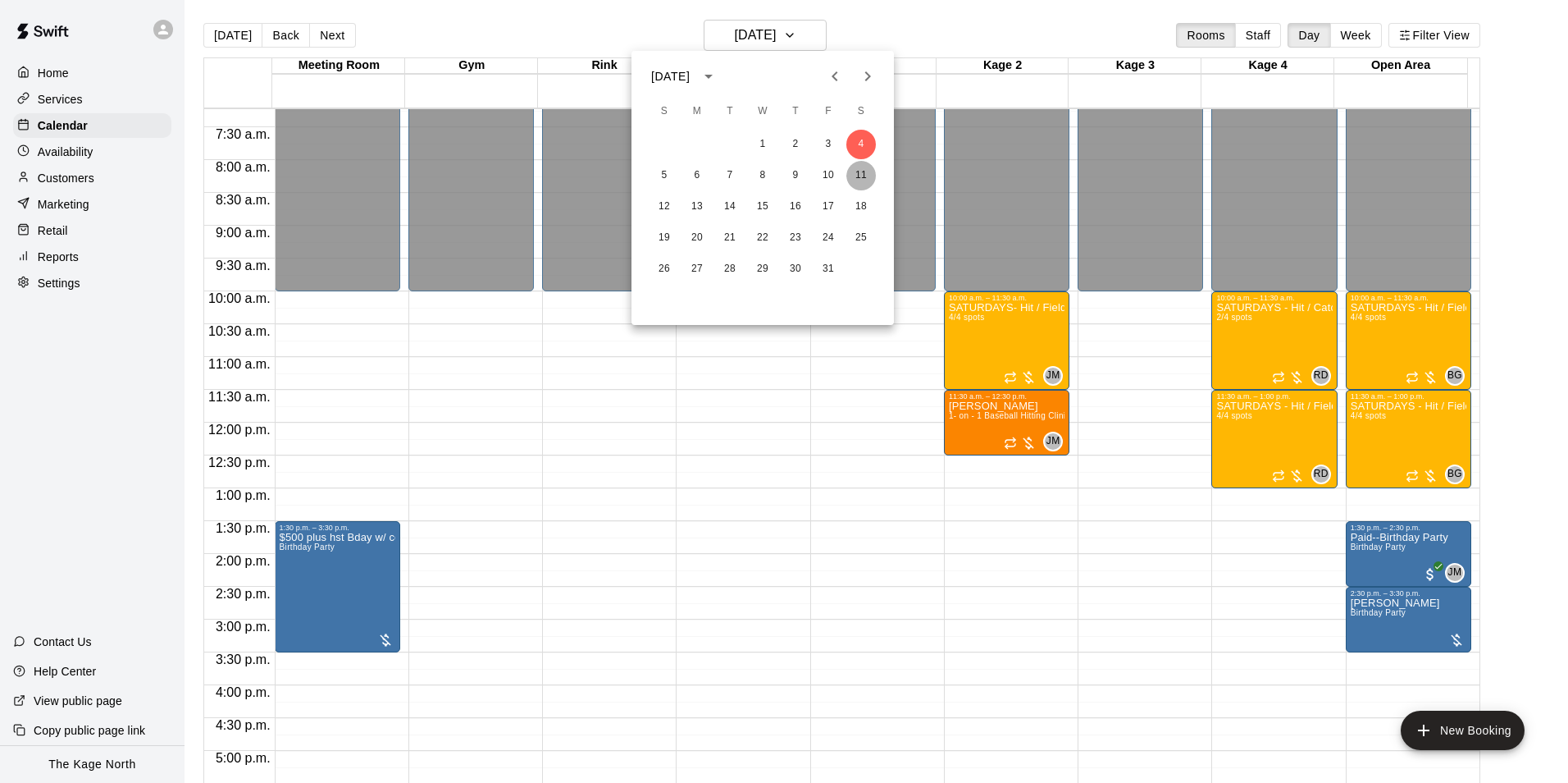
click at [862, 177] on button "11" at bounding box center [861, 176] width 30 height 30
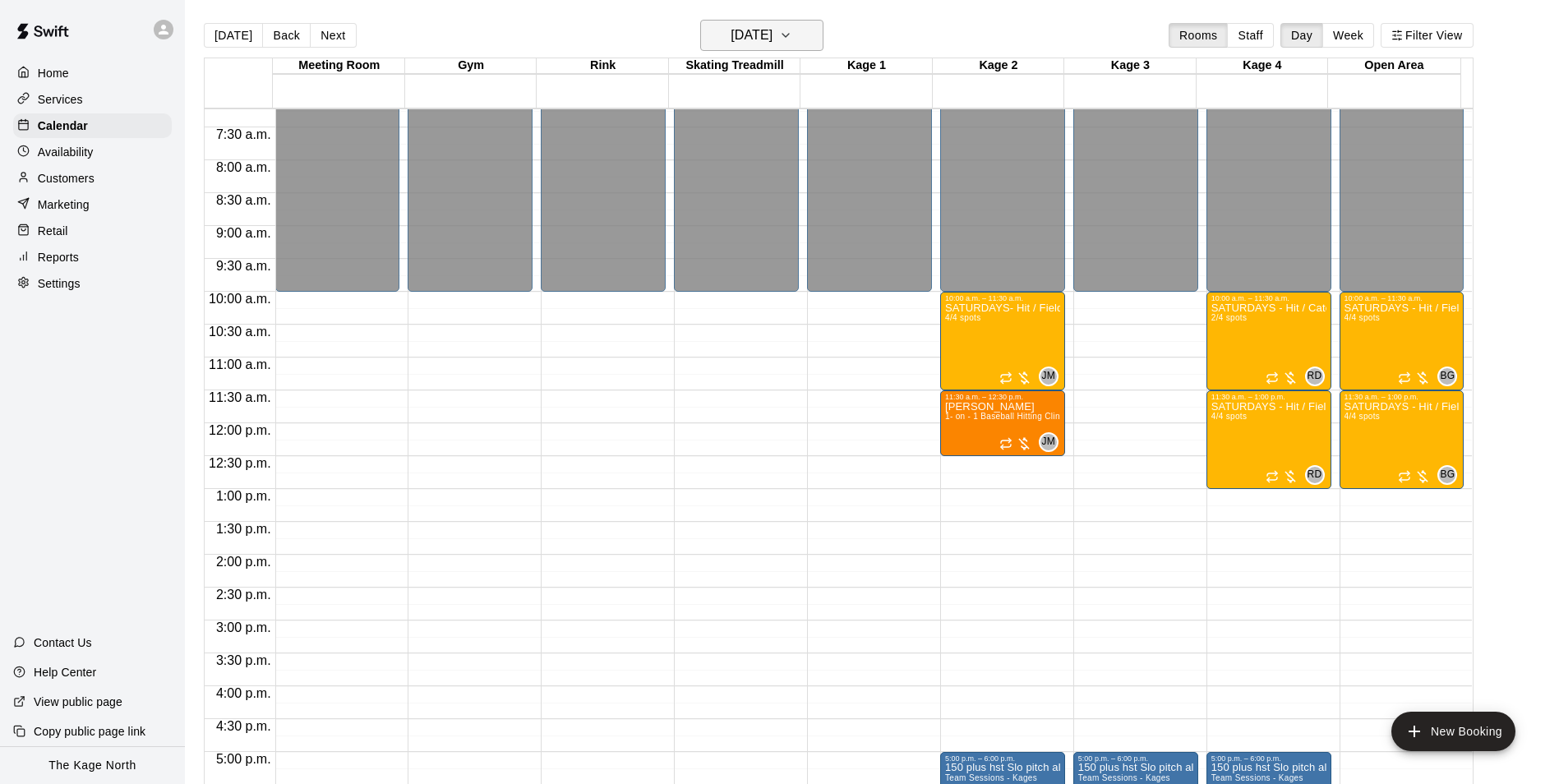
click at [773, 37] on h6 "Saturday Oct 11" at bounding box center [752, 35] width 42 height 23
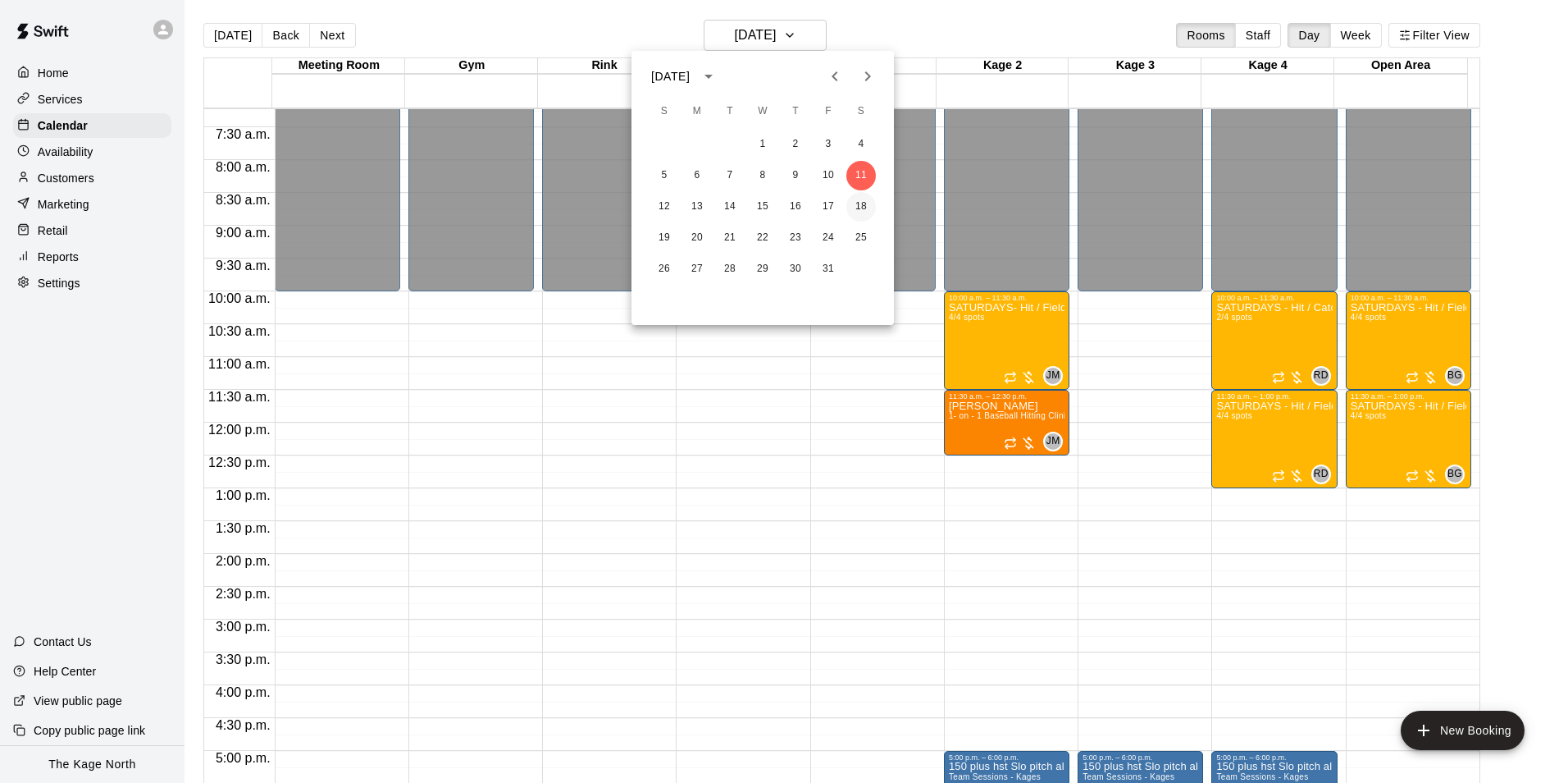
click at [858, 210] on button "18" at bounding box center [861, 207] width 30 height 30
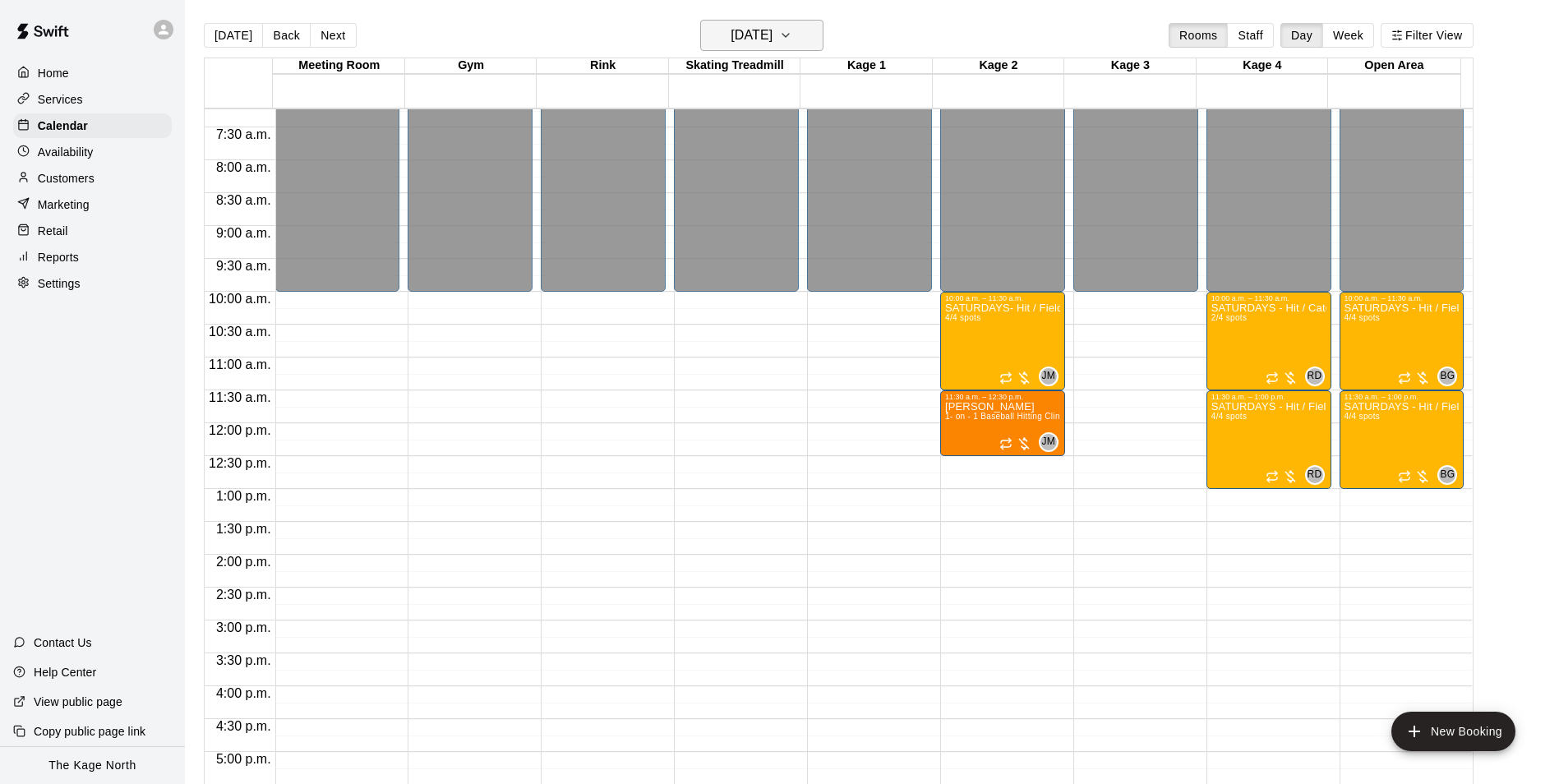
click at [804, 37] on button "Saturday Oct 18" at bounding box center [762, 35] width 123 height 31
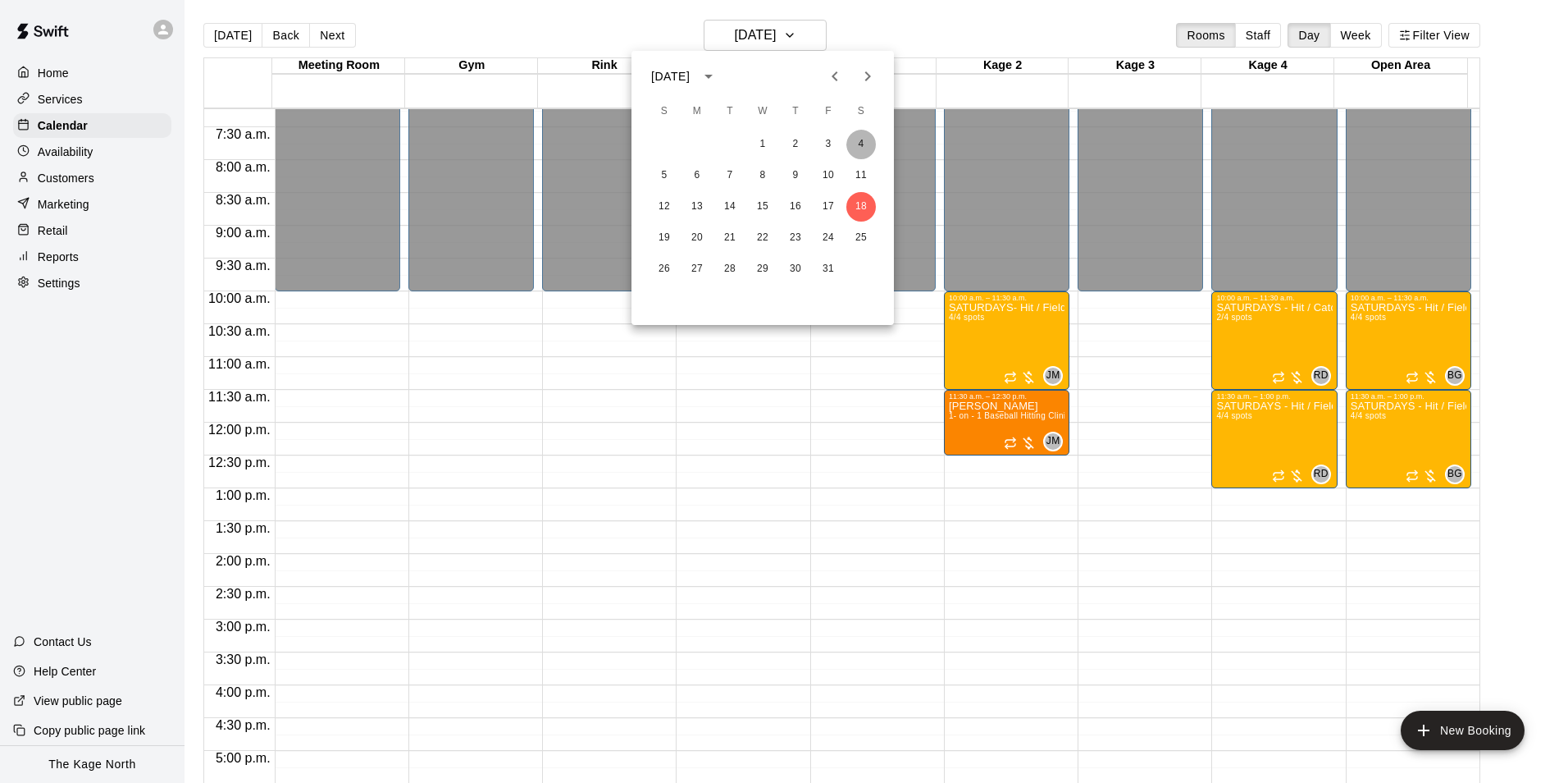
click at [855, 136] on button "4" at bounding box center [861, 144] width 30 height 30
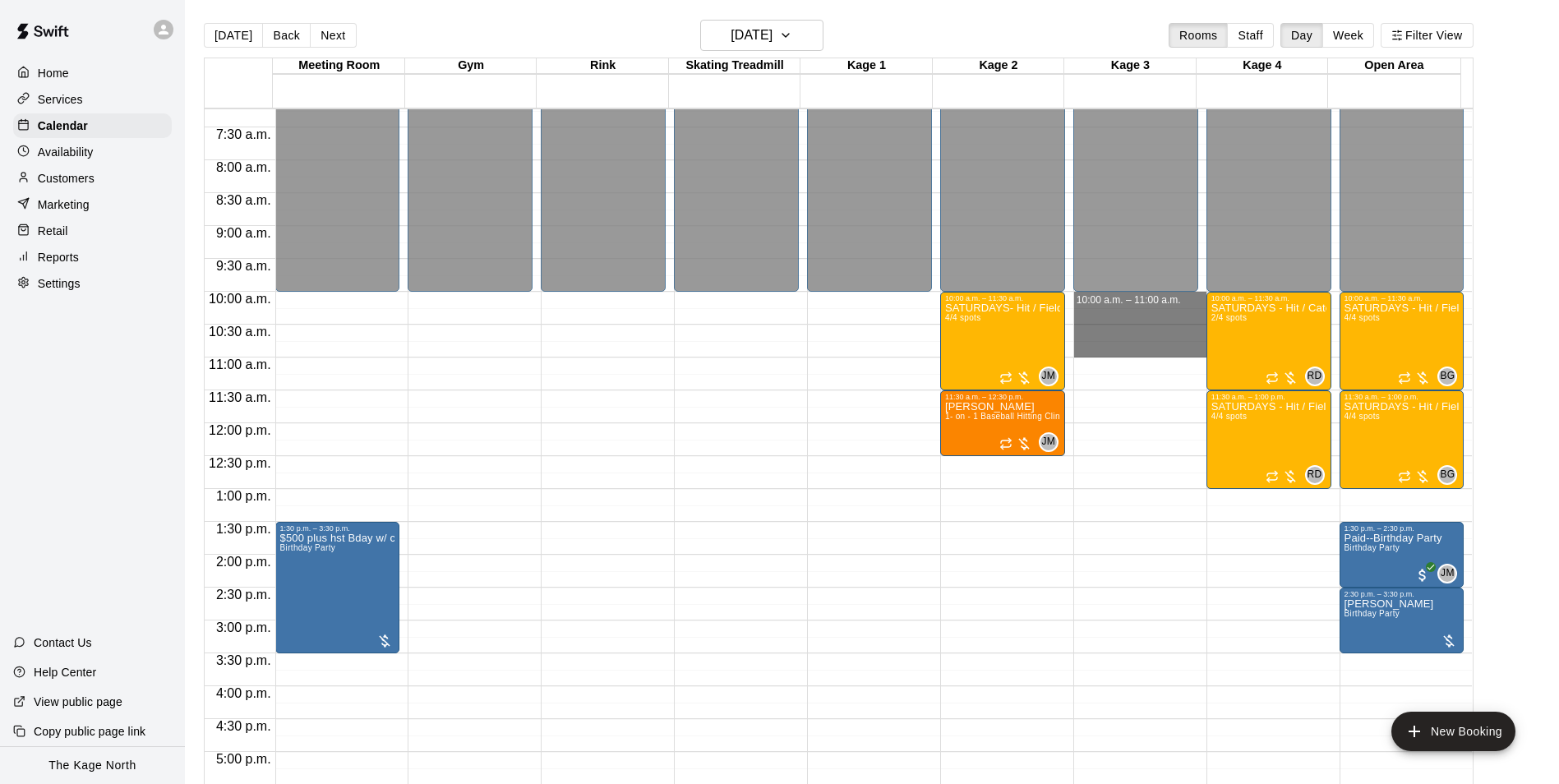
drag, startPoint x: 1133, startPoint y: 302, endPoint x: 1141, endPoint y: 345, distance: 43.7
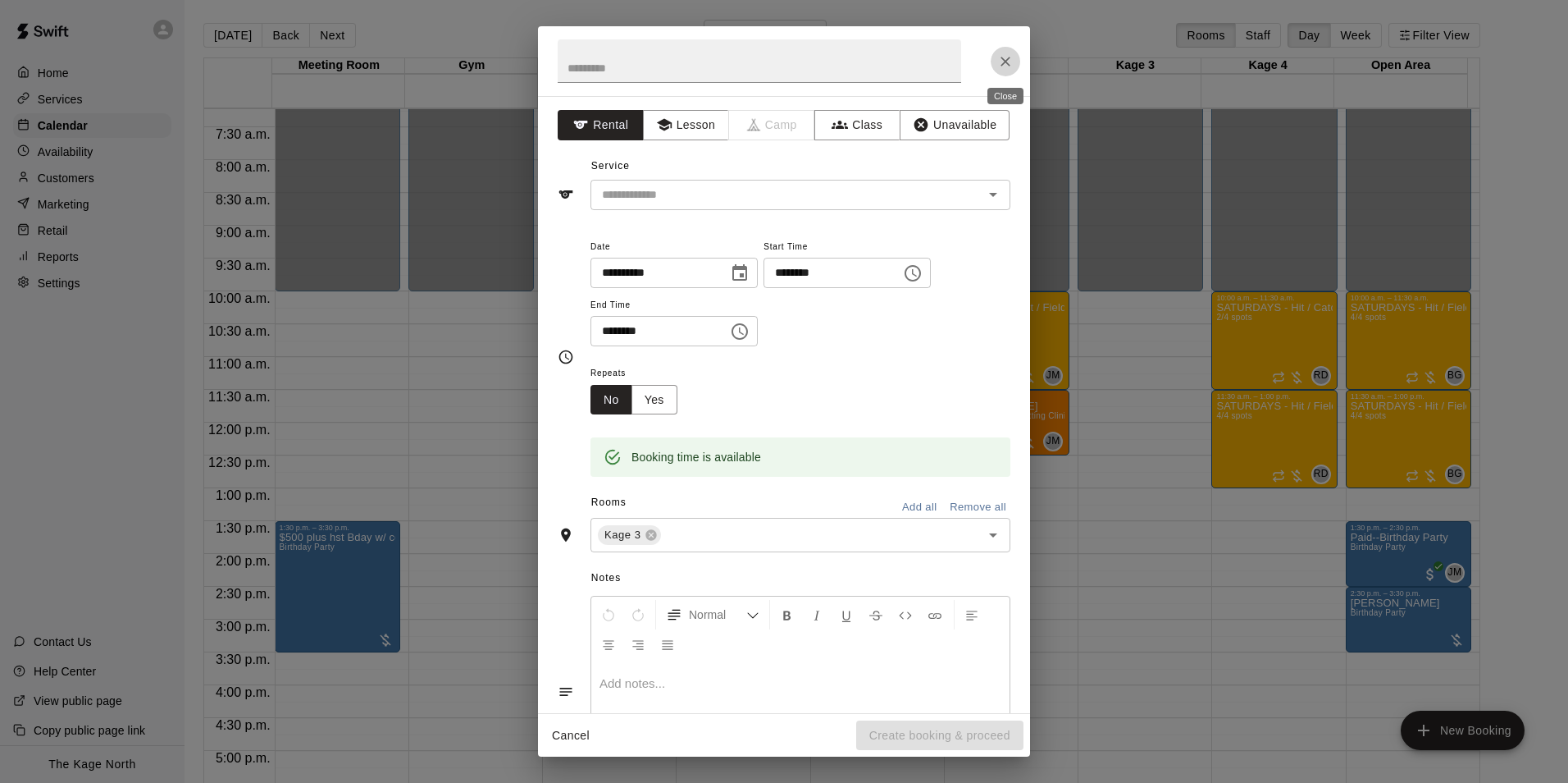
click at [998, 66] on icon "Close" at bounding box center [1005, 62] width 17 height 17
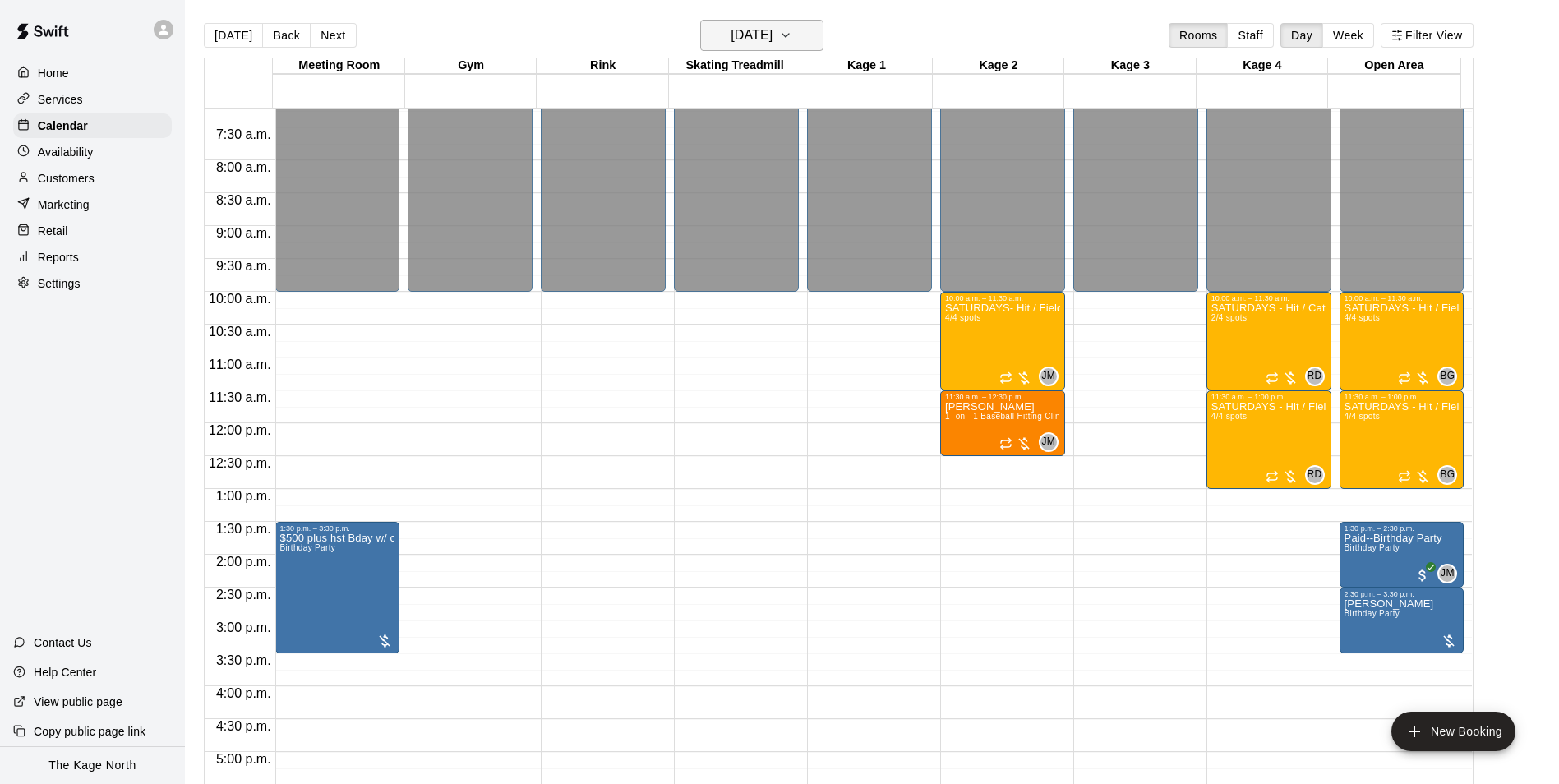
click at [773, 28] on h6 "Saturday Oct 04" at bounding box center [752, 35] width 42 height 23
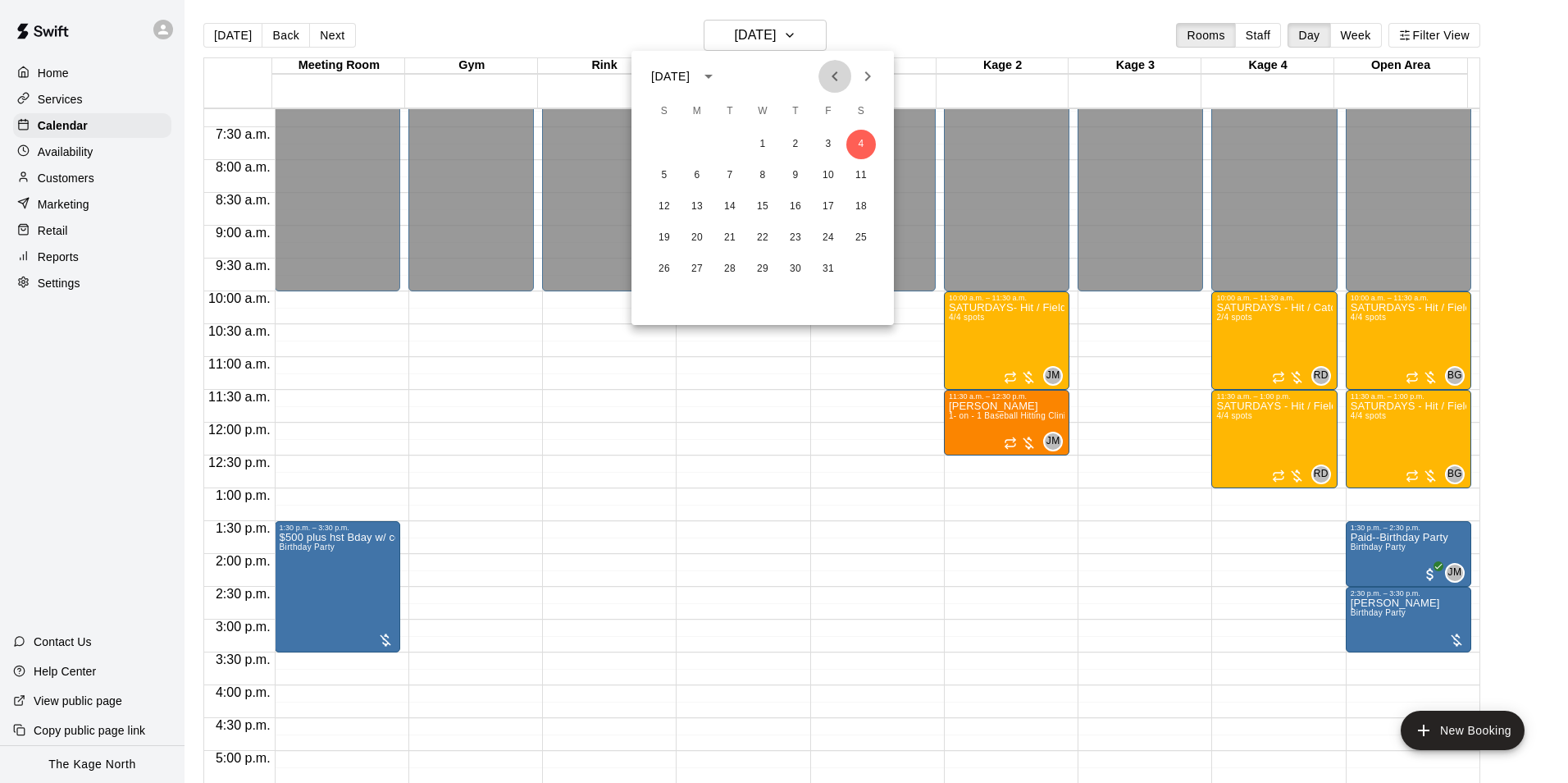
click at [833, 85] on icon "Previous month" at bounding box center [835, 77] width 20 height 20
click at [862, 233] on button "27" at bounding box center [861, 238] width 30 height 30
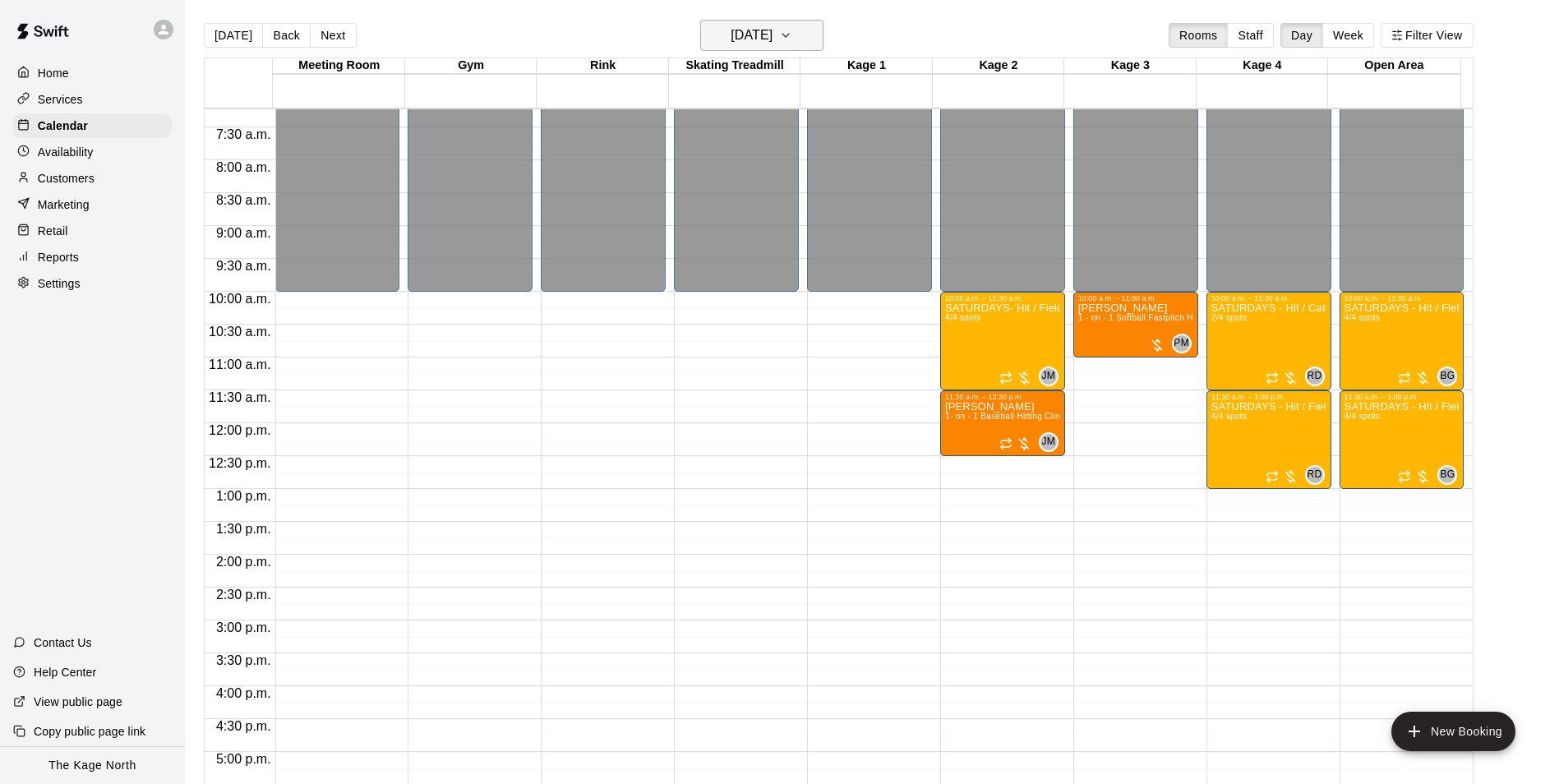
click at [773, 39] on h6 "Saturday Sep 27" at bounding box center [752, 35] width 42 height 23
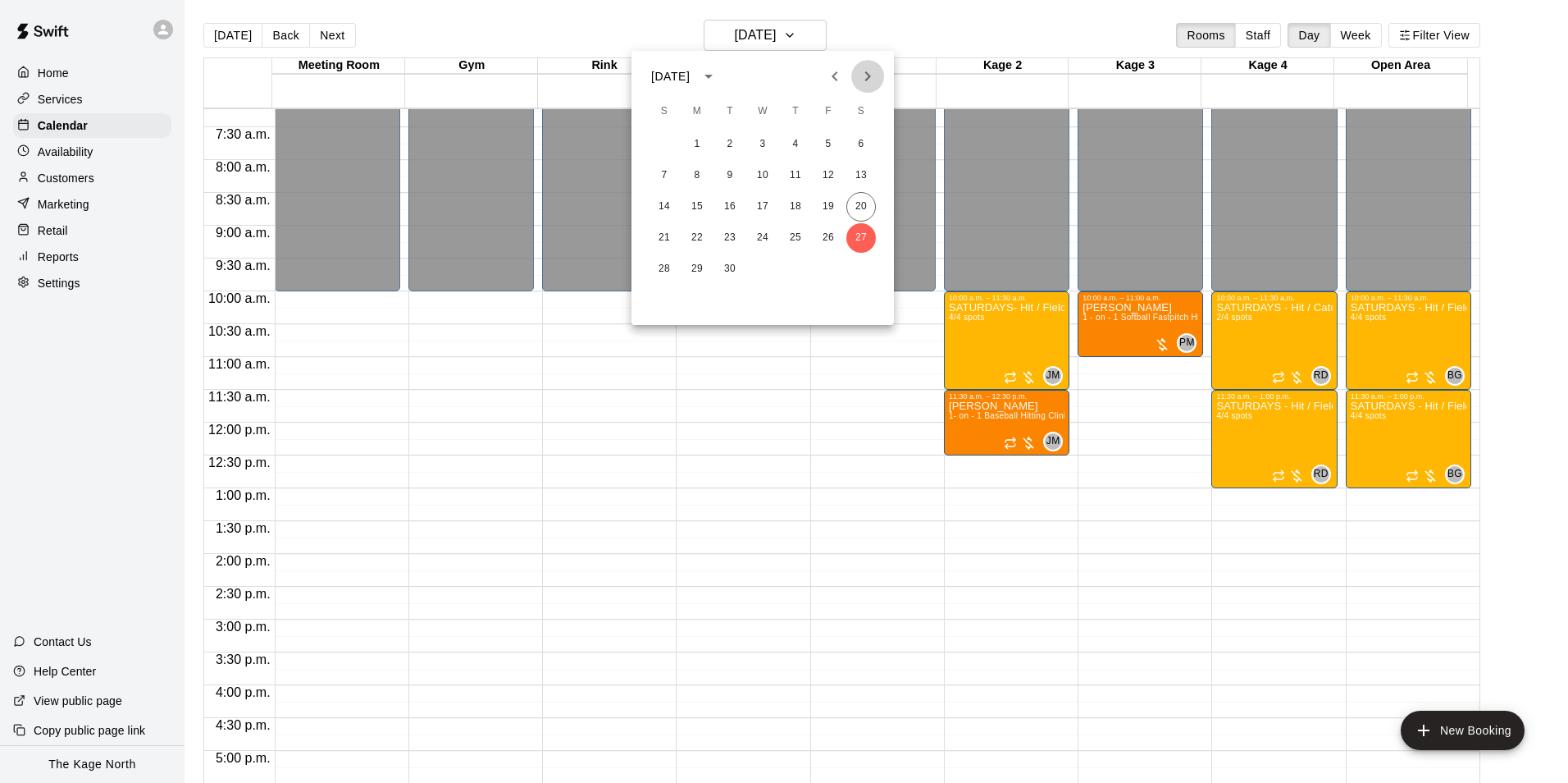
click at [865, 84] on icon "Next month" at bounding box center [868, 77] width 20 height 20
click at [860, 145] on button "4" at bounding box center [861, 144] width 30 height 30
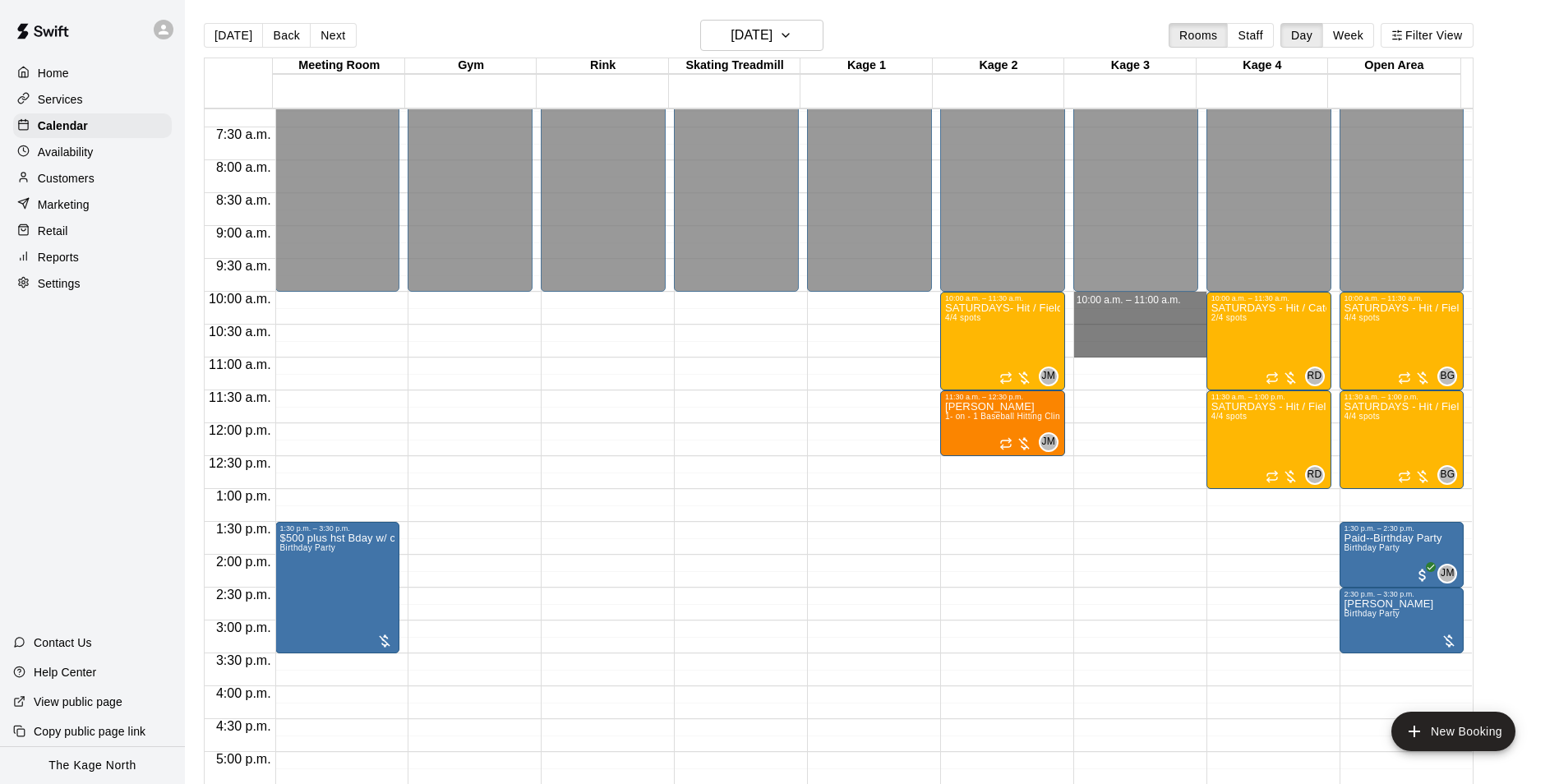
drag, startPoint x: 1134, startPoint y: 299, endPoint x: 1135, endPoint y: 350, distance: 51.0
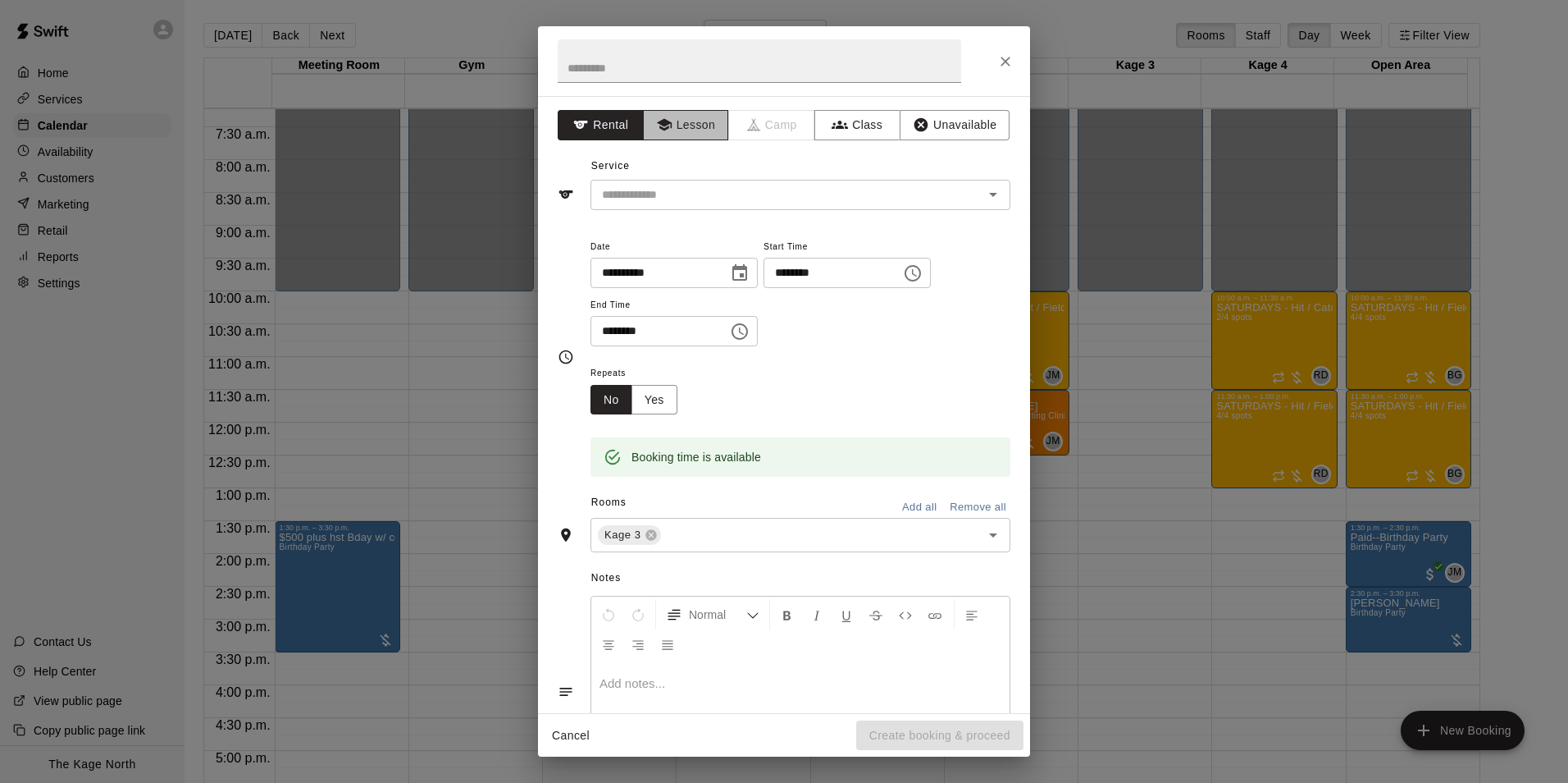
click at [699, 129] on button "Lesson" at bounding box center [685, 125] width 86 height 31
click at [987, 192] on icon "Open" at bounding box center [993, 195] width 20 height 20
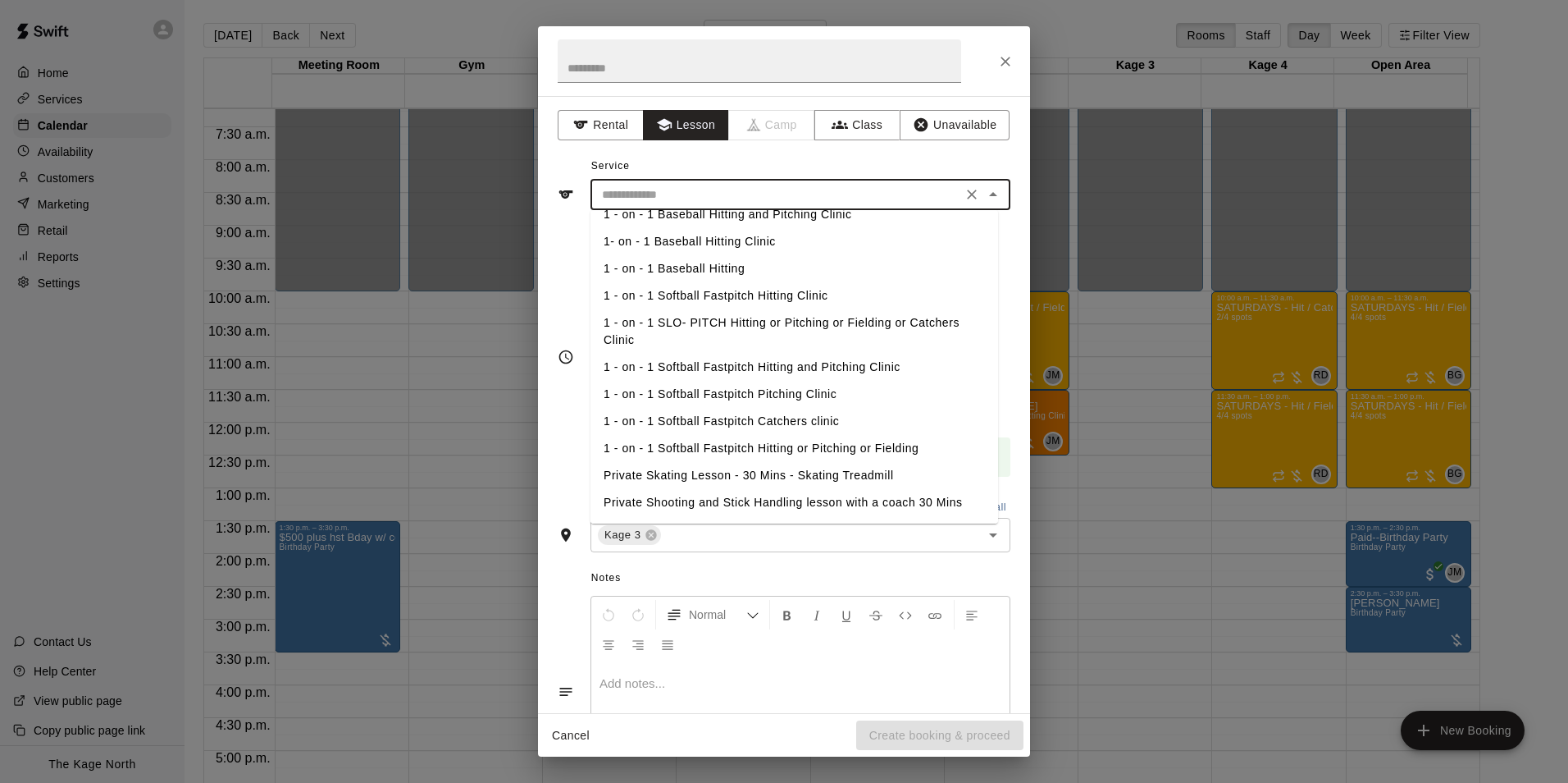
scroll to position [164, 0]
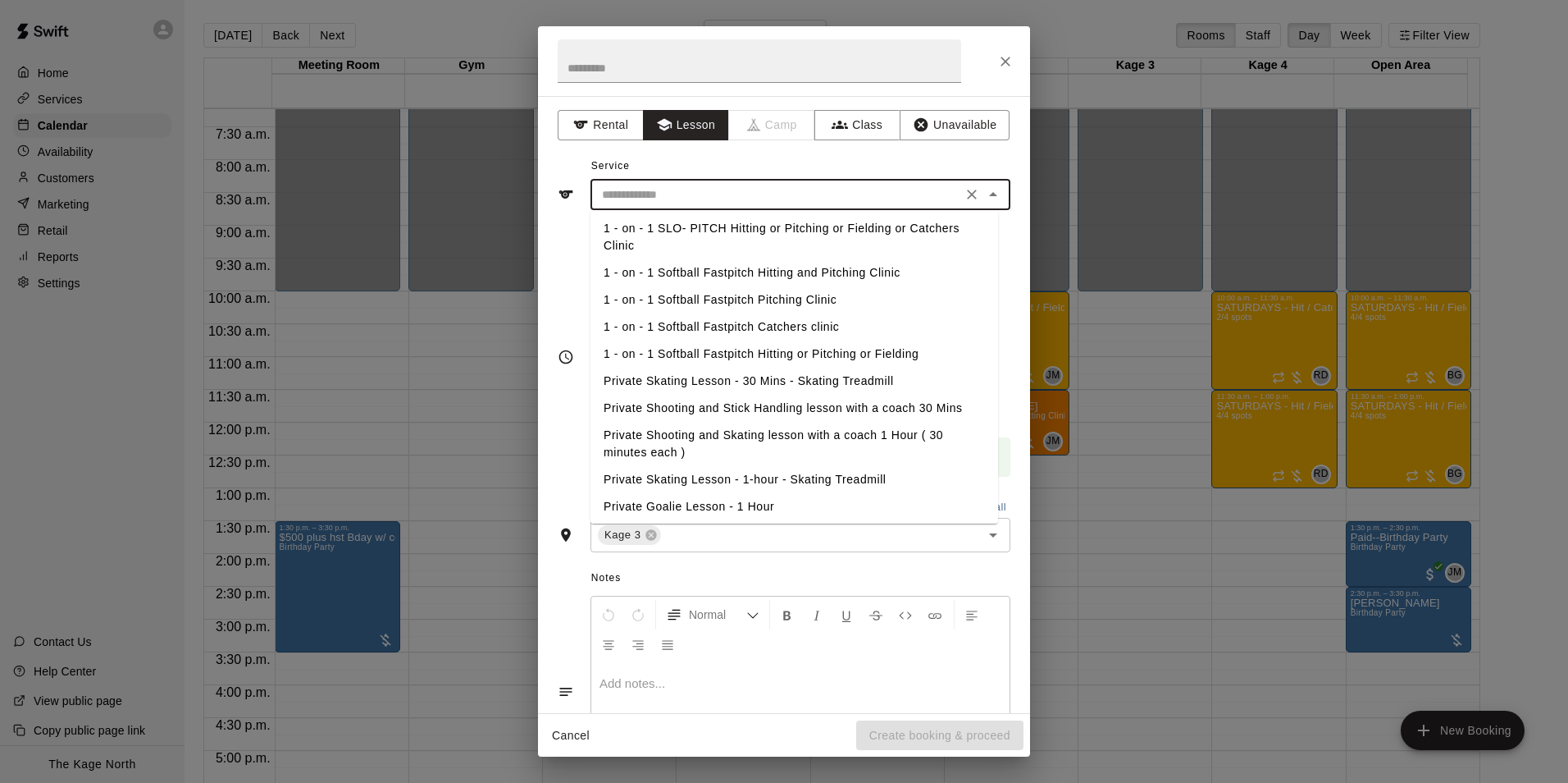
click at [774, 271] on li "1 - on - 1 Softball Fastpitch Hitting and Pitching Clinic" at bounding box center [793, 272] width 407 height 27
type input "**********"
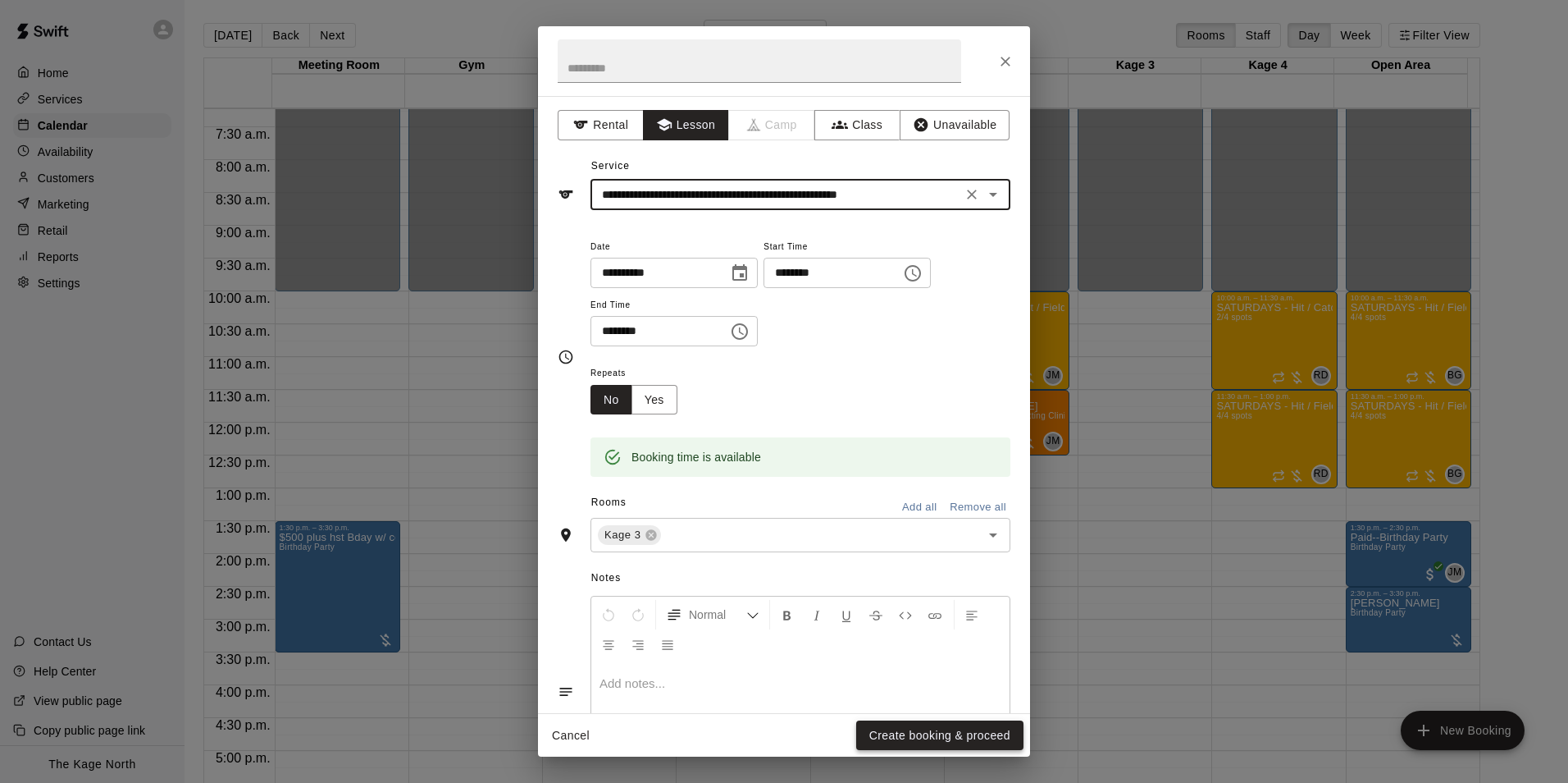
click at [930, 739] on button "Create booking & proceed" at bounding box center [939, 735] width 167 height 31
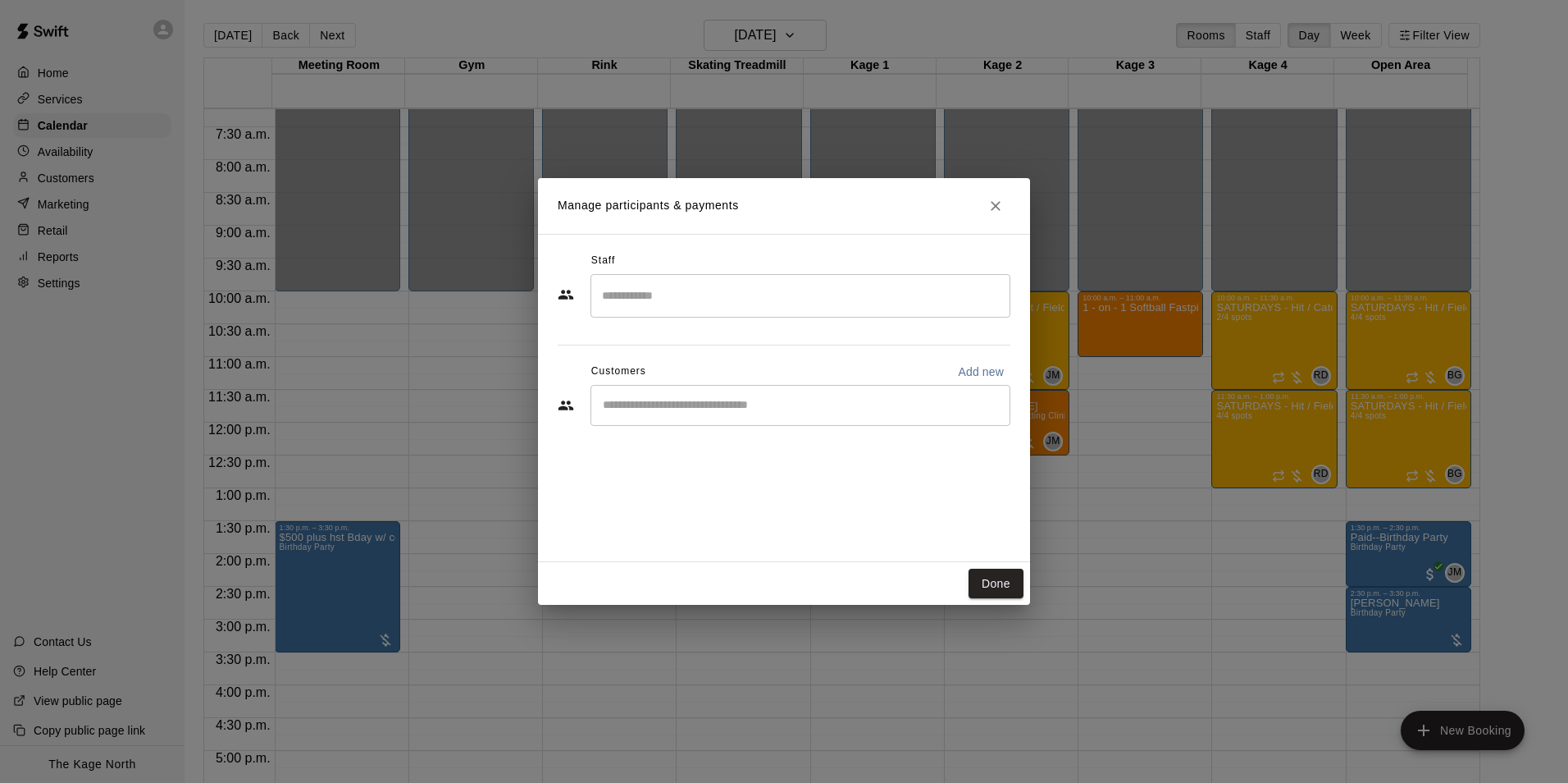
click at [706, 417] on div "​" at bounding box center [799, 404] width 420 height 41
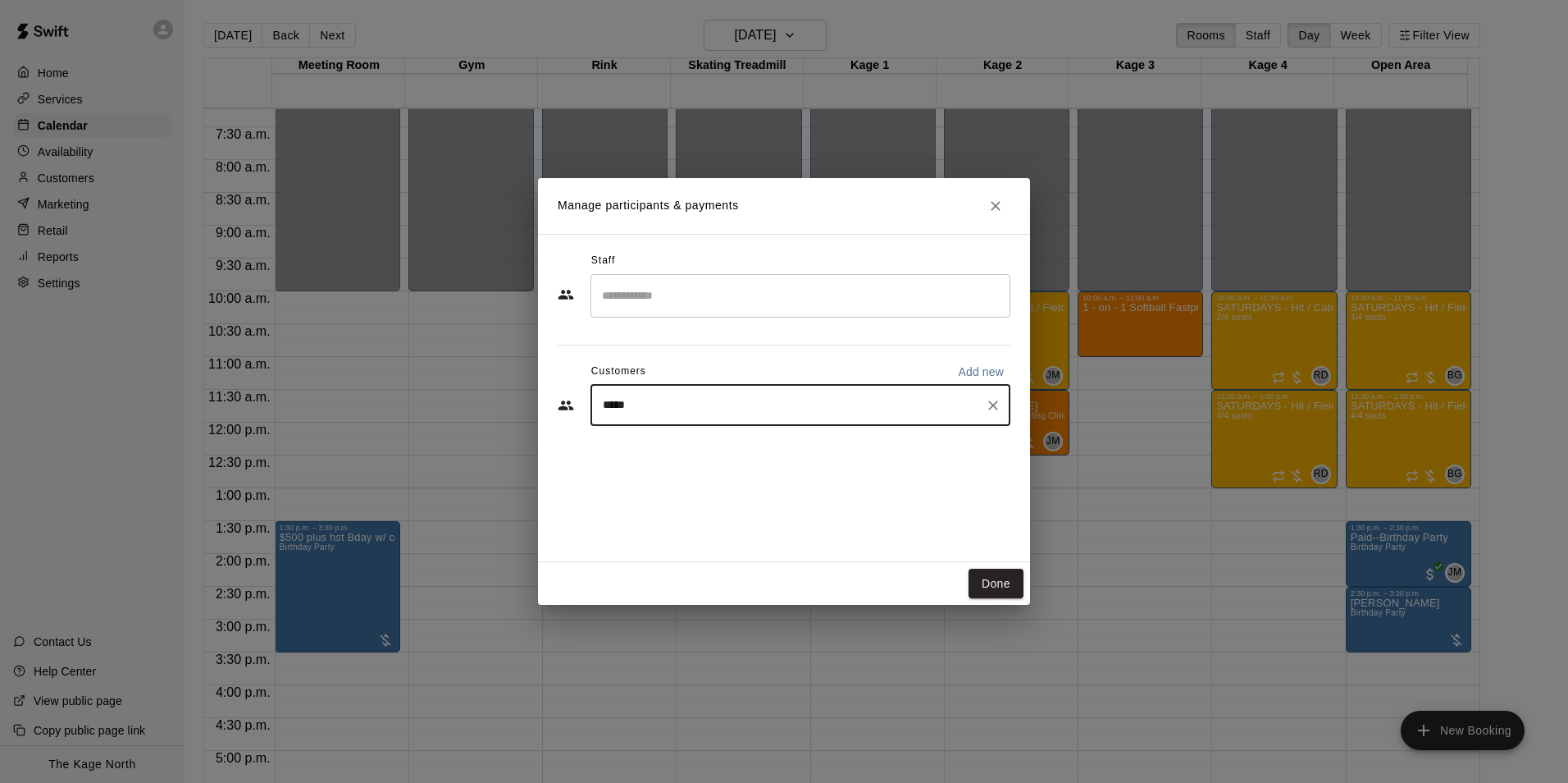
type input "******"
click at [723, 436] on div "Anessa Grande" at bounding box center [725, 443] width 177 height 17
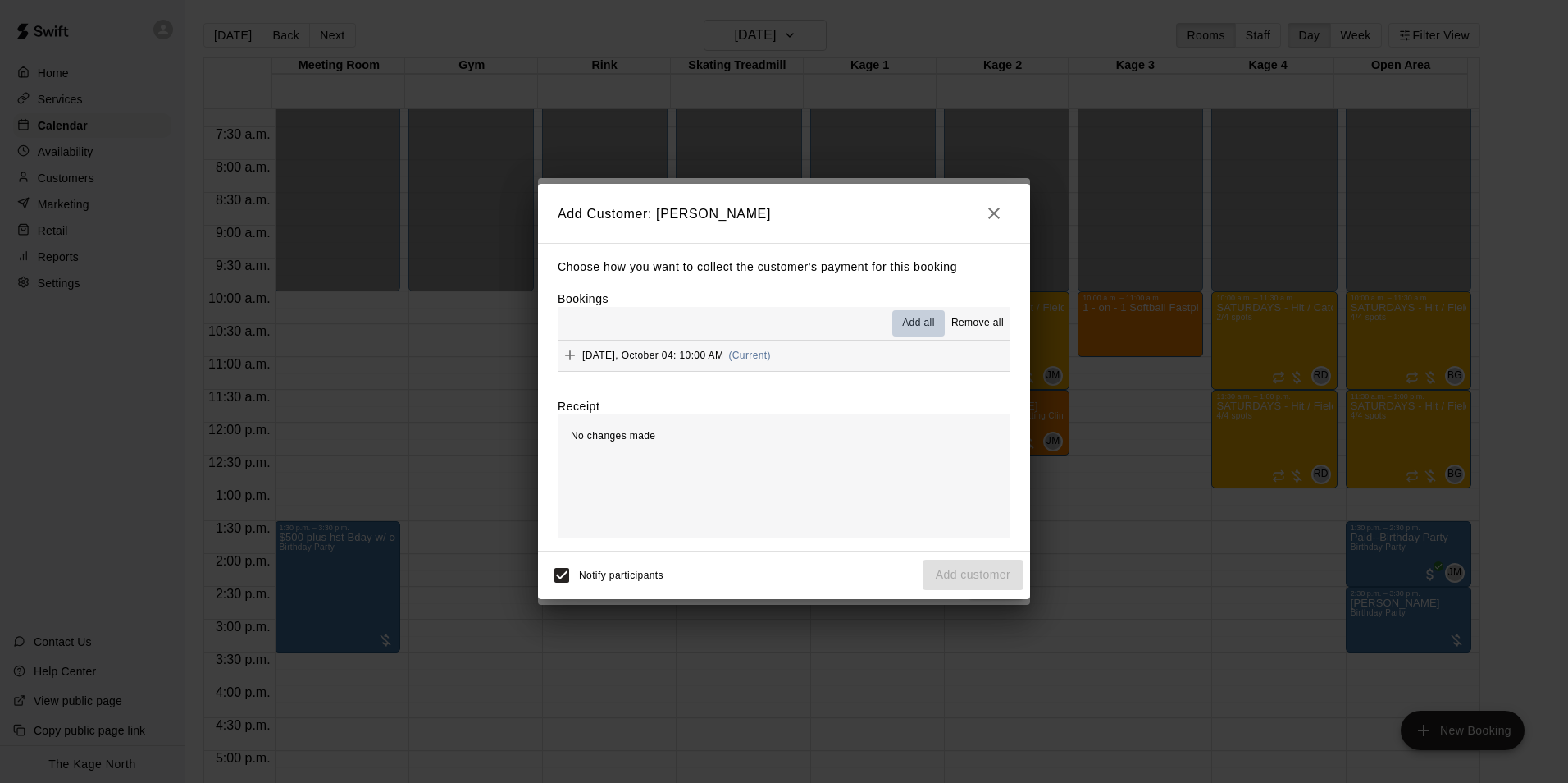
click at [920, 320] on span "Add all" at bounding box center [918, 323] width 33 height 17
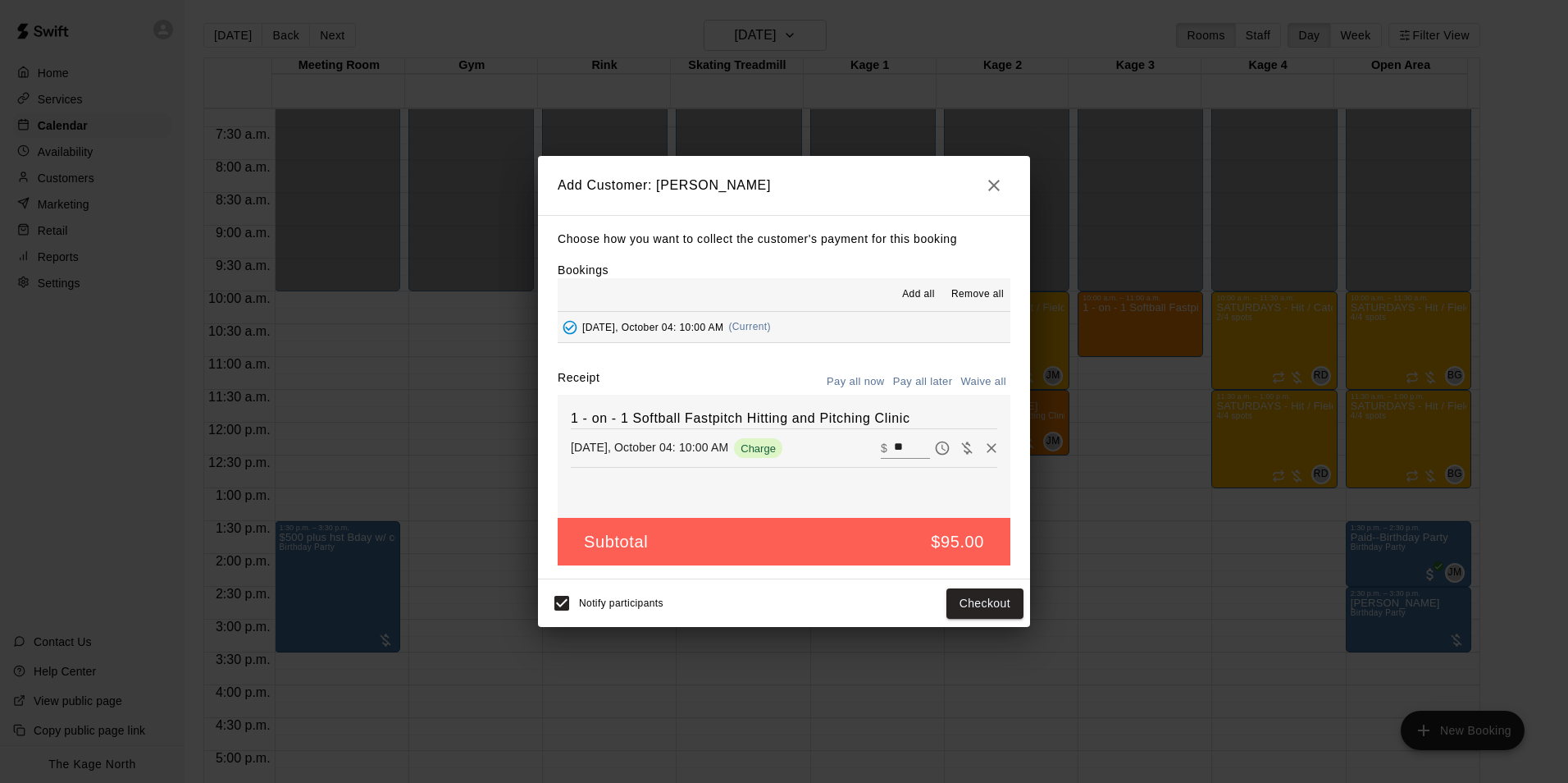
click at [928, 377] on button "Pay all later" at bounding box center [923, 383] width 69 height 26
click at [994, 611] on button "Add customer" at bounding box center [973, 603] width 101 height 31
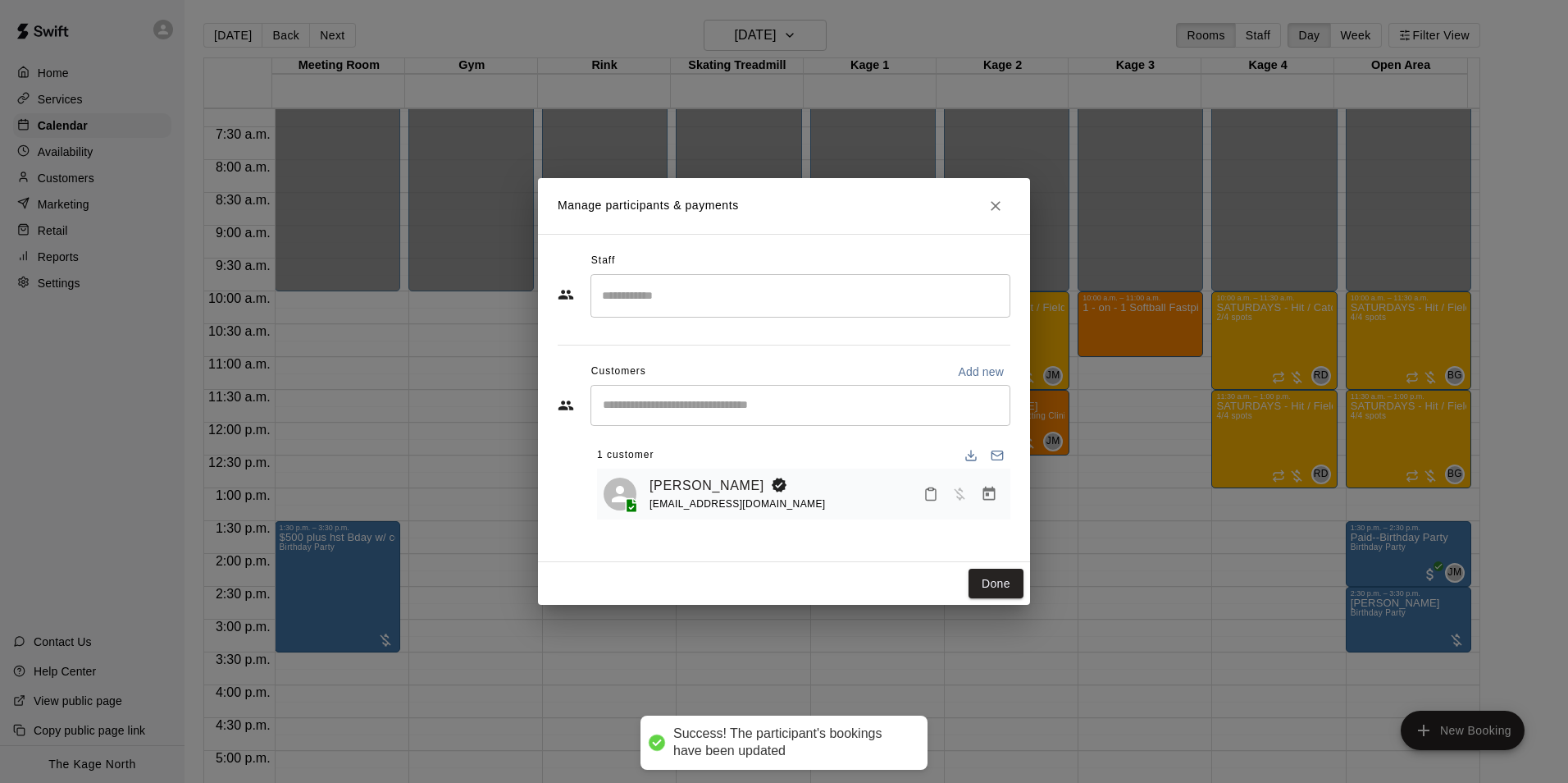
click at [648, 307] on input "Search staff" at bounding box center [800, 295] width 405 height 29
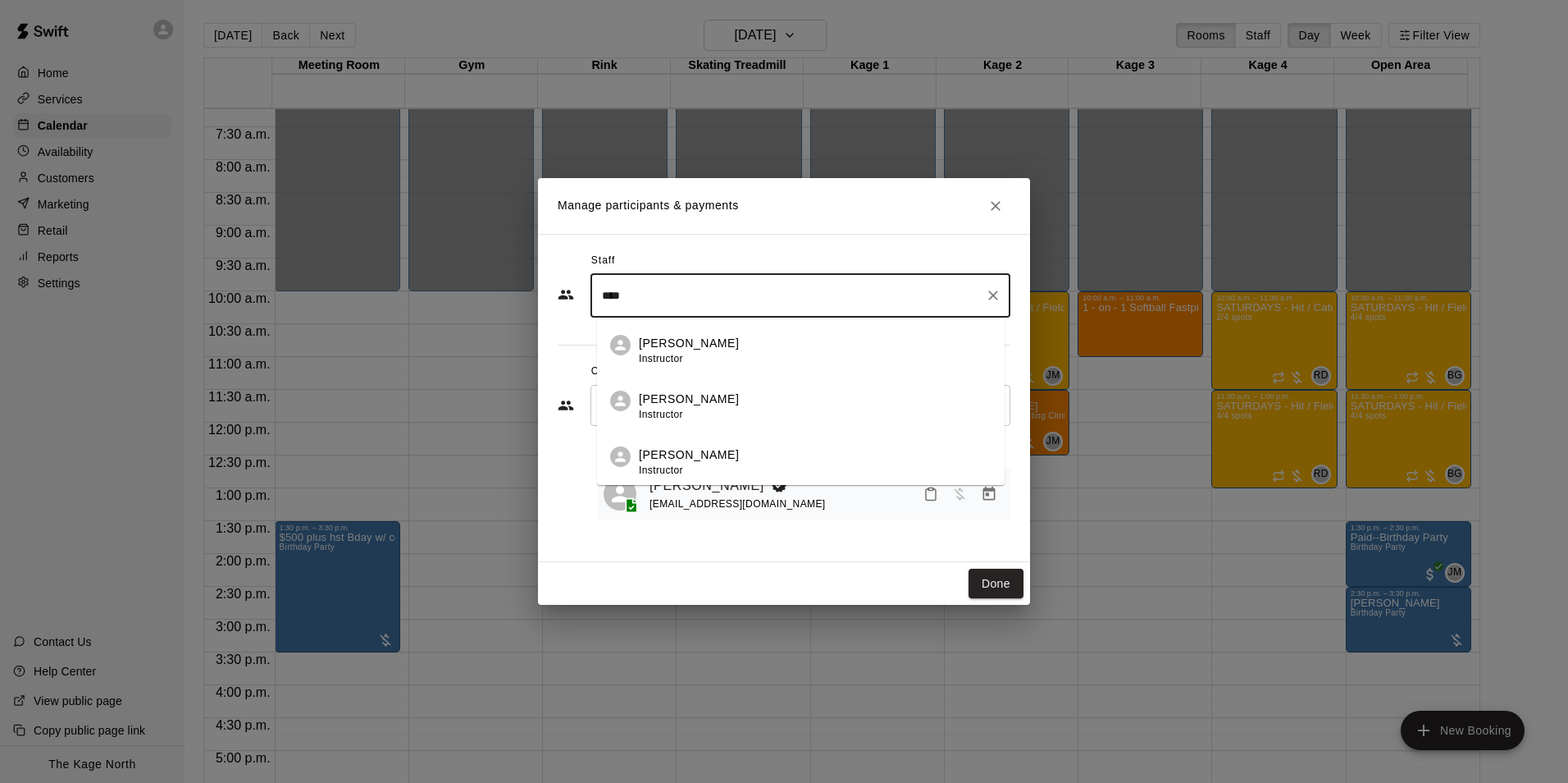
click at [730, 399] on div "Pete McNabb Instructor" at bounding box center [814, 406] width 353 height 32
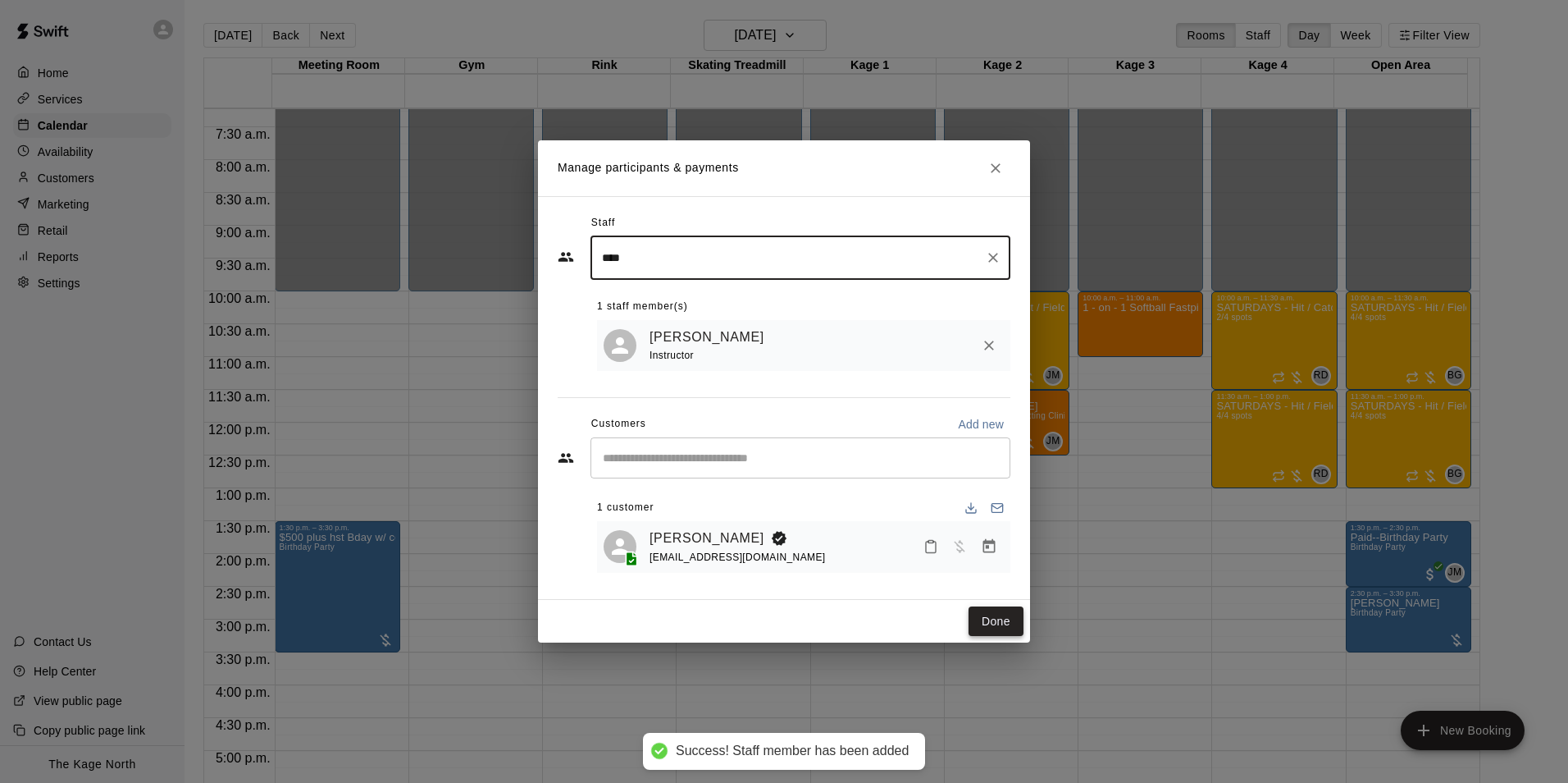
type input "****"
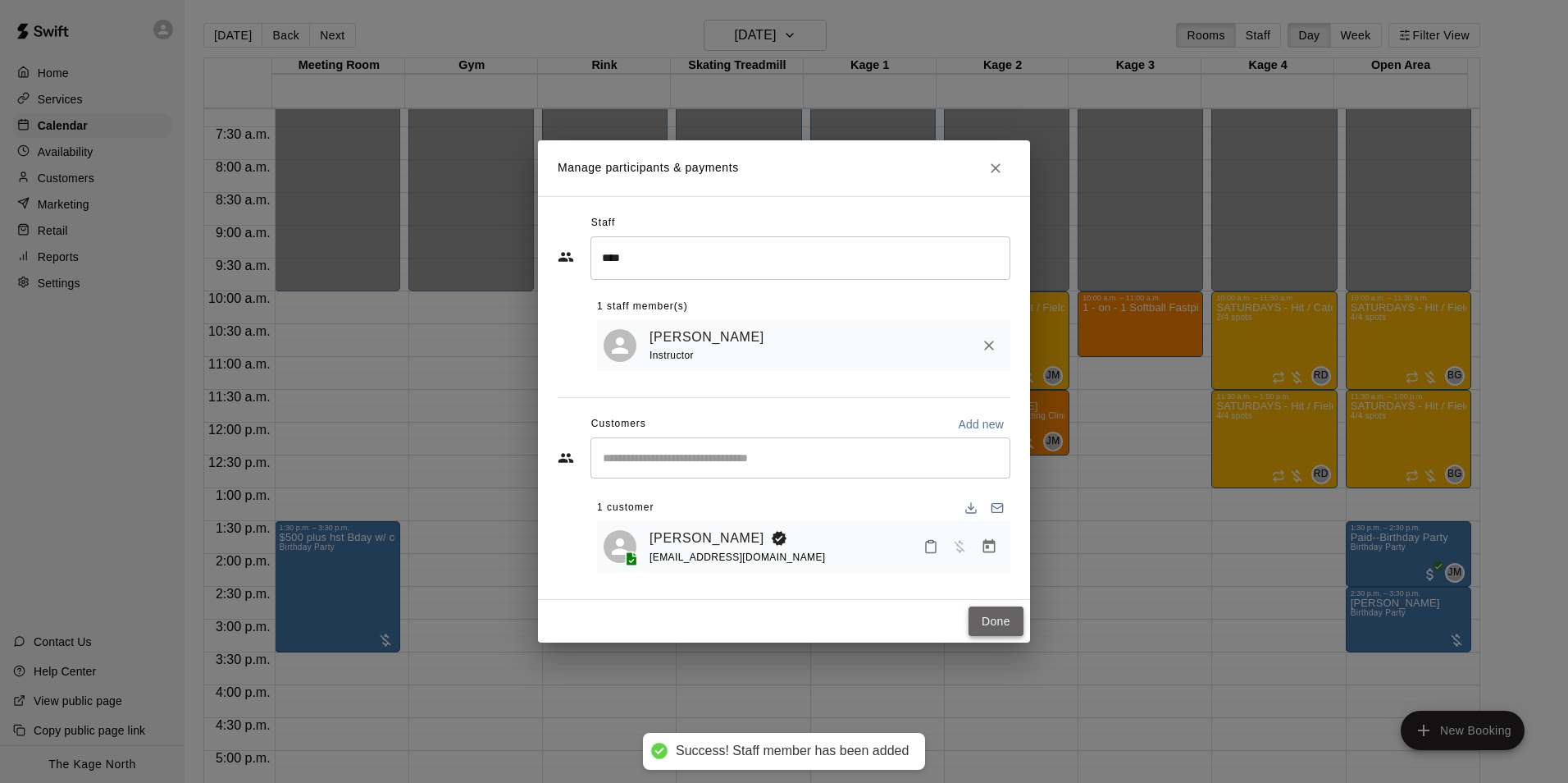
click at [1004, 613] on button "Done" at bounding box center [995, 621] width 55 height 31
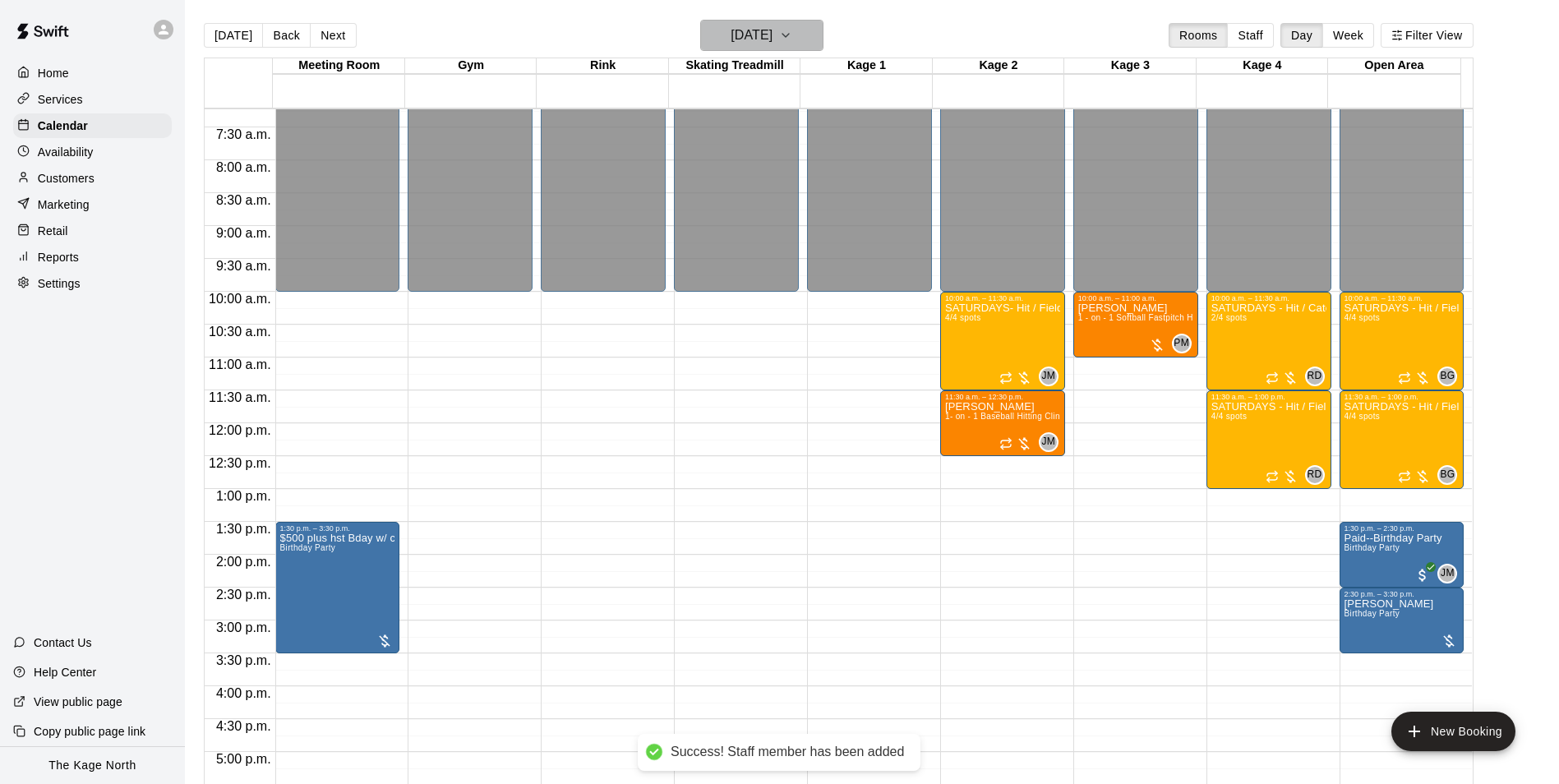
click at [794, 23] on button "Saturday Oct 04" at bounding box center [762, 35] width 123 height 31
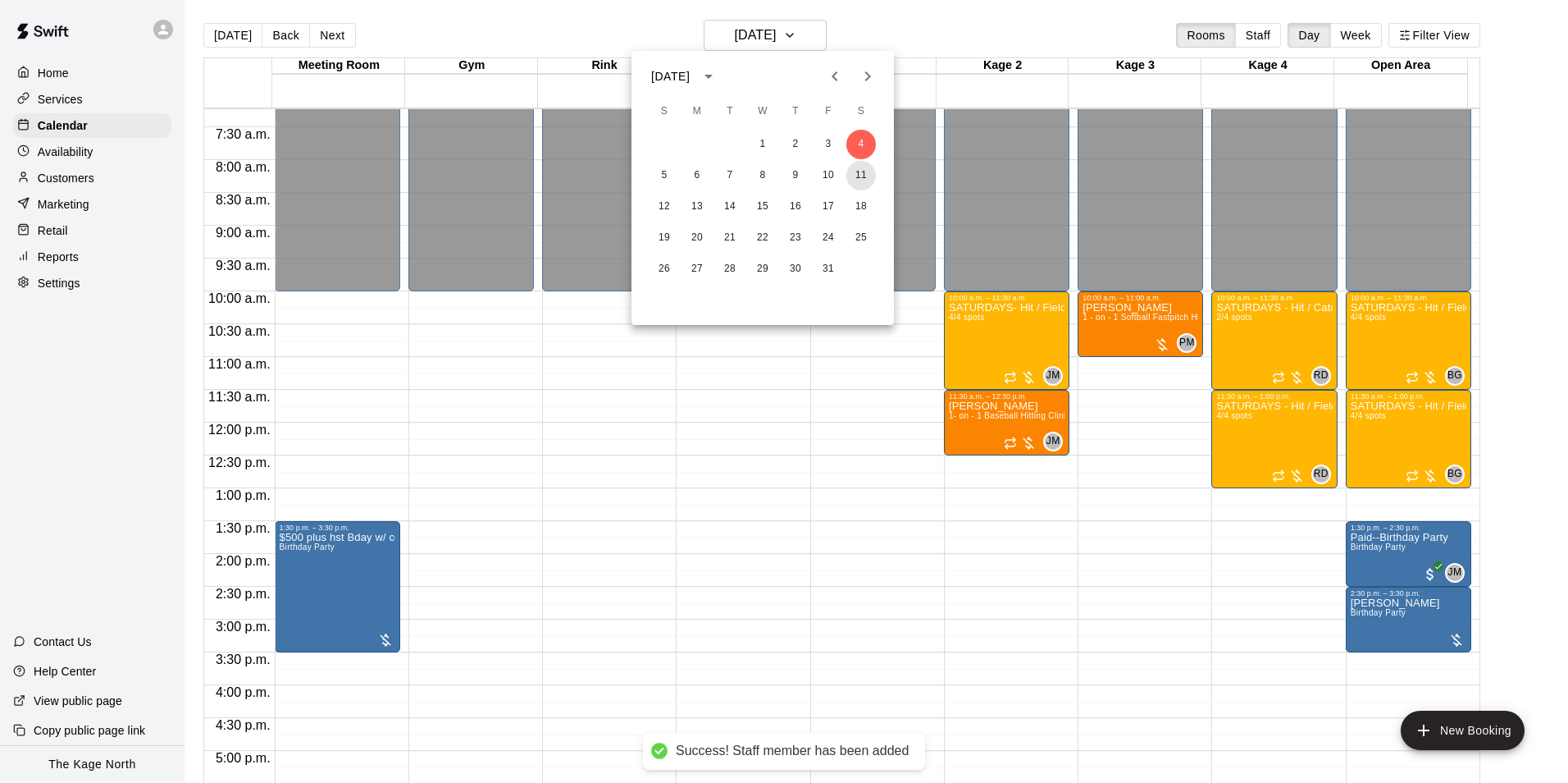
click at [856, 172] on button "11" at bounding box center [861, 176] width 30 height 30
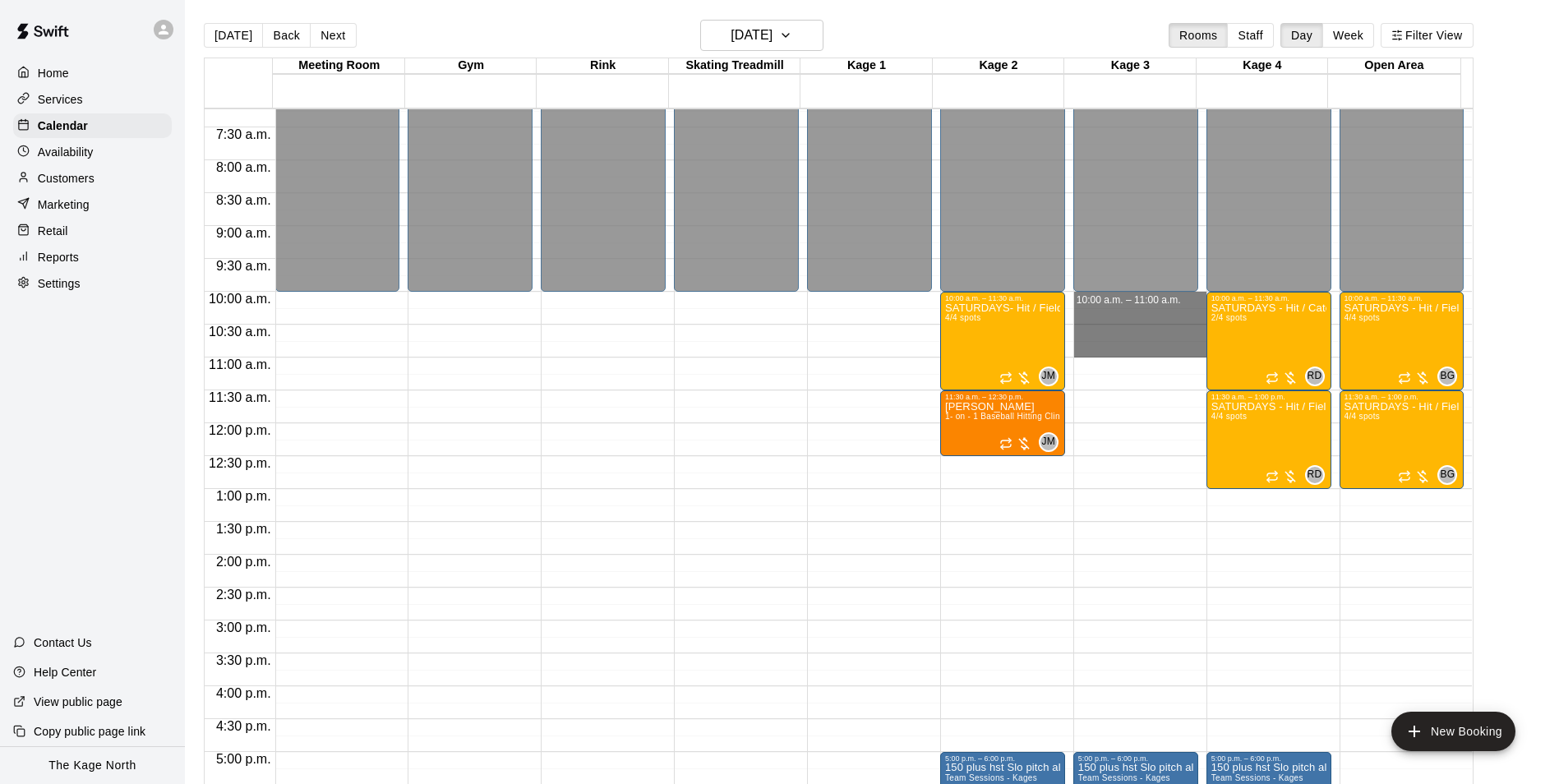
drag, startPoint x: 1132, startPoint y: 301, endPoint x: 1136, endPoint y: 347, distance: 46.2
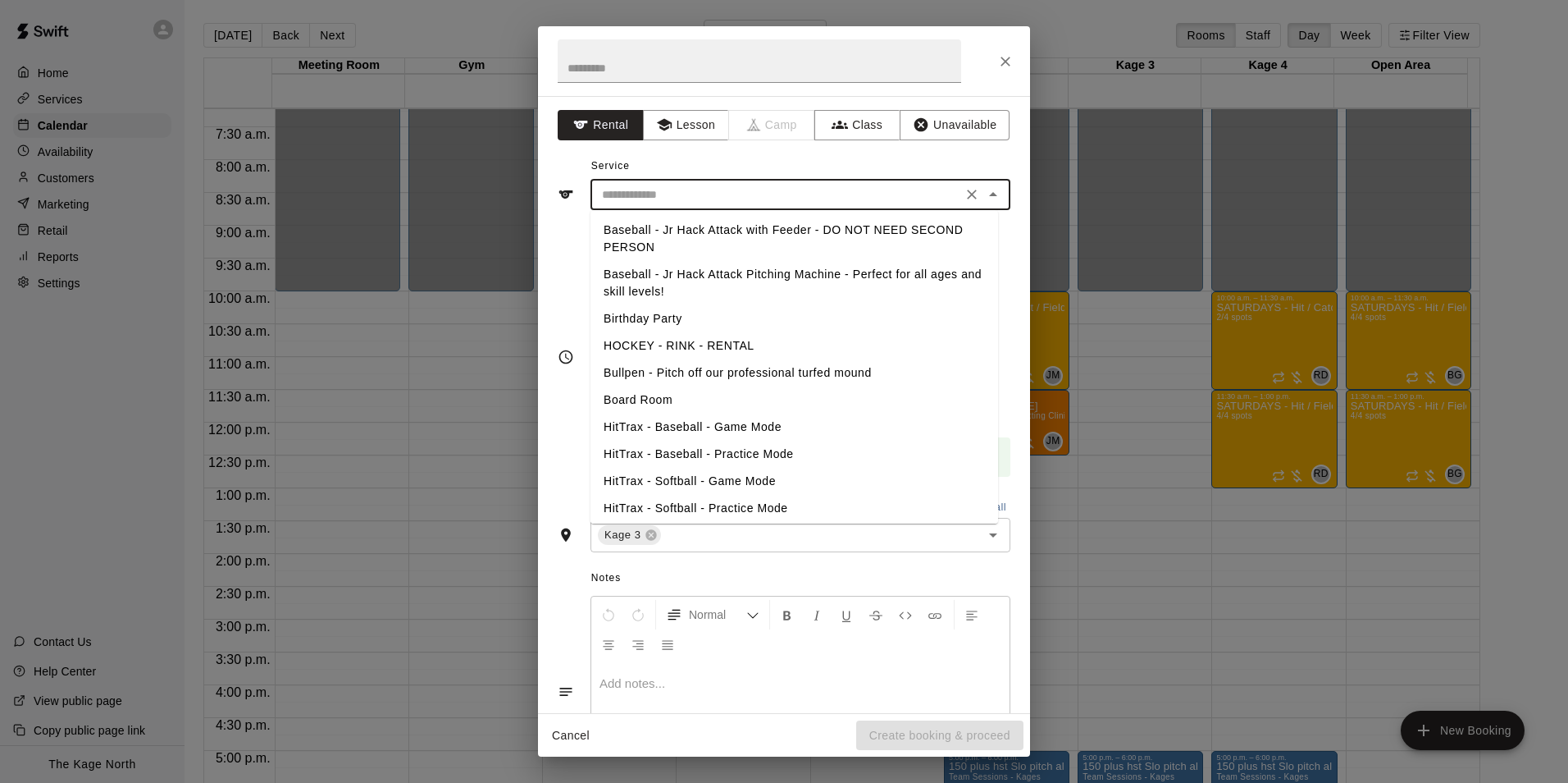
click at [809, 202] on input "text" at bounding box center [776, 195] width 361 height 21
click at [825, 161] on div "Service ​ Baseball - Jr Hack Attack with Feeder - DO NOT NEED SECOND PERSON Bas…" at bounding box center [784, 181] width 453 height 57
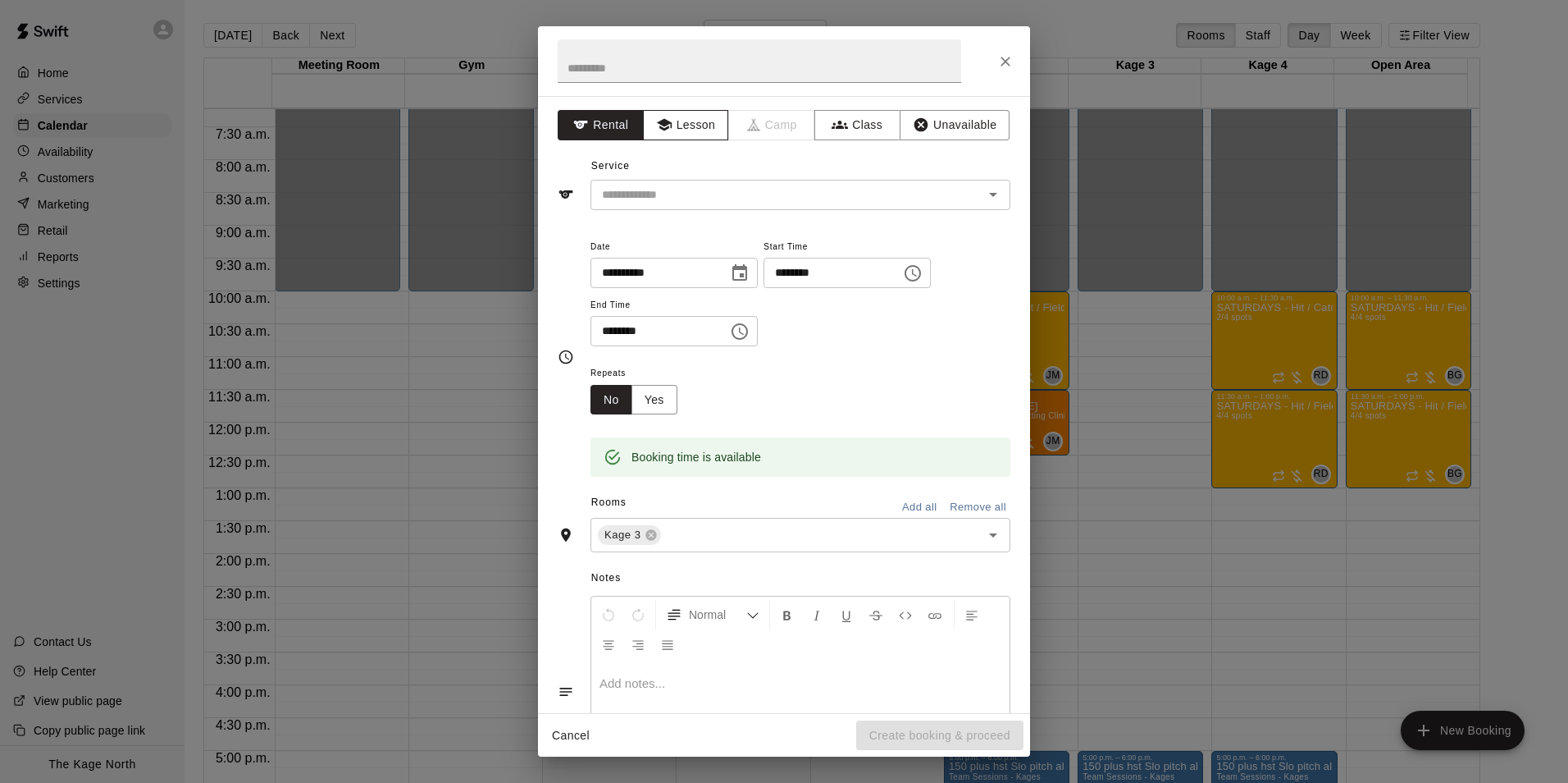
click at [685, 125] on button "Lesson" at bounding box center [685, 125] width 86 height 31
click at [864, 199] on input "text" at bounding box center [776, 195] width 361 height 21
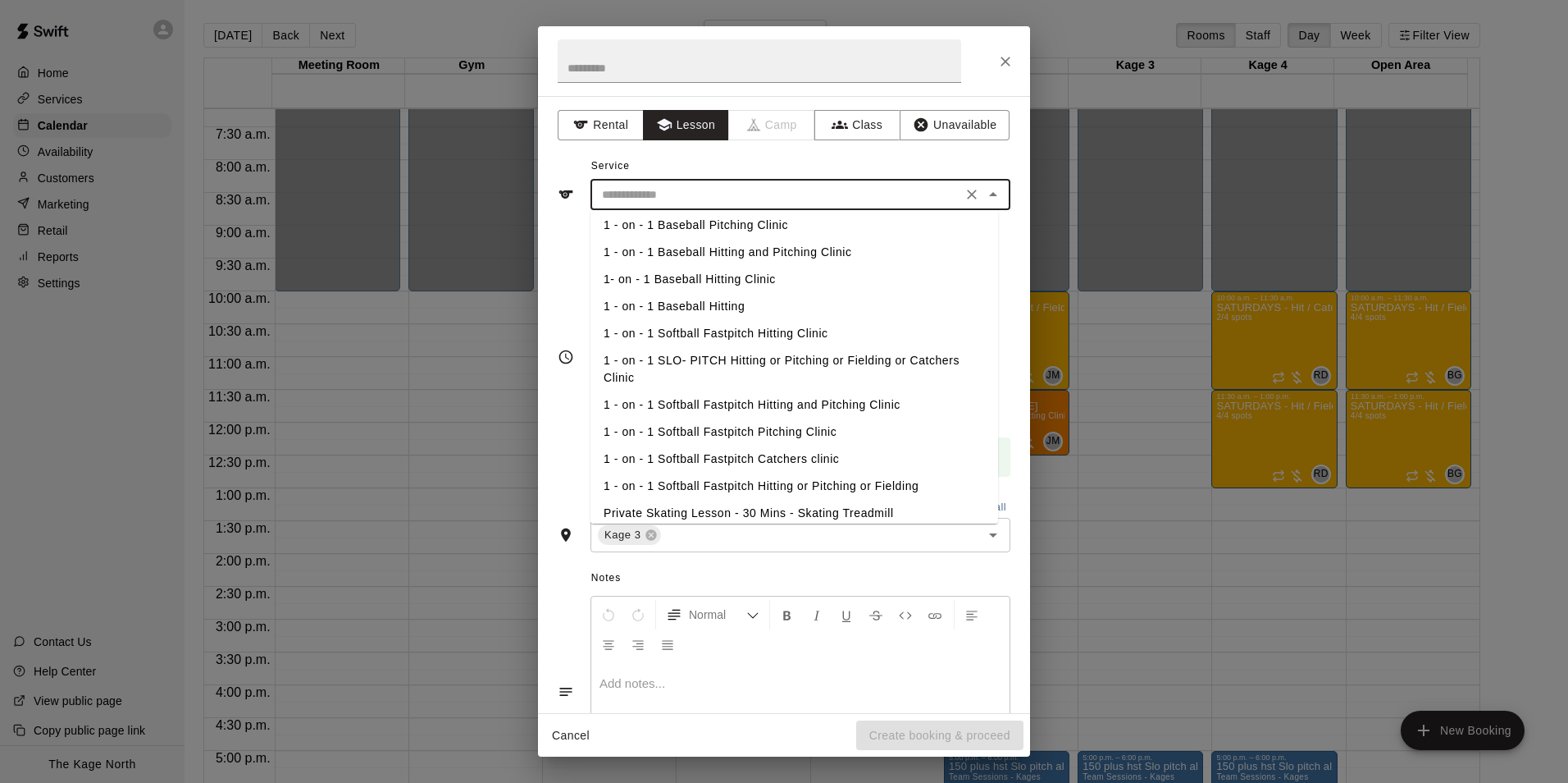
scroll to position [82, 0]
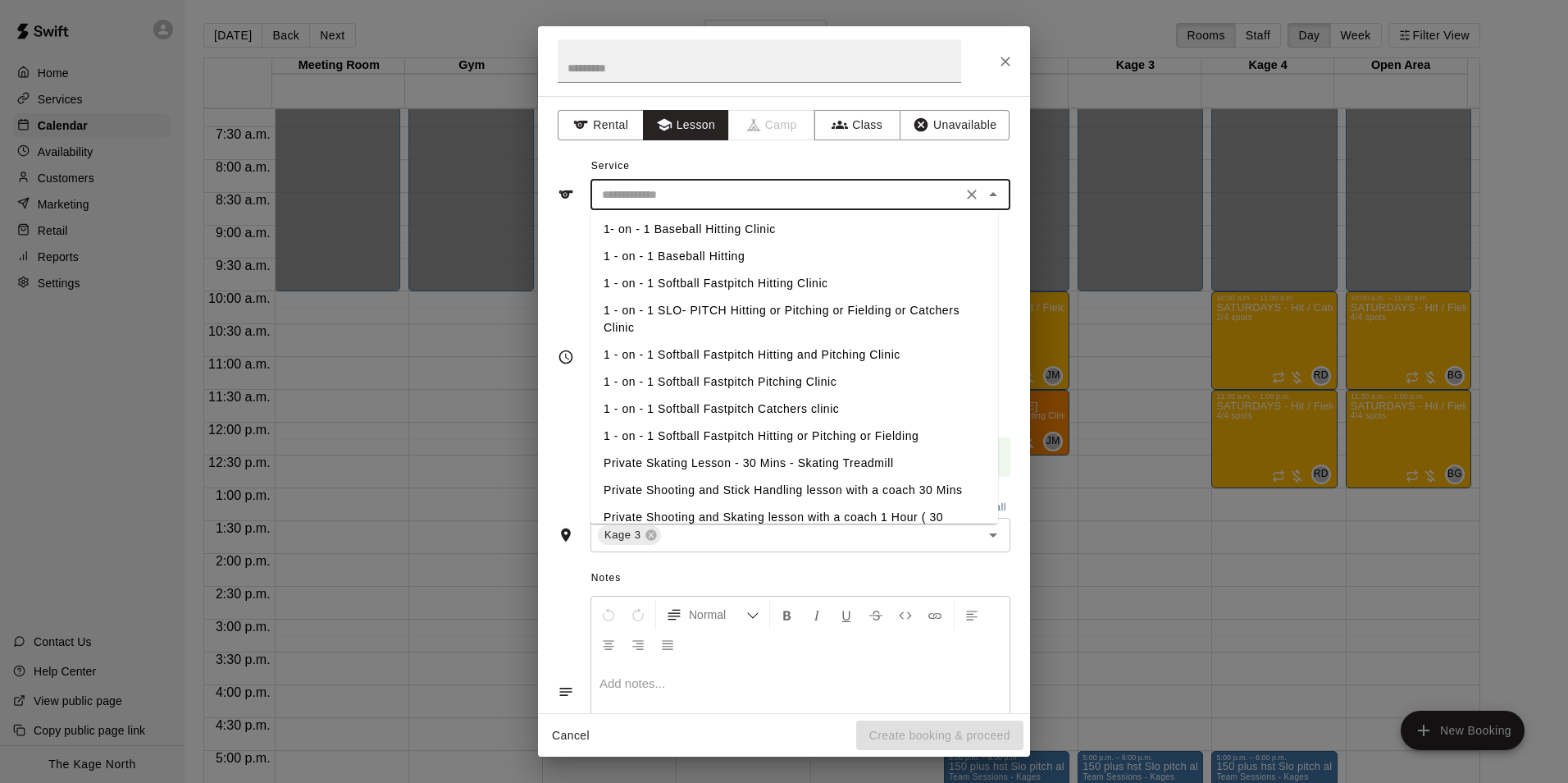
click at [782, 355] on li "1 - on - 1 Softball Fastpitch Hitting and Pitching Clinic" at bounding box center [793, 354] width 407 height 27
type input "**********"
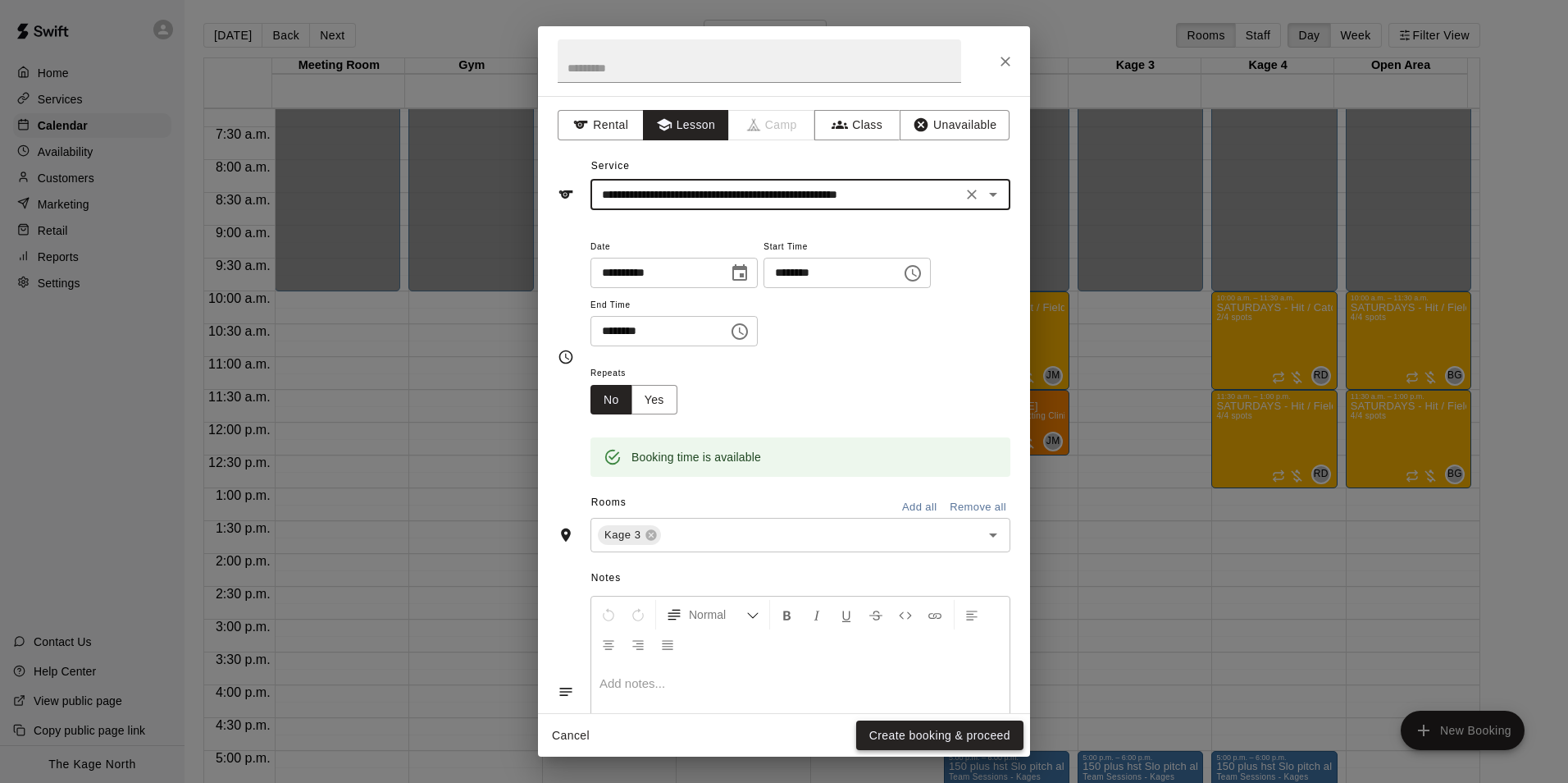
click at [935, 734] on button "Create booking & proceed" at bounding box center [939, 735] width 167 height 31
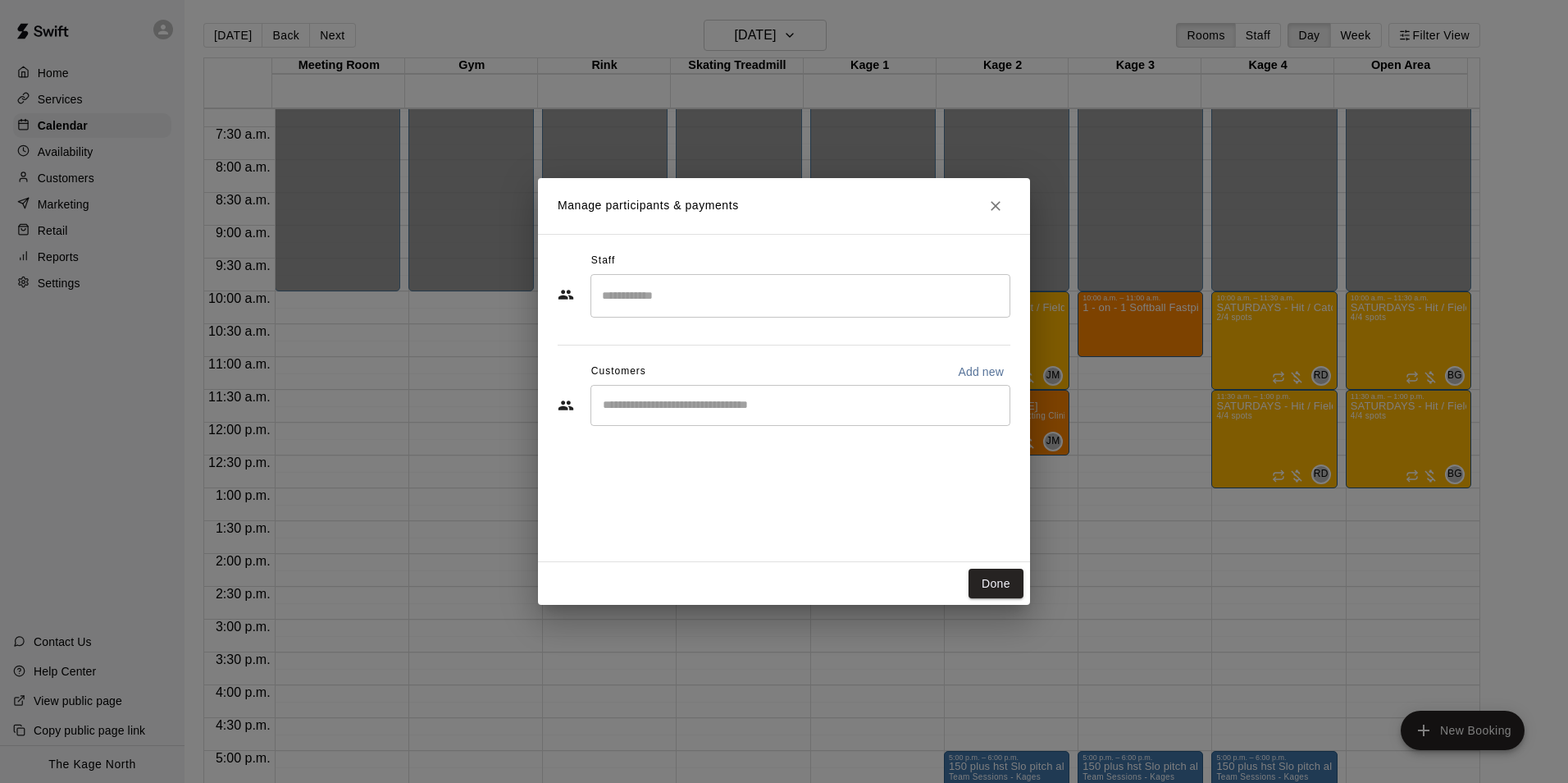
click at [704, 394] on div "​" at bounding box center [799, 404] width 420 height 41
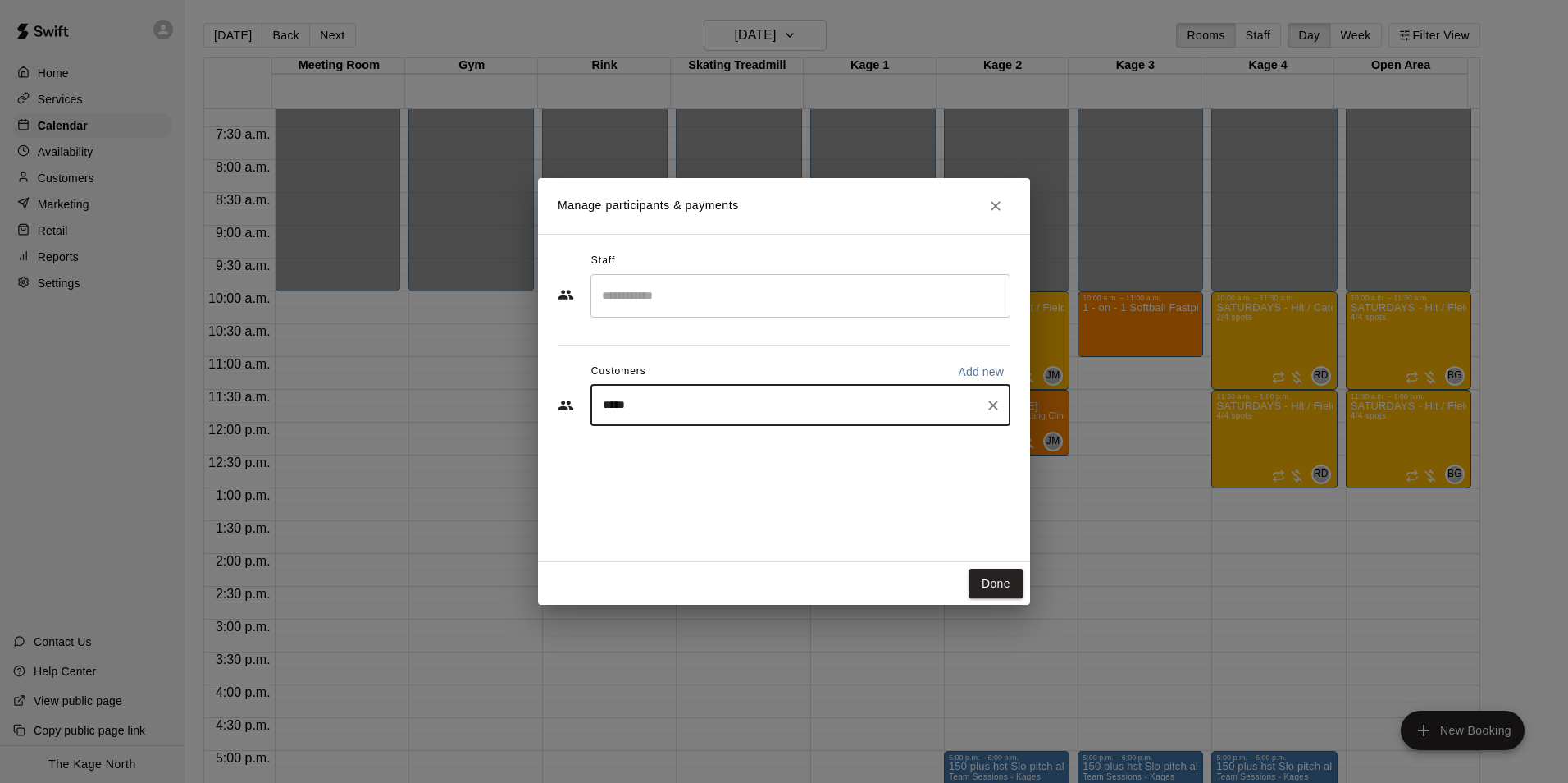
type input "******"
click at [722, 444] on div "Anessa Grande" at bounding box center [725, 443] width 177 height 17
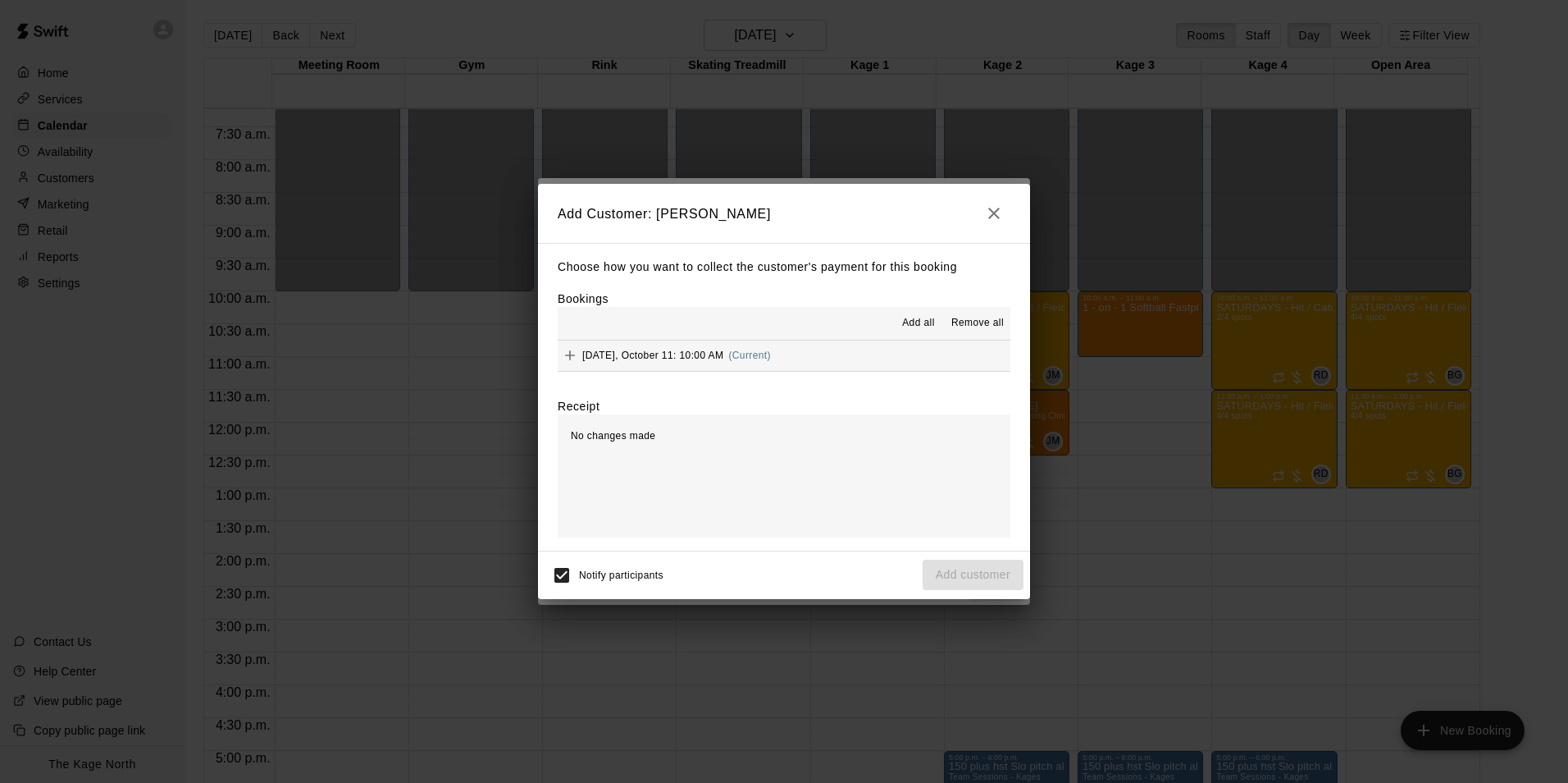
click at [922, 321] on span "Add all" at bounding box center [918, 323] width 33 height 17
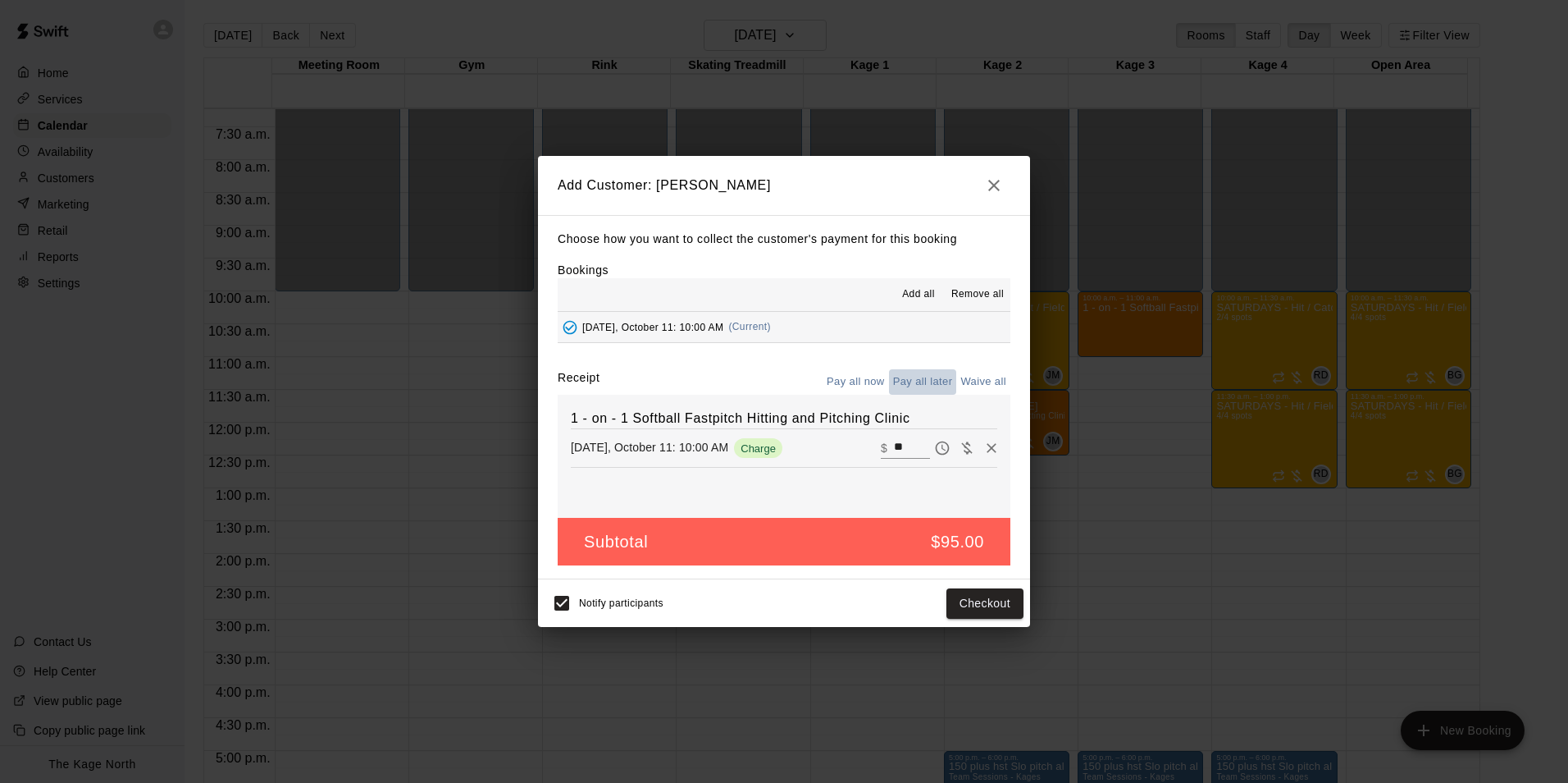
click at [932, 379] on button "Pay all later" at bounding box center [923, 383] width 69 height 26
click at [977, 598] on button "Add customer" at bounding box center [973, 603] width 101 height 31
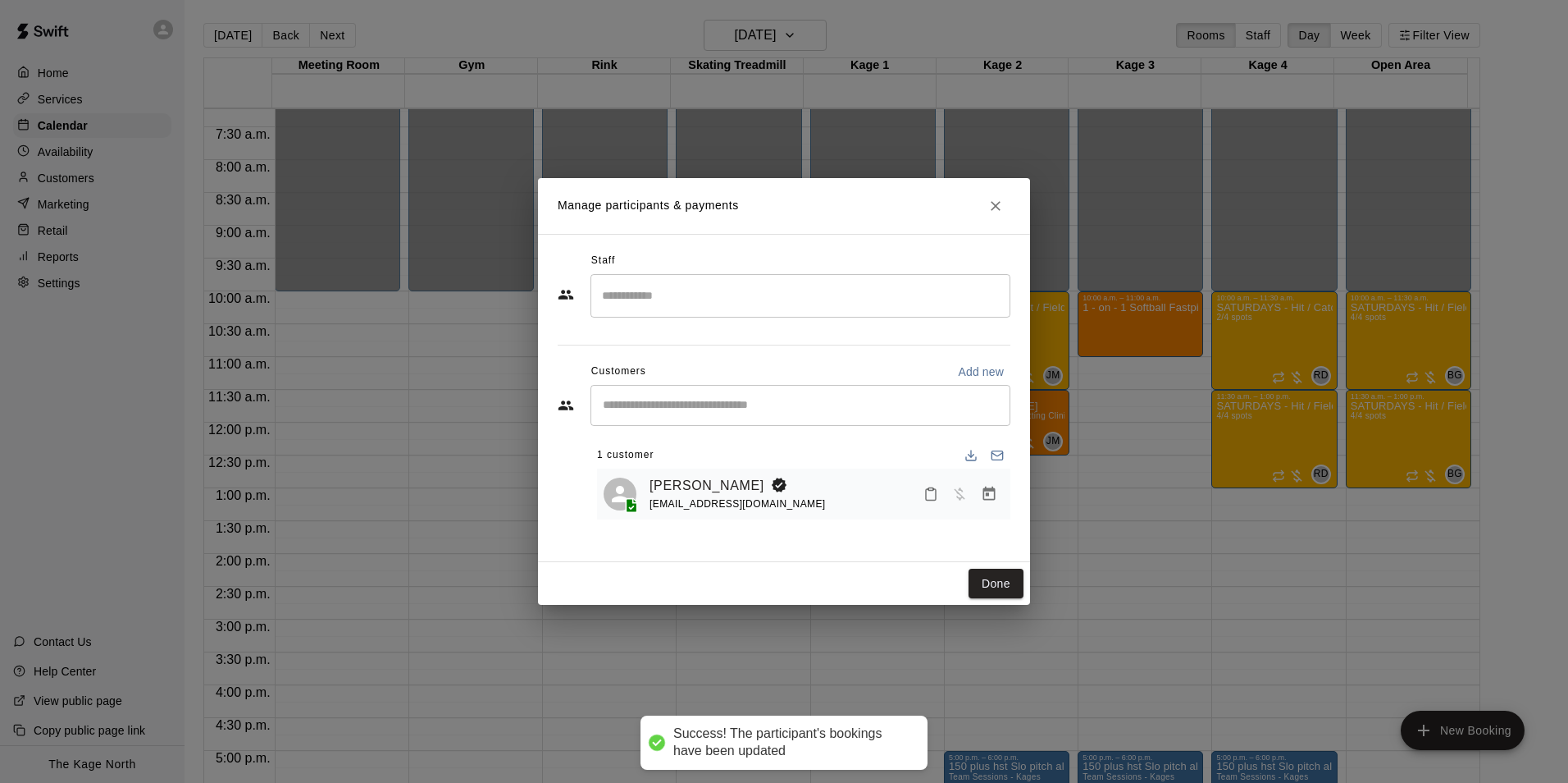
click at [669, 299] on input "Search staff" at bounding box center [800, 295] width 405 height 29
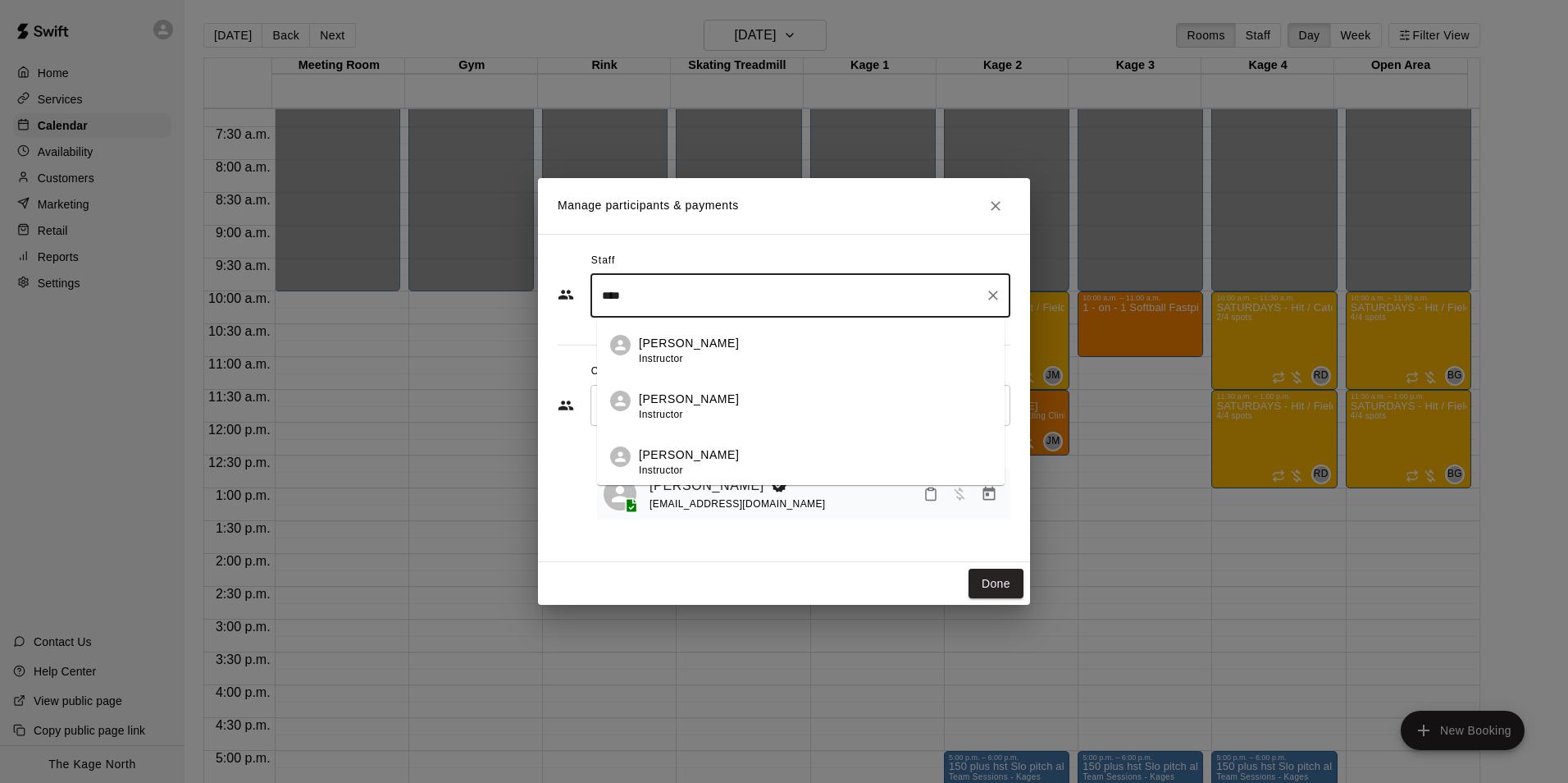
click at [761, 405] on div "Pete McNabb Instructor" at bounding box center [814, 406] width 353 height 32
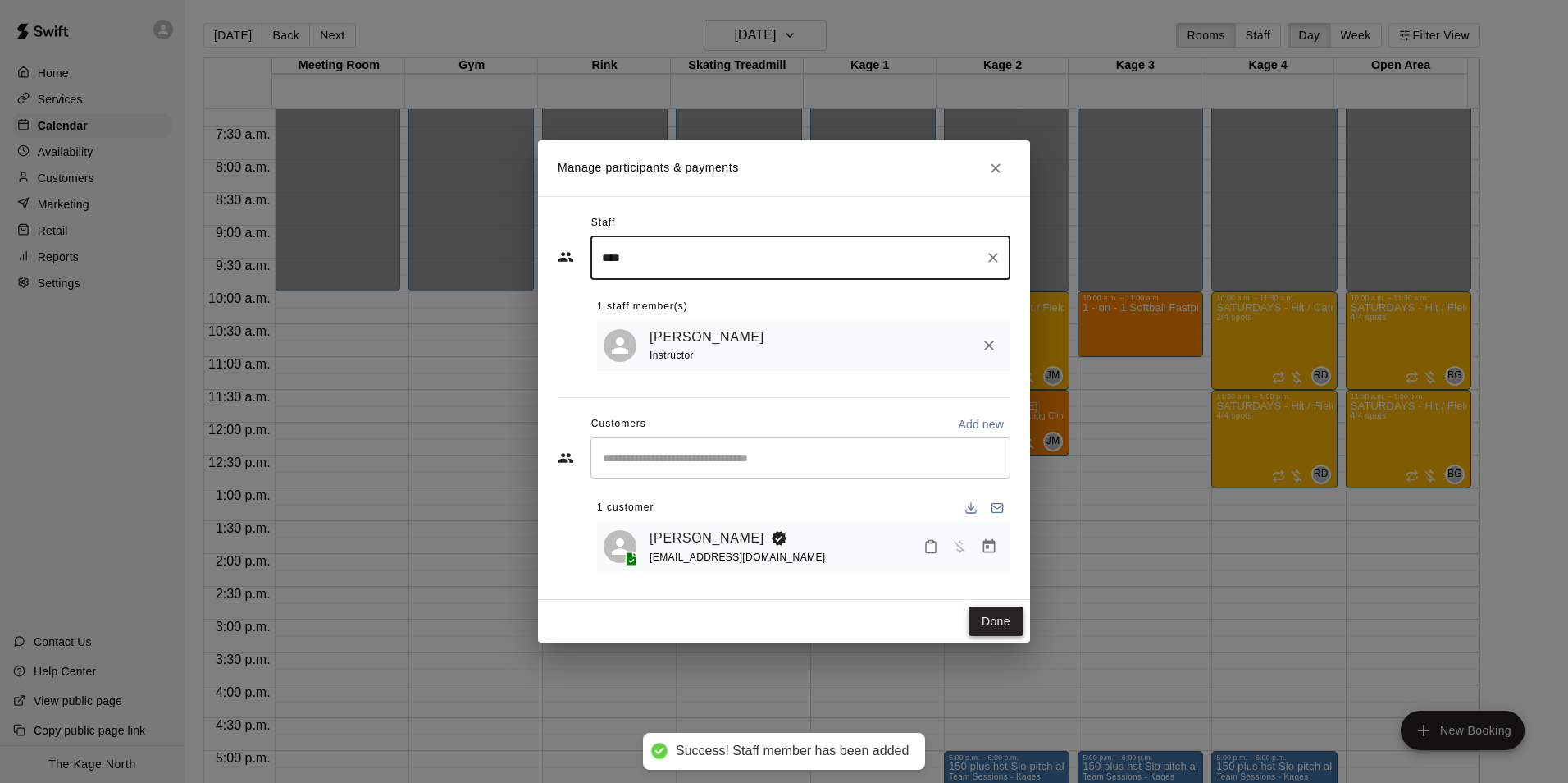
type input "****"
click at [990, 624] on button "Done" at bounding box center [995, 621] width 55 height 31
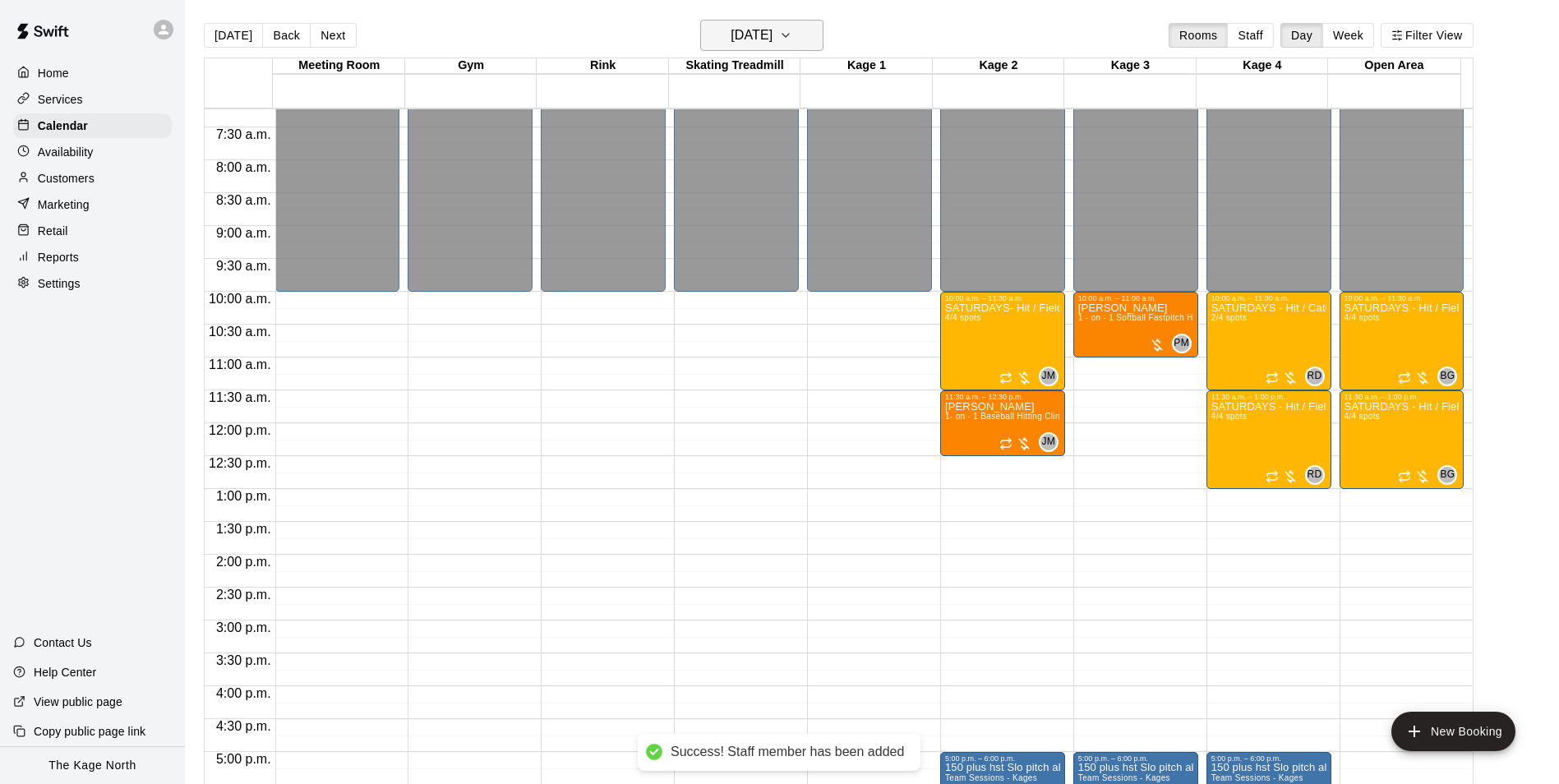
click at [773, 36] on h6 "Saturday Oct 11" at bounding box center [752, 35] width 42 height 23
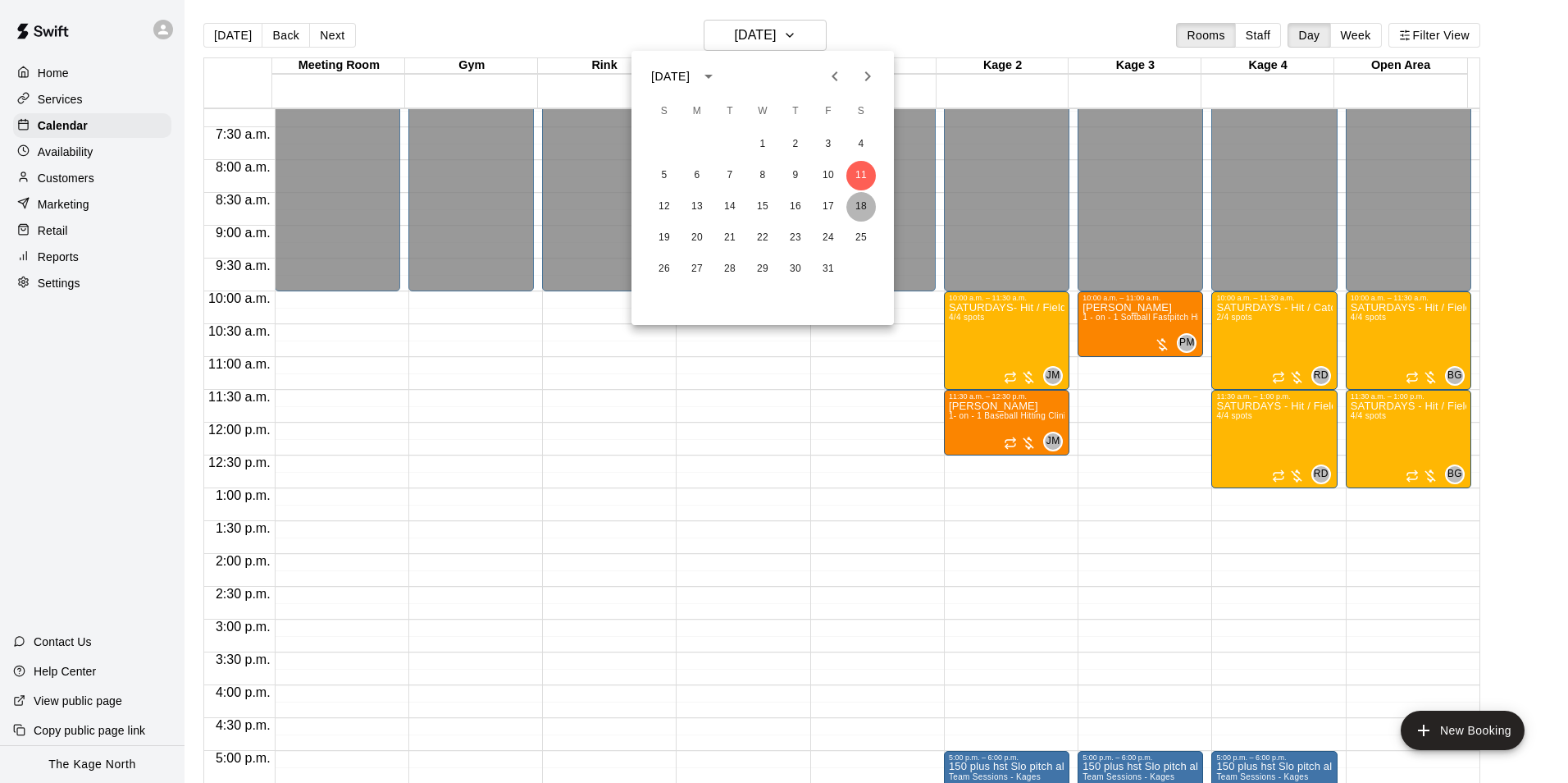
click at [865, 203] on button "18" at bounding box center [861, 207] width 30 height 30
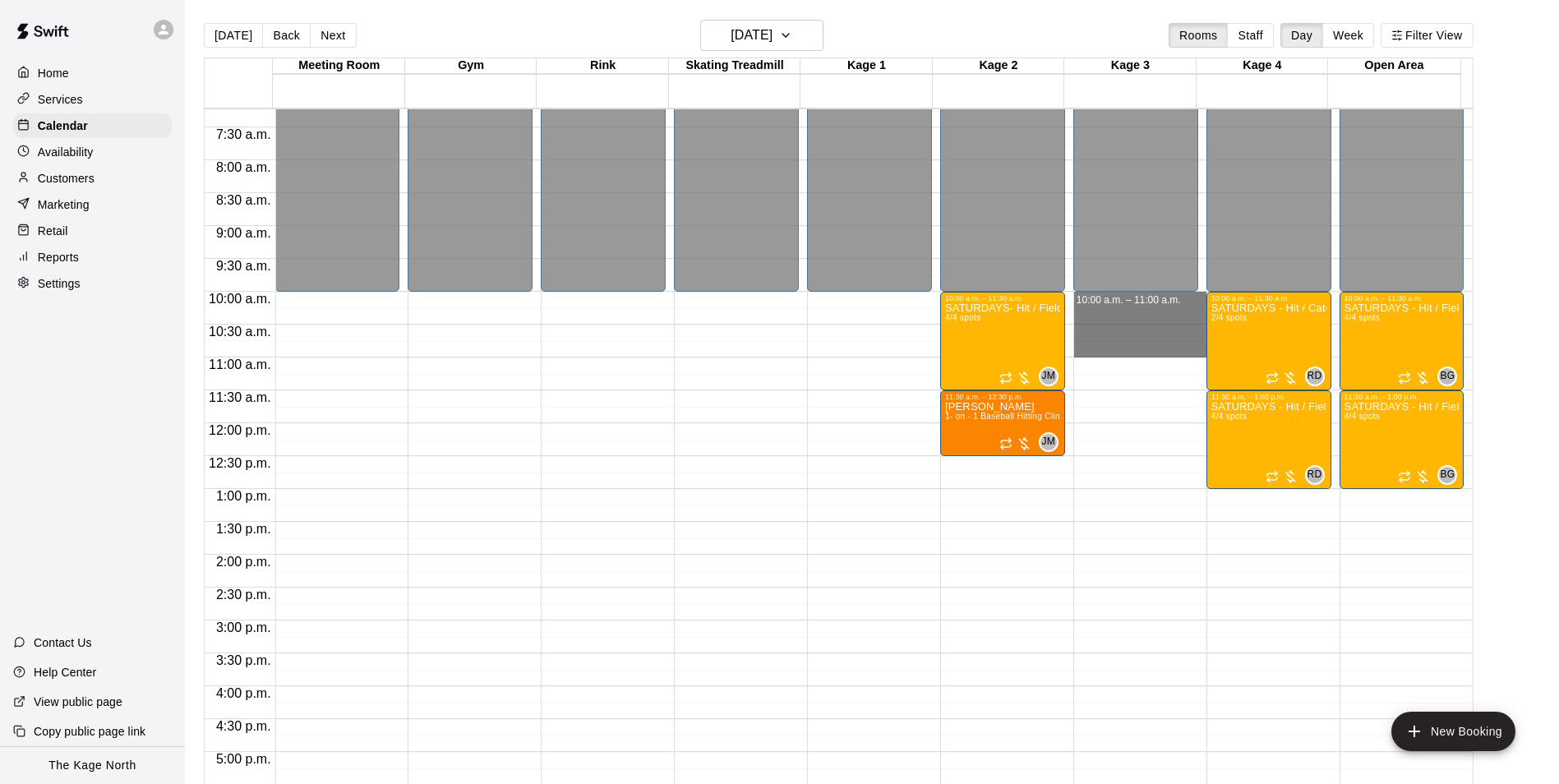
drag, startPoint x: 1147, startPoint y: 301, endPoint x: 1148, endPoint y: 354, distance: 53.0
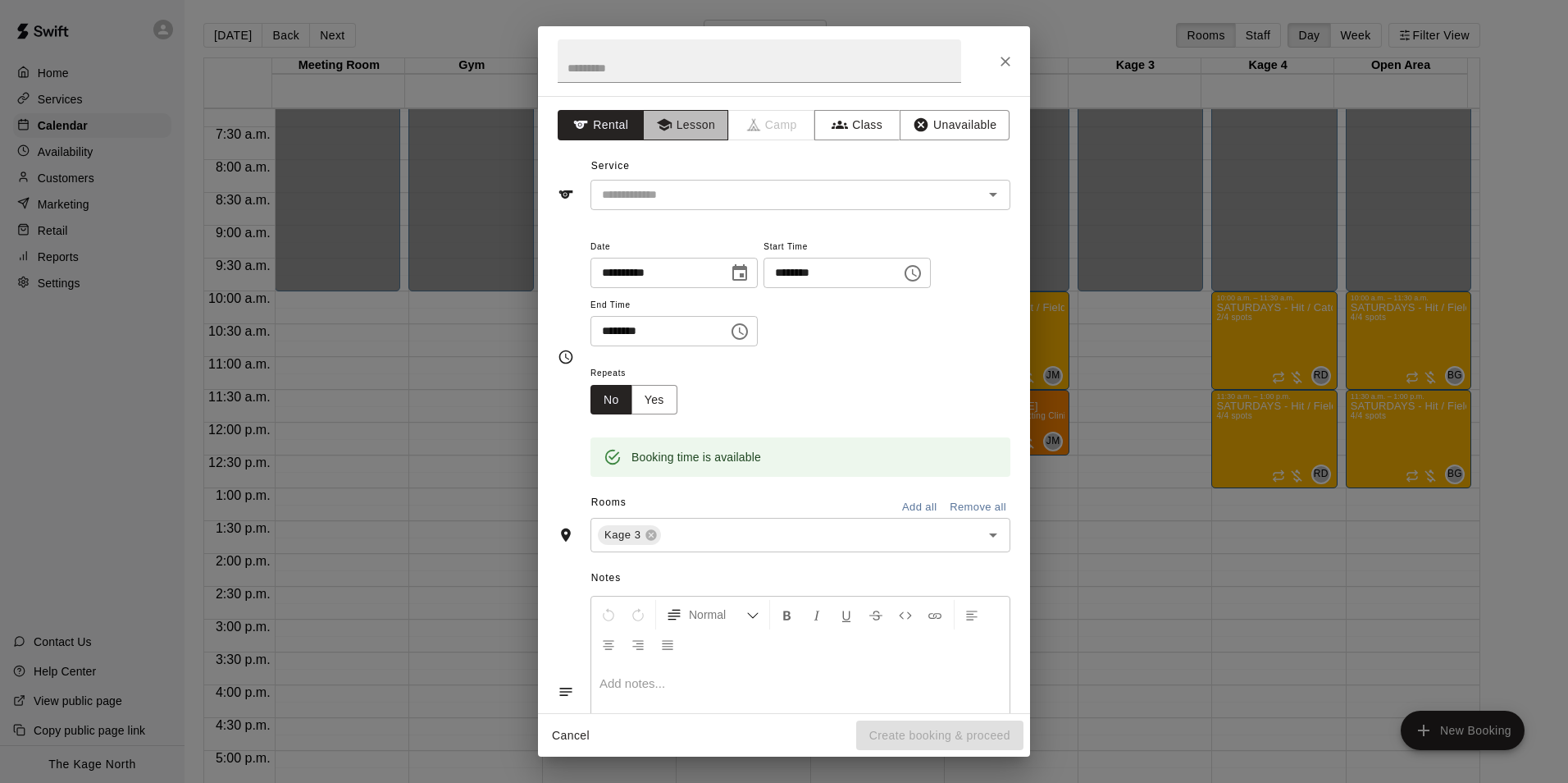
click at [693, 134] on button "Lesson" at bounding box center [685, 125] width 86 height 31
click at [989, 196] on icon "Open" at bounding box center [993, 195] width 8 height 4
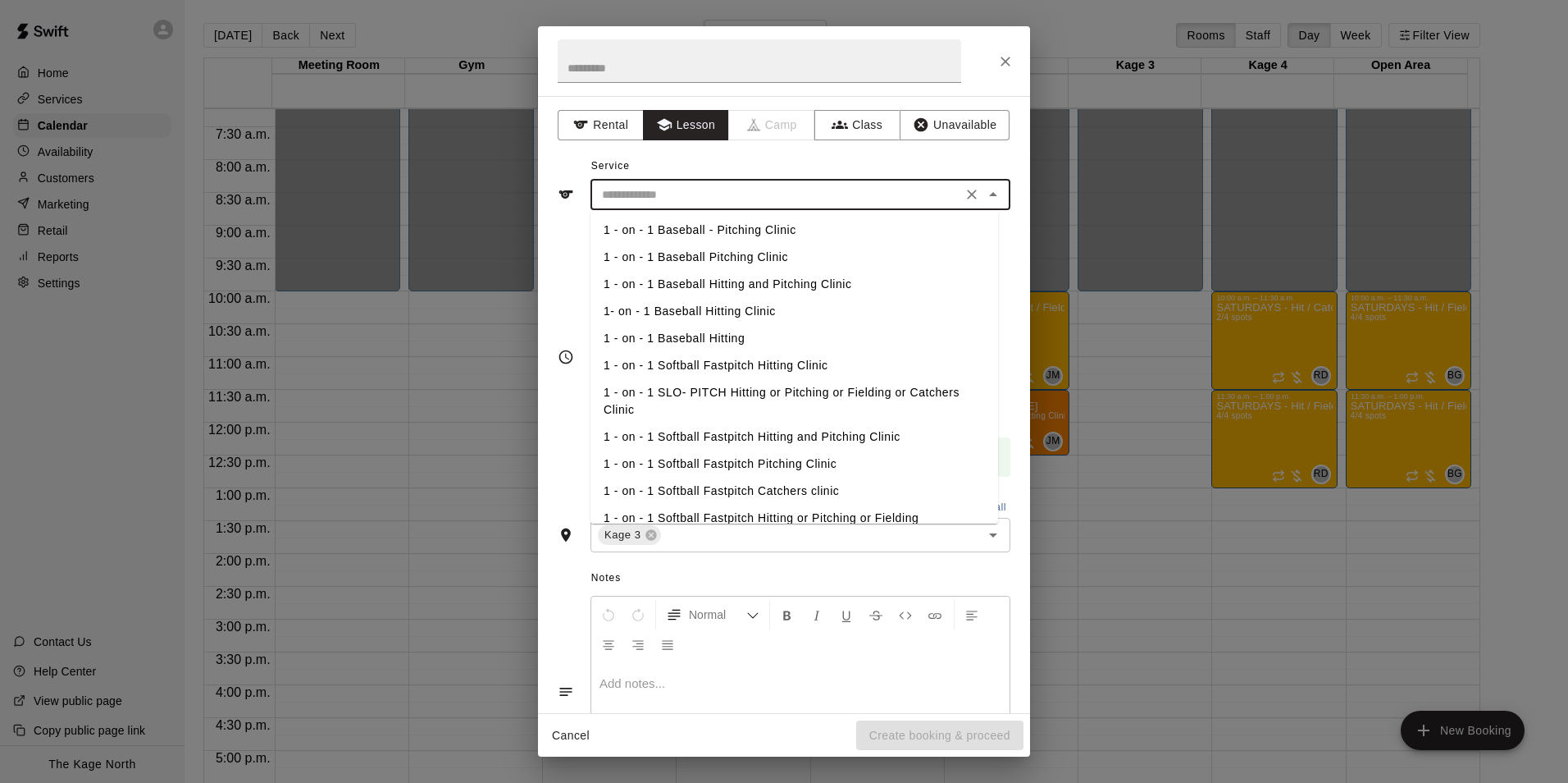
click at [784, 441] on li "1 - on - 1 Softball Fastpitch Hitting and Pitching Clinic" at bounding box center [793, 436] width 407 height 27
type input "**********"
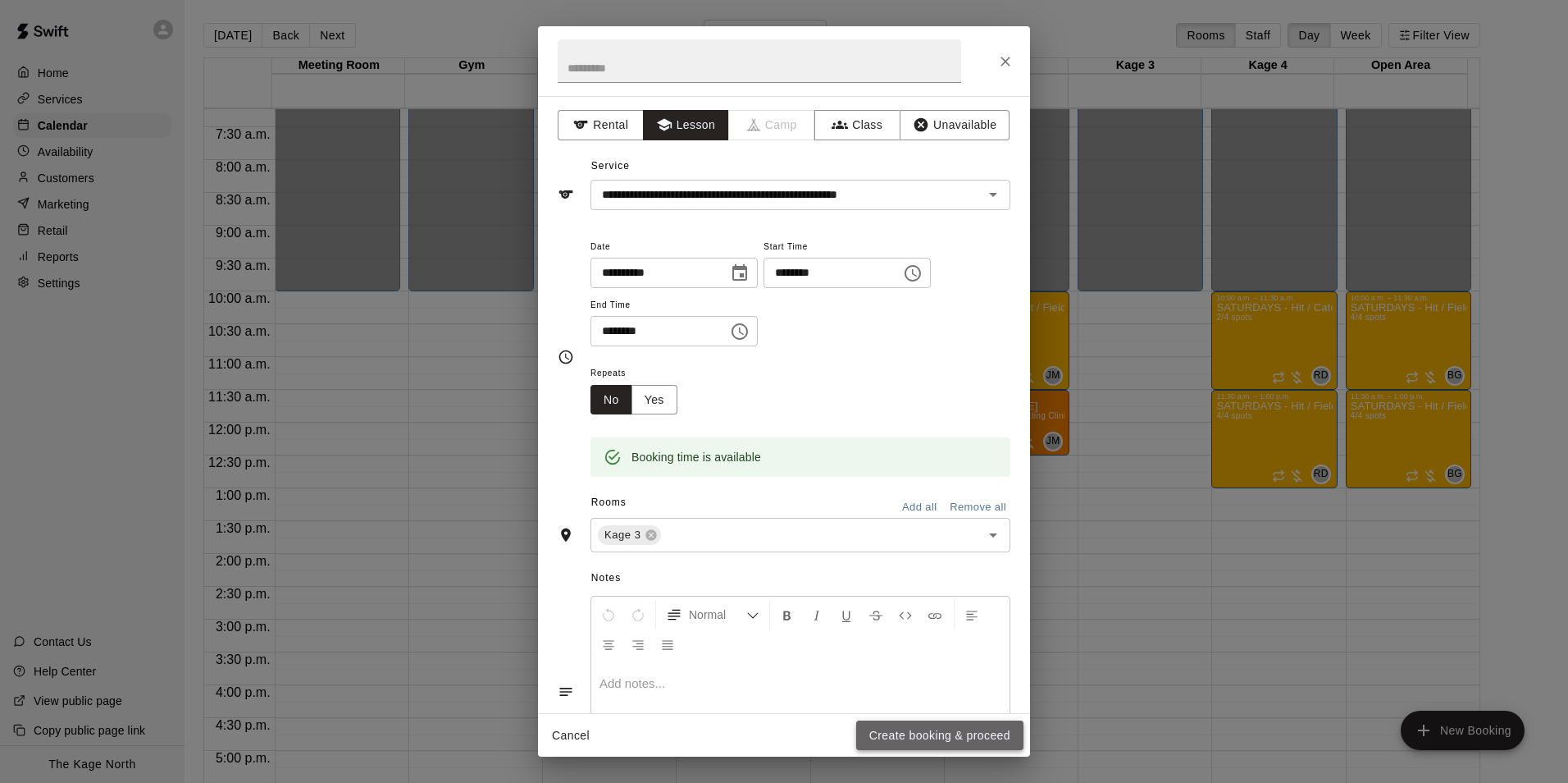
click at [951, 740] on button "Create booking & proceed" at bounding box center [939, 735] width 167 height 31
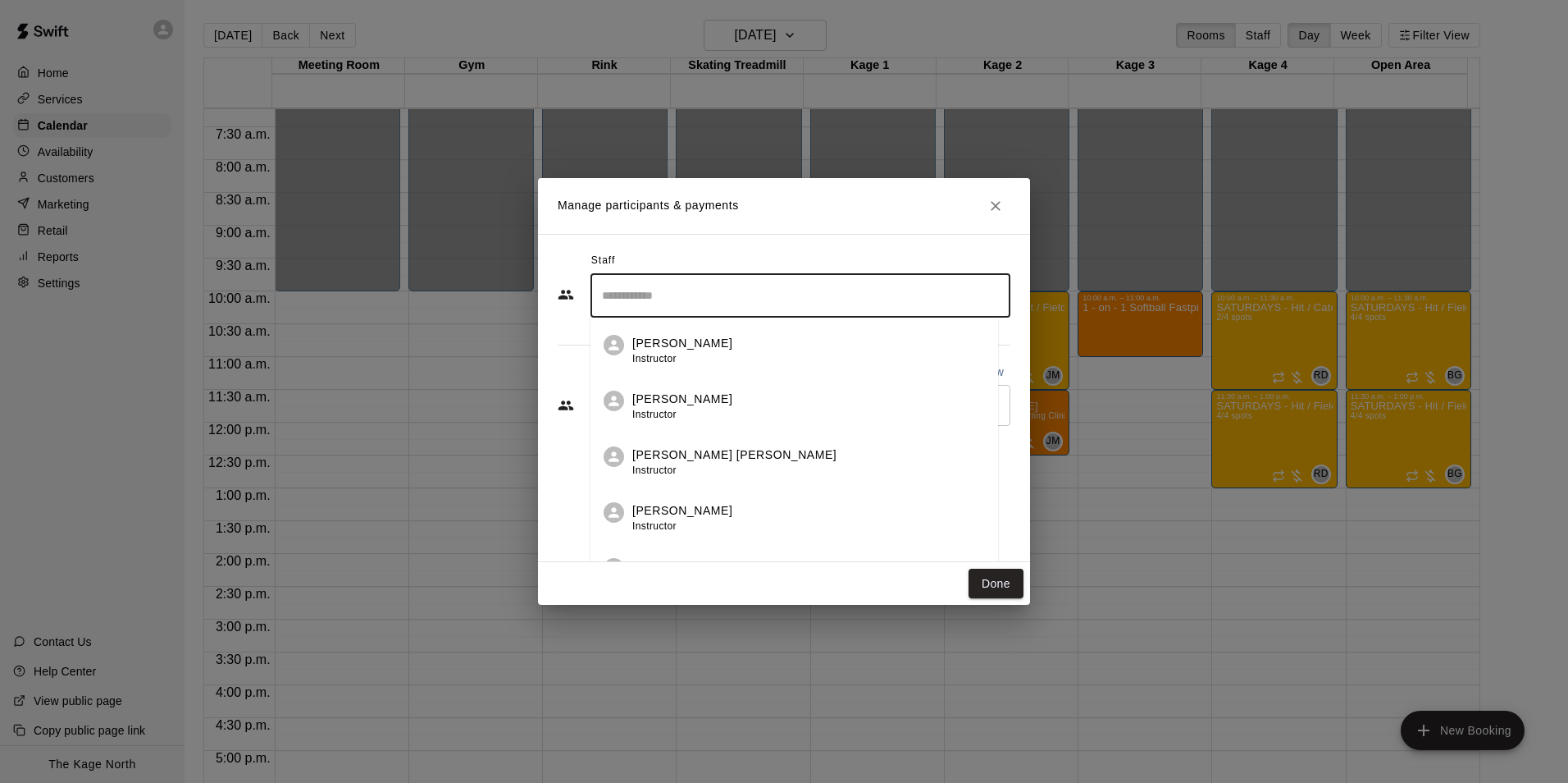
click at [668, 307] on input "Search staff" at bounding box center [800, 295] width 405 height 29
click at [740, 407] on div "Pete McNabb Instructor" at bounding box center [814, 406] width 353 height 32
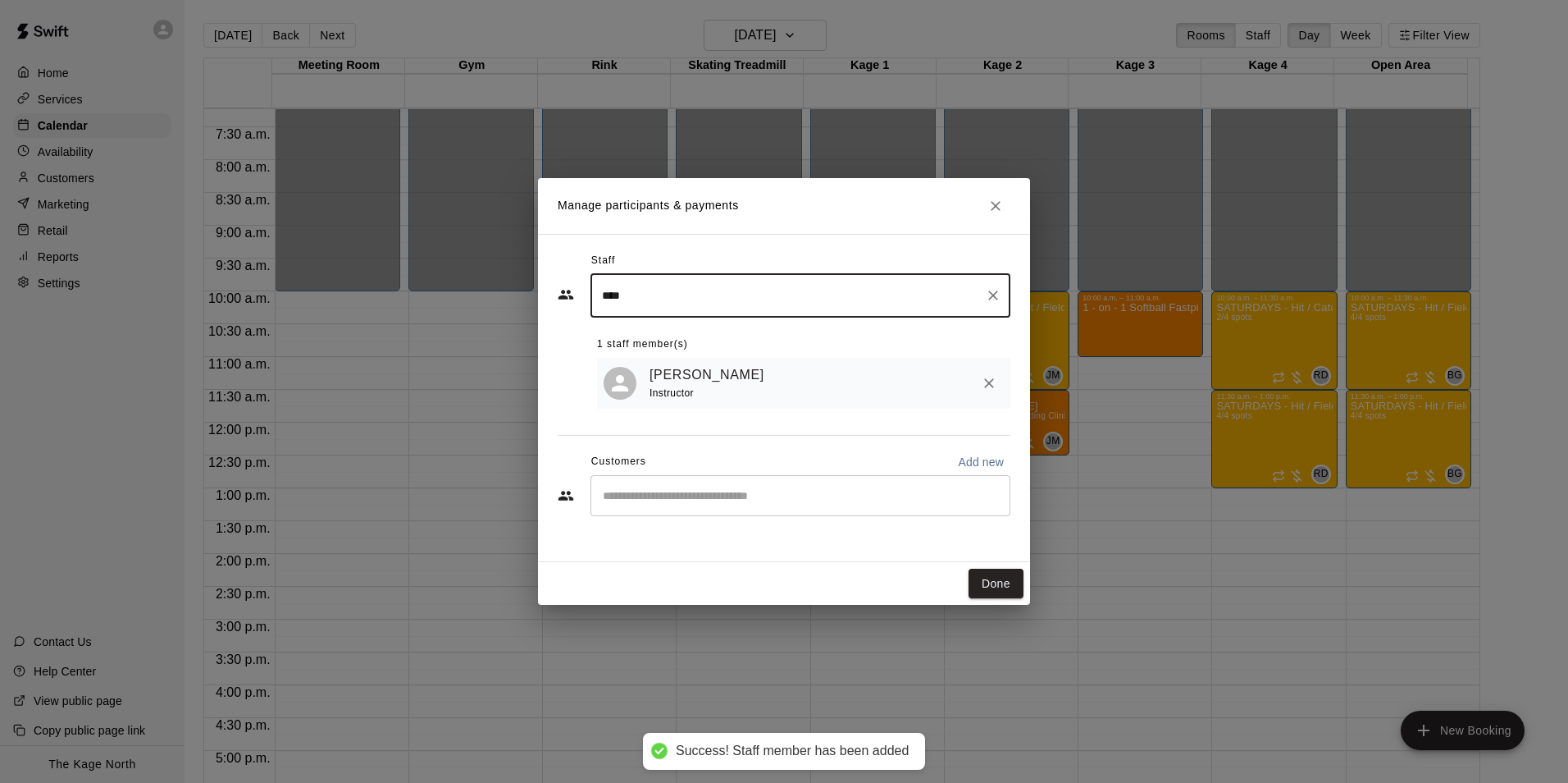
type input "****"
click at [739, 494] on input "Start typing to search customers..." at bounding box center [800, 495] width 405 height 17
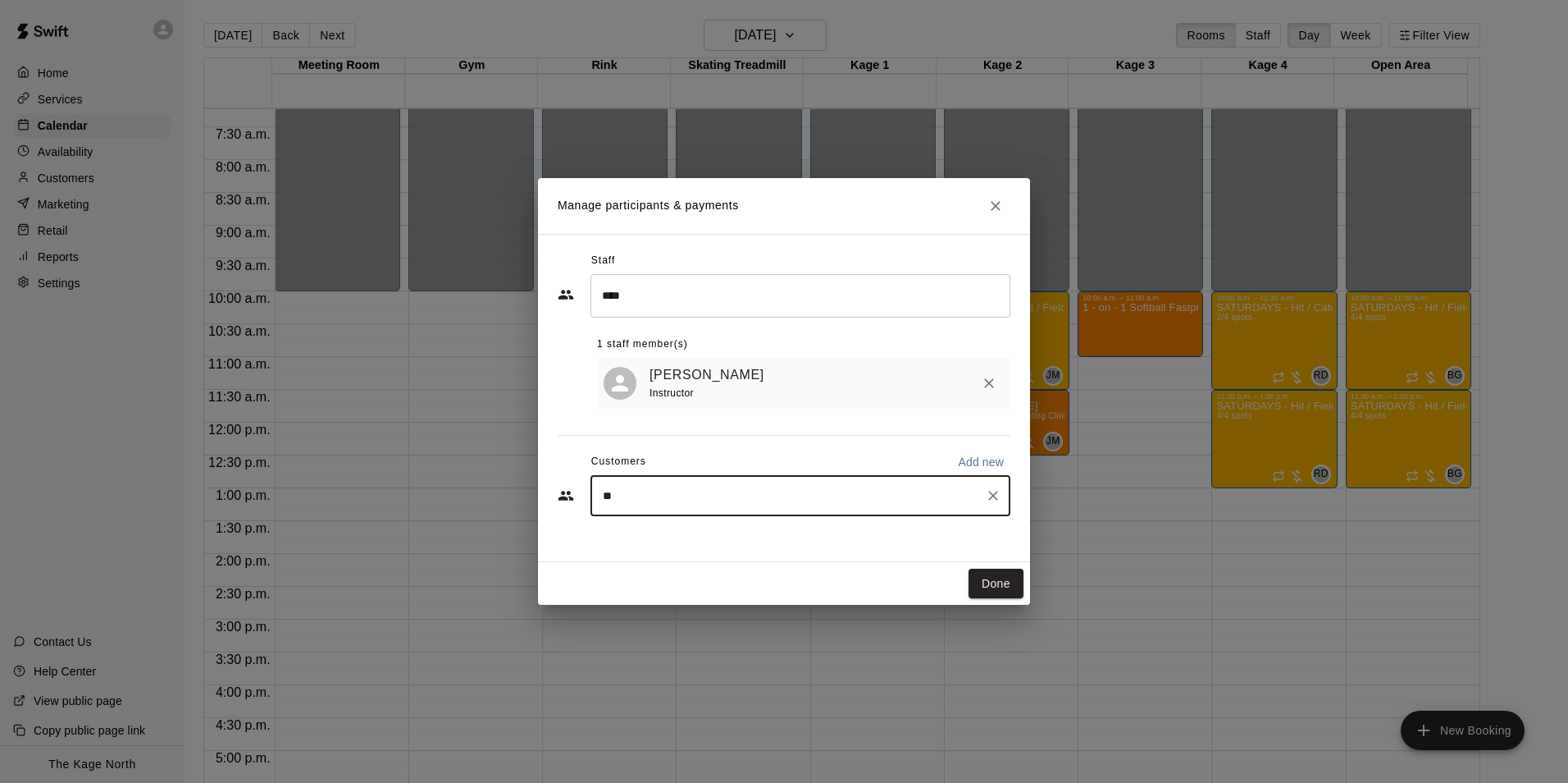
type input "*"
type input "******"
click at [752, 555] on span "adrianogrande1@gmail.com" at bounding box center [725, 554] width 177 height 12
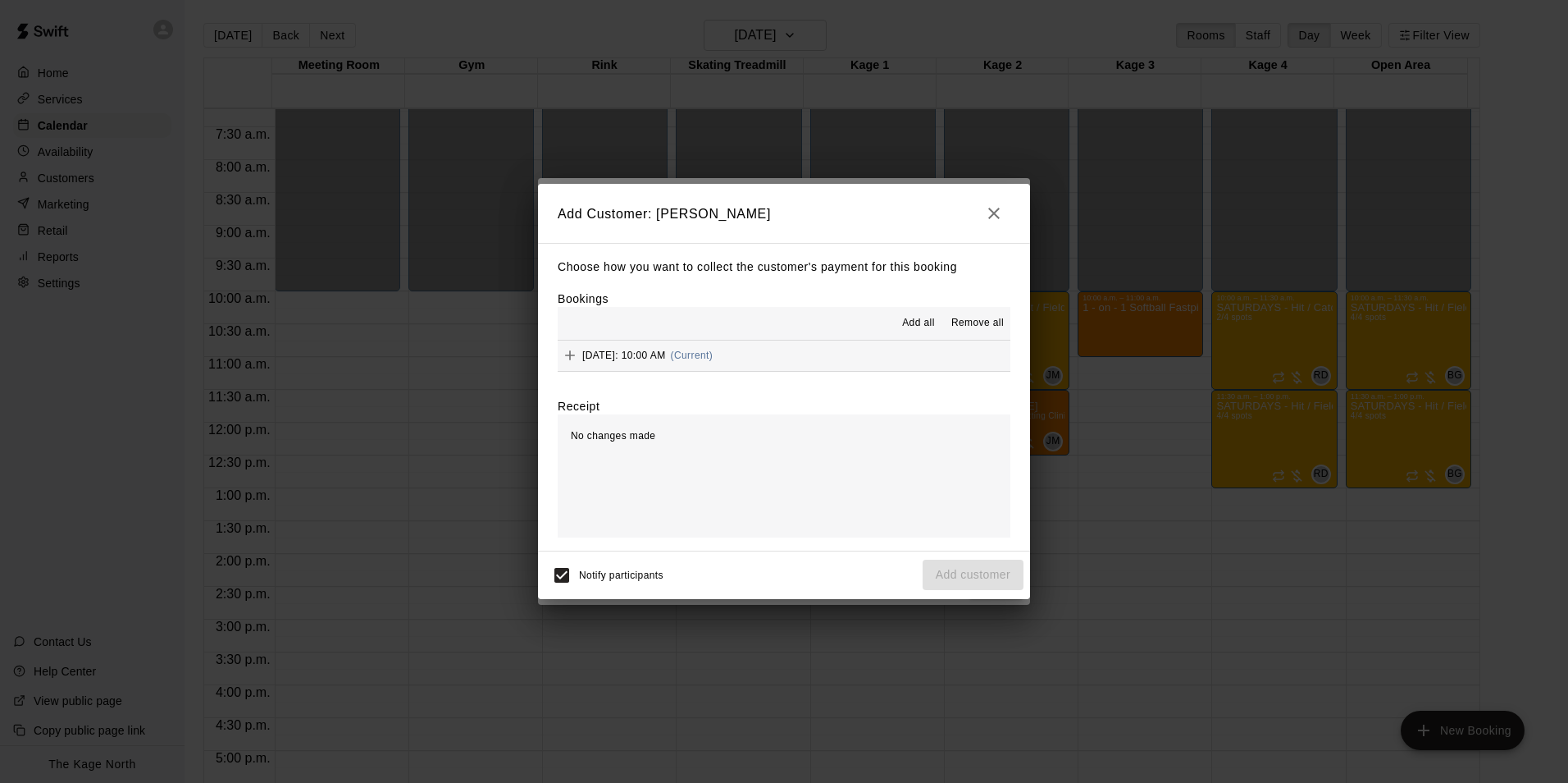
click at [917, 320] on span "Add all" at bounding box center [918, 323] width 33 height 17
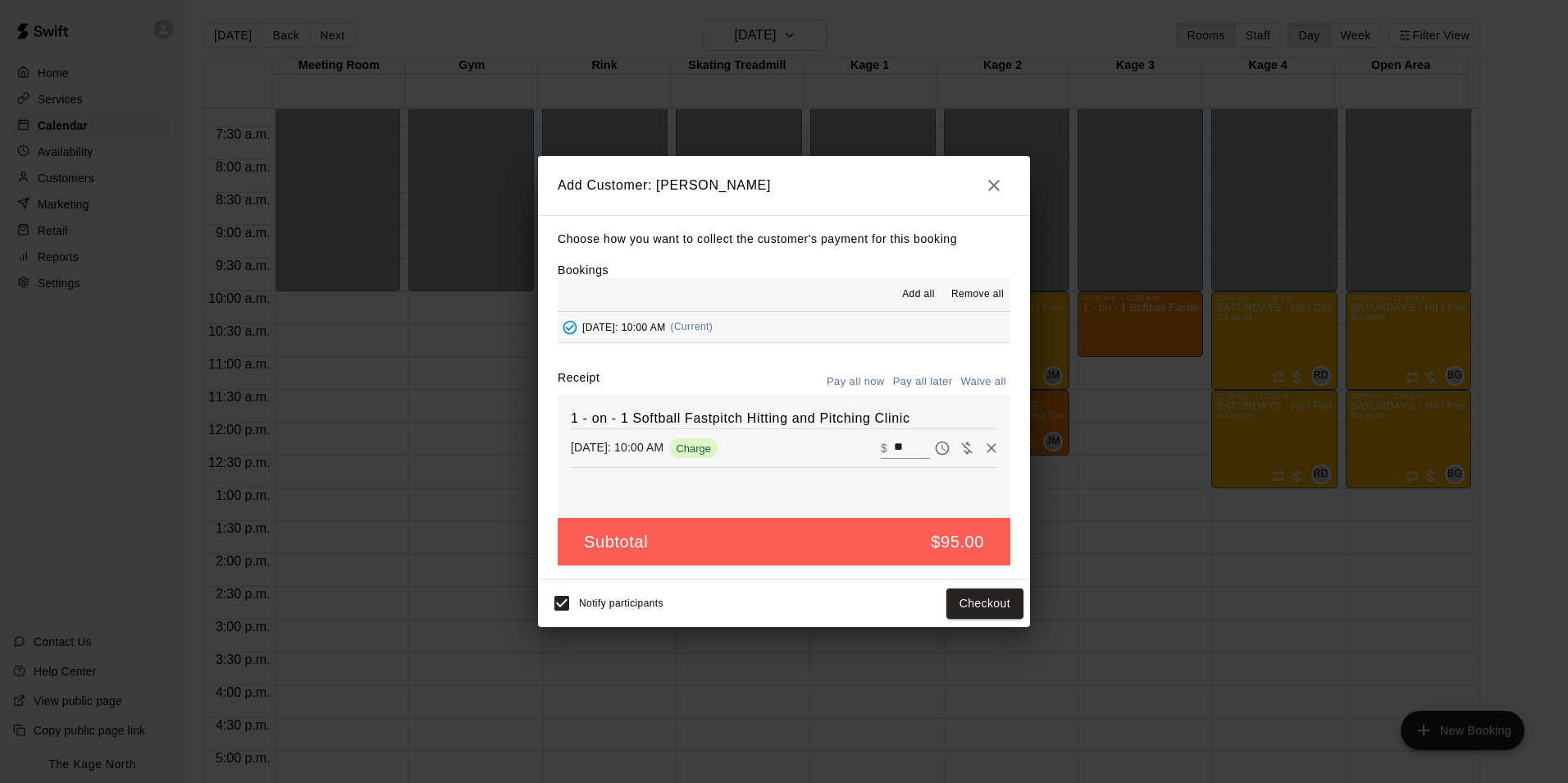
click at [928, 378] on button "Pay all later" at bounding box center [923, 383] width 69 height 26
click at [967, 610] on button "Add customer" at bounding box center [973, 603] width 101 height 31
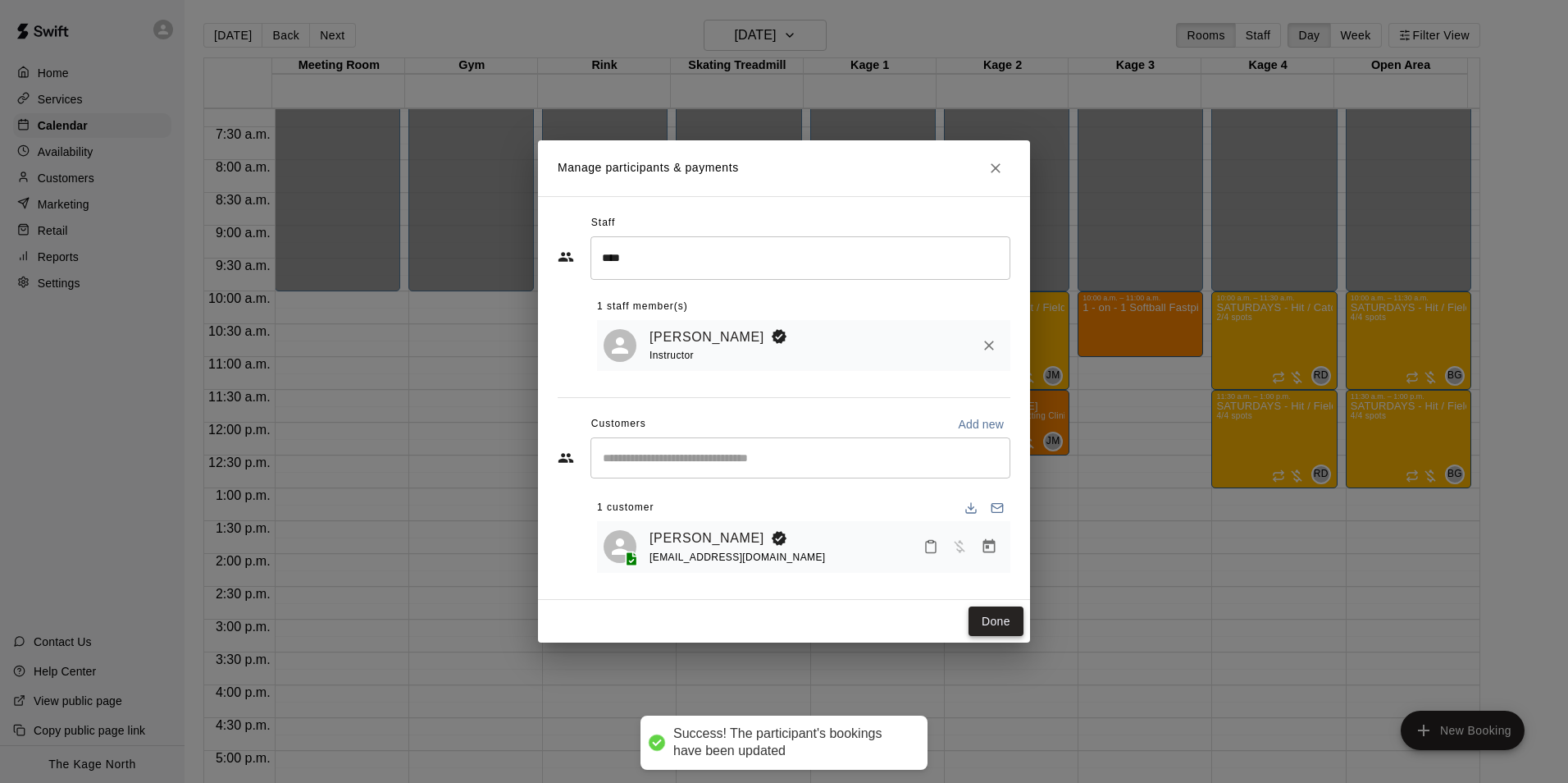
click at [994, 624] on button "Done" at bounding box center [995, 621] width 55 height 31
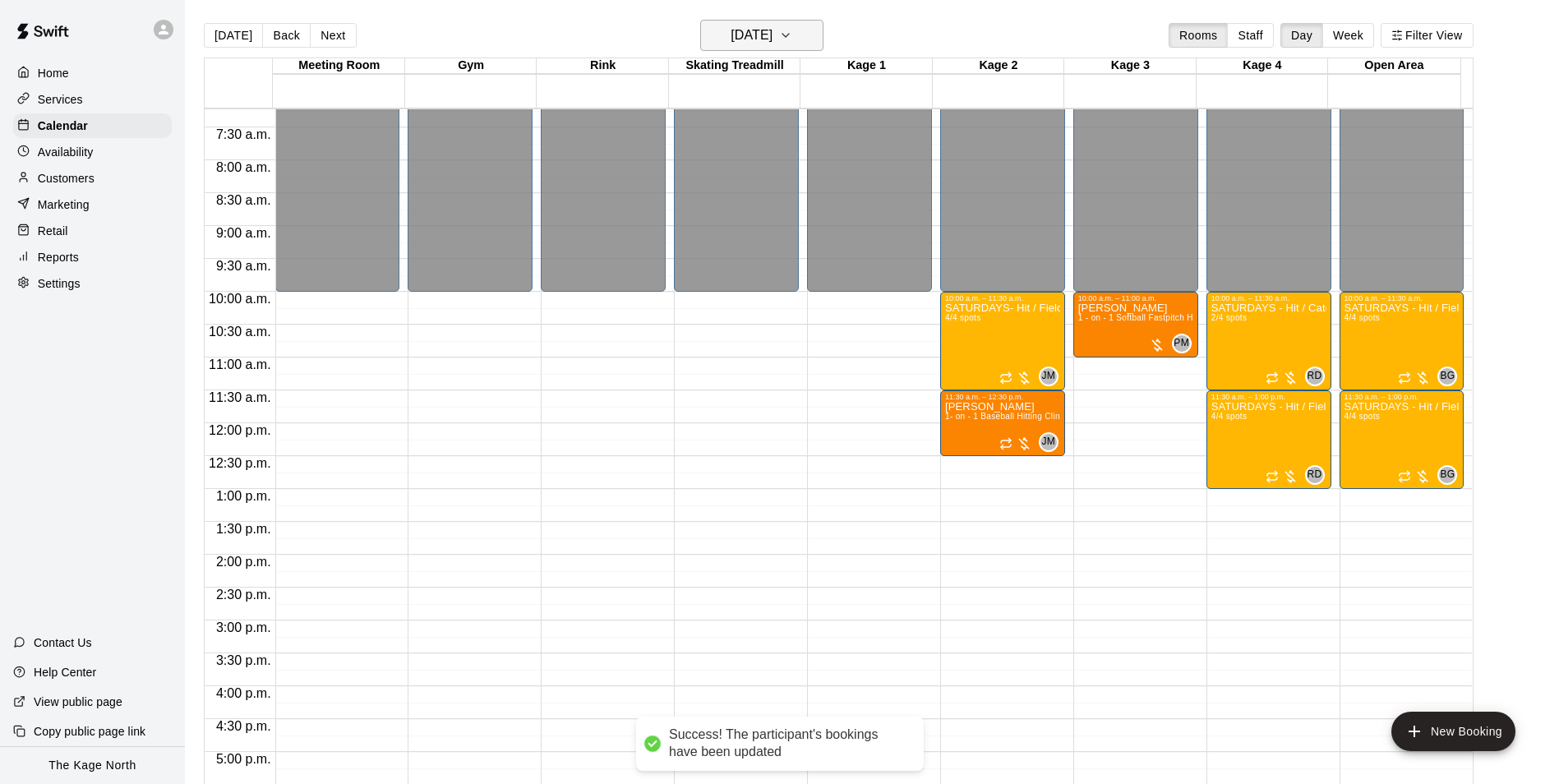
click at [773, 40] on h6 "Saturday Oct 18" at bounding box center [752, 35] width 42 height 23
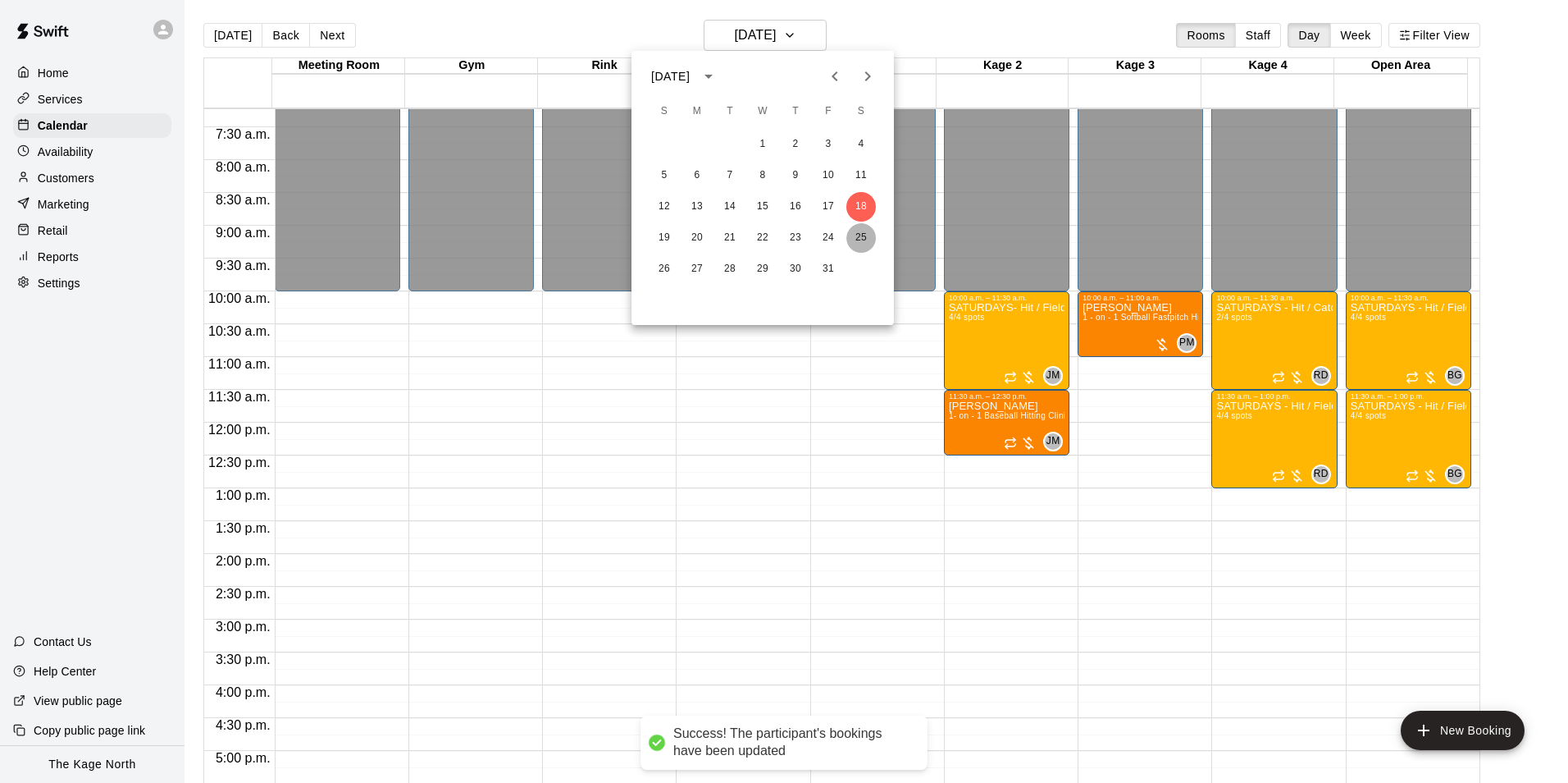
click at [862, 239] on button "25" at bounding box center [861, 238] width 30 height 30
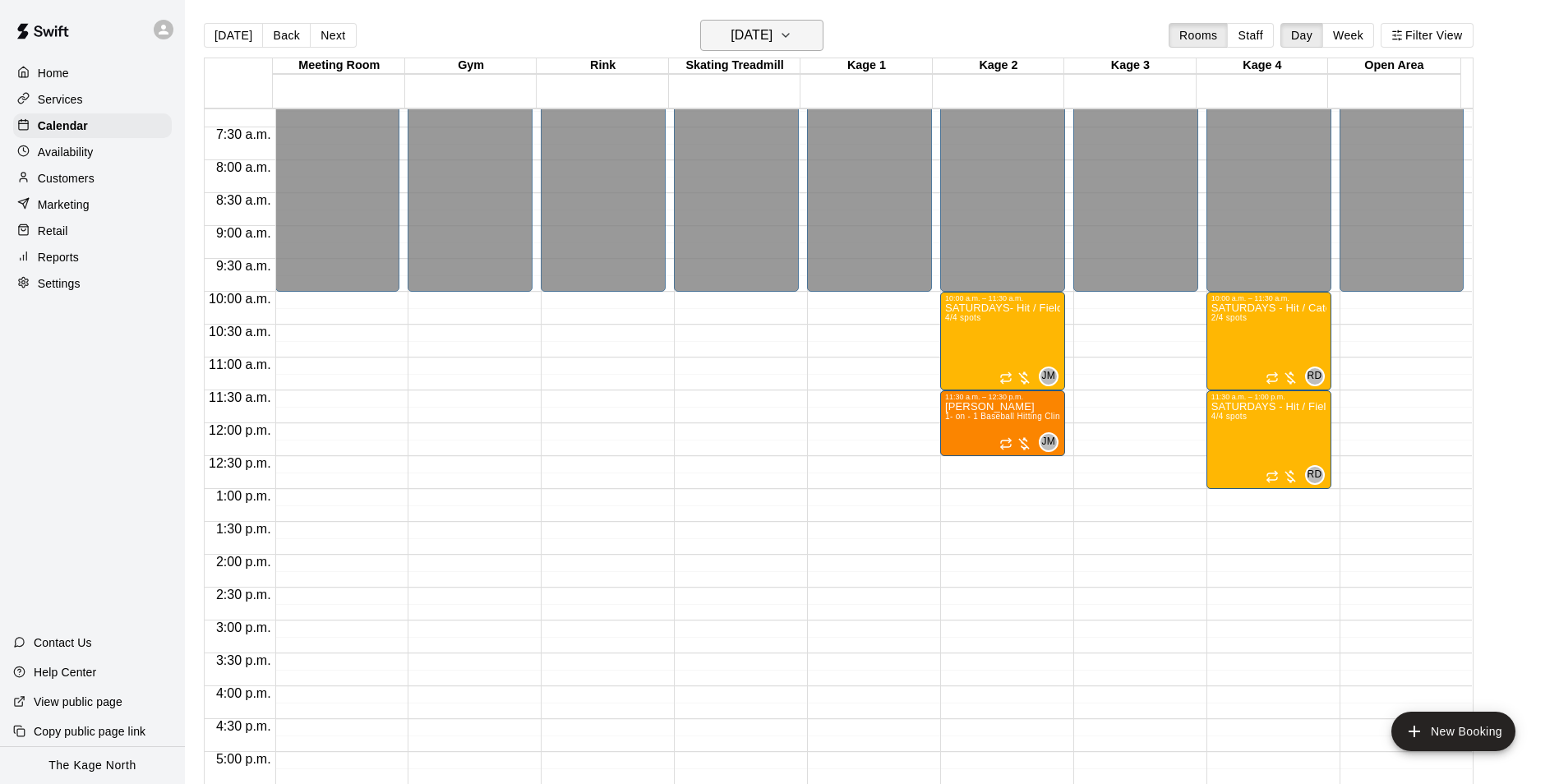
click at [793, 21] on button "Saturday Oct 25" at bounding box center [762, 35] width 123 height 31
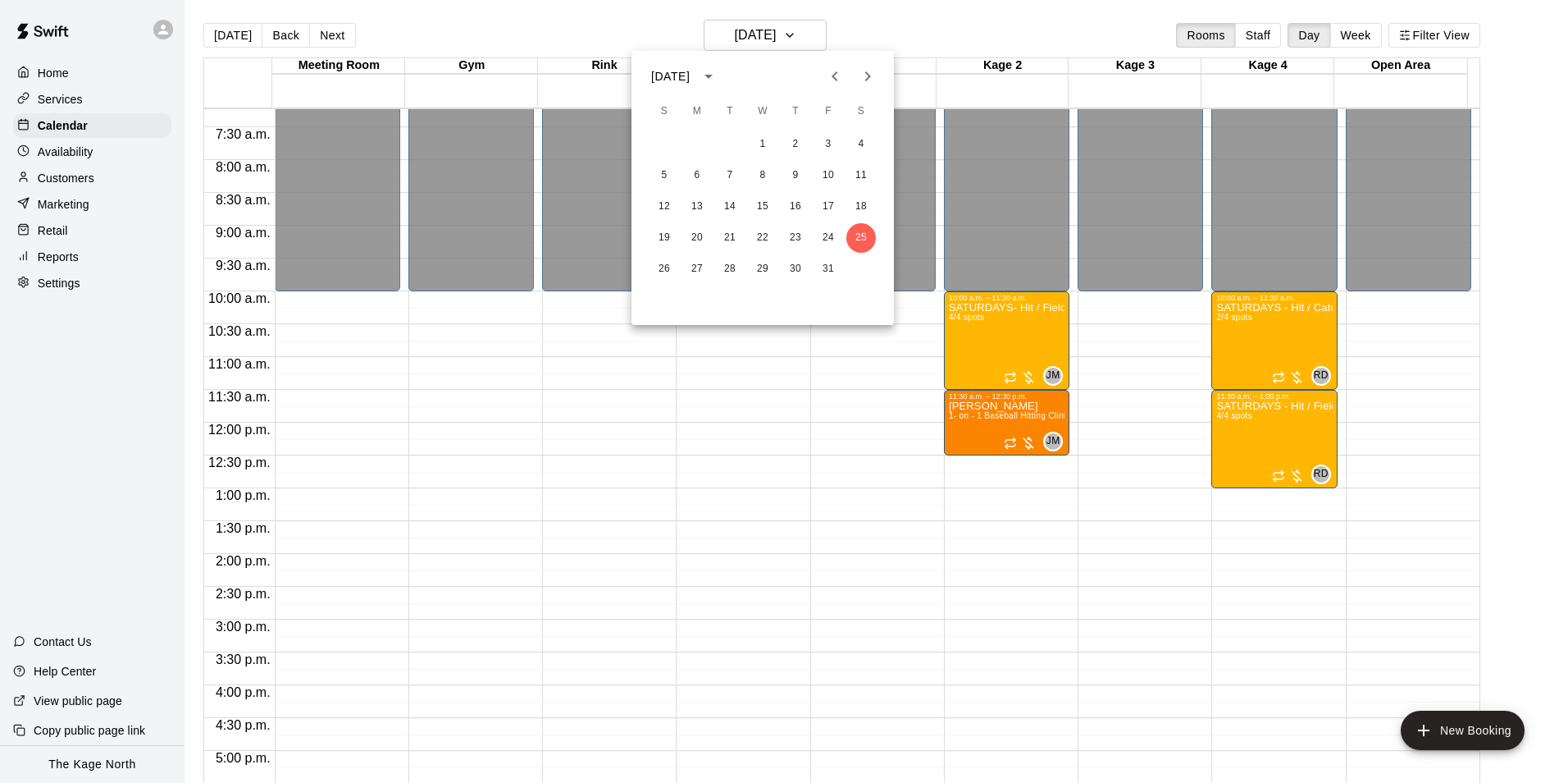
click at [881, 80] on button "Next month" at bounding box center [867, 76] width 33 height 33
click at [857, 143] on button "1" at bounding box center [861, 144] width 30 height 30
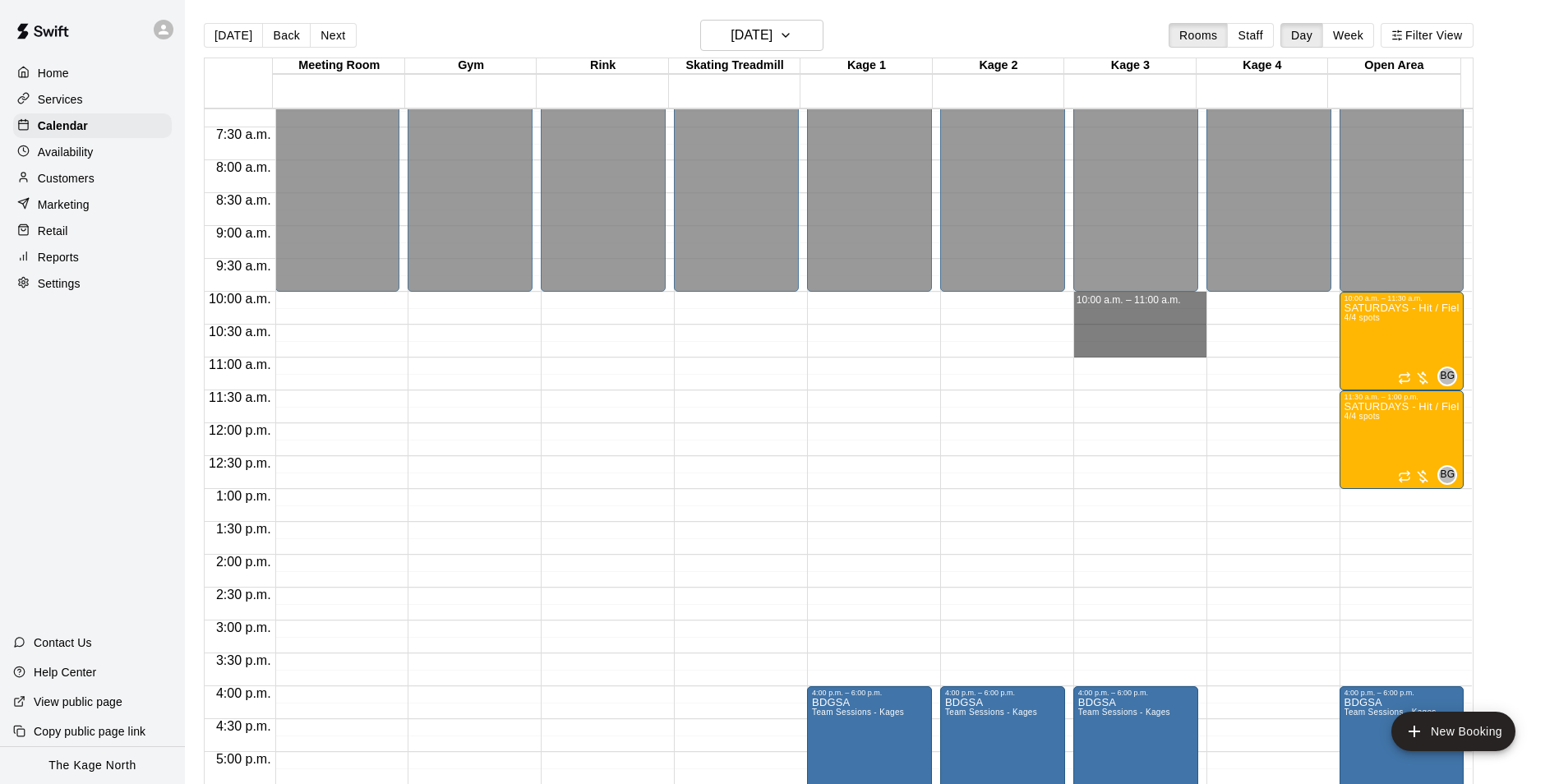
drag, startPoint x: 1132, startPoint y: 298, endPoint x: 1138, endPoint y: 346, distance: 48.4
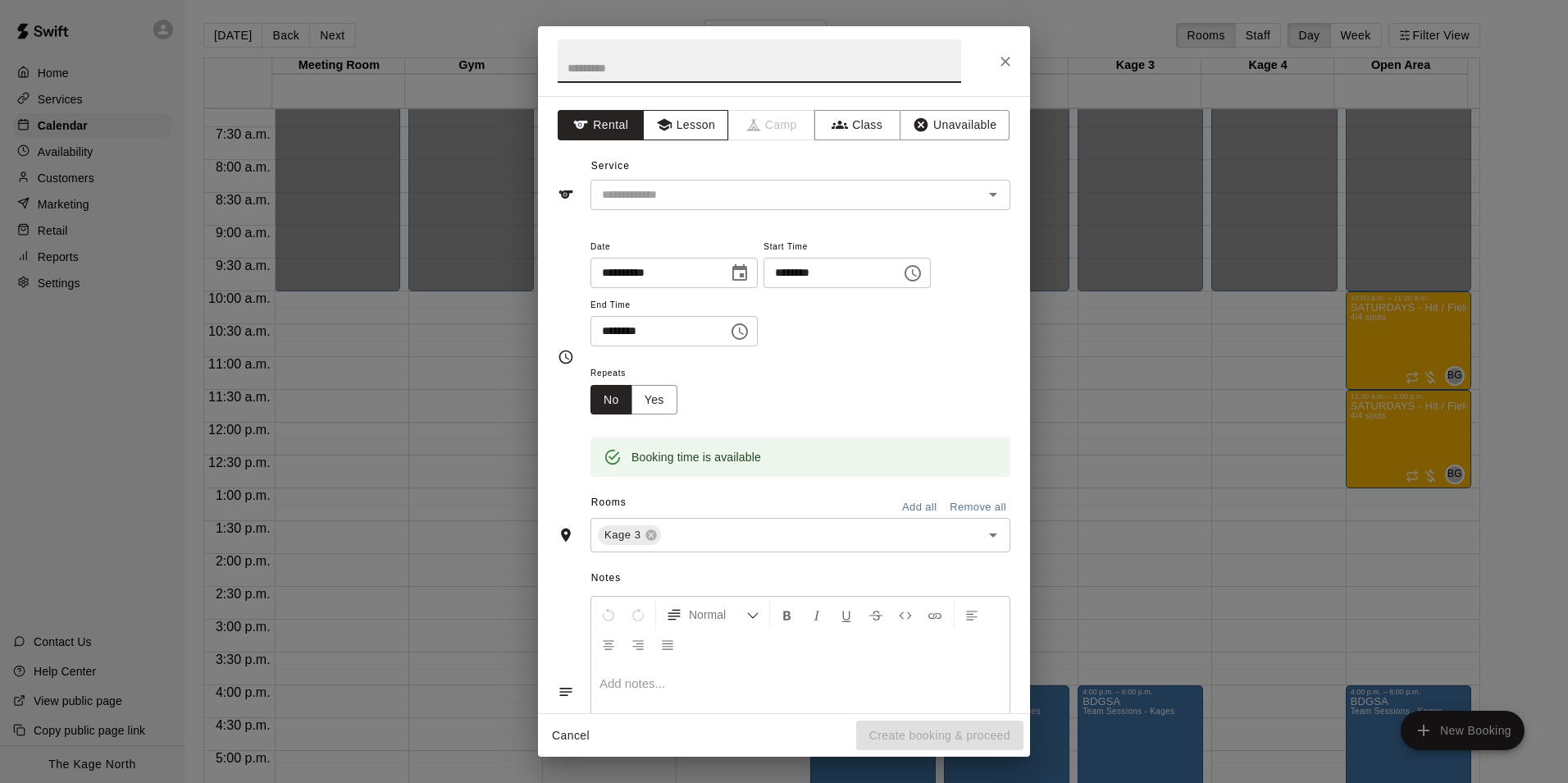
click at [677, 127] on button "Lesson" at bounding box center [685, 125] width 86 height 31
click at [865, 201] on input "text" at bounding box center [776, 195] width 361 height 21
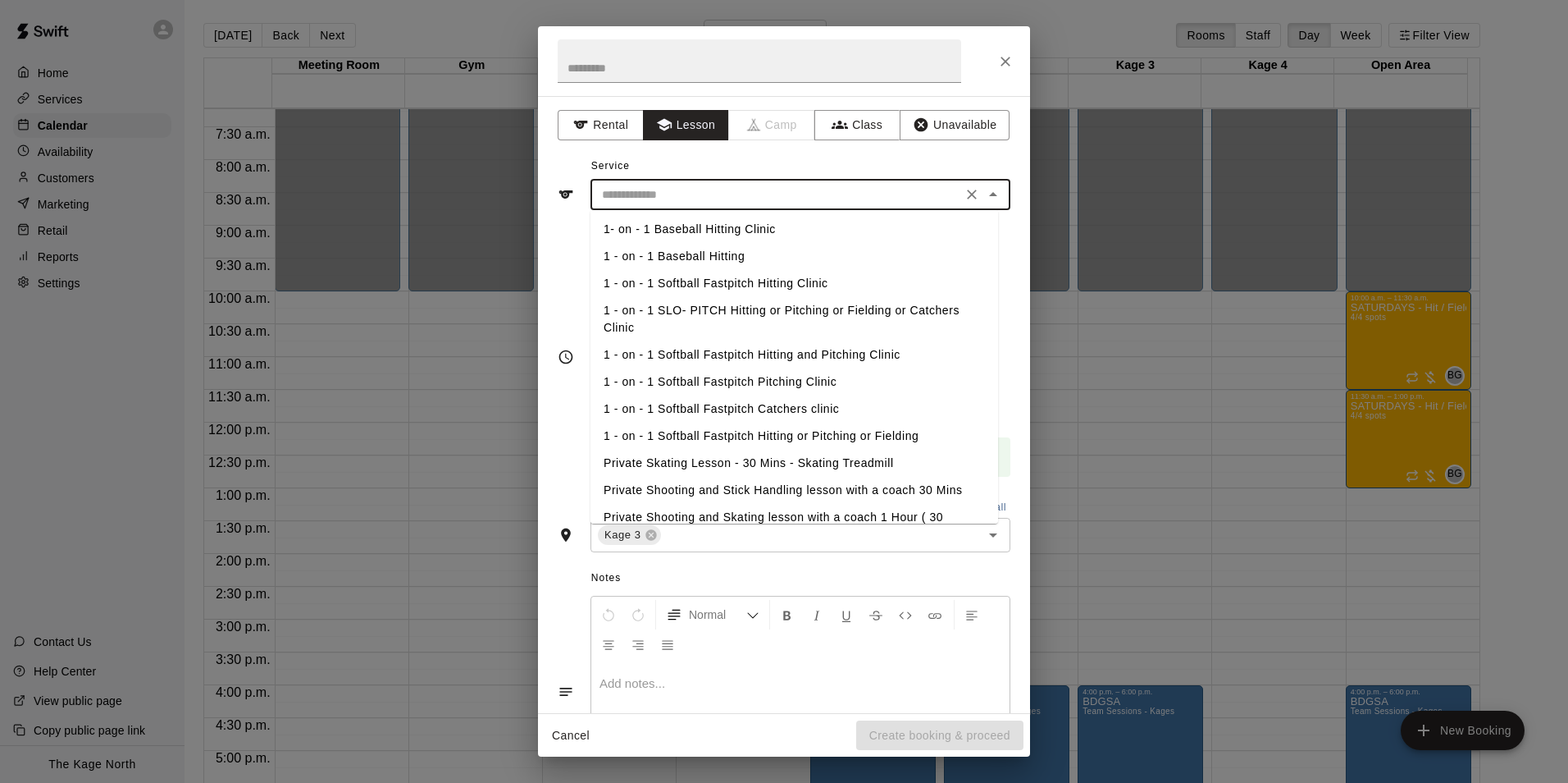
click at [837, 431] on li "1 - on - 1 Softball Fastpitch Hitting or Pitching or Fielding" at bounding box center [793, 435] width 407 height 27
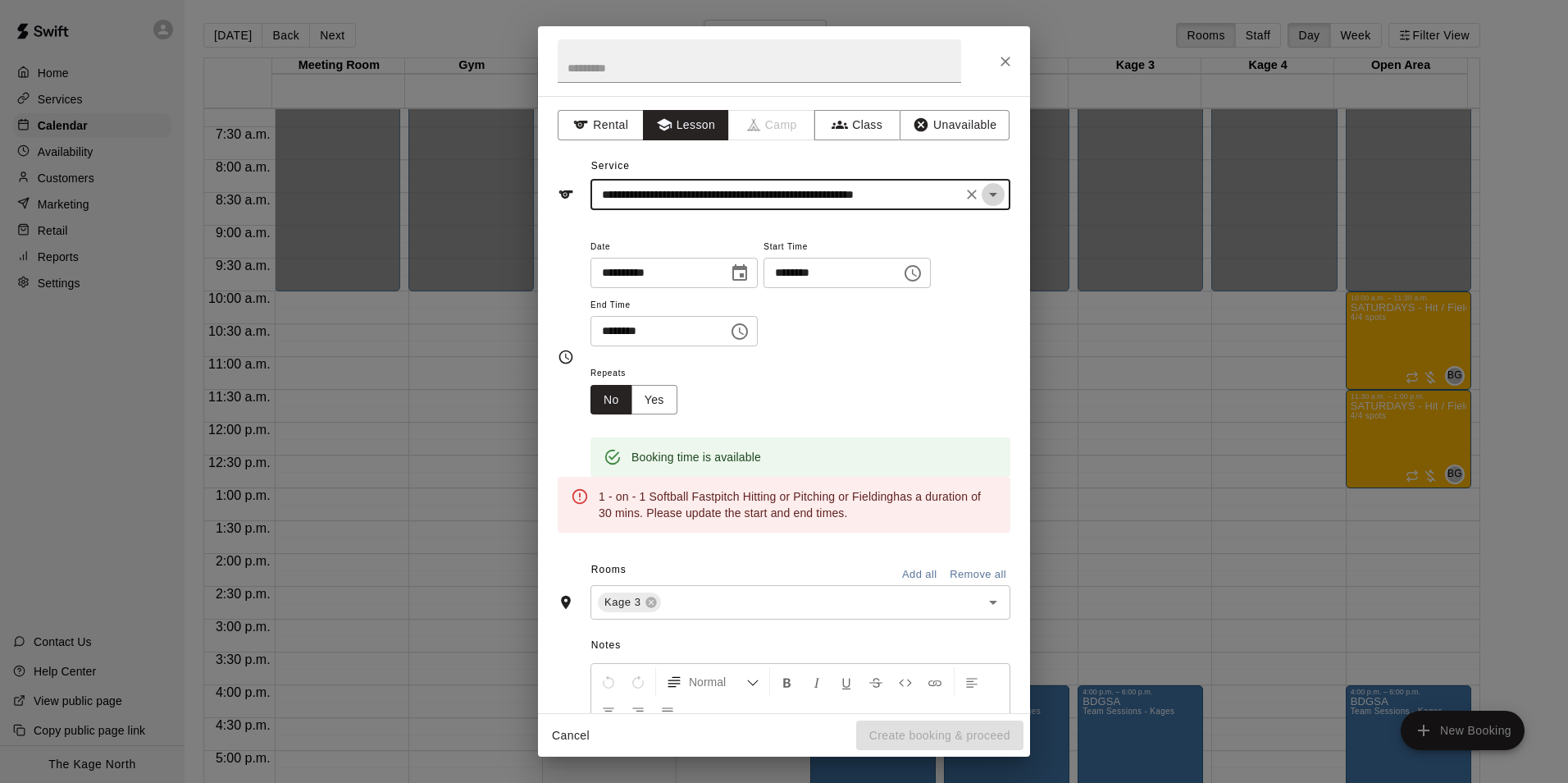
click at [983, 195] on icon "Open" at bounding box center [993, 195] width 20 height 20
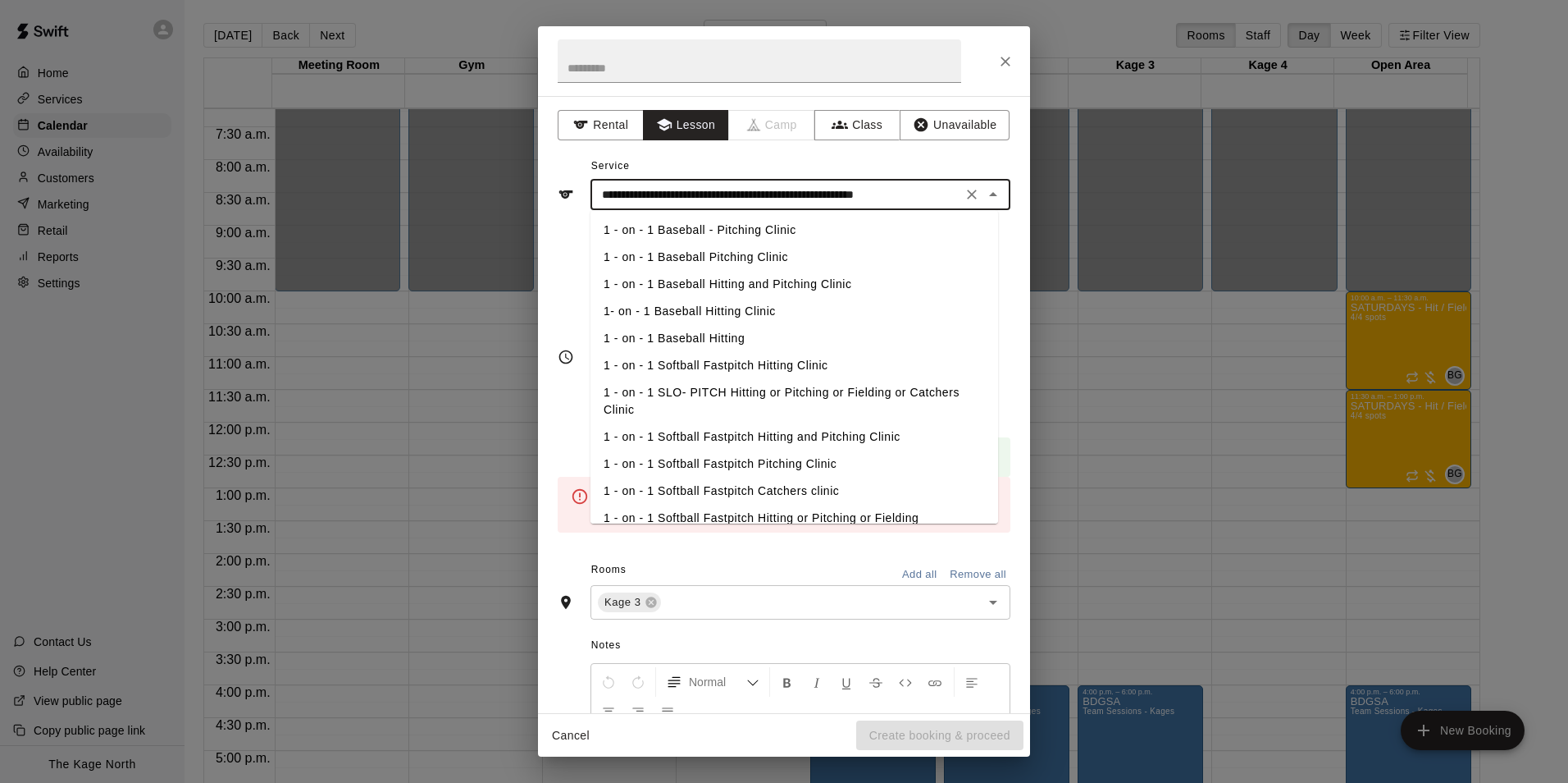
click at [836, 441] on li "1 - on - 1 Softball Fastpitch Hitting and Pitching Clinic" at bounding box center [793, 436] width 407 height 27
type input "**********"
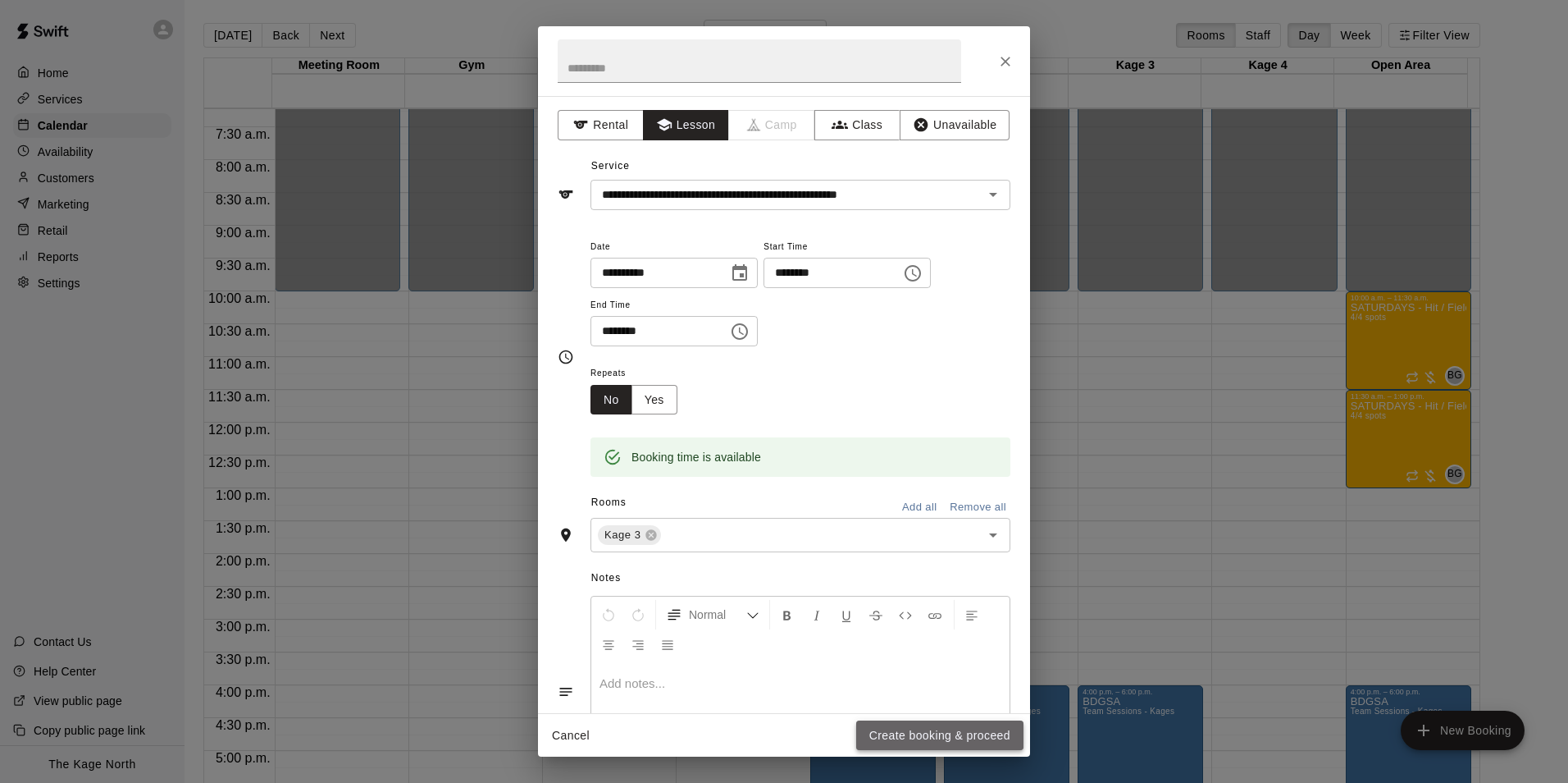
click at [933, 734] on button "Create booking & proceed" at bounding box center [939, 735] width 167 height 31
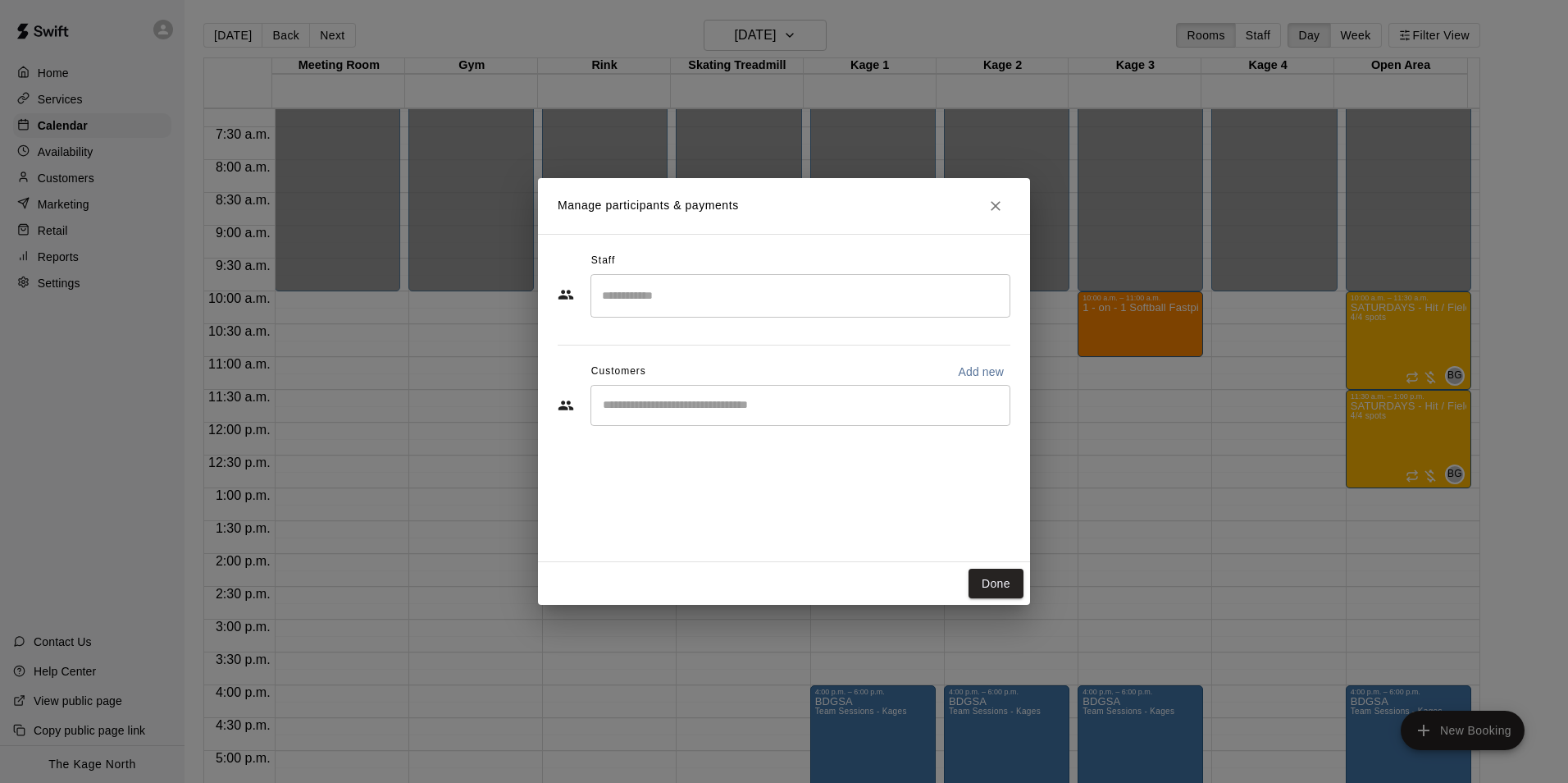
click at [706, 303] on input "Search staff" at bounding box center [800, 295] width 405 height 29
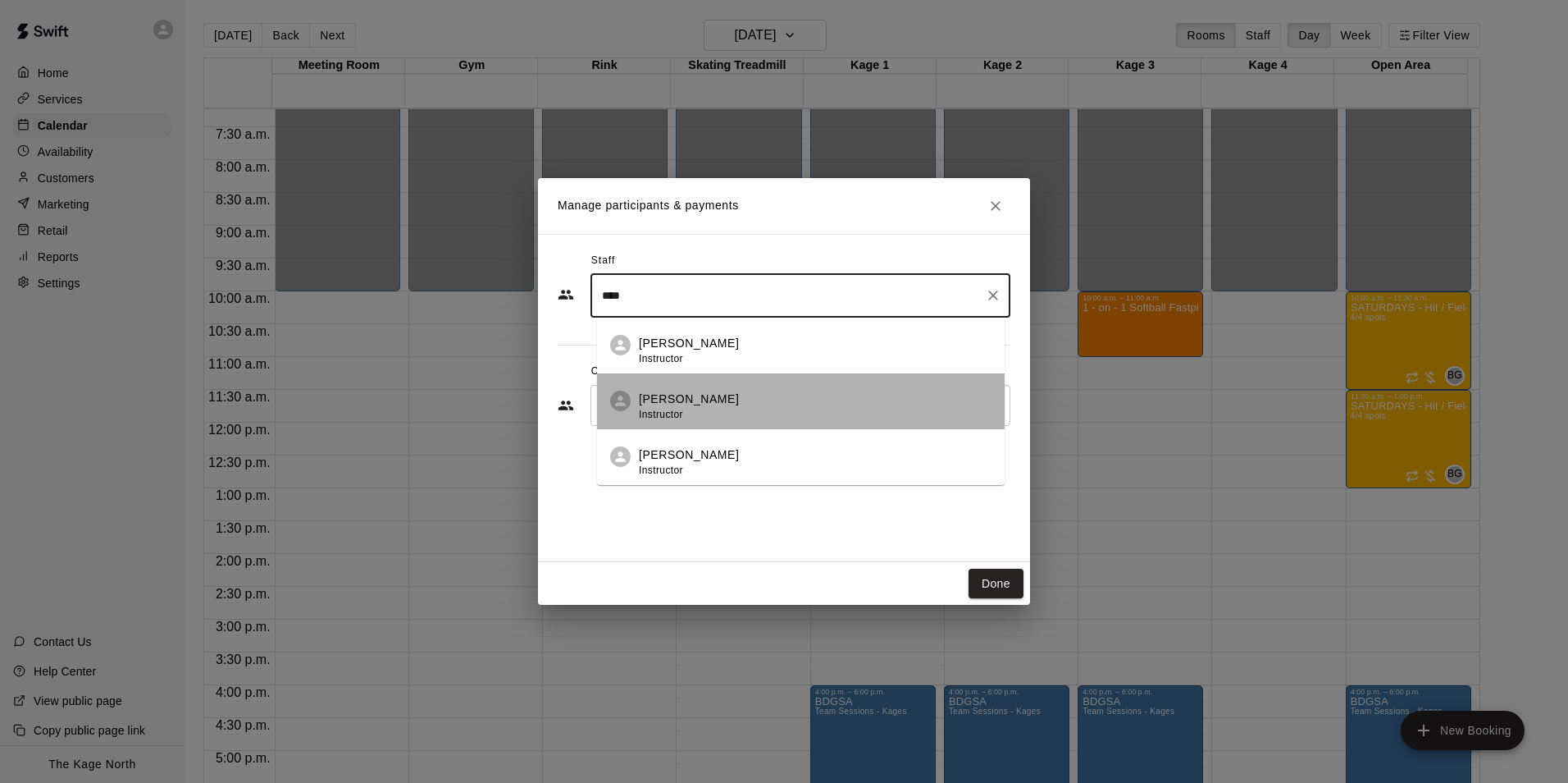
click at [708, 409] on div "Pete McNabb Instructor" at bounding box center [688, 406] width 100 height 32
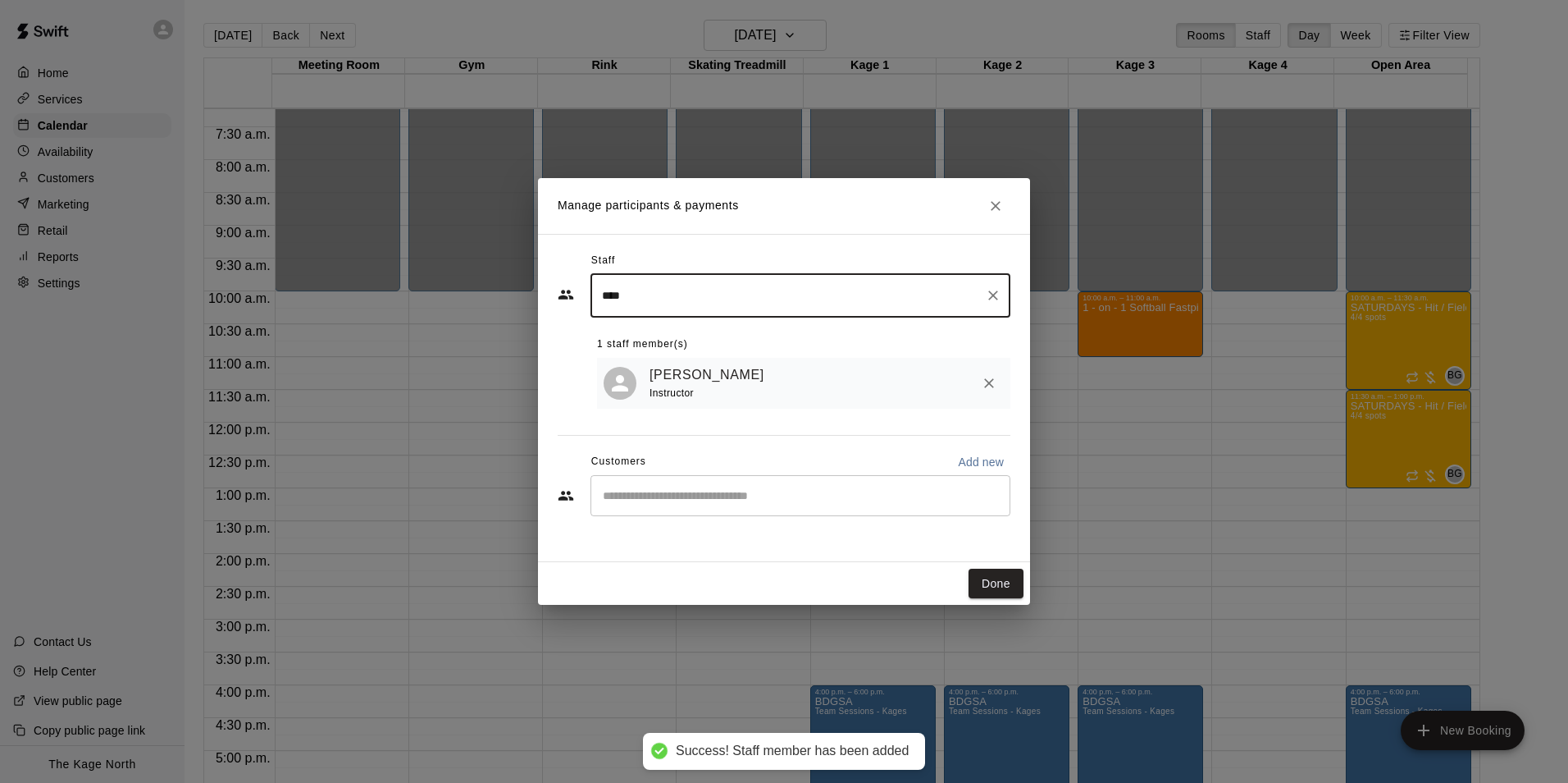
type input "****"
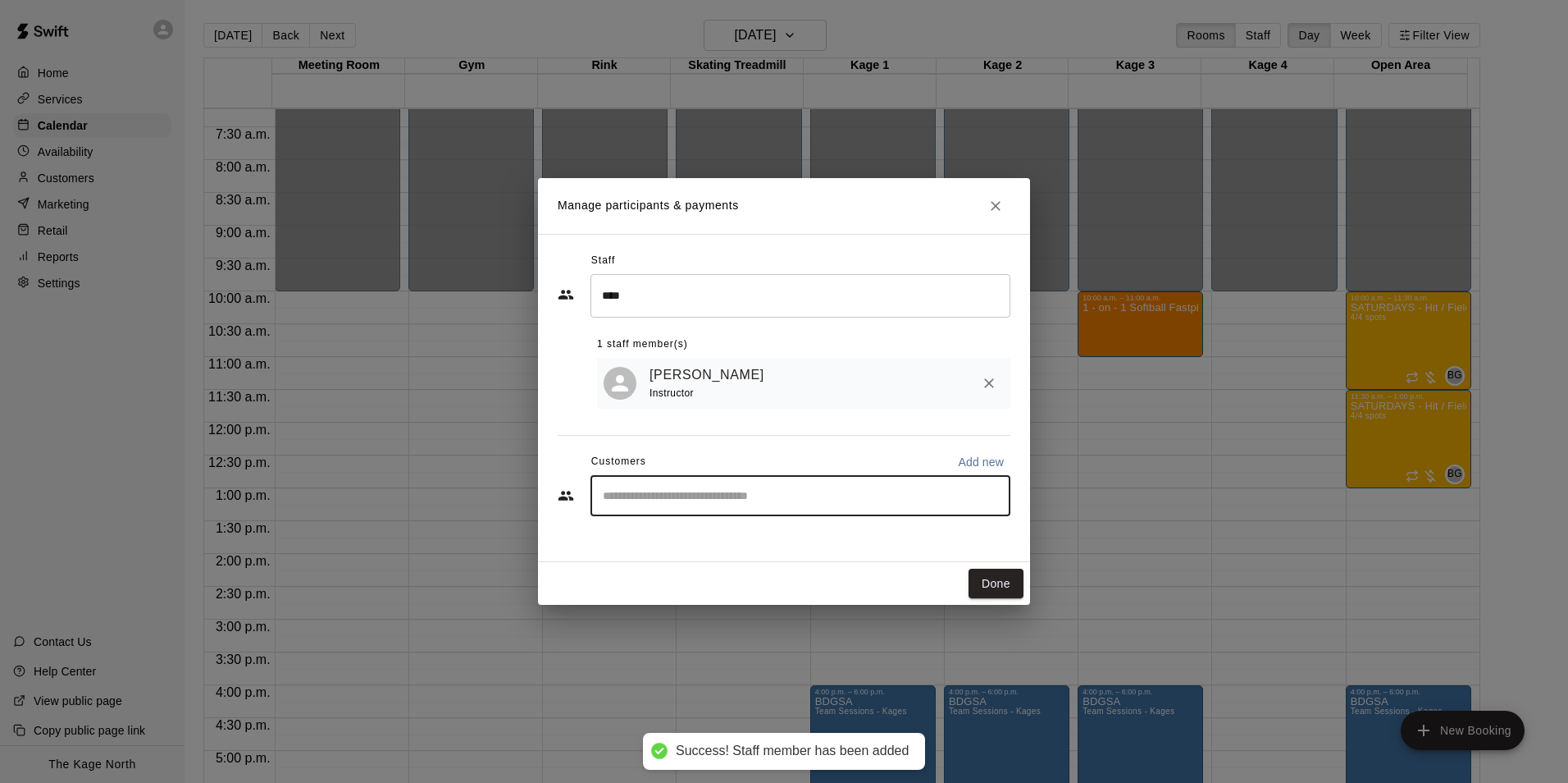
click at [675, 490] on input "Start typing to search customers..." at bounding box center [800, 495] width 405 height 17
type input "*"
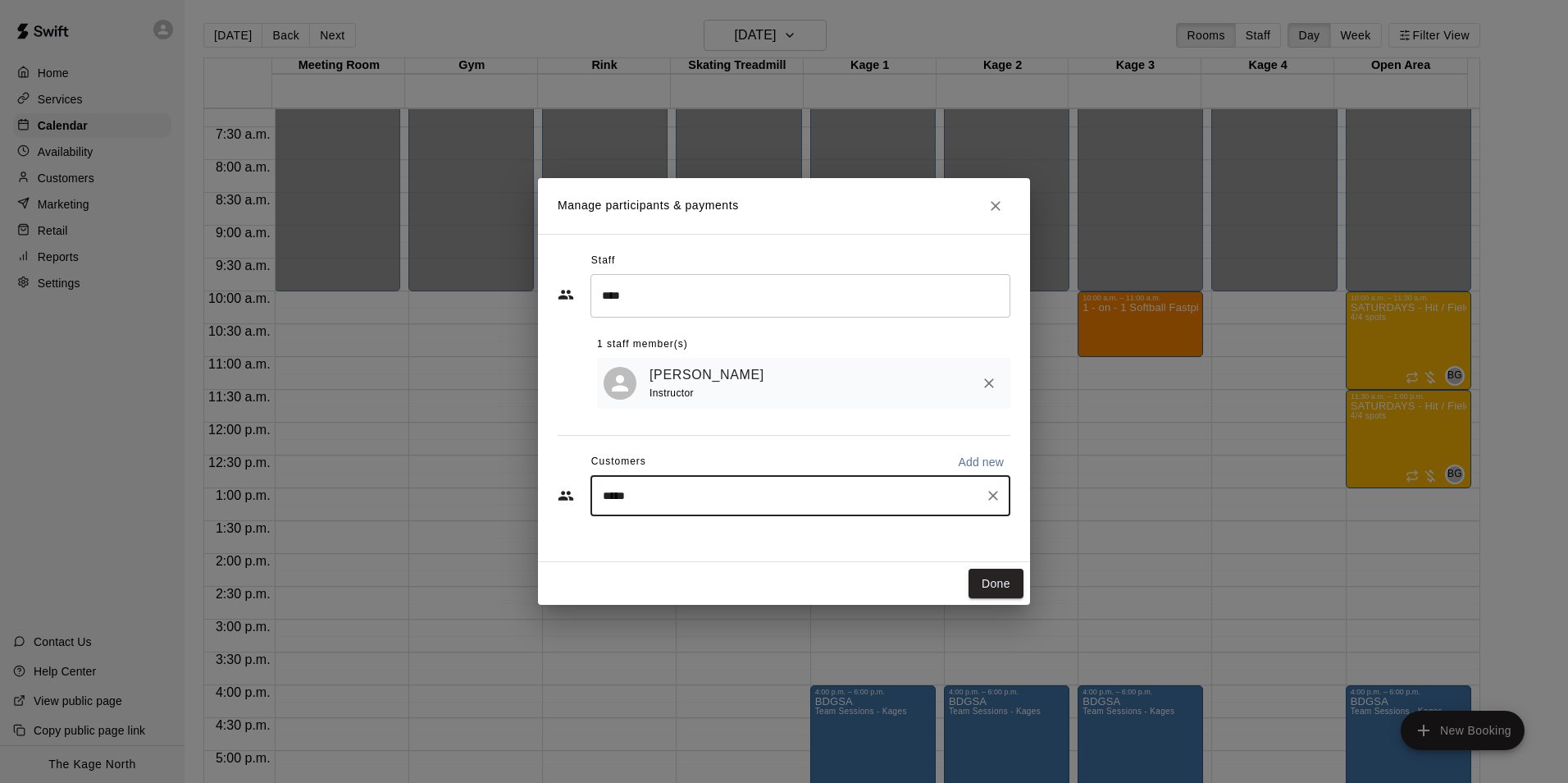
type input "******"
click at [693, 537] on p "Anessa Grande" at bounding box center [686, 536] width 100 height 17
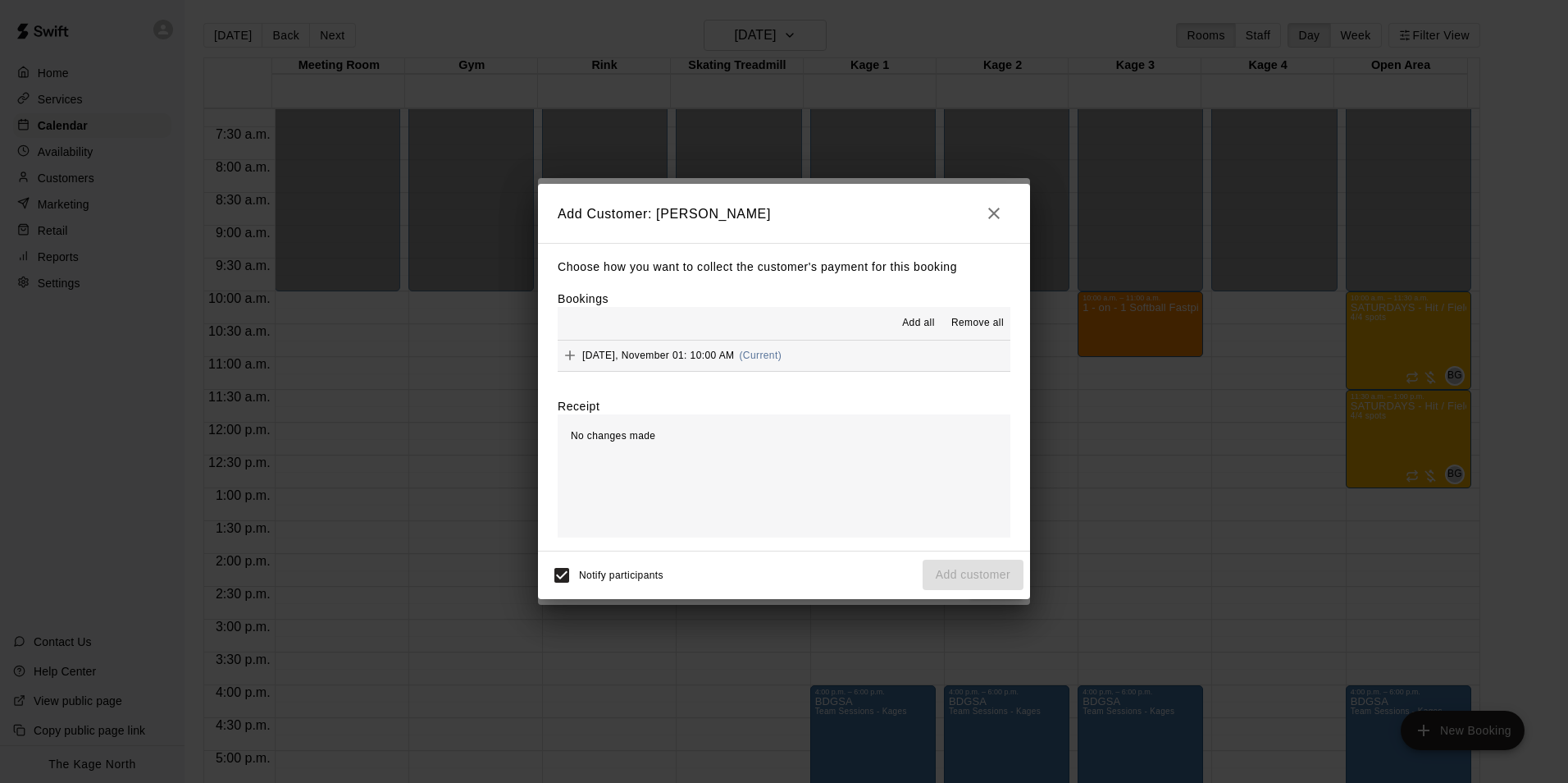
click at [920, 322] on span "Add all" at bounding box center [918, 323] width 33 height 17
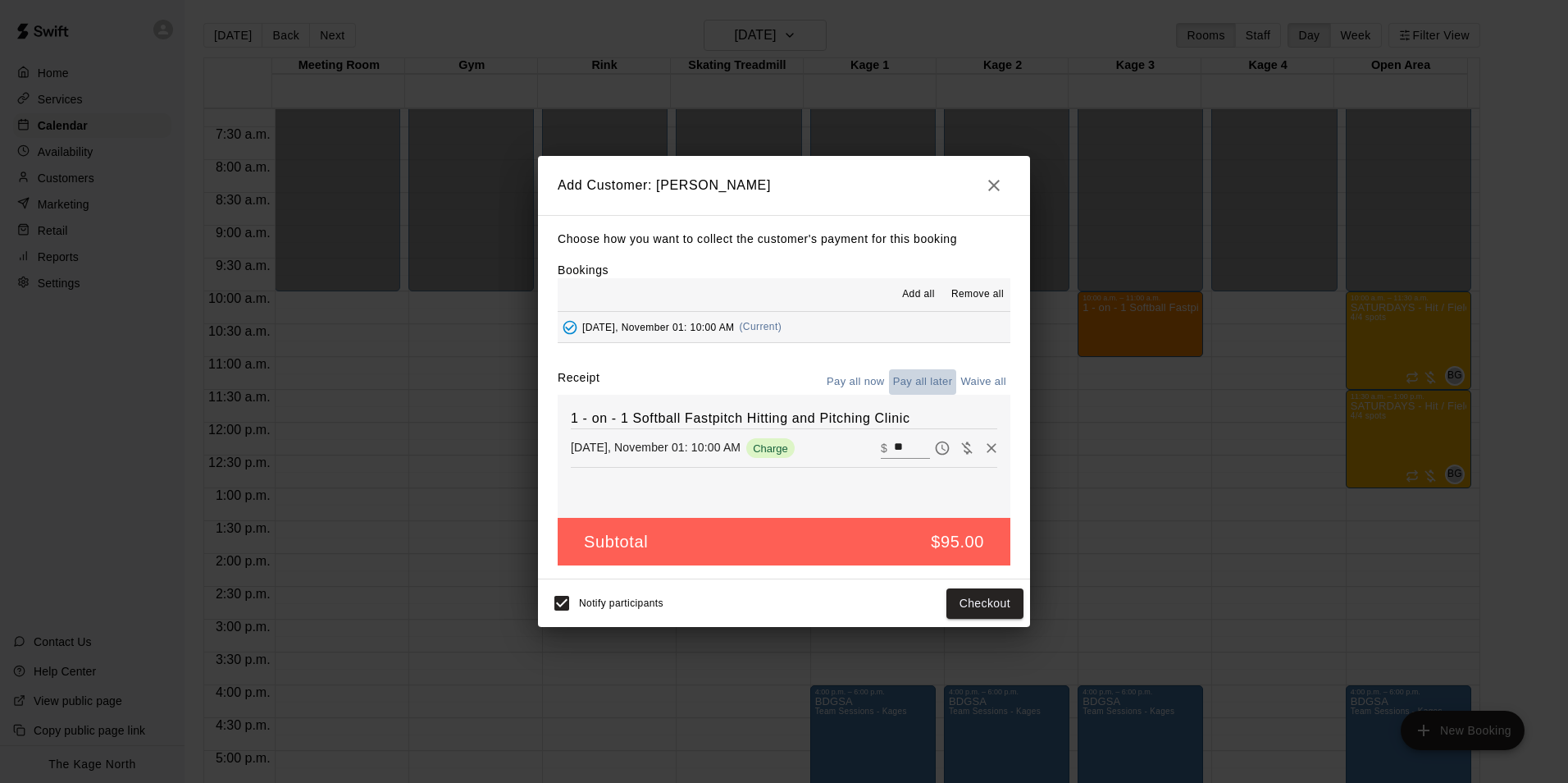
click at [933, 375] on button "Pay all later" at bounding box center [923, 383] width 69 height 26
click at [966, 602] on button "Add customer" at bounding box center [973, 603] width 101 height 31
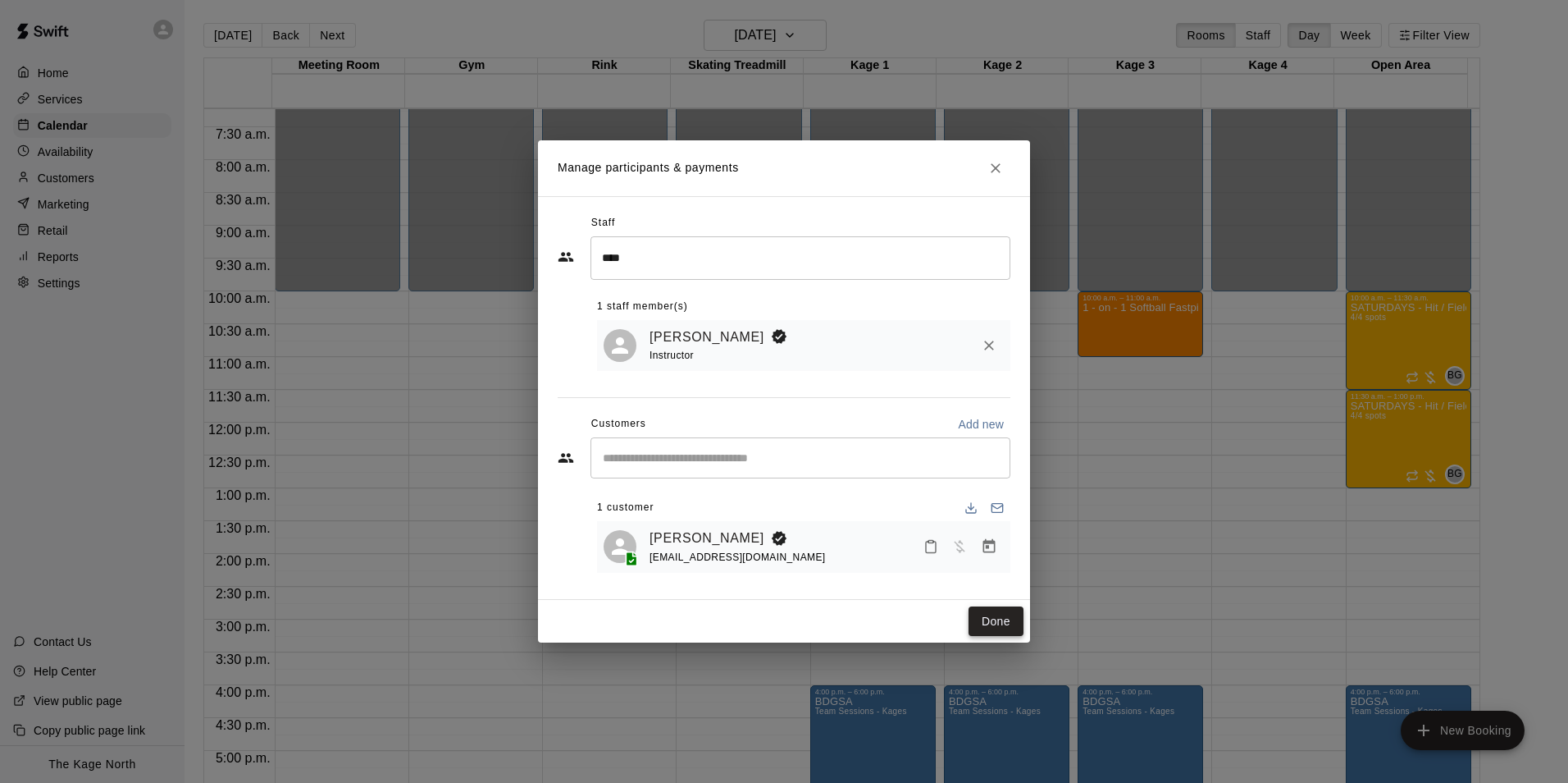
click at [988, 620] on button "Done" at bounding box center [995, 621] width 55 height 31
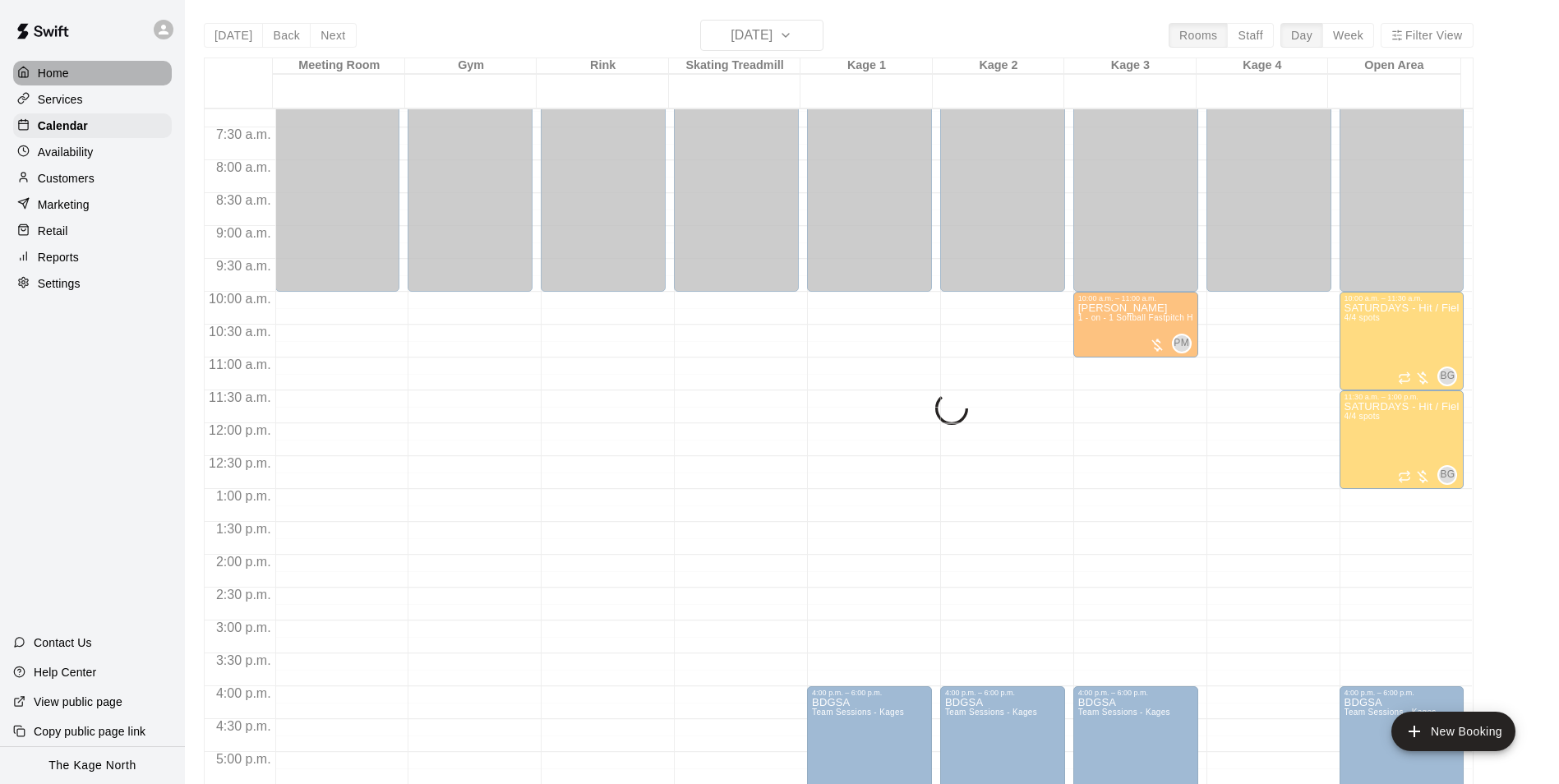
click at [90, 73] on div "Home" at bounding box center [92, 73] width 158 height 25
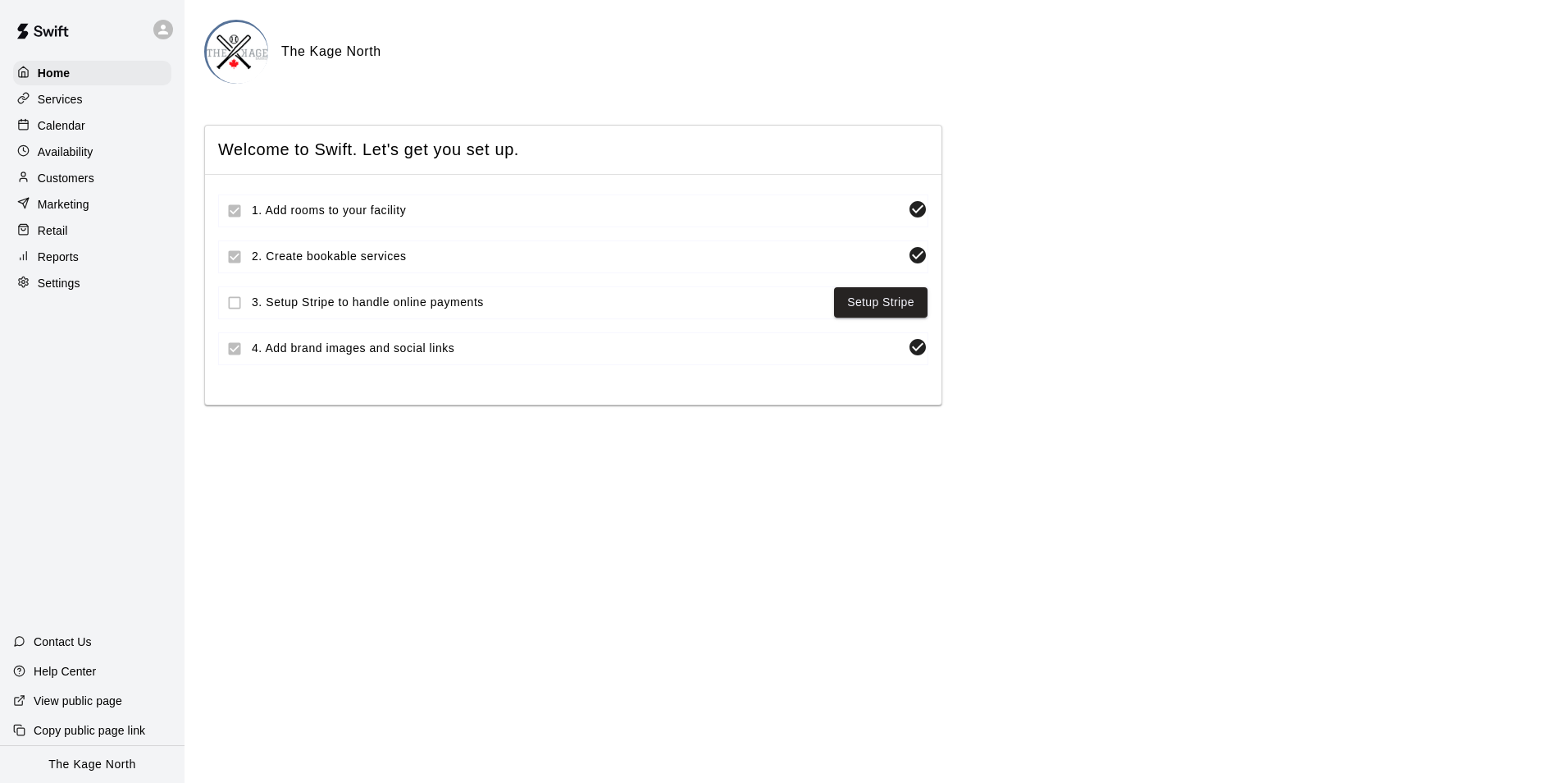
click at [89, 128] on div "Calendar" at bounding box center [91, 125] width 158 height 25
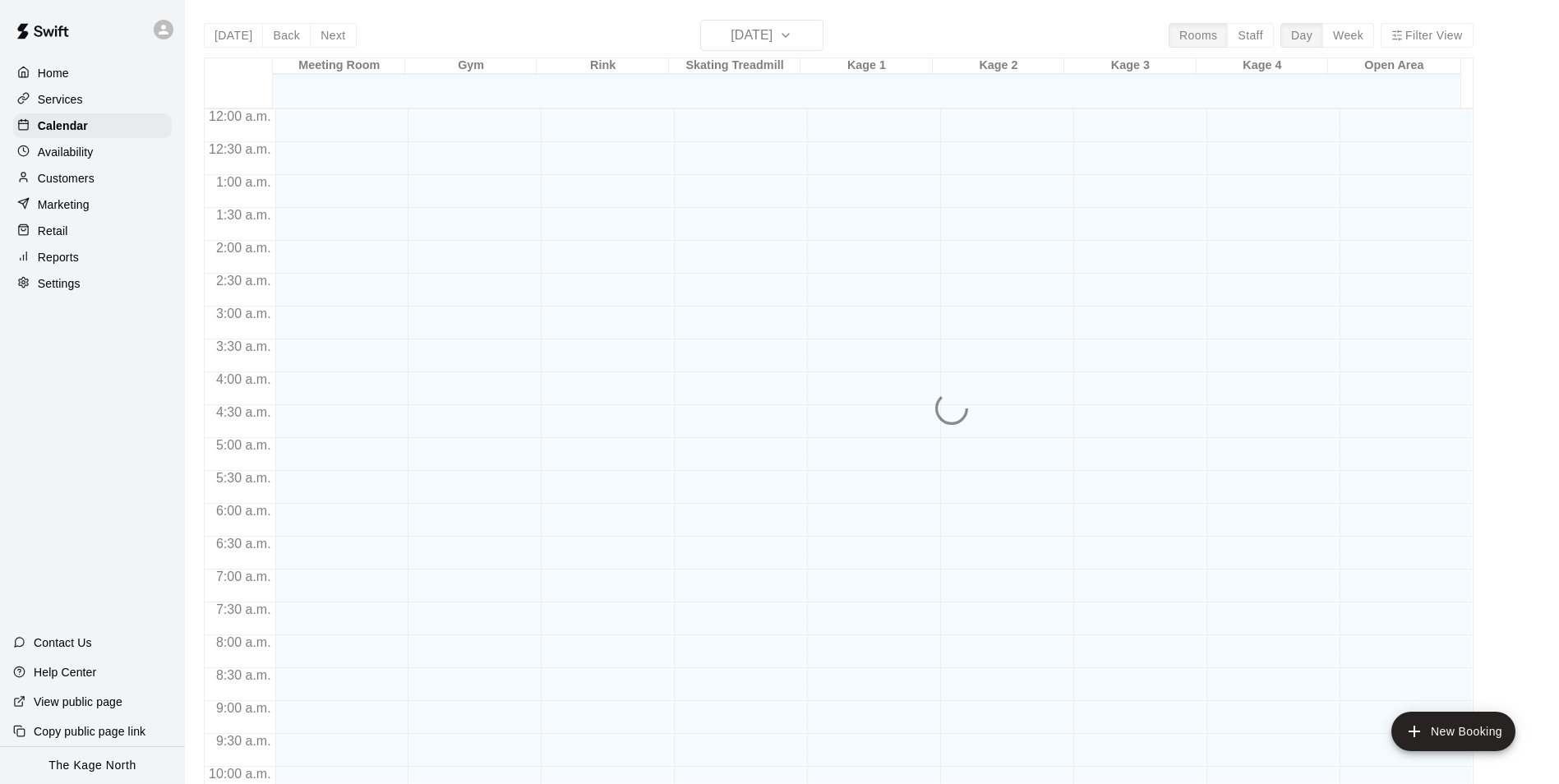
scroll to position [686, 0]
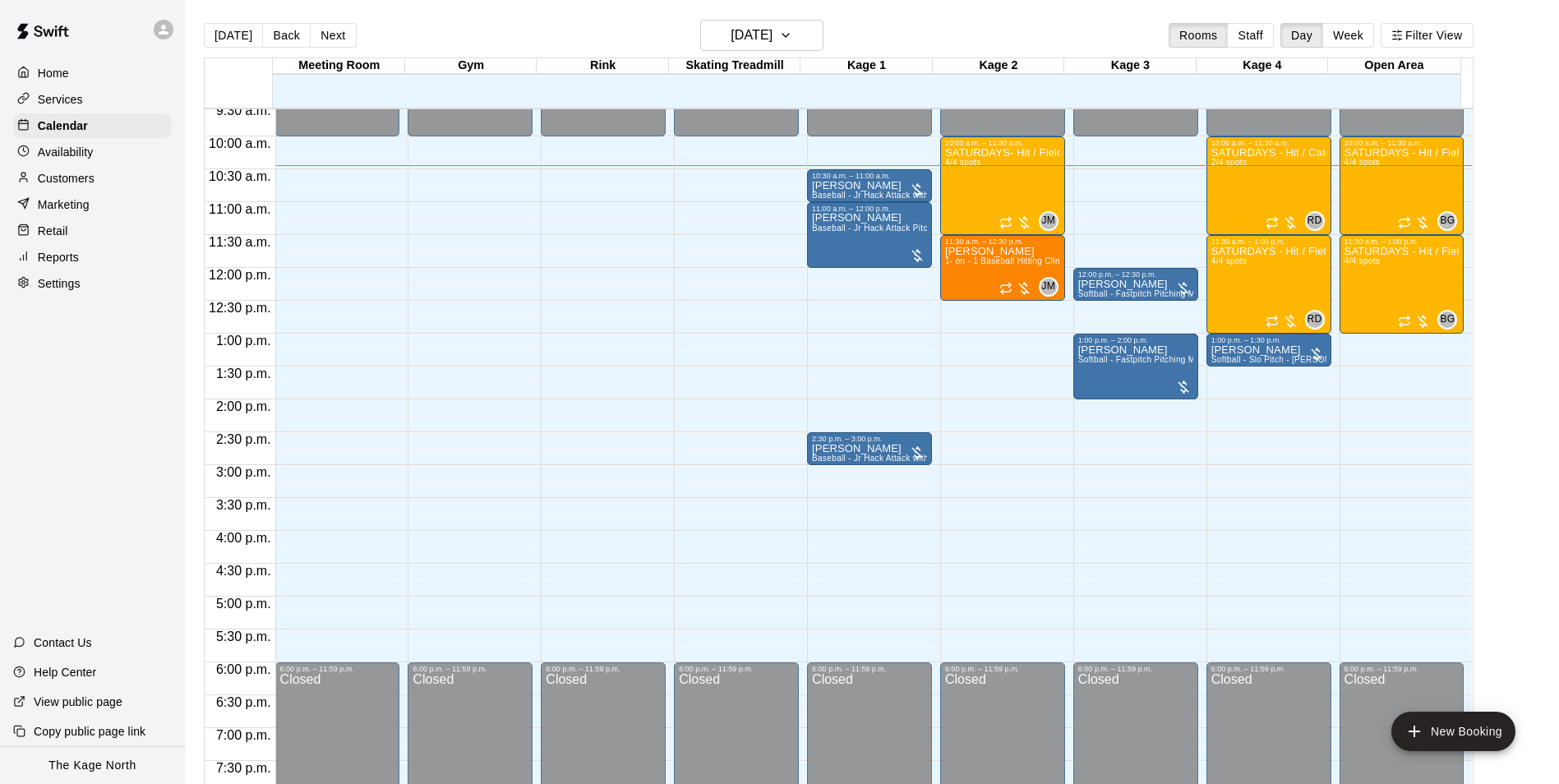
scroll to position [604, 0]
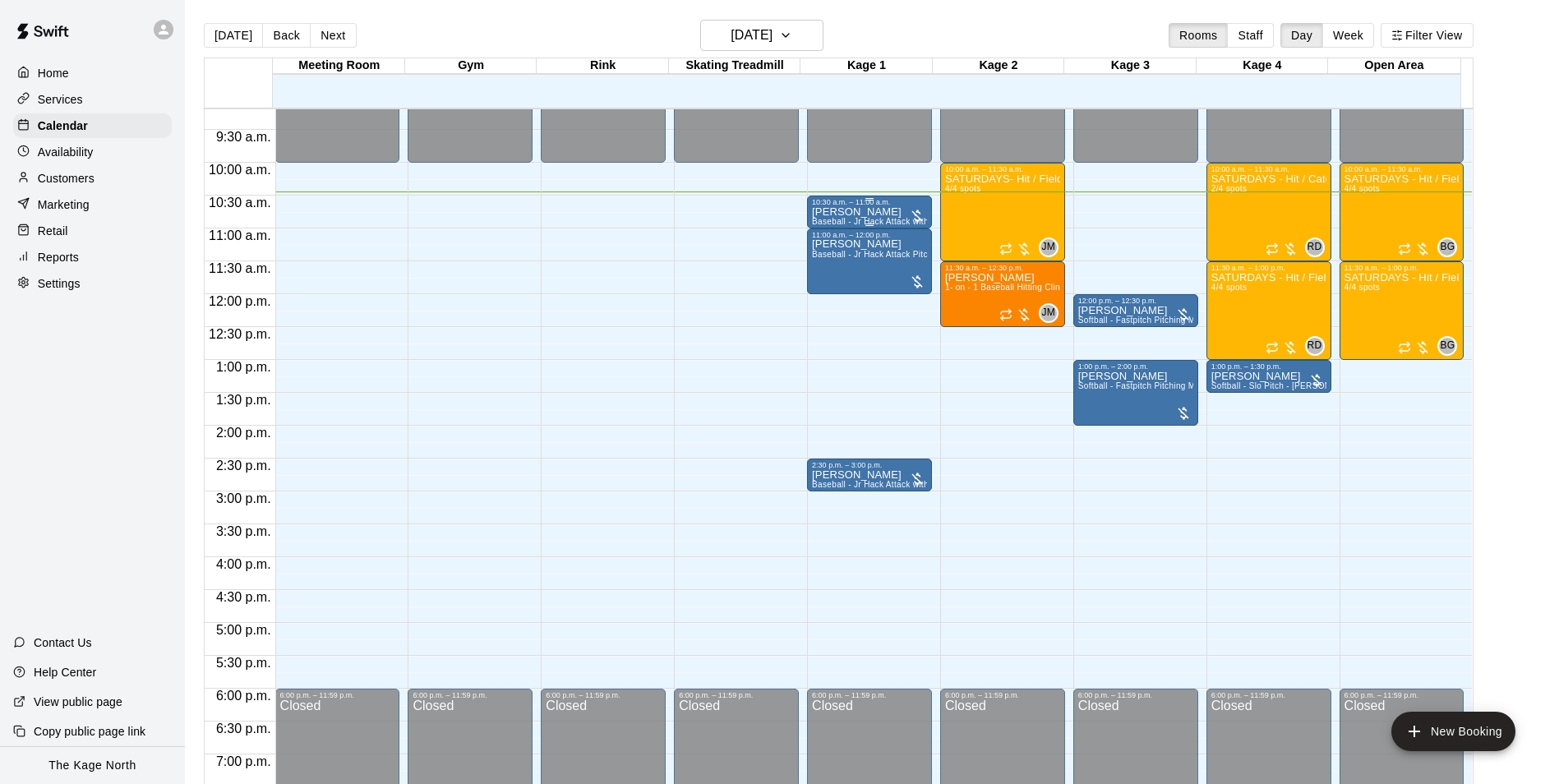
click at [832, 212] on p "[PERSON_NAME]" at bounding box center [870, 212] width 115 height 0
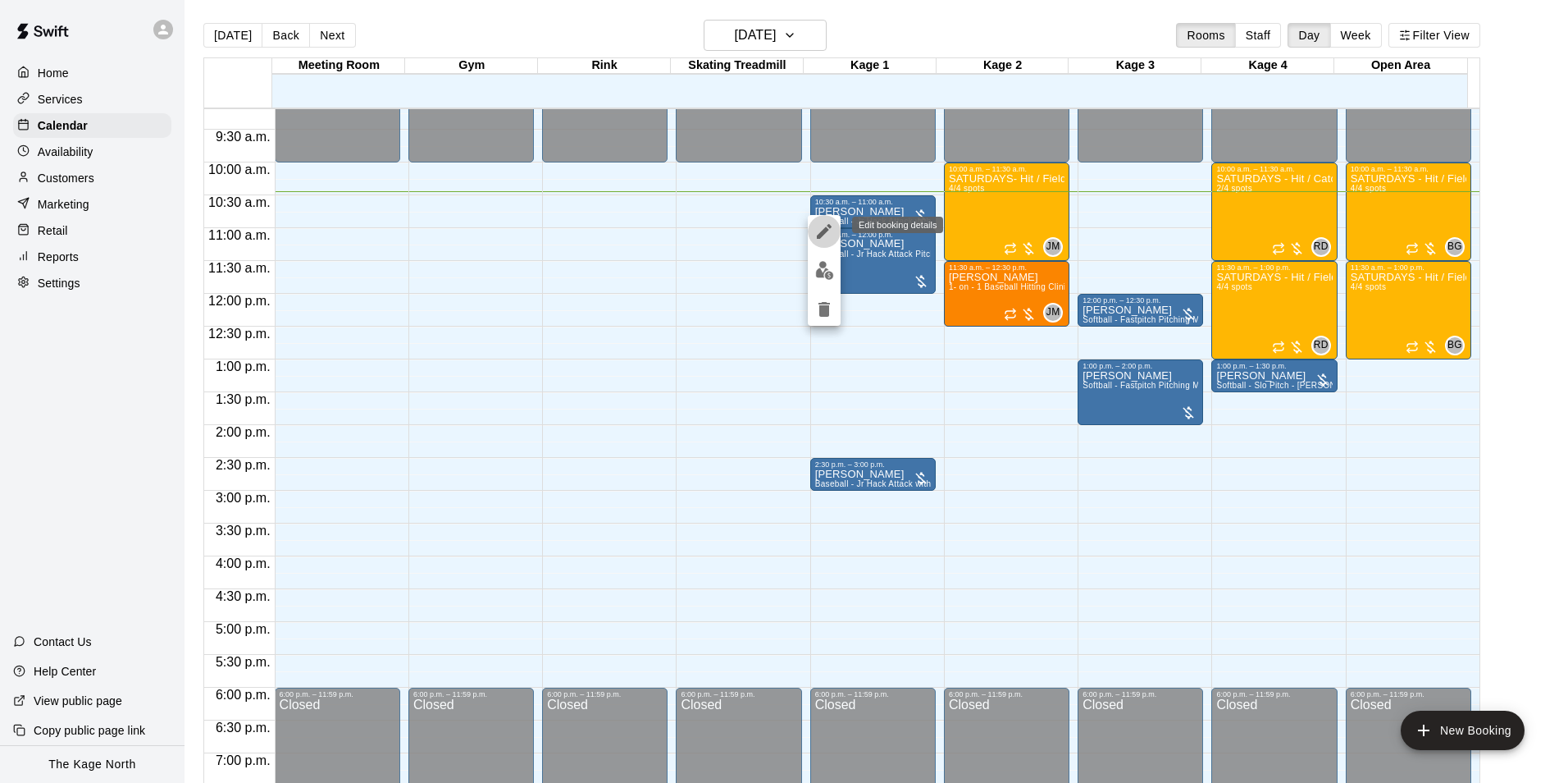
click at [824, 234] on icon "edit" at bounding box center [823, 231] width 15 height 15
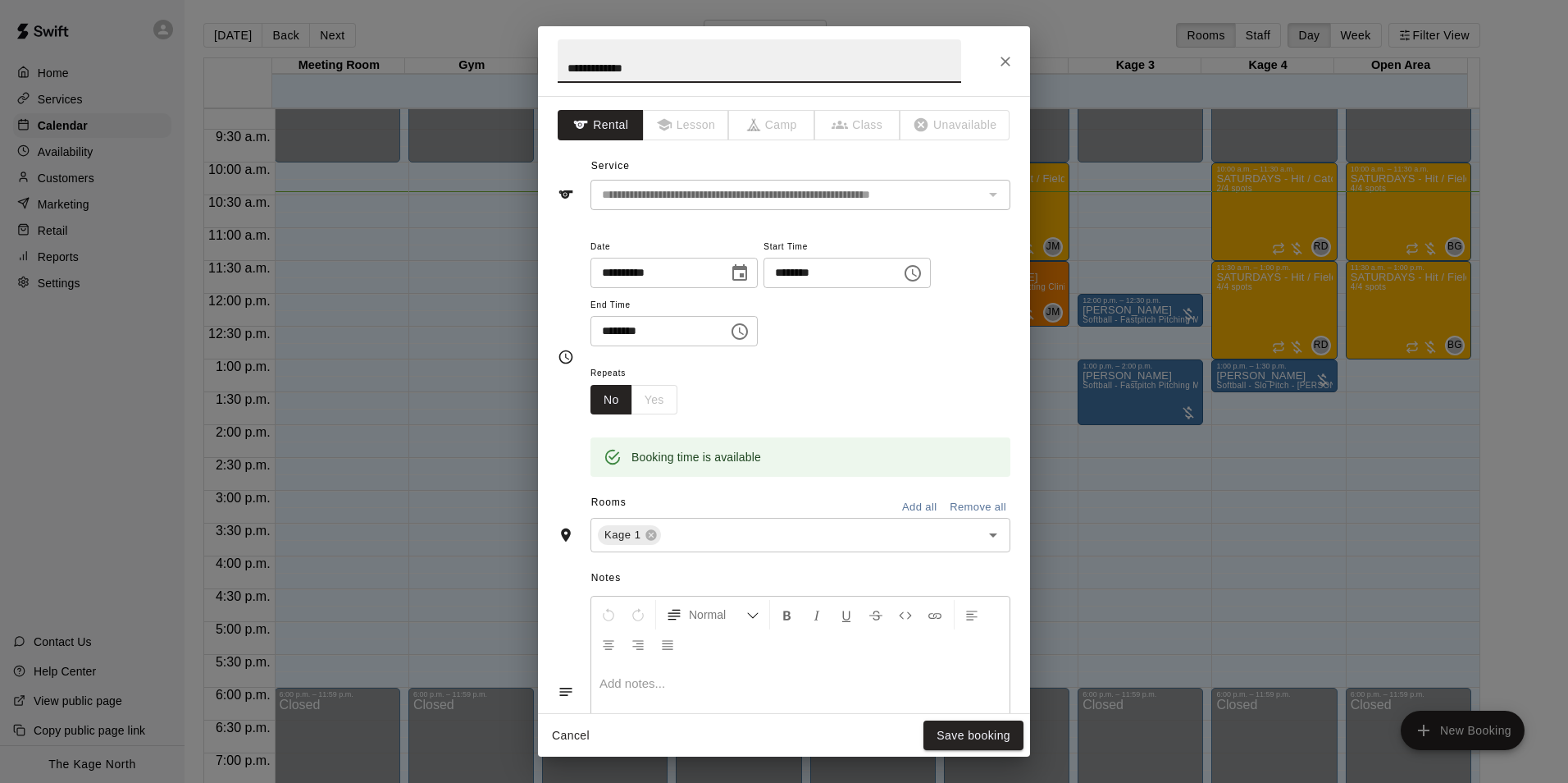
click at [568, 69] on input "**********" at bounding box center [759, 62] width 403 height 44
type input "**********"
click at [978, 736] on button "Save booking" at bounding box center [973, 735] width 100 height 31
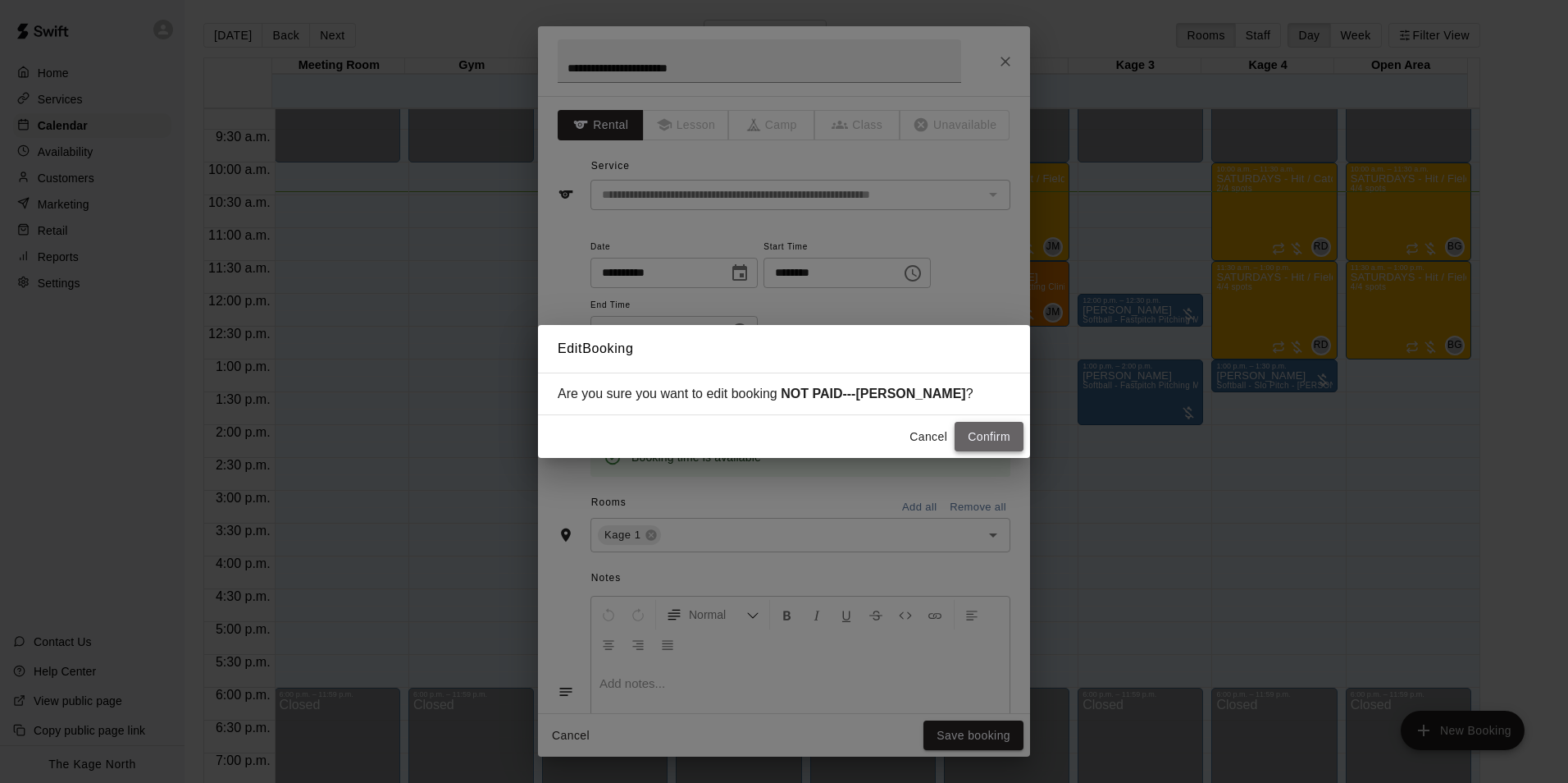
click at [986, 444] on button "Confirm" at bounding box center [988, 436] width 69 height 31
